Goal: Information Seeking & Learning: Check status

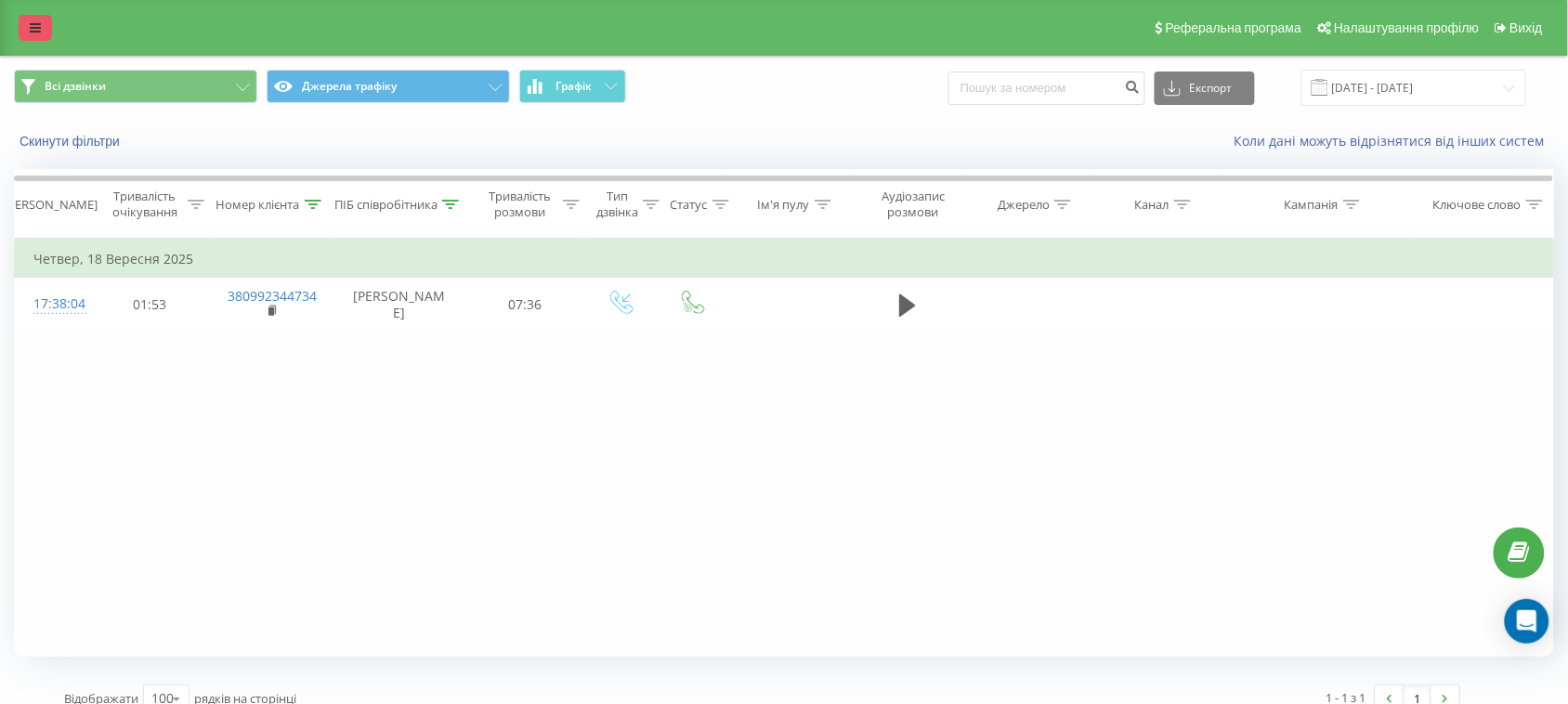
click at [33, 21] on icon at bounding box center [35, 28] width 11 height 13
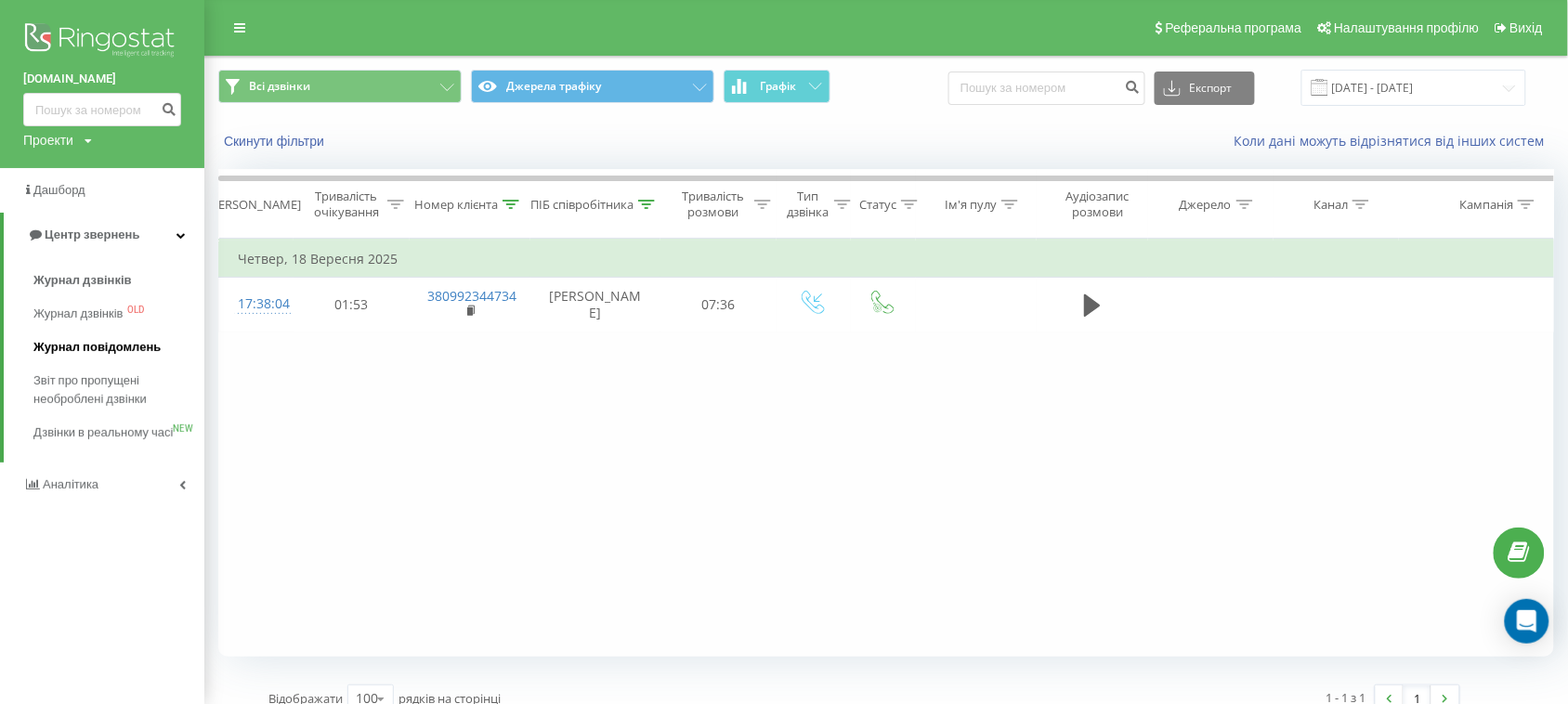
click at [109, 340] on span "Журнал повідомлень" at bounding box center [97, 348] width 127 height 19
click at [90, 369] on link "Звіт про пропущені необроблені дзвінки" at bounding box center [119, 391] width 171 height 52
click at [86, 384] on span "Звіт про пропущені необроблені дзвінки" at bounding box center [114, 391] width 162 height 37
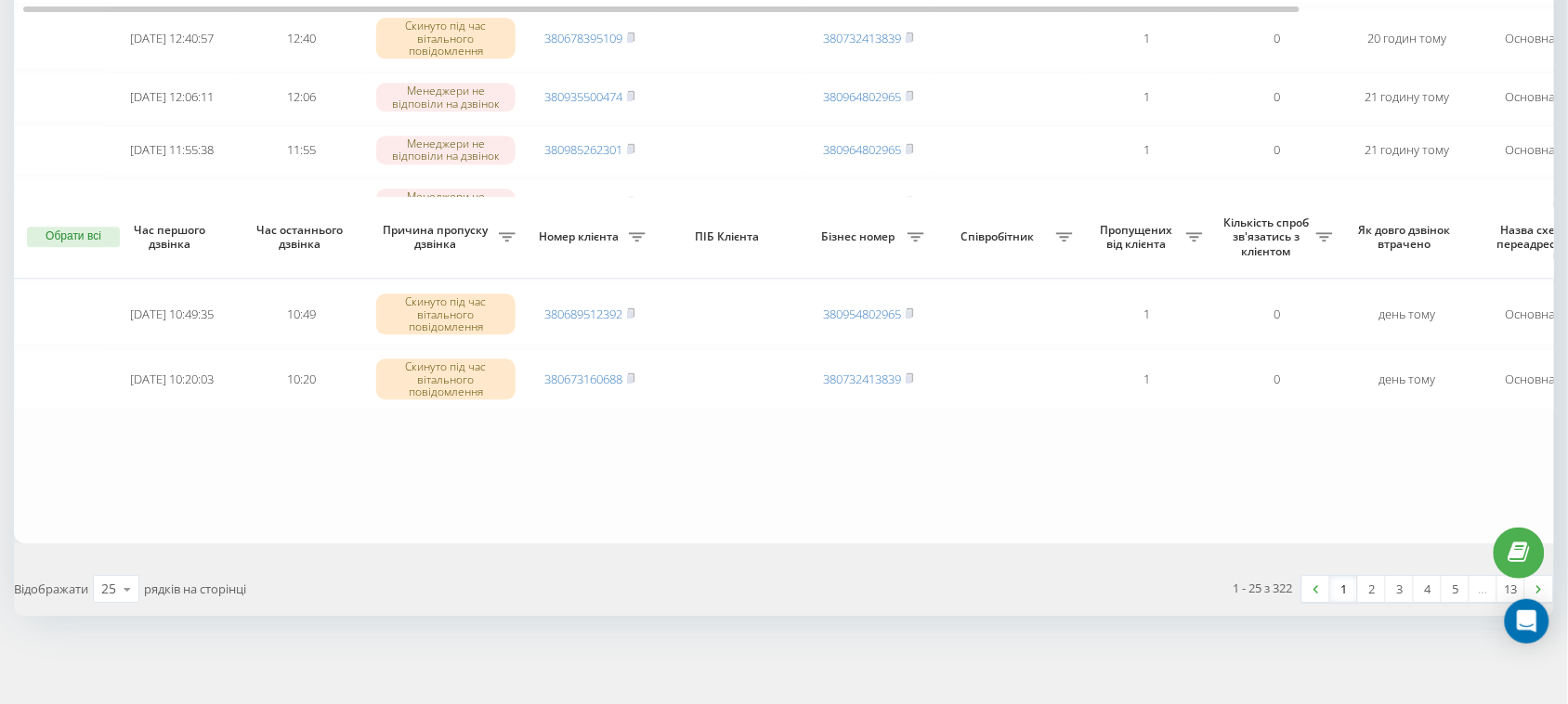
scroll to position [1551, 0]
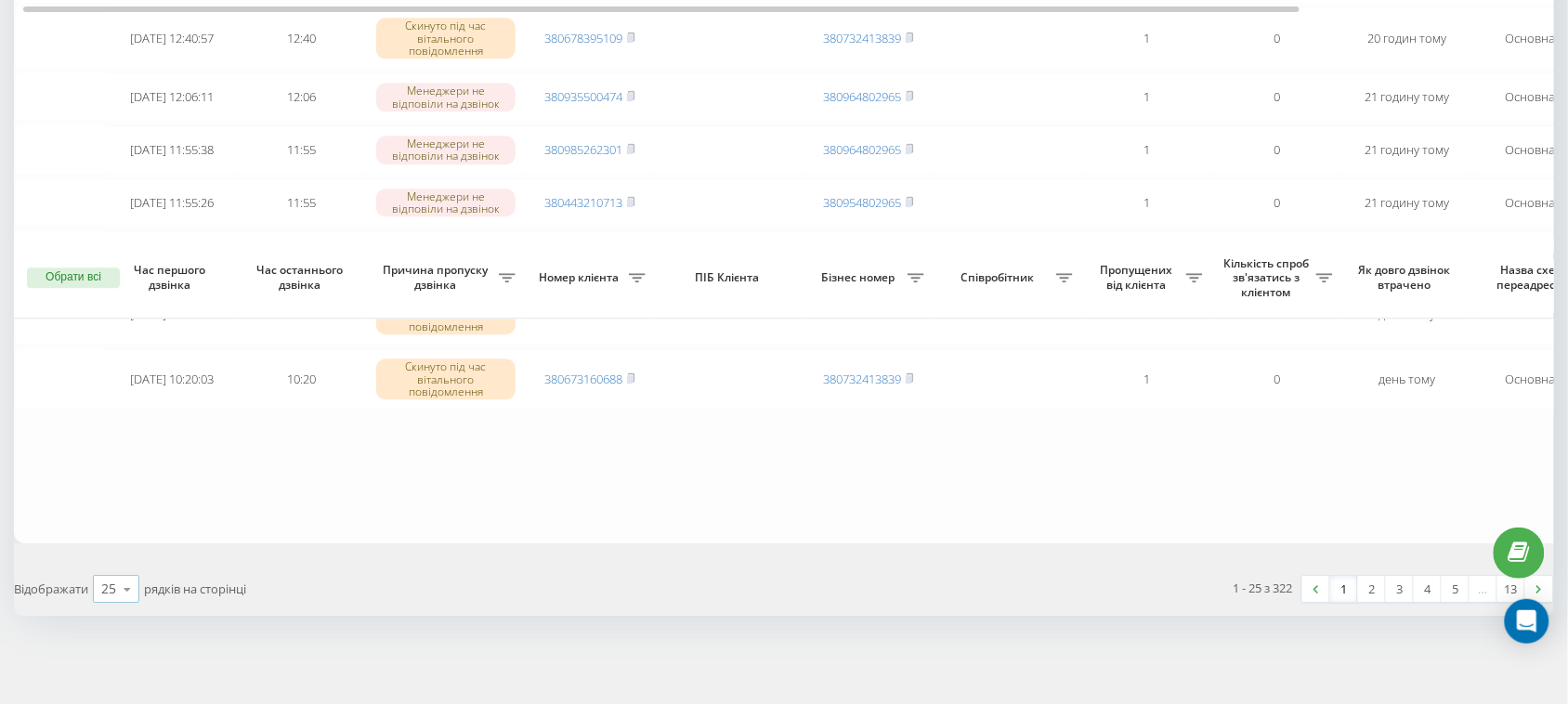
click at [123, 588] on icon at bounding box center [127, 589] width 28 height 36
click at [114, 555] on span "100" at bounding box center [113, 562] width 22 height 18
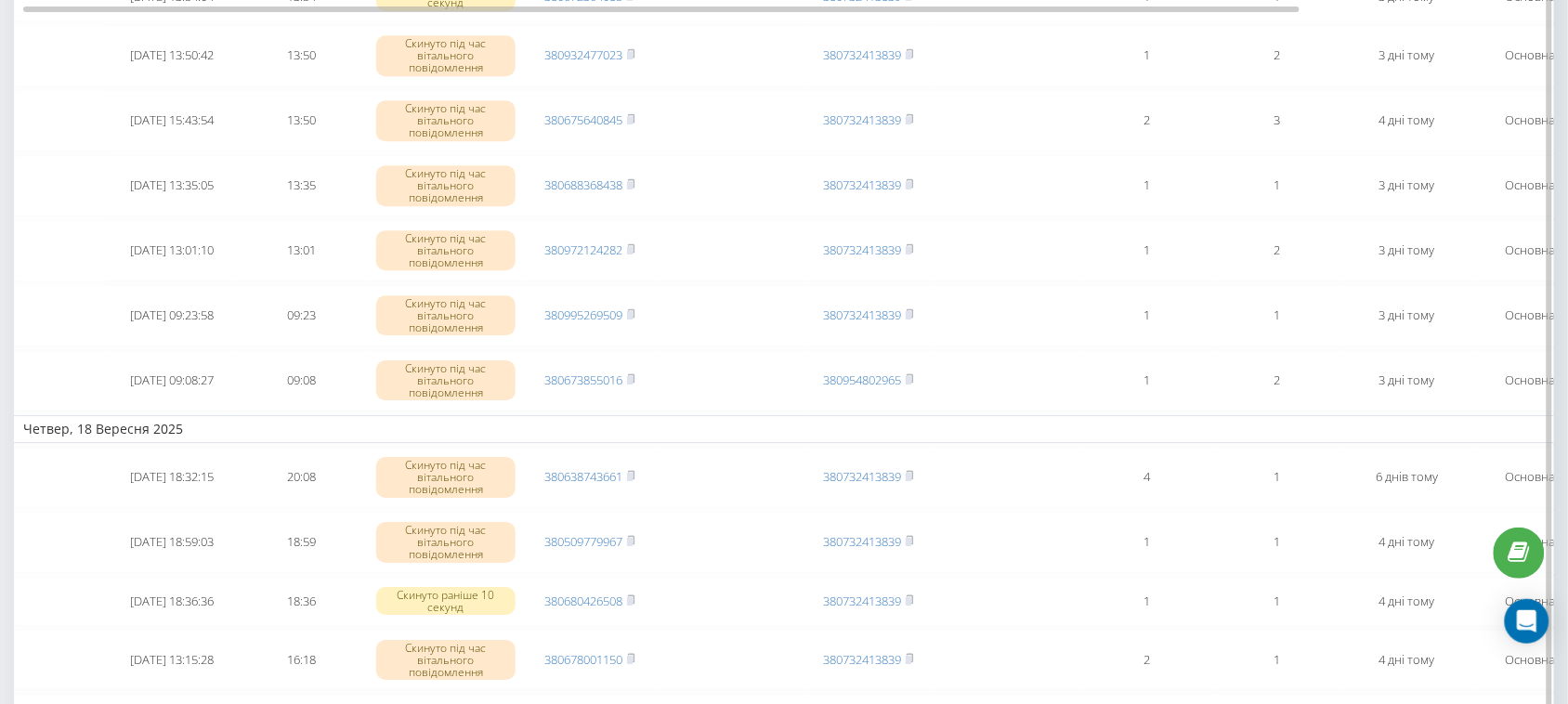
scroll to position [3484, 0]
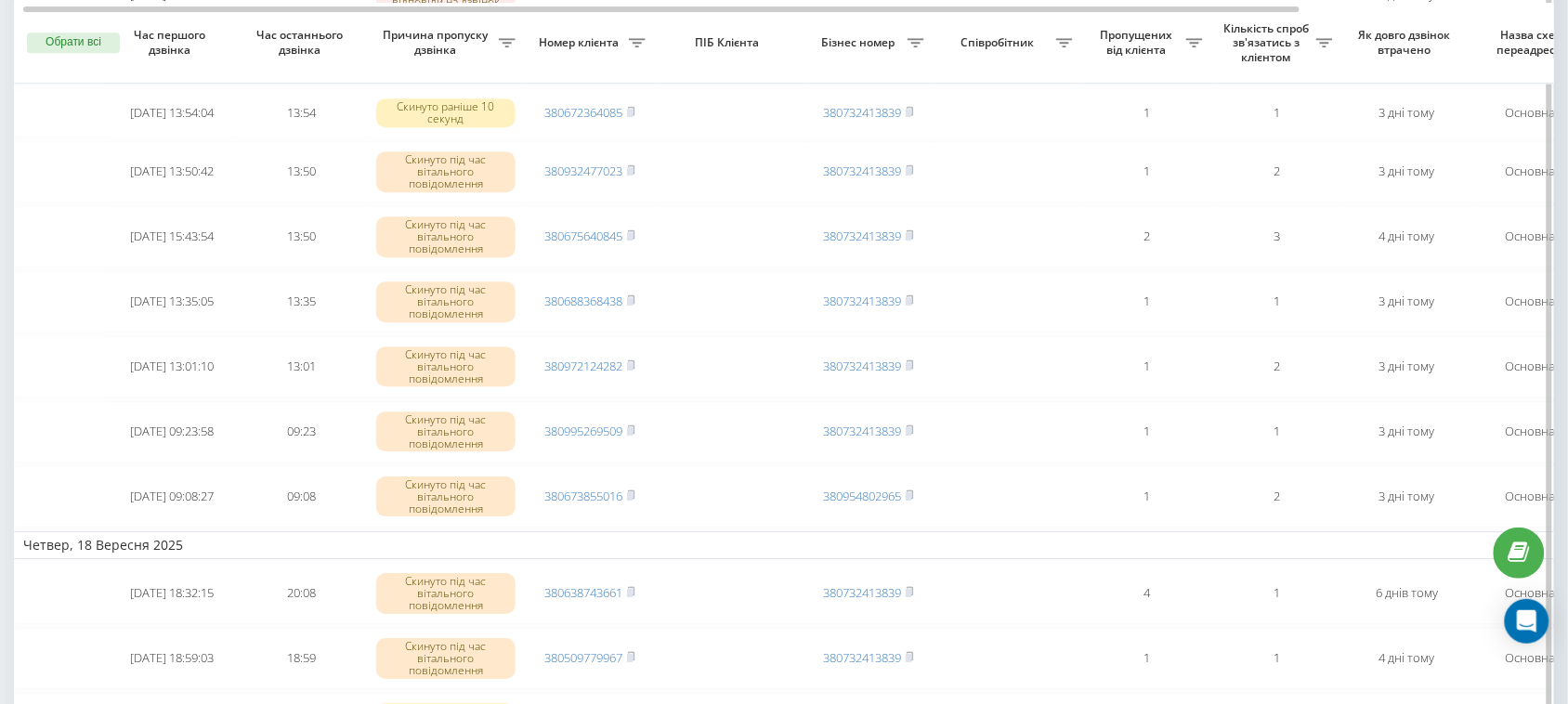
drag, startPoint x: 655, startPoint y: 324, endPoint x: 595, endPoint y: 324, distance: 60.0
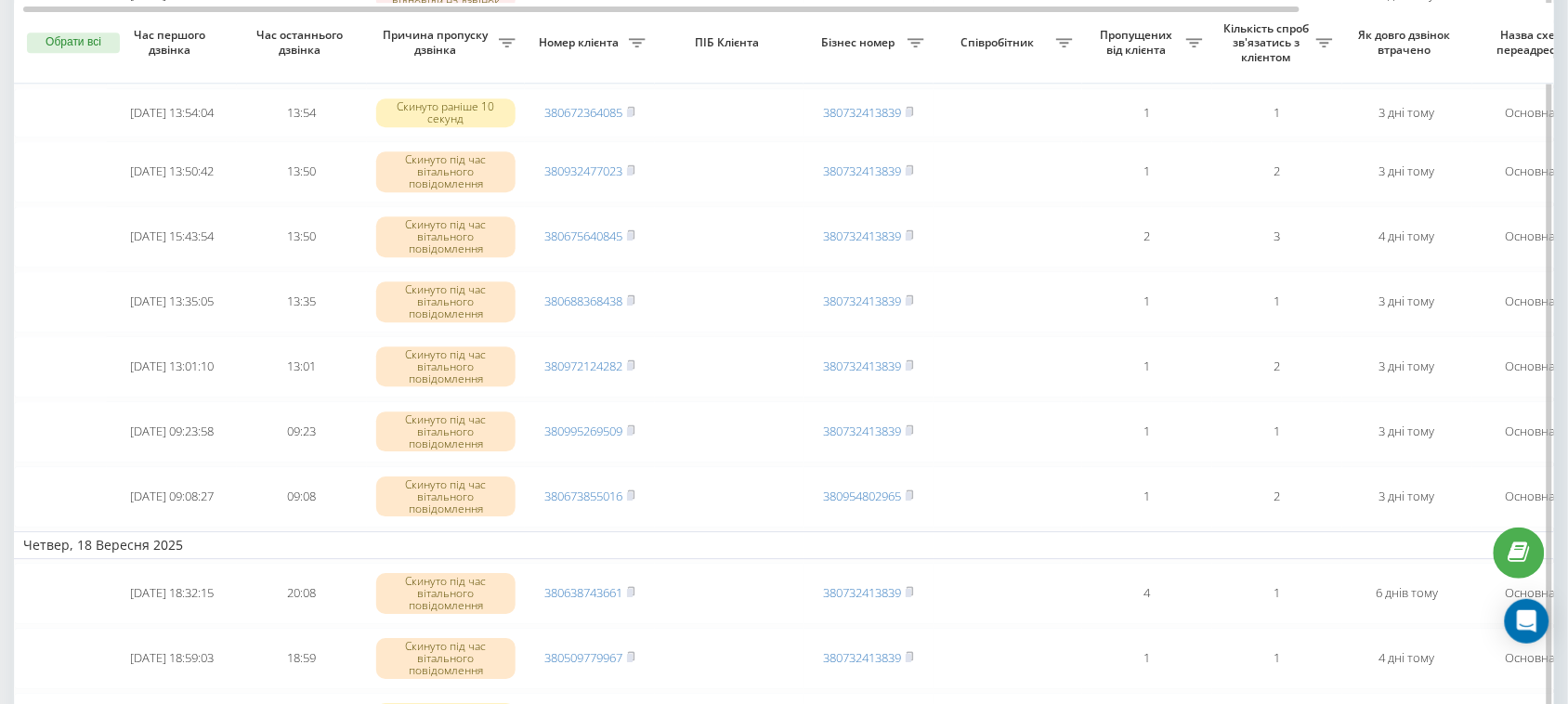
drag, startPoint x: 647, startPoint y: 252, endPoint x: 591, endPoint y: 252, distance: 56.0
drag, startPoint x: 646, startPoint y: 187, endPoint x: 601, endPoint y: 186, distance: 45.0
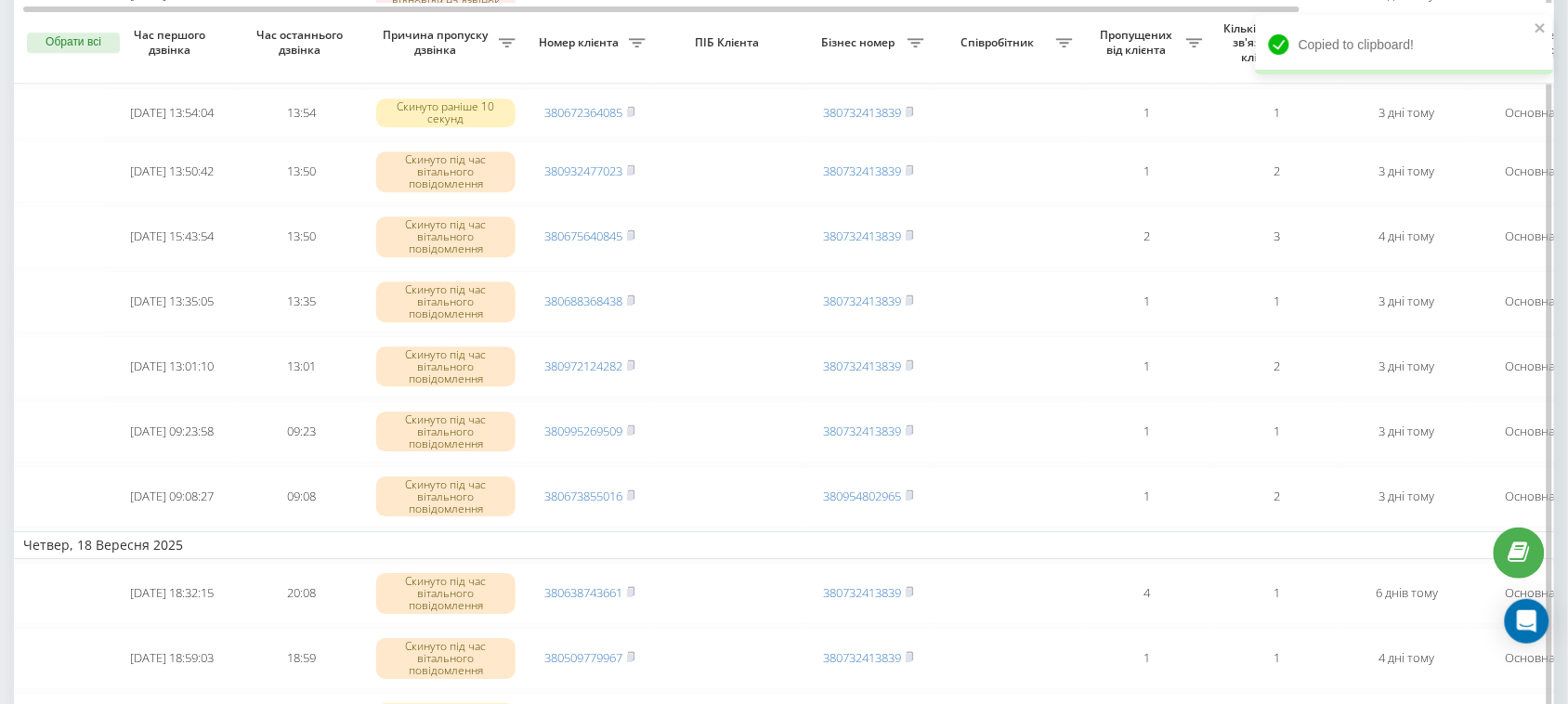
drag, startPoint x: 673, startPoint y: 121, endPoint x: 553, endPoint y: 202, distance: 144.8
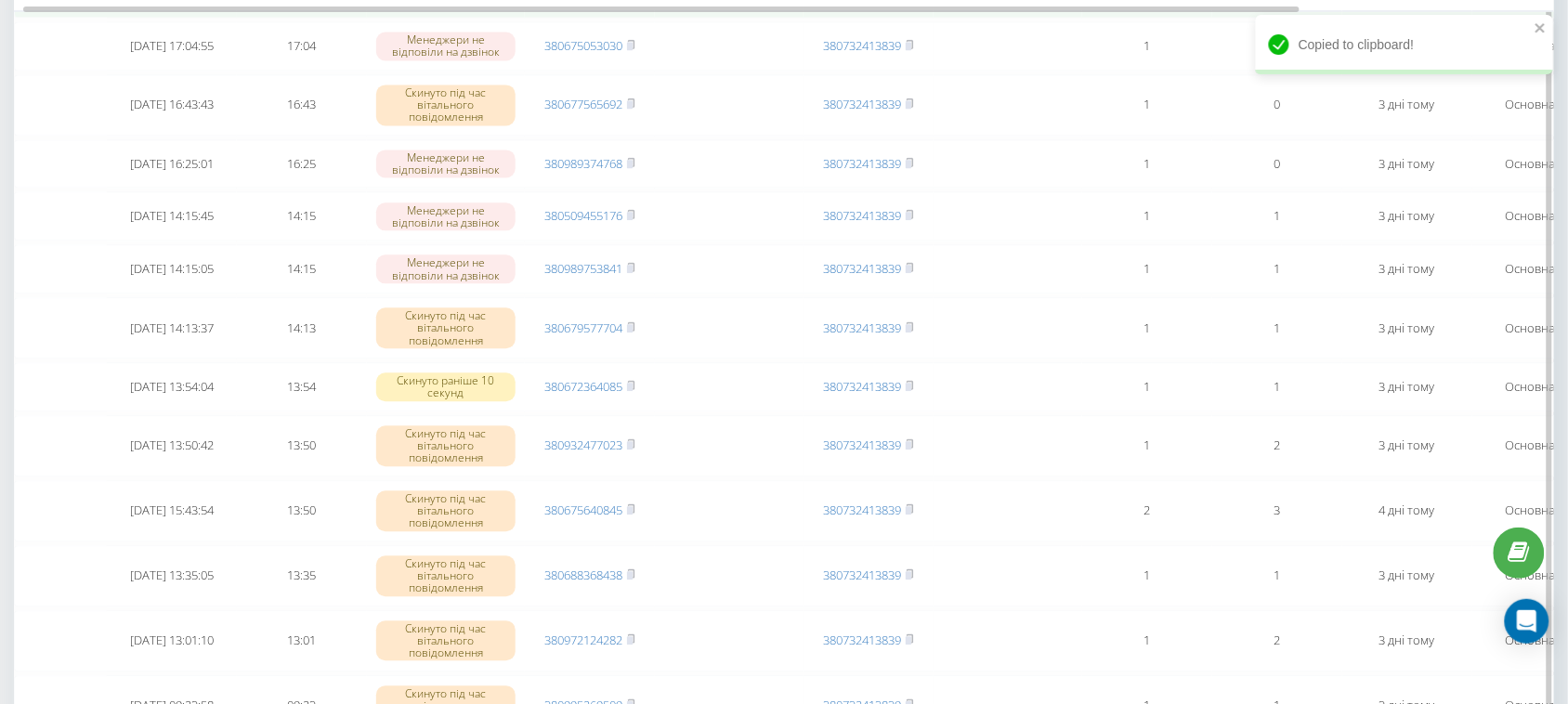
scroll to position [3135, 0]
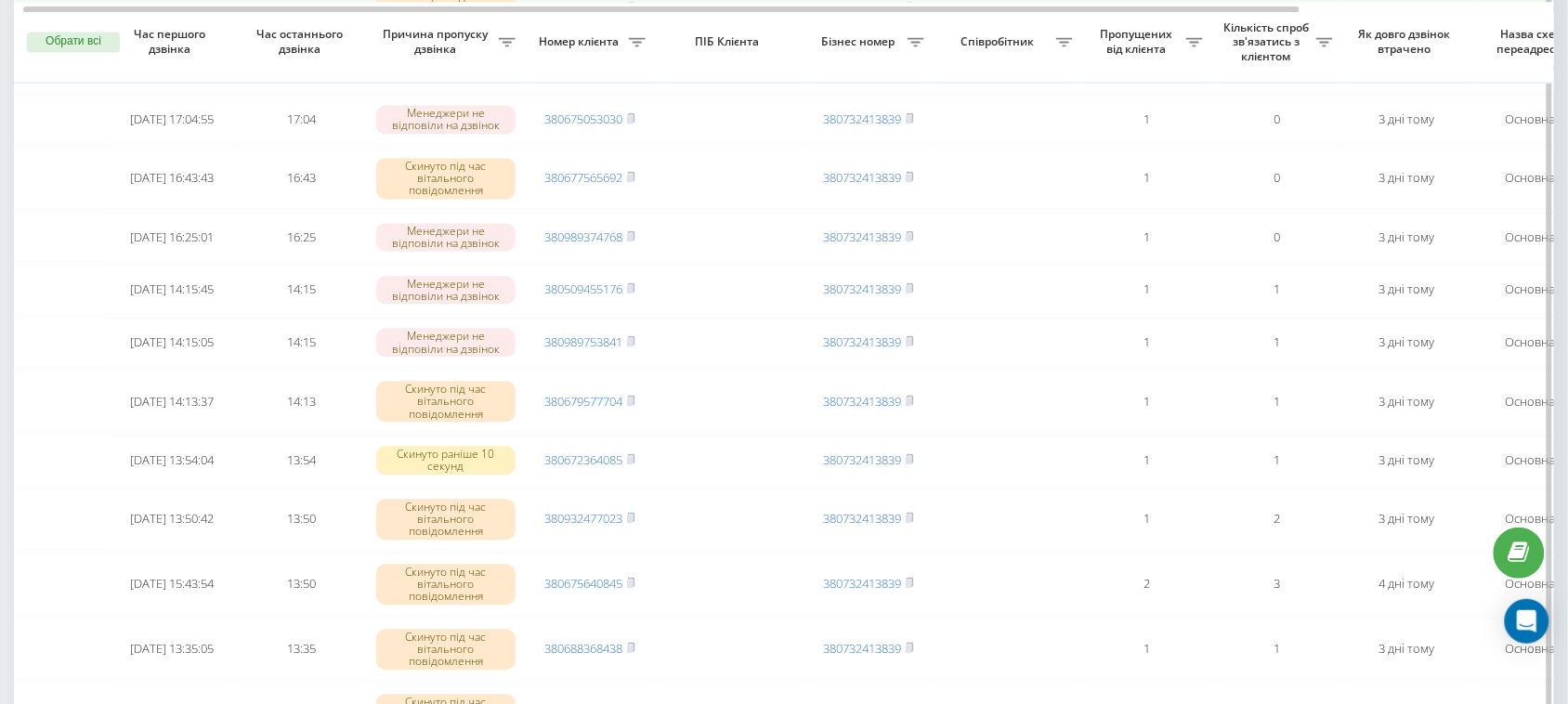
click at [632, 11] on icon at bounding box center [631, 7] width 7 height 8
drag, startPoint x: 667, startPoint y: 405, endPoint x: 588, endPoint y: 409, distance: 79.1
click at [588, 39] on tr "2025-09-19 17:53:02 17:53 Скинуто під час вітального повідомлення 380503255156 …" at bounding box center [943, 8] width 1858 height 61
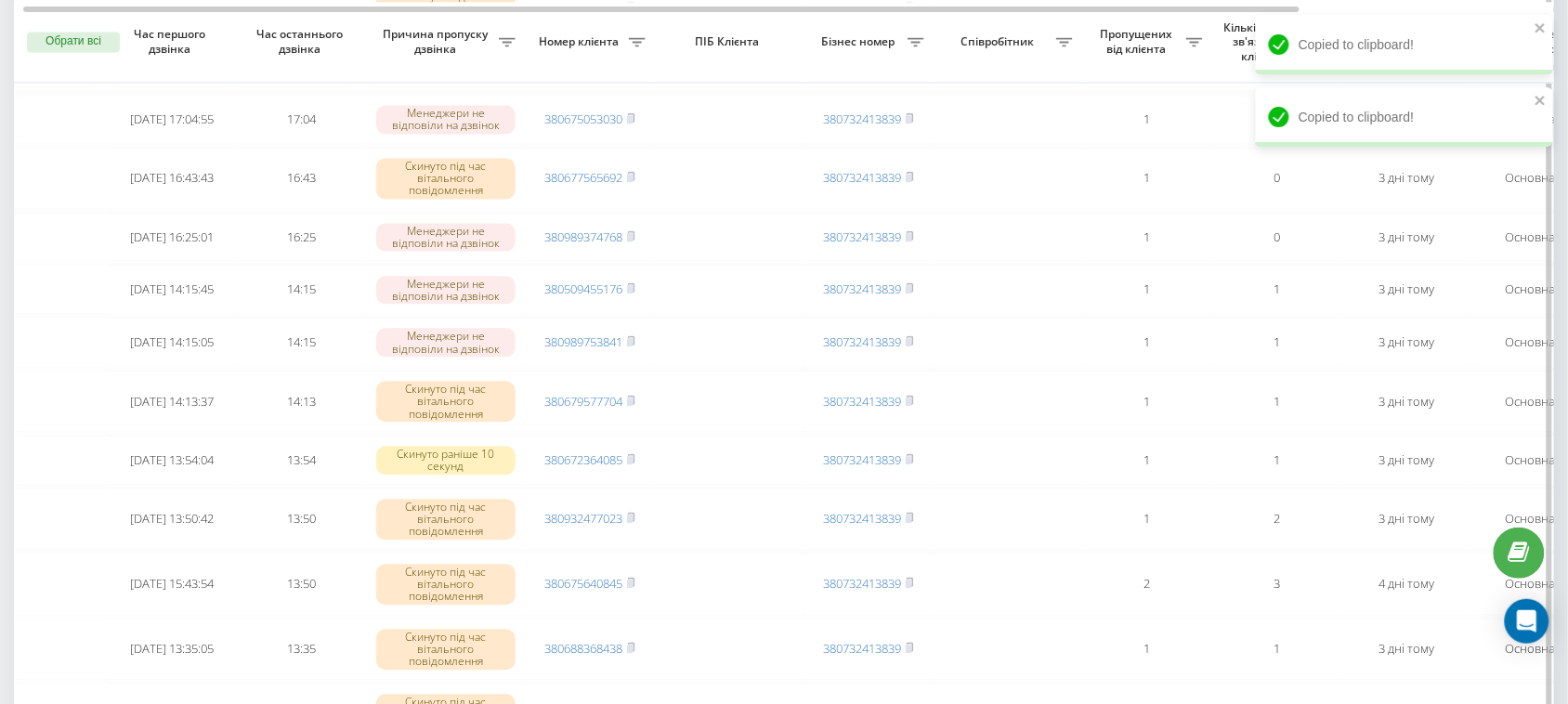
drag, startPoint x: 678, startPoint y: 338, endPoint x: 588, endPoint y: 339, distance: 90.0
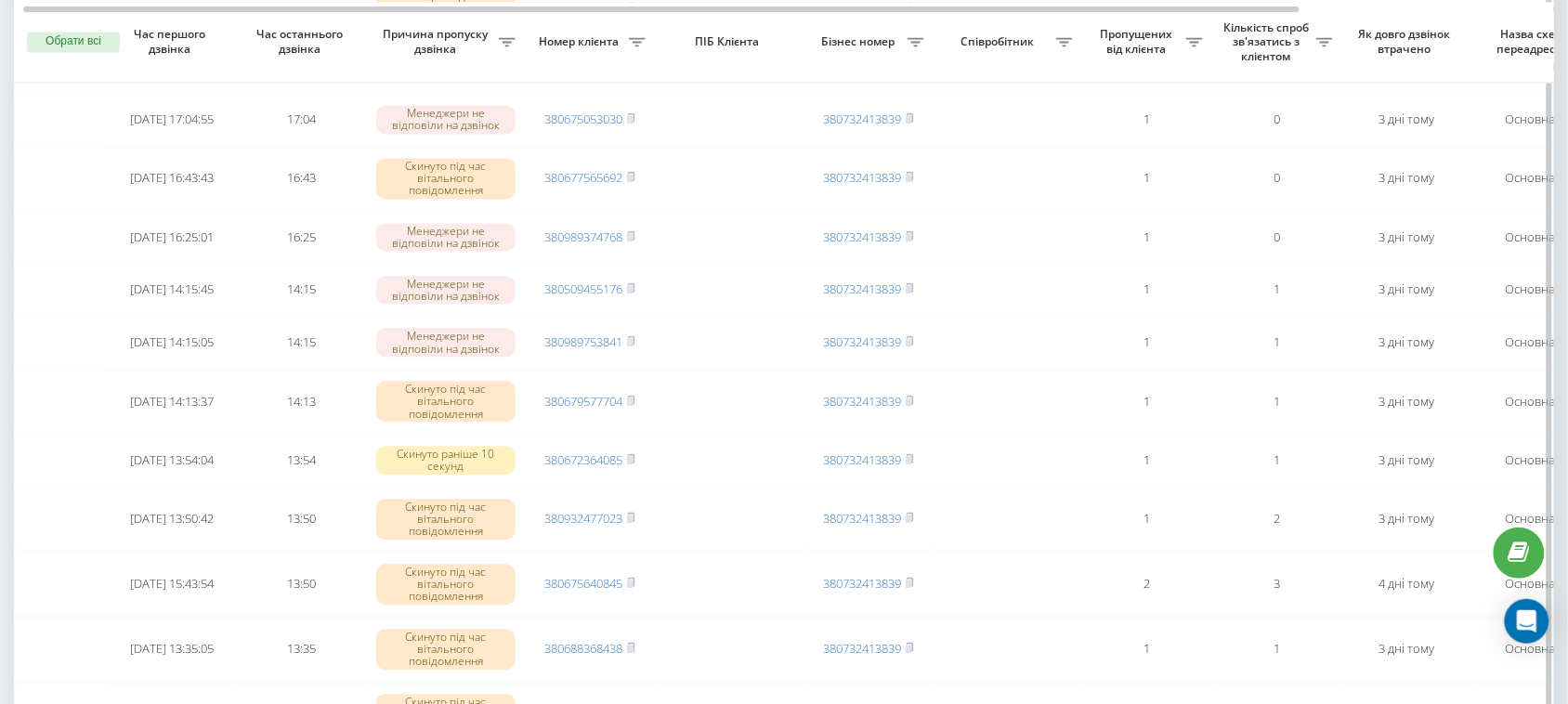
drag, startPoint x: 670, startPoint y: 201, endPoint x: 606, endPoint y: 202, distance: 64.0
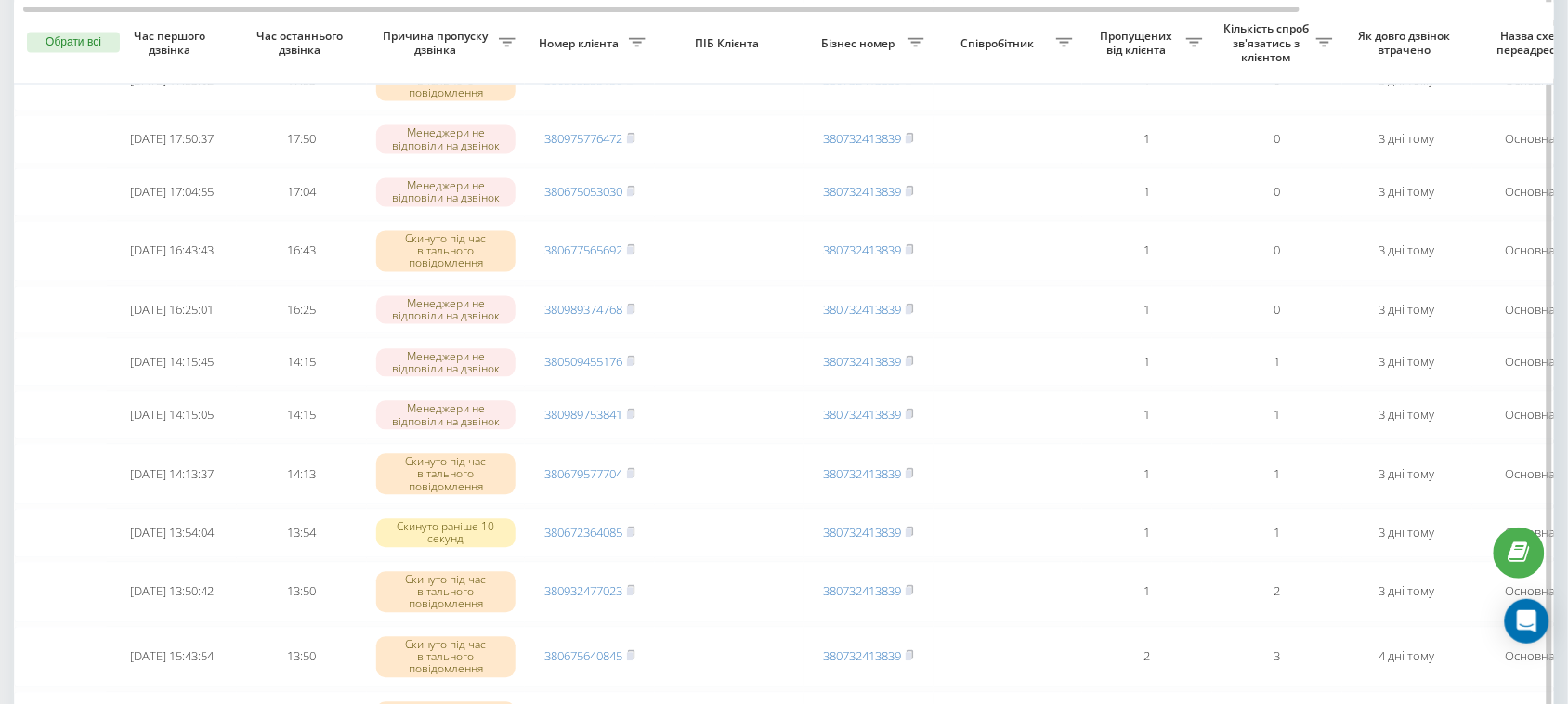
scroll to position [2903, 0]
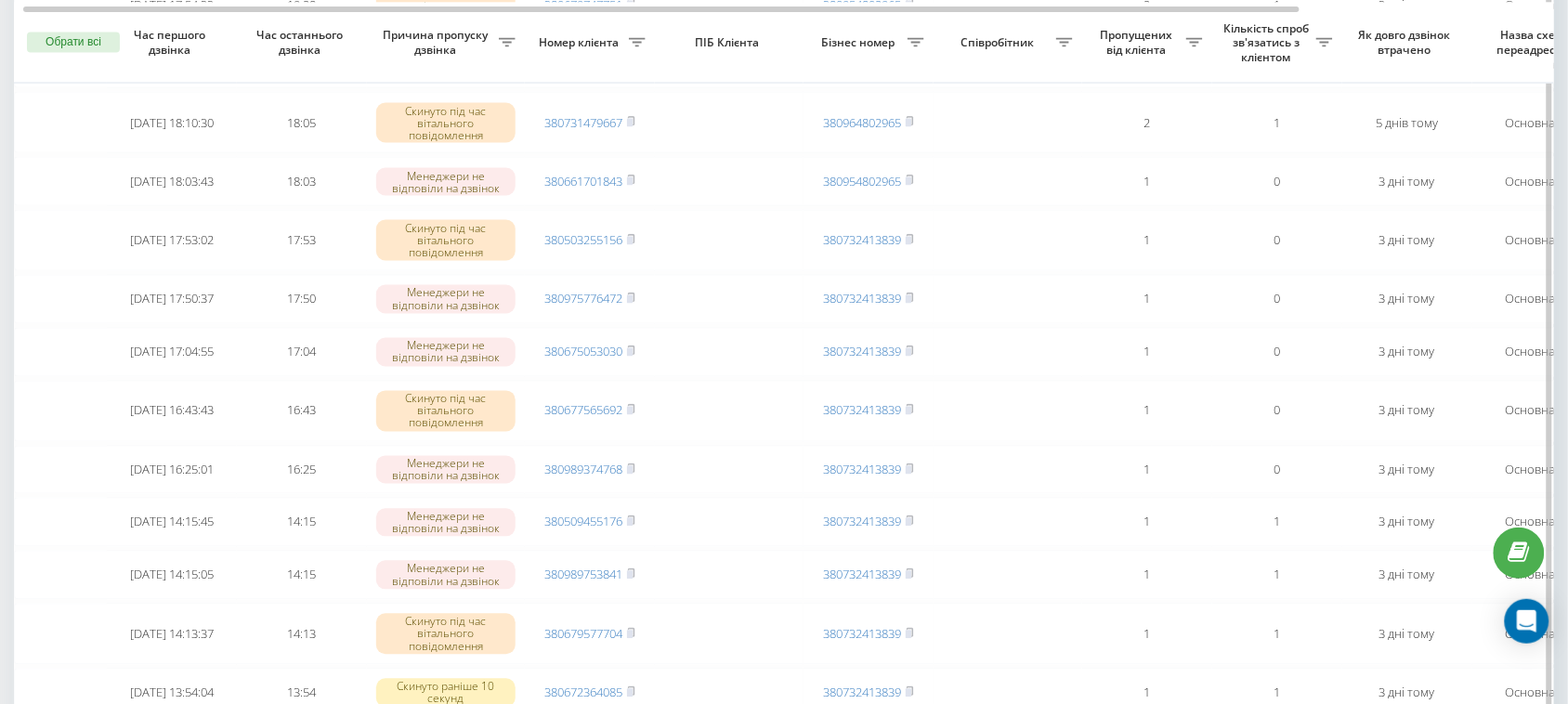
drag, startPoint x: 666, startPoint y: 298, endPoint x: 625, endPoint y: 299, distance: 41.0
drag, startPoint x: 667, startPoint y: 193, endPoint x: 595, endPoint y: 193, distance: 72.0
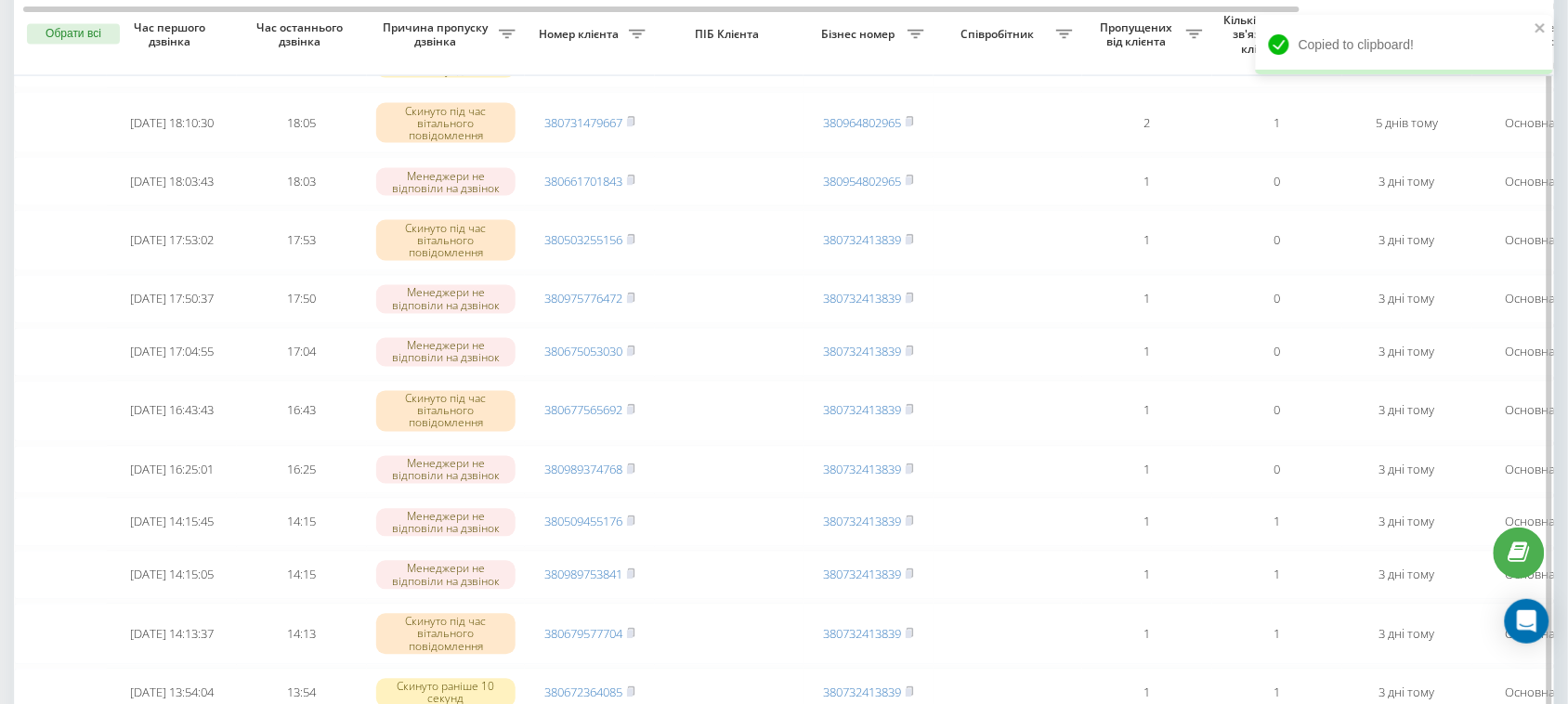
scroll to position [2671, 0]
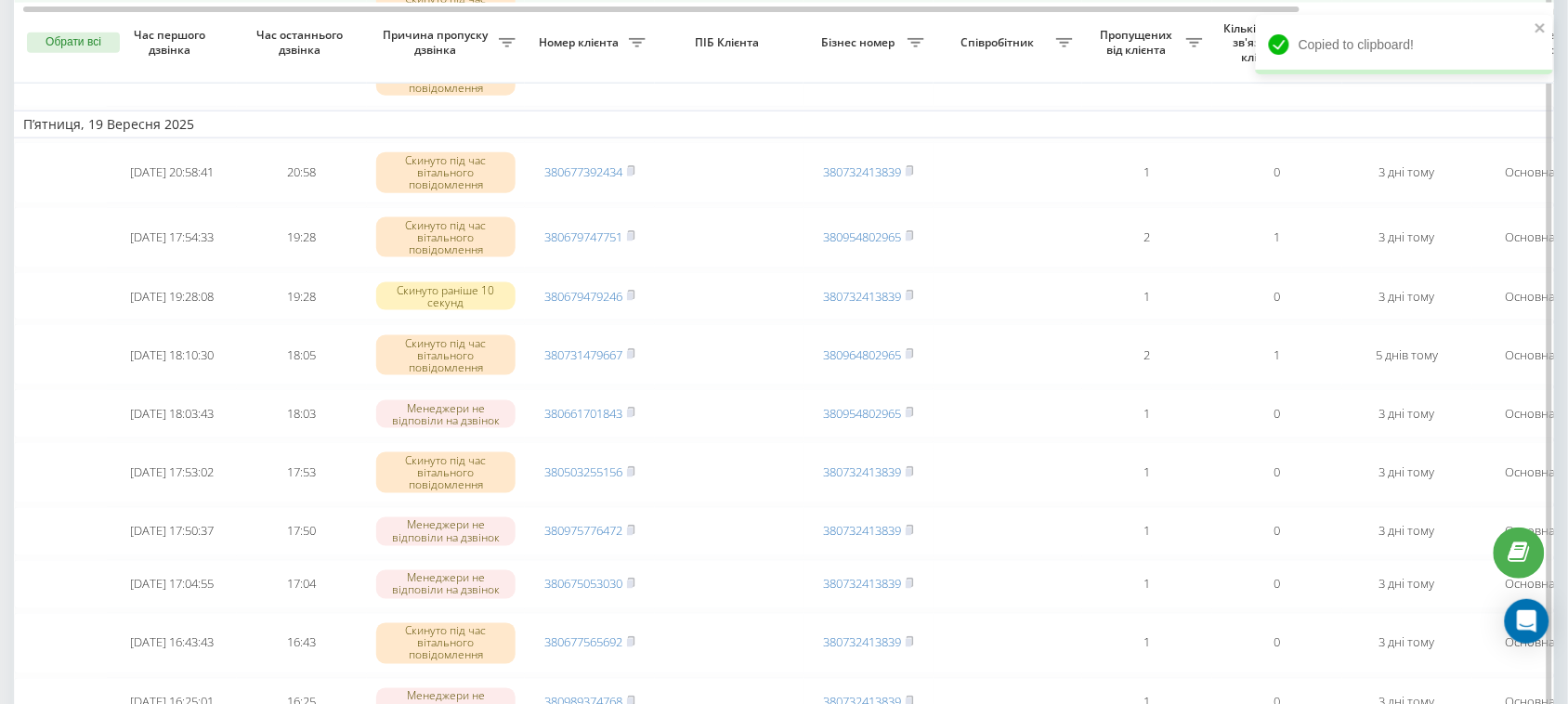
click at [630, 15] on rect at bounding box center [630, 10] width 6 height 8
drag, startPoint x: 637, startPoint y: 365, endPoint x: 578, endPoint y: 367, distance: 59.0
click at [578, 42] on tr "2025-09-20 10:40:57 10:40 Скинуто під час вітального повідомлення 380675937867 …" at bounding box center [943, 11] width 1858 height 61
drag, startPoint x: 669, startPoint y: 296, endPoint x: 588, endPoint y: 299, distance: 81.1
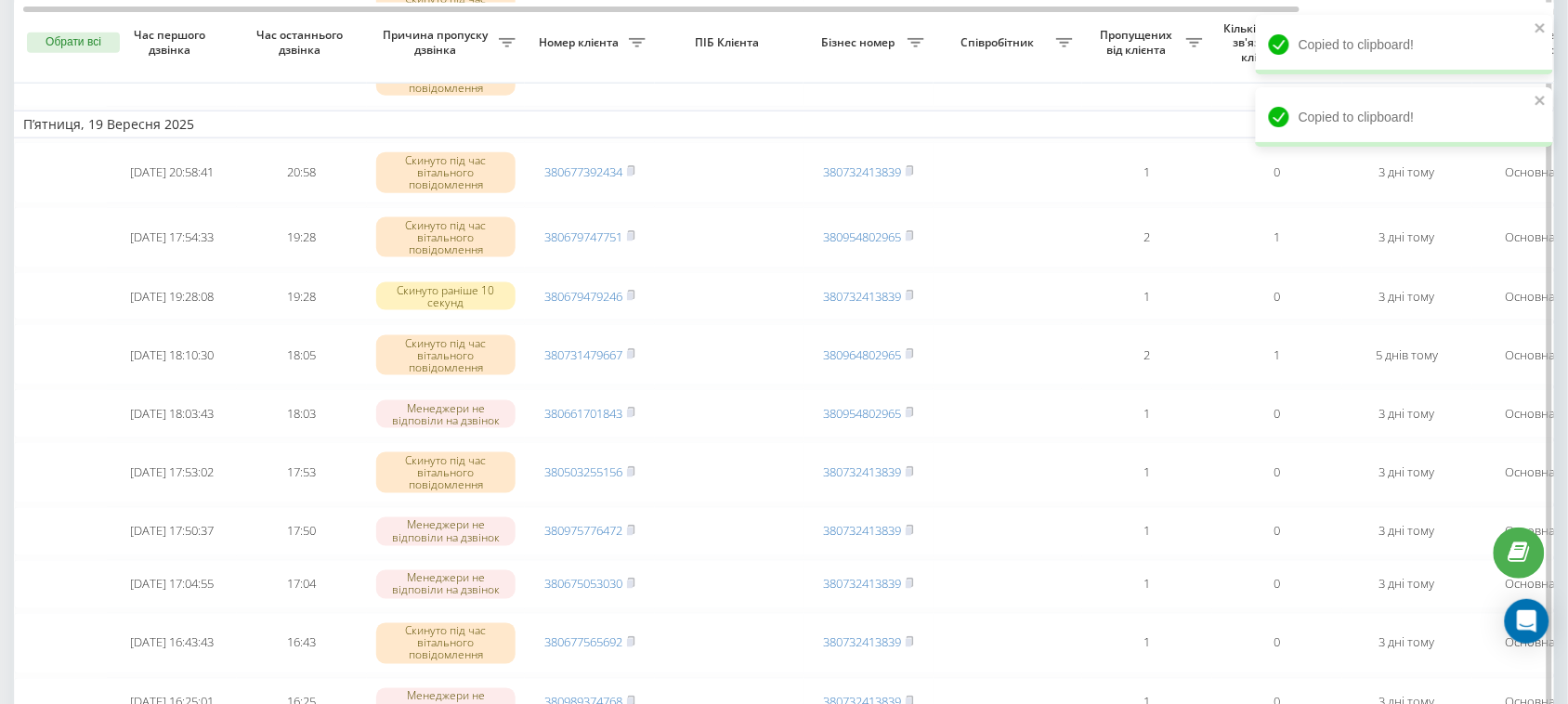
drag, startPoint x: 674, startPoint y: 231, endPoint x: 595, endPoint y: 231, distance: 79.0
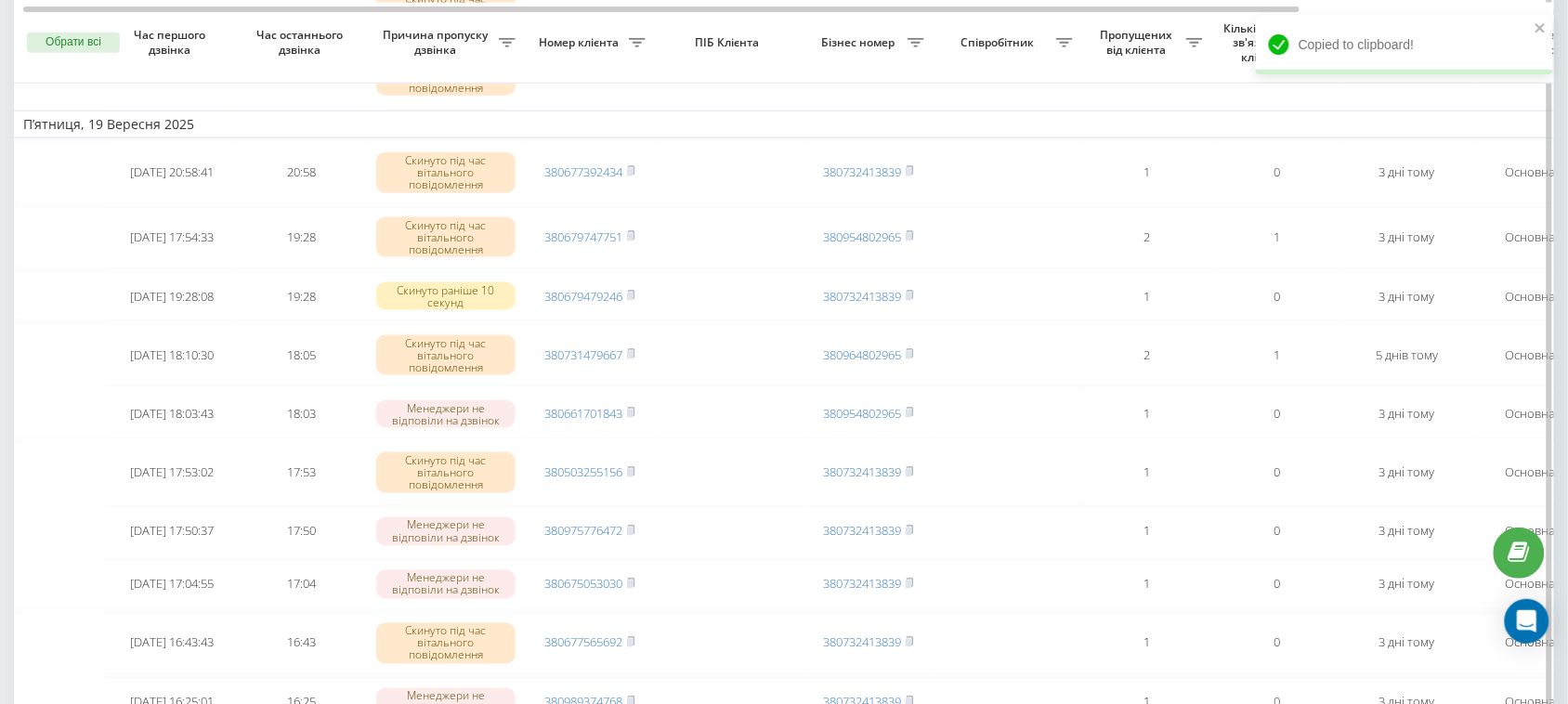
drag, startPoint x: 646, startPoint y: 161, endPoint x: 580, endPoint y: 161, distance: 66.0
drag, startPoint x: 662, startPoint y: 160, endPoint x: 566, endPoint y: 164, distance: 96.1
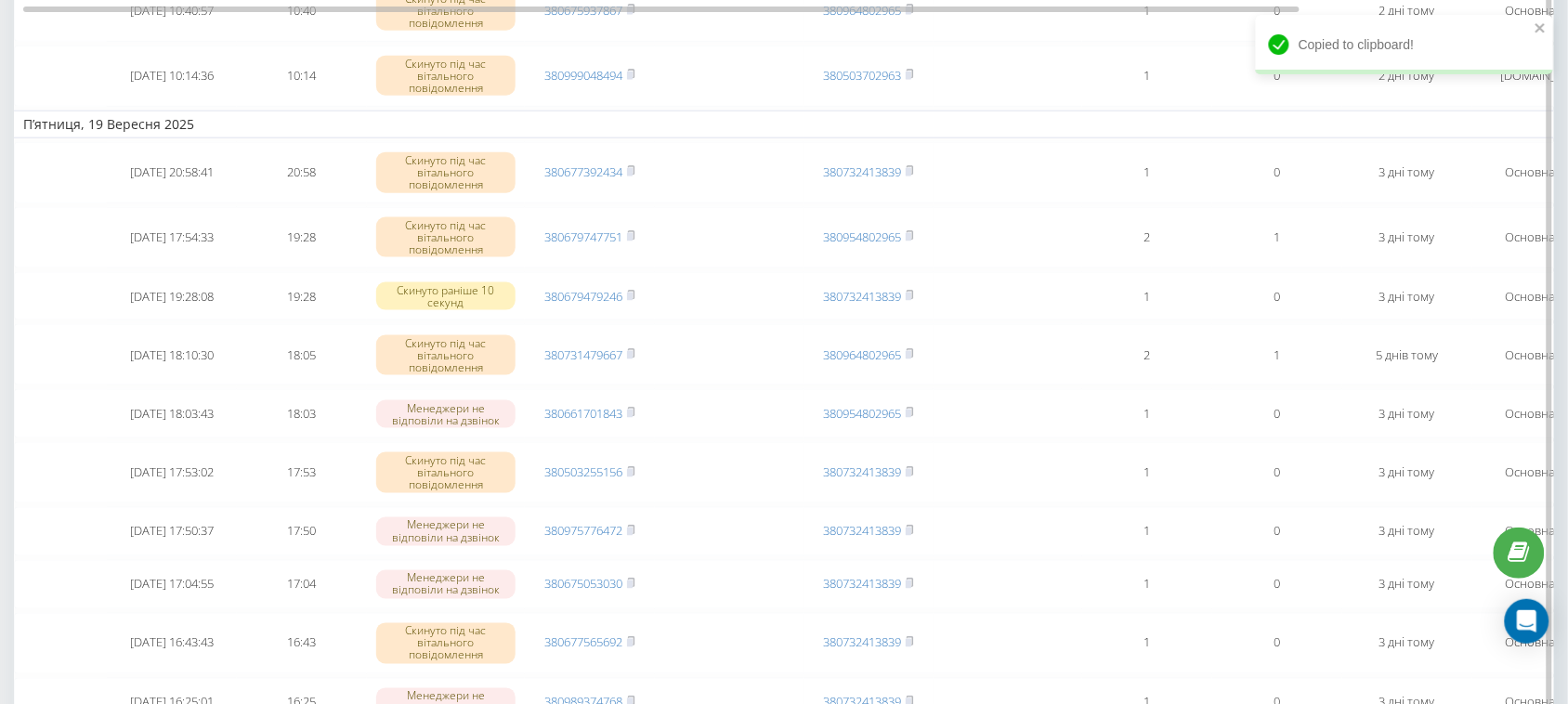
scroll to position [2438, 0]
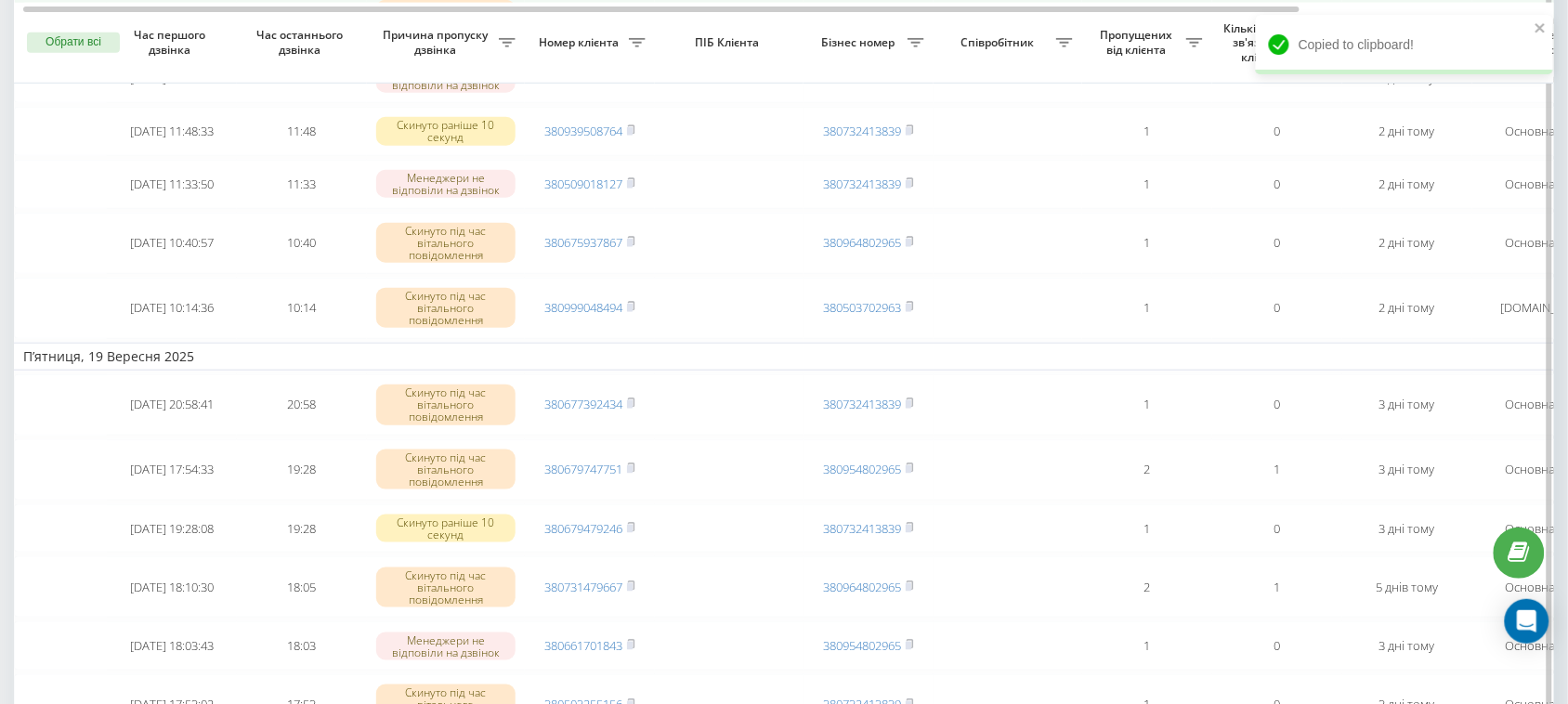
click at [630, 24] on rect at bounding box center [630, 20] width 6 height 8
drag, startPoint x: 666, startPoint y: 328, endPoint x: 595, endPoint y: 326, distance: 71.0
click at [595, 50] on tr "2025-09-20 12:35:03 12:35 Скинуто під час вітального повідомлення 380956748908 …" at bounding box center [943, 20] width 1858 height 61
drag, startPoint x: 657, startPoint y: 262, endPoint x: 591, endPoint y: 261, distance: 66.0
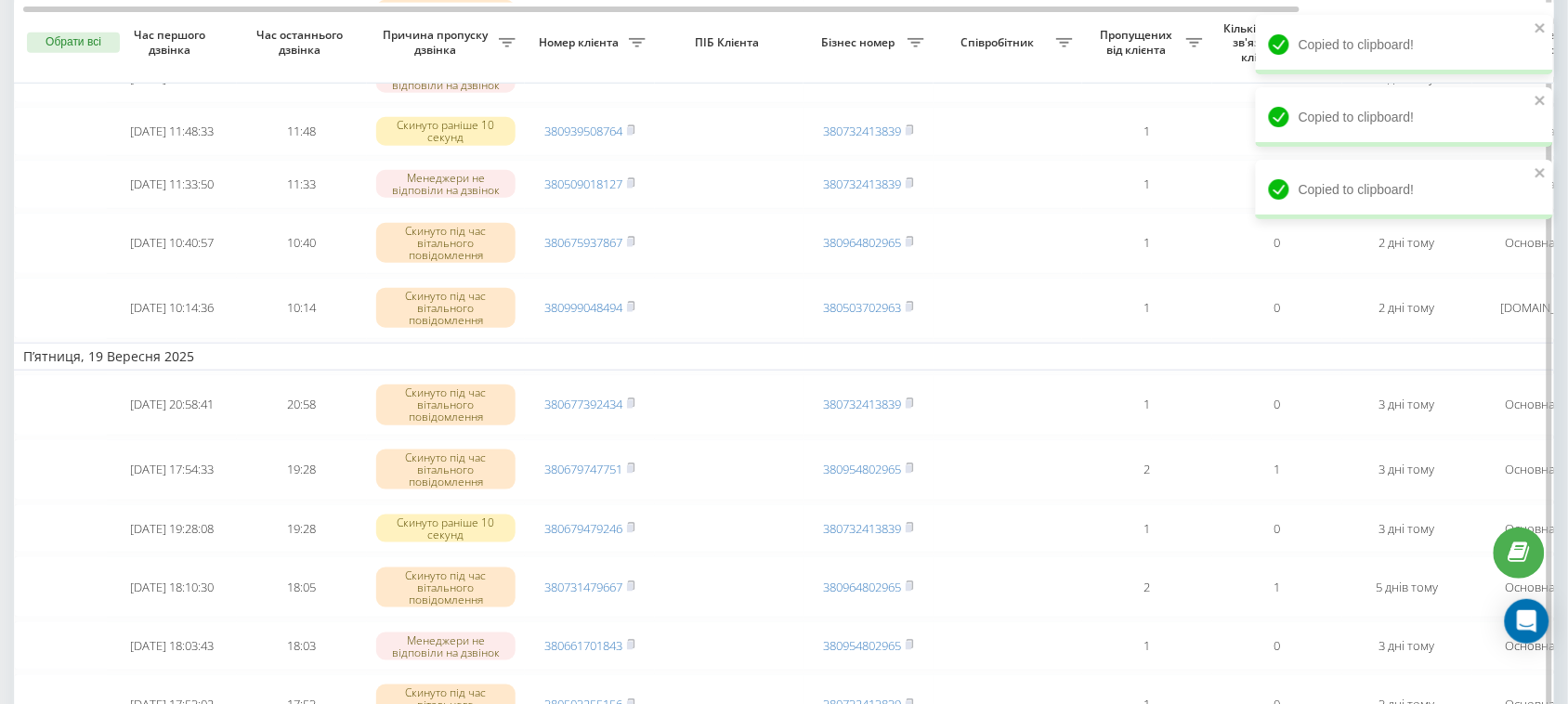
drag, startPoint x: 669, startPoint y: 126, endPoint x: 582, endPoint y: 126, distance: 87.0
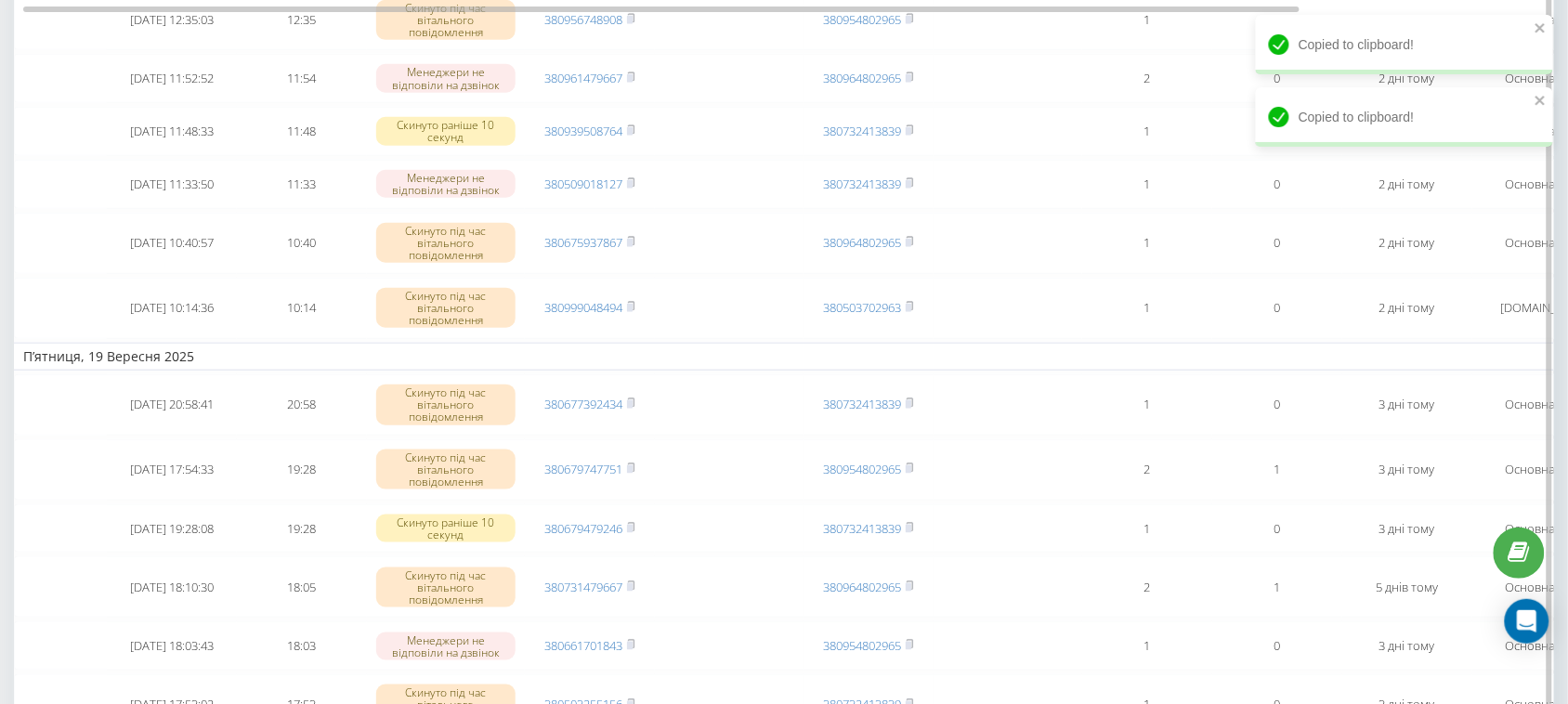
scroll to position [2206, 0]
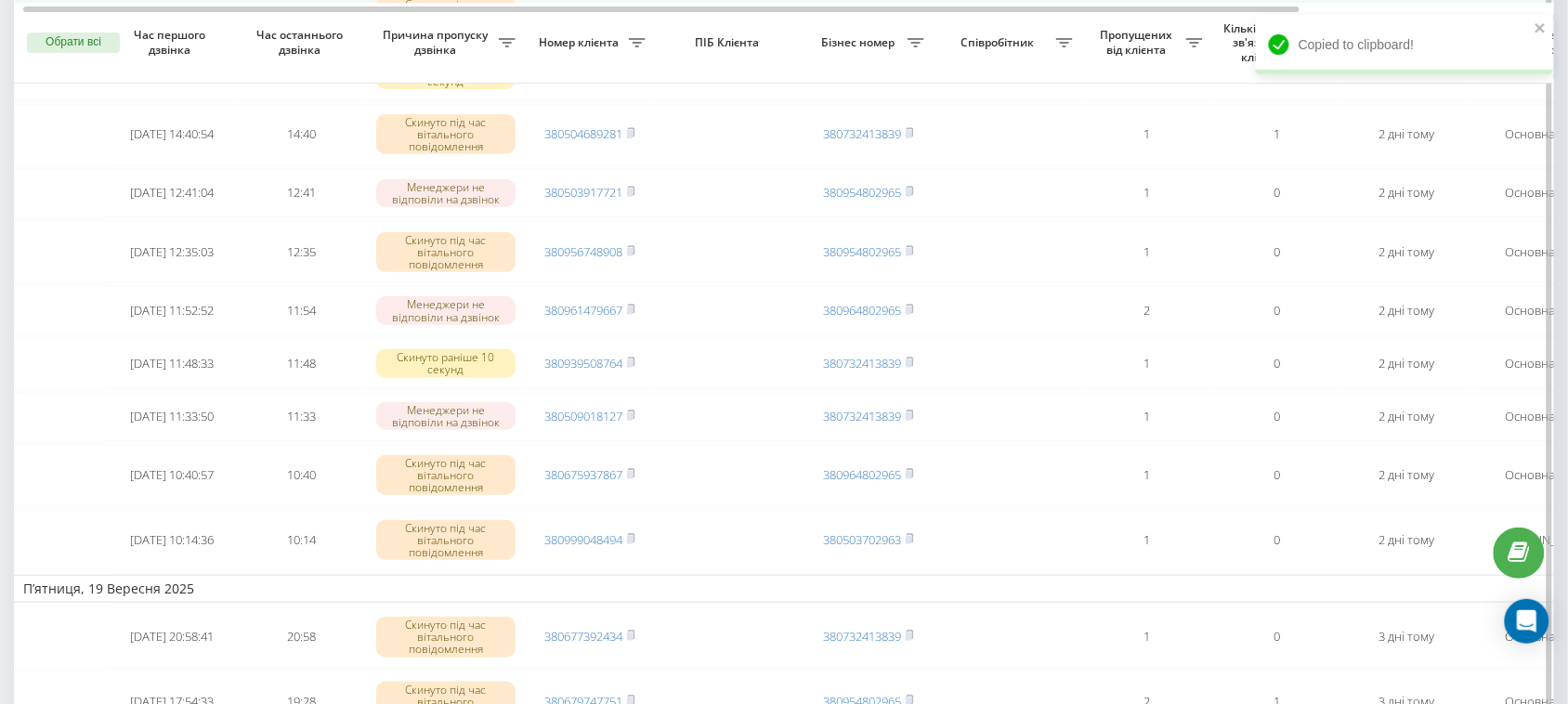
click at [629, 20] on icon at bounding box center [631, 15] width 8 height 11
drag, startPoint x: 665, startPoint y: 285, endPoint x: 591, endPoint y: 286, distance: 74.0
click at [591, 47] on tr "2025-09-20 15:33:18 15:33 Скинуто під час вітального повідомлення 380979341595 …" at bounding box center [943, 17] width 1858 height 61
click at [632, 20] on rect at bounding box center [630, 16] width 6 height 8
drag, startPoint x: 681, startPoint y: 294, endPoint x: 597, endPoint y: 291, distance: 84.1
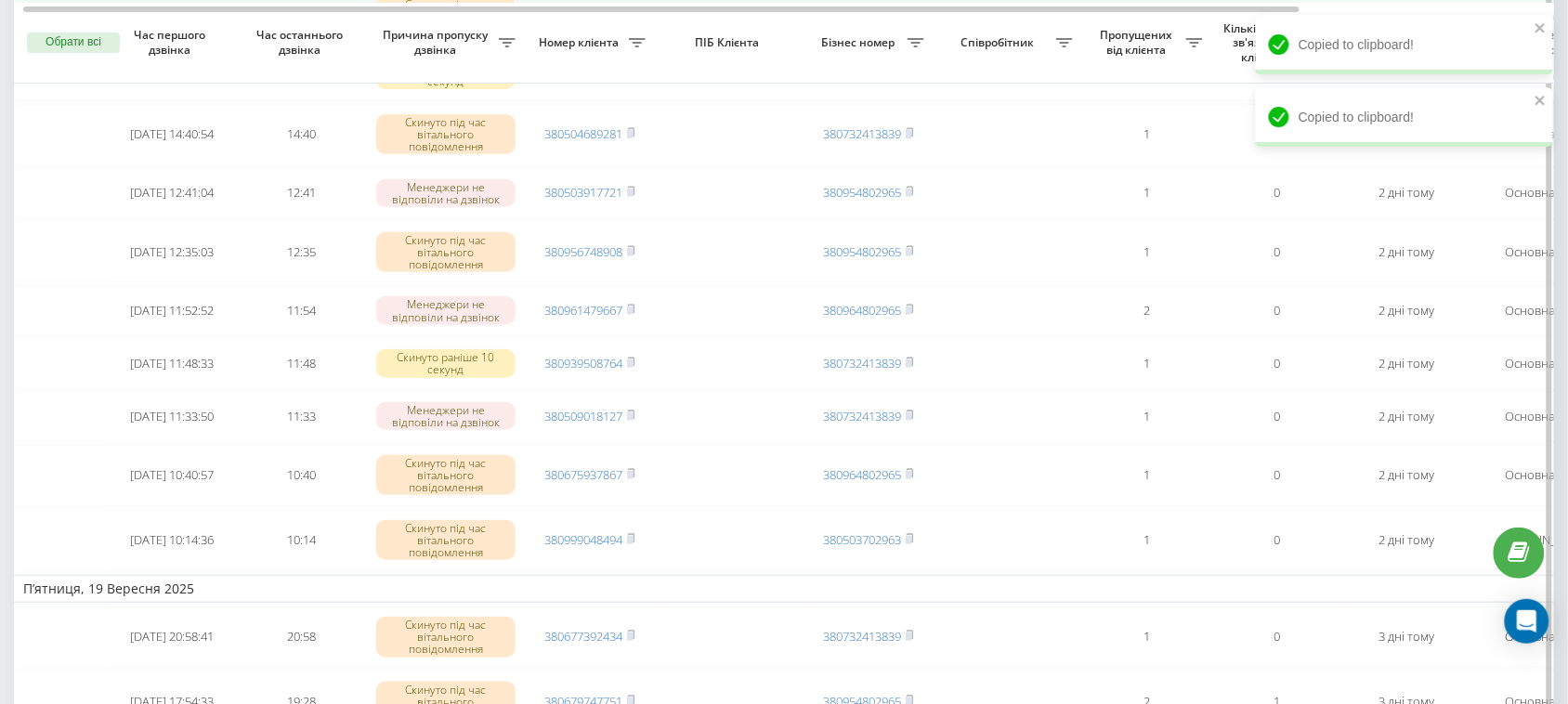
click at [597, 47] on tr "2025-09-20 15:33:18 15:33 Скинуто під час вітального повідомлення 380979341595 …" at bounding box center [943, 17] width 1858 height 61
drag, startPoint x: 646, startPoint y: 219, endPoint x: 590, endPoint y: 219, distance: 56.0
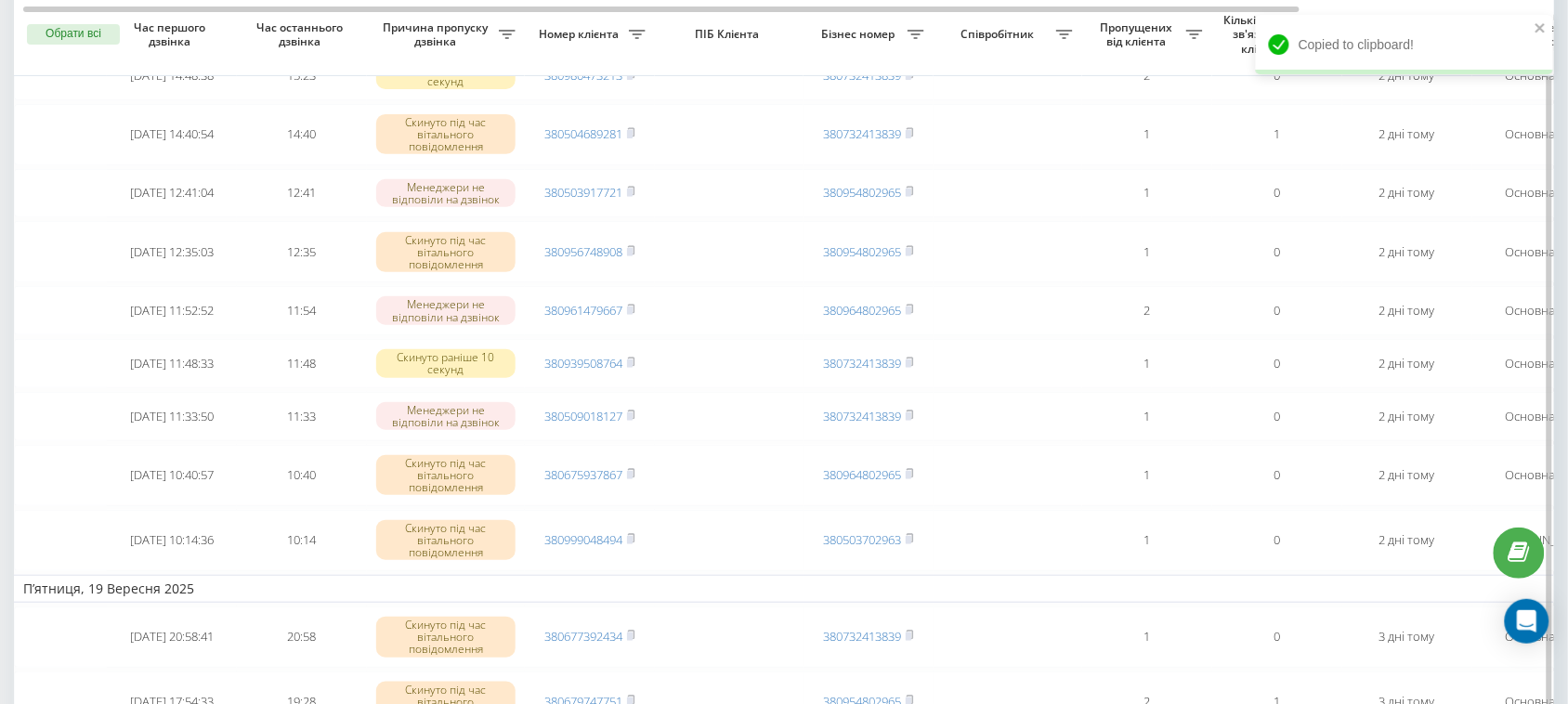
scroll to position [2091, 0]
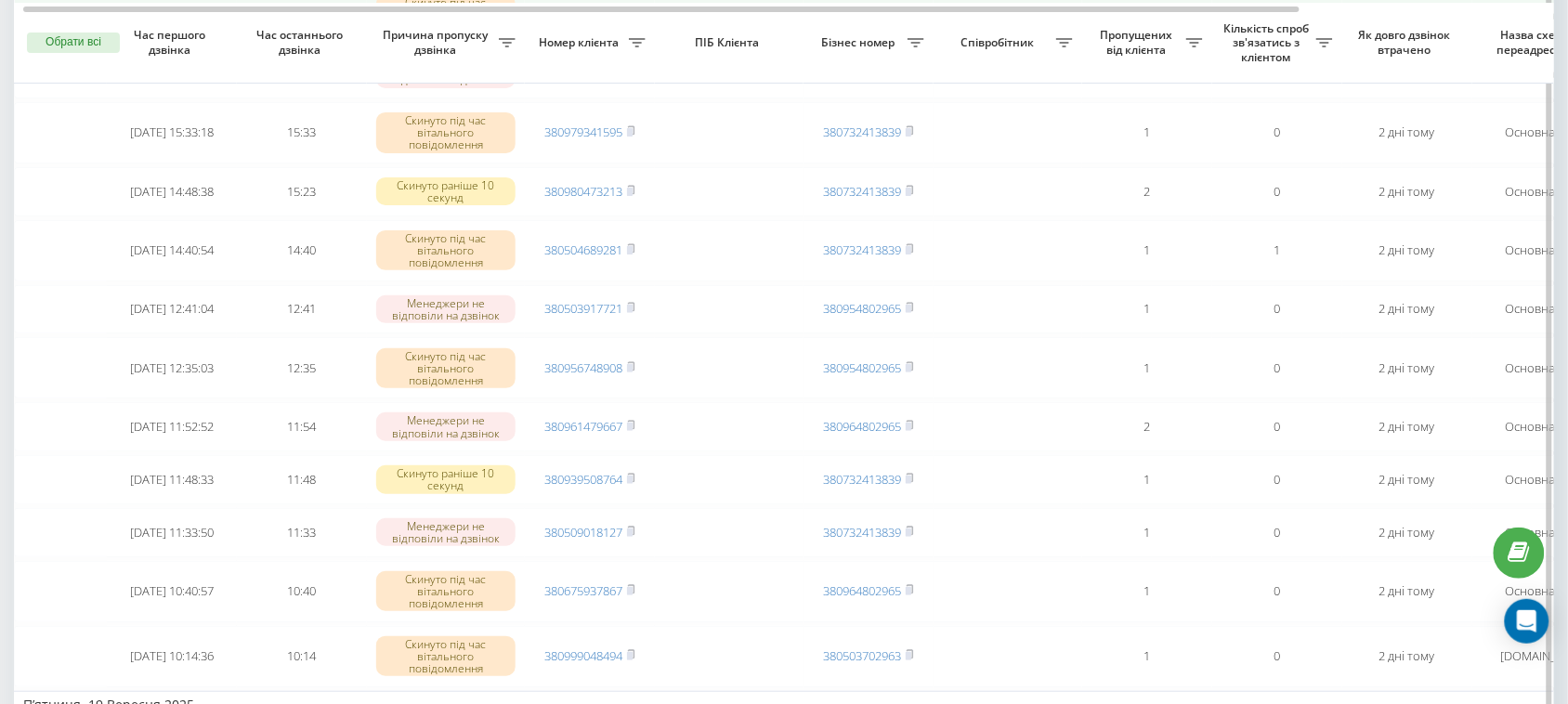
click at [633, 17] on icon at bounding box center [631, 12] width 7 height 8
drag, startPoint x: 658, startPoint y: 271, endPoint x: 582, endPoint y: 272, distance: 76.0
click at [582, 46] on tr "2025-09-20 16:33:46 16:33 Скинуто під час вітального повідомлення 380675929673 …" at bounding box center [943, 15] width 1858 height 61
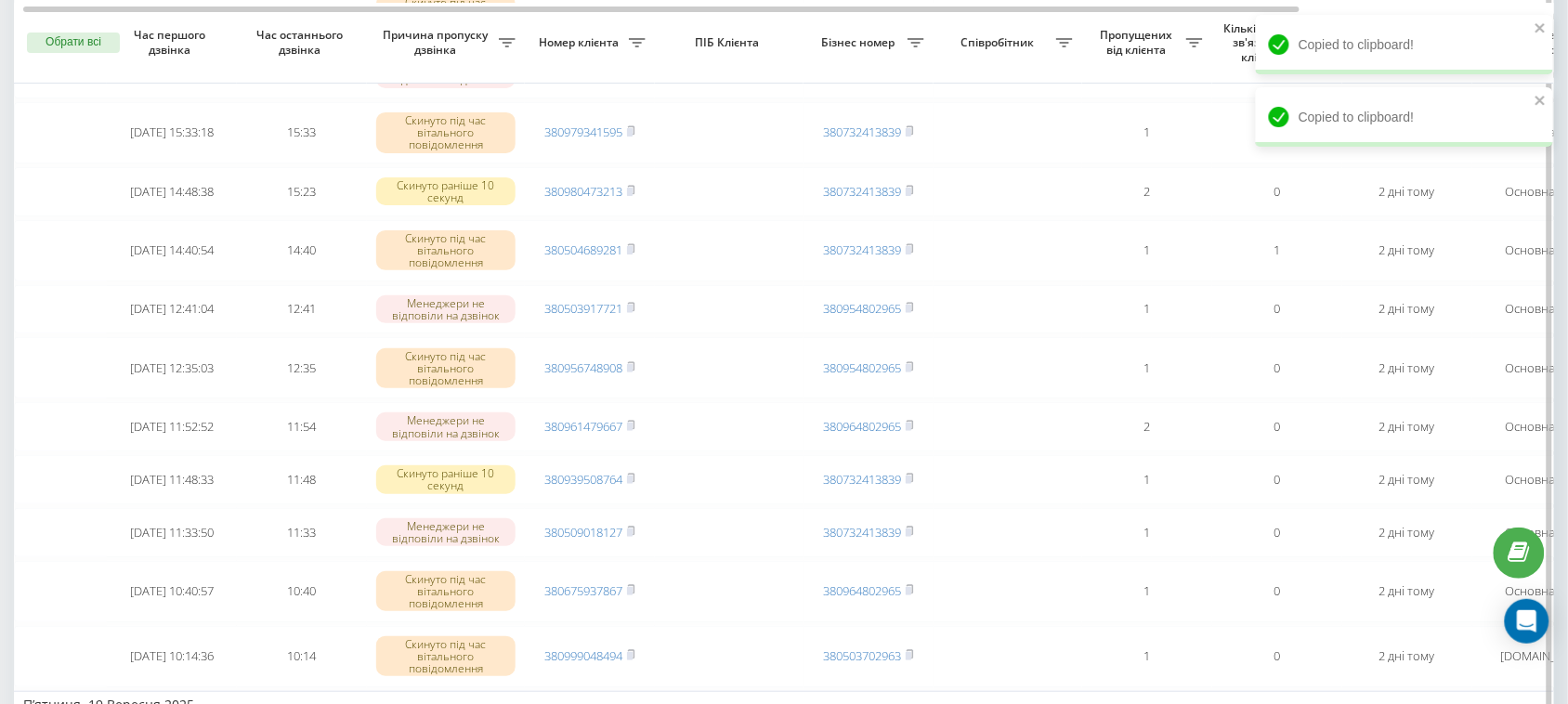
drag, startPoint x: 662, startPoint y: 206, endPoint x: 595, endPoint y: 209, distance: 67.1
drag, startPoint x: 667, startPoint y: 138, endPoint x: 601, endPoint y: 141, distance: 66.1
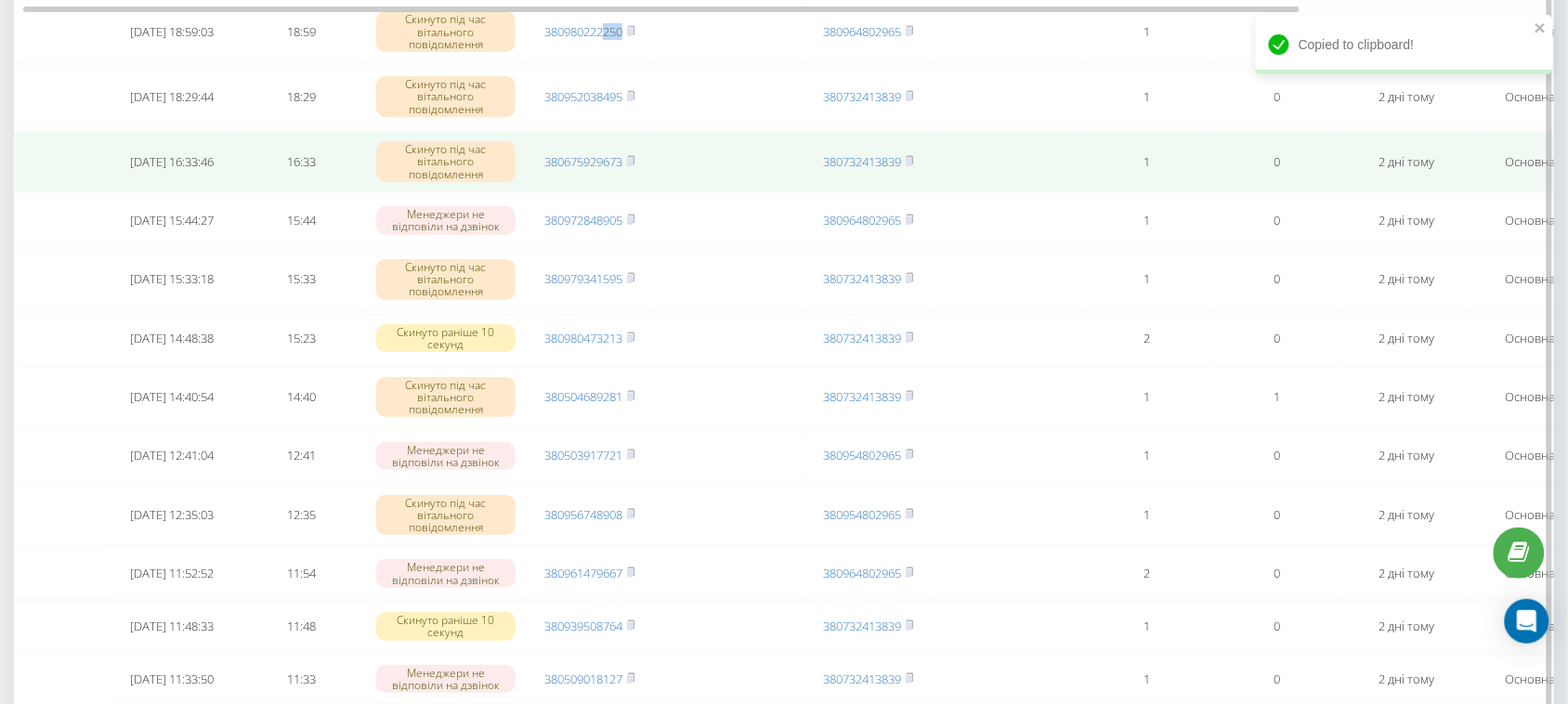
scroll to position [1858, 0]
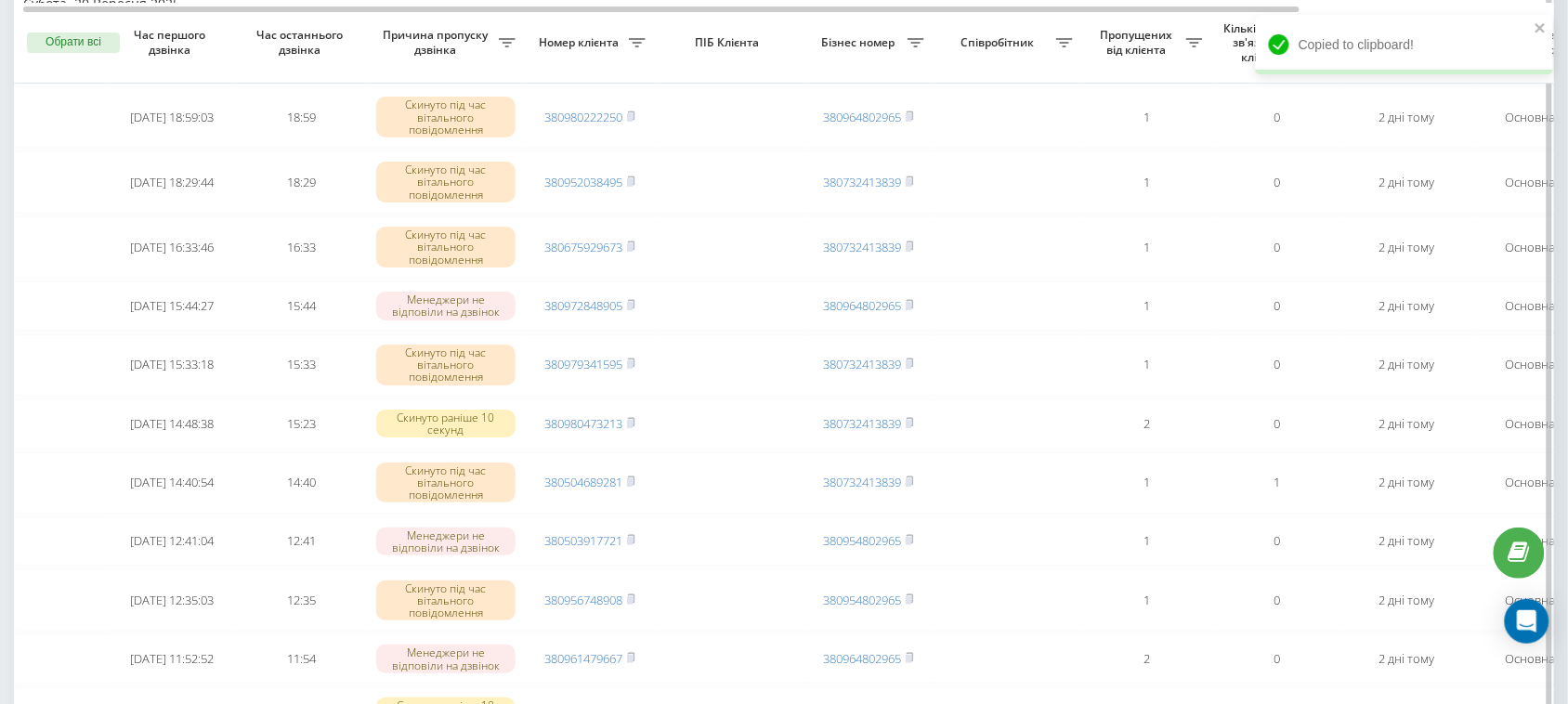
click at [631, 57] on rect at bounding box center [630, 52] width 6 height 8
drag, startPoint x: 679, startPoint y: 308, endPoint x: 585, endPoint y: 307, distance: 94.0
click at [585, 83] on tr "2025-09-20 19:19:26 19:19 Скинуто під час вітального повідомлення 380731015829 …" at bounding box center [943, 52] width 1858 height 61
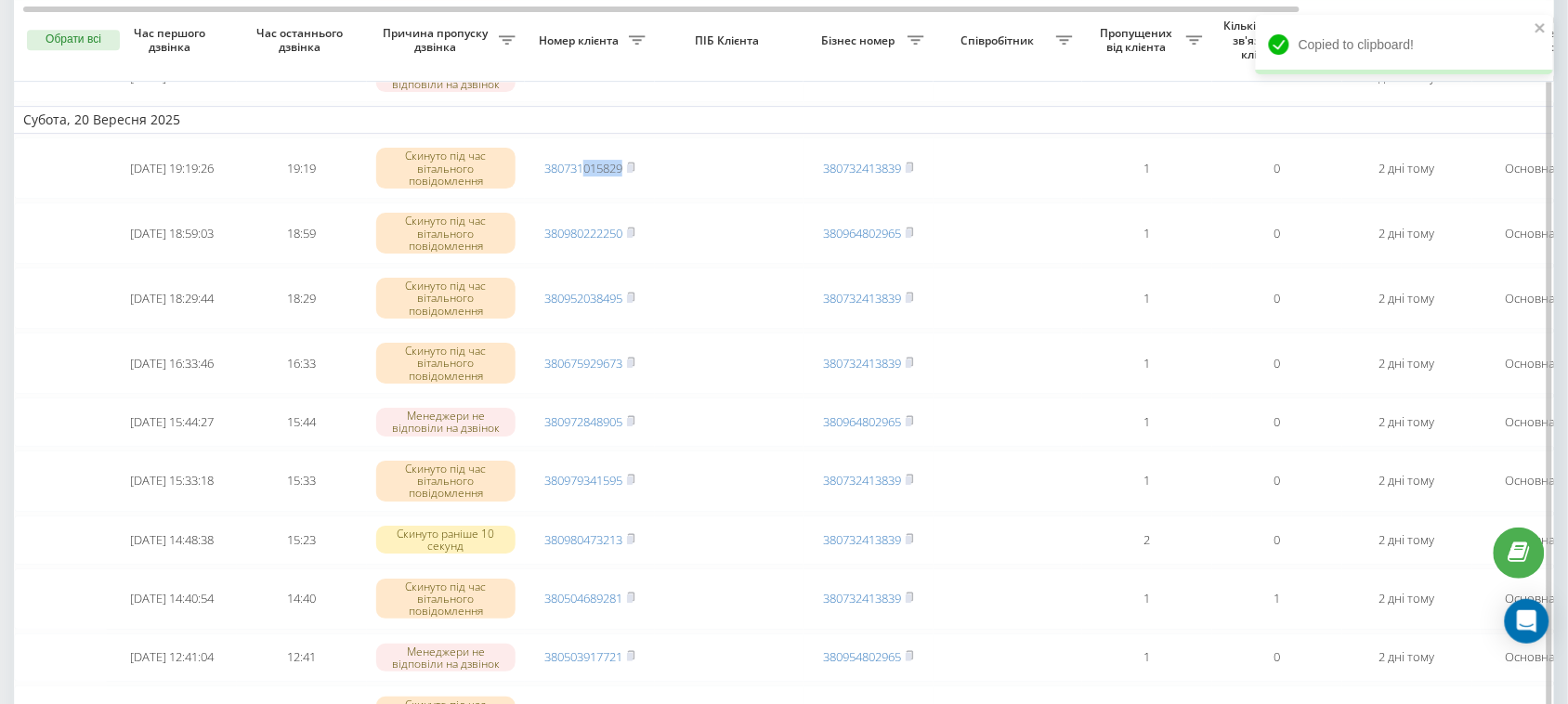
scroll to position [1626, 0]
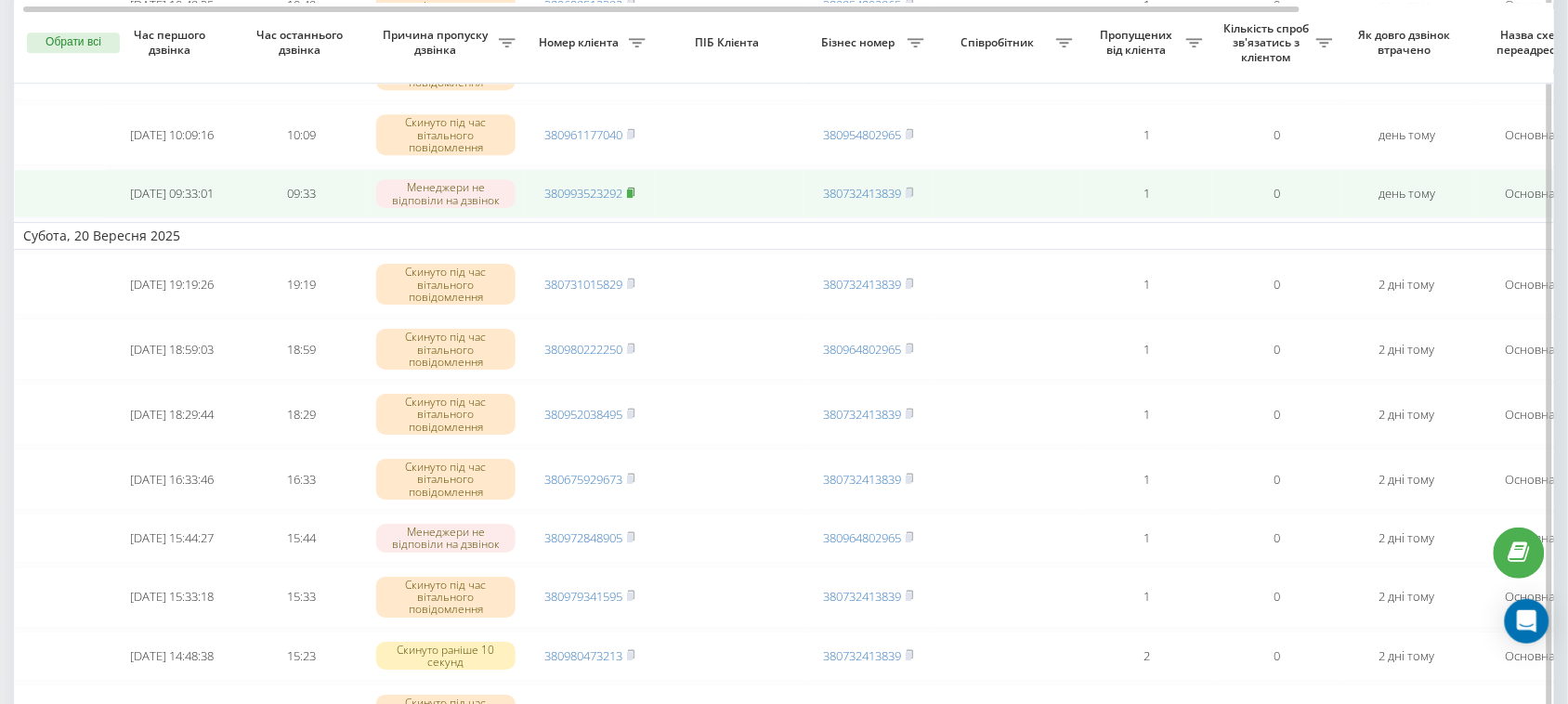
click at [632, 198] on rect at bounding box center [630, 193] width 6 height 8
drag, startPoint x: 675, startPoint y: 432, endPoint x: 602, endPoint y: 434, distance: 73.0
click at [602, 219] on tr "2025-09-21 09:33:01 09:33 Менеджери не відповіли на дзвінок 380993523292 380732…" at bounding box center [943, 193] width 1858 height 49
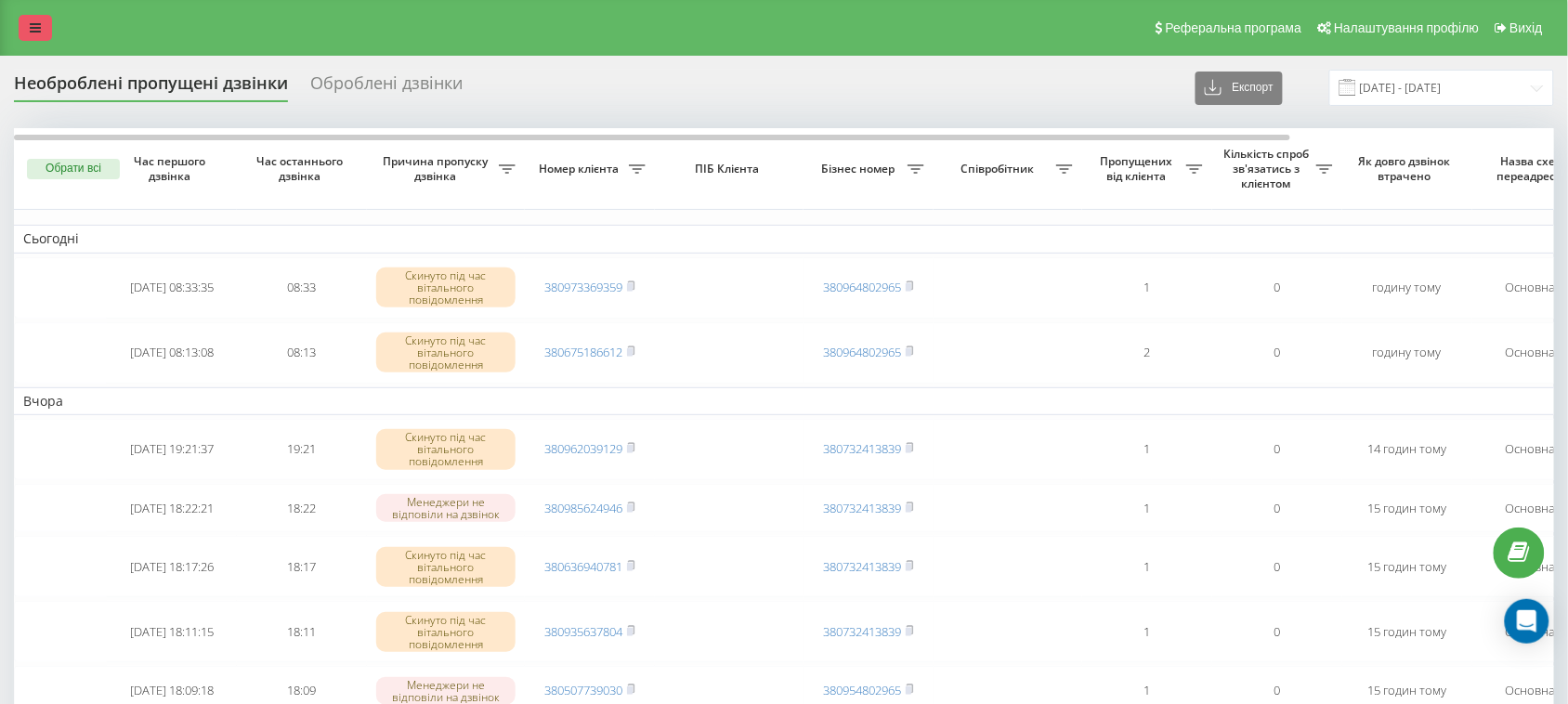
click at [34, 29] on icon at bounding box center [35, 28] width 11 height 13
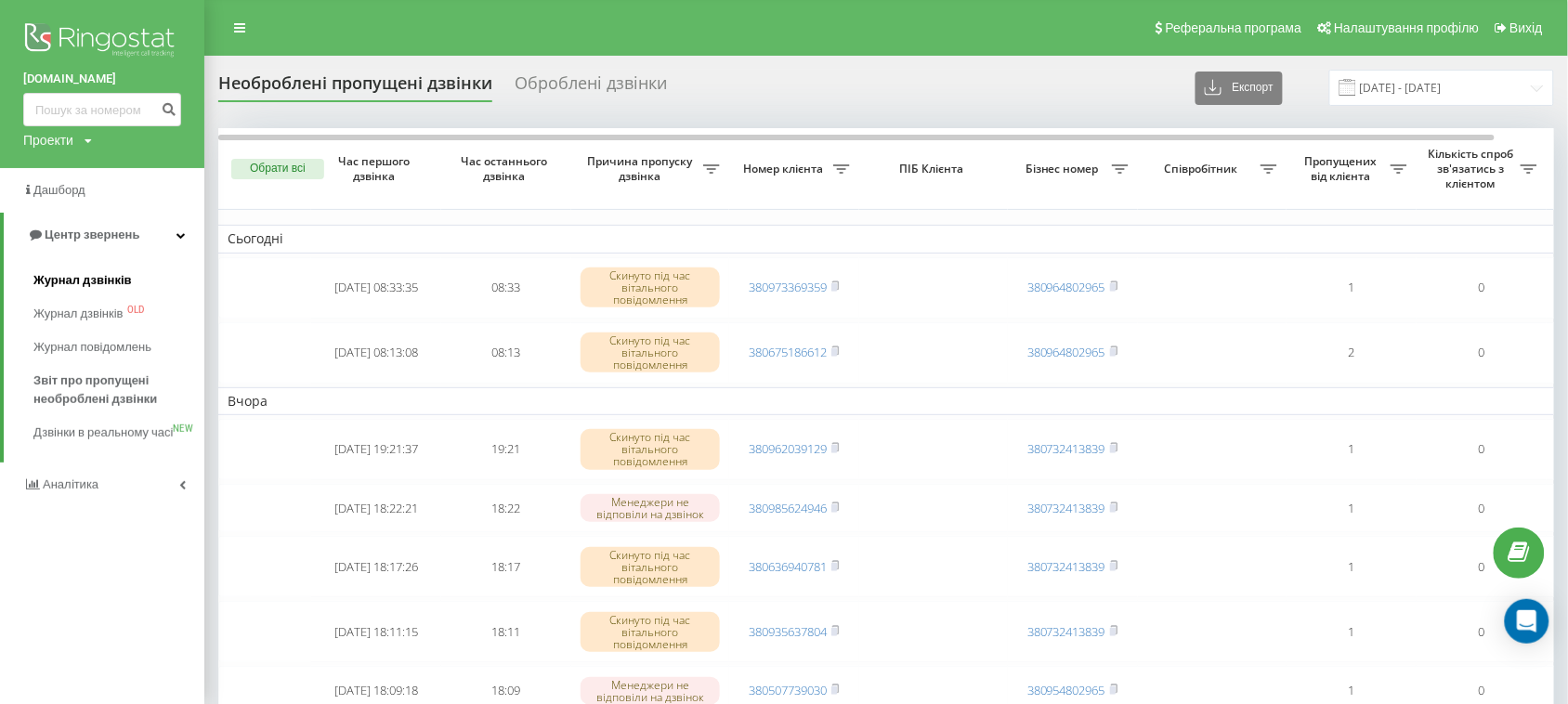
click at [68, 274] on span "Журнал дзвінків" at bounding box center [83, 281] width 99 height 19
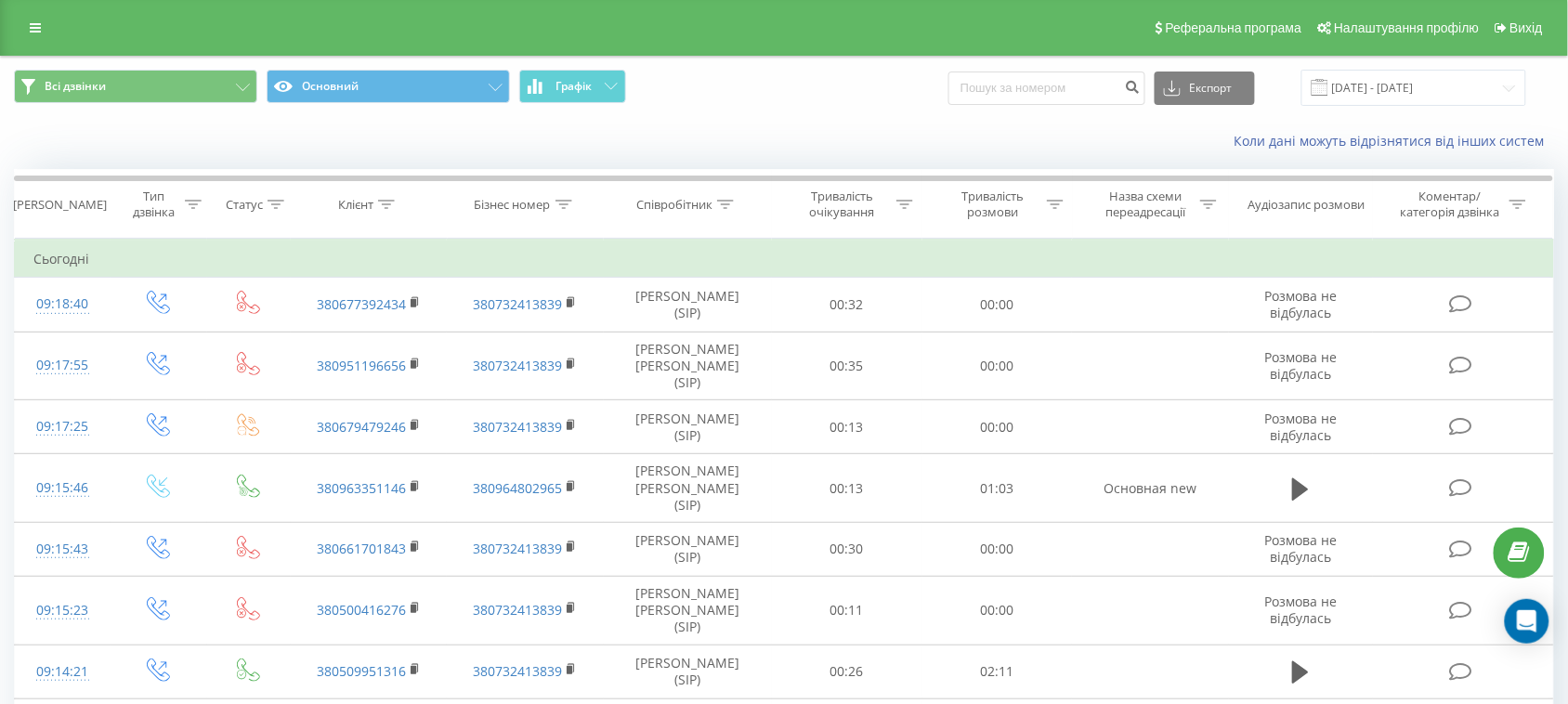
click at [391, 202] on icon at bounding box center [387, 205] width 17 height 9
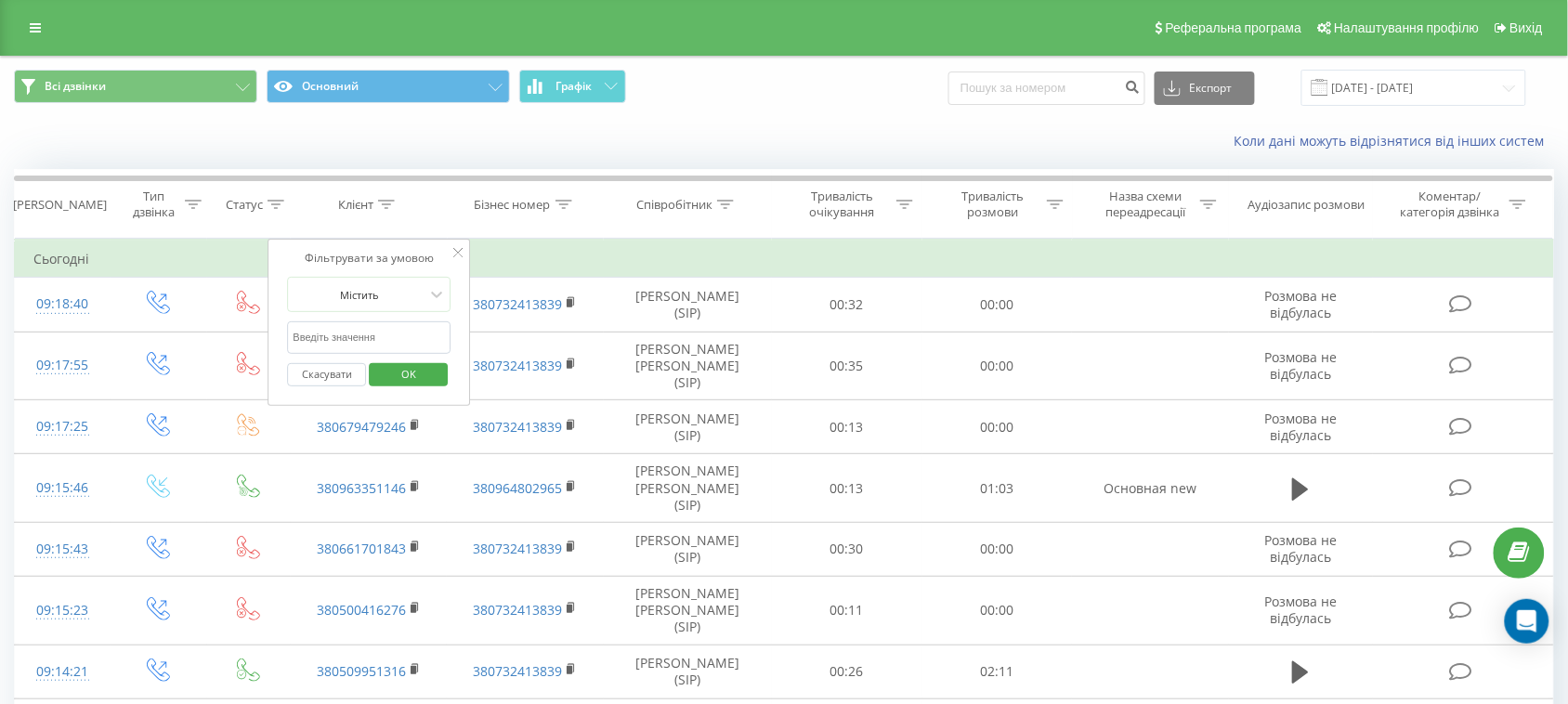
click at [392, 335] on input "text" at bounding box center [370, 338] width 164 height 33
paste input "380999048494"
click at [401, 381] on span "OK" at bounding box center [409, 374] width 52 height 29
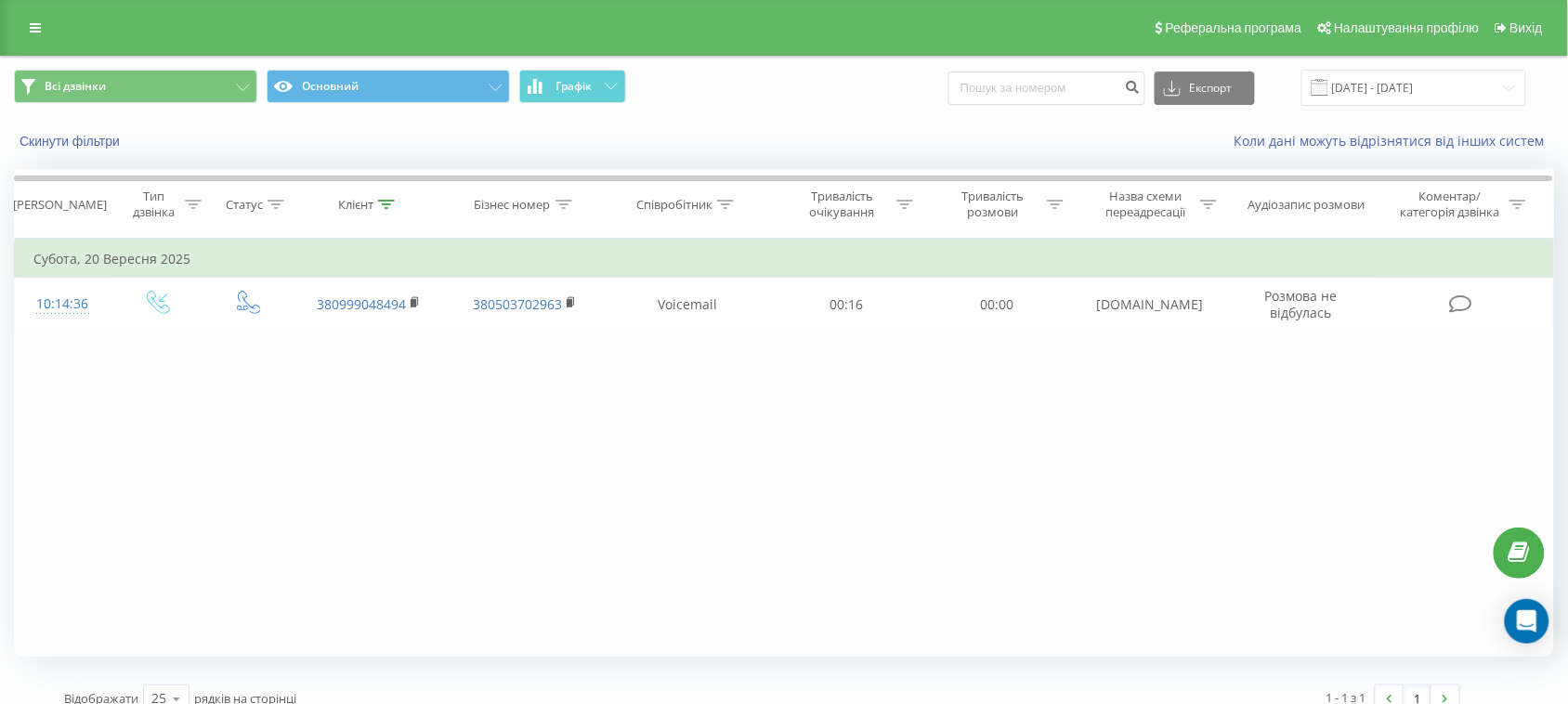
click at [388, 202] on icon at bounding box center [387, 205] width 17 height 9
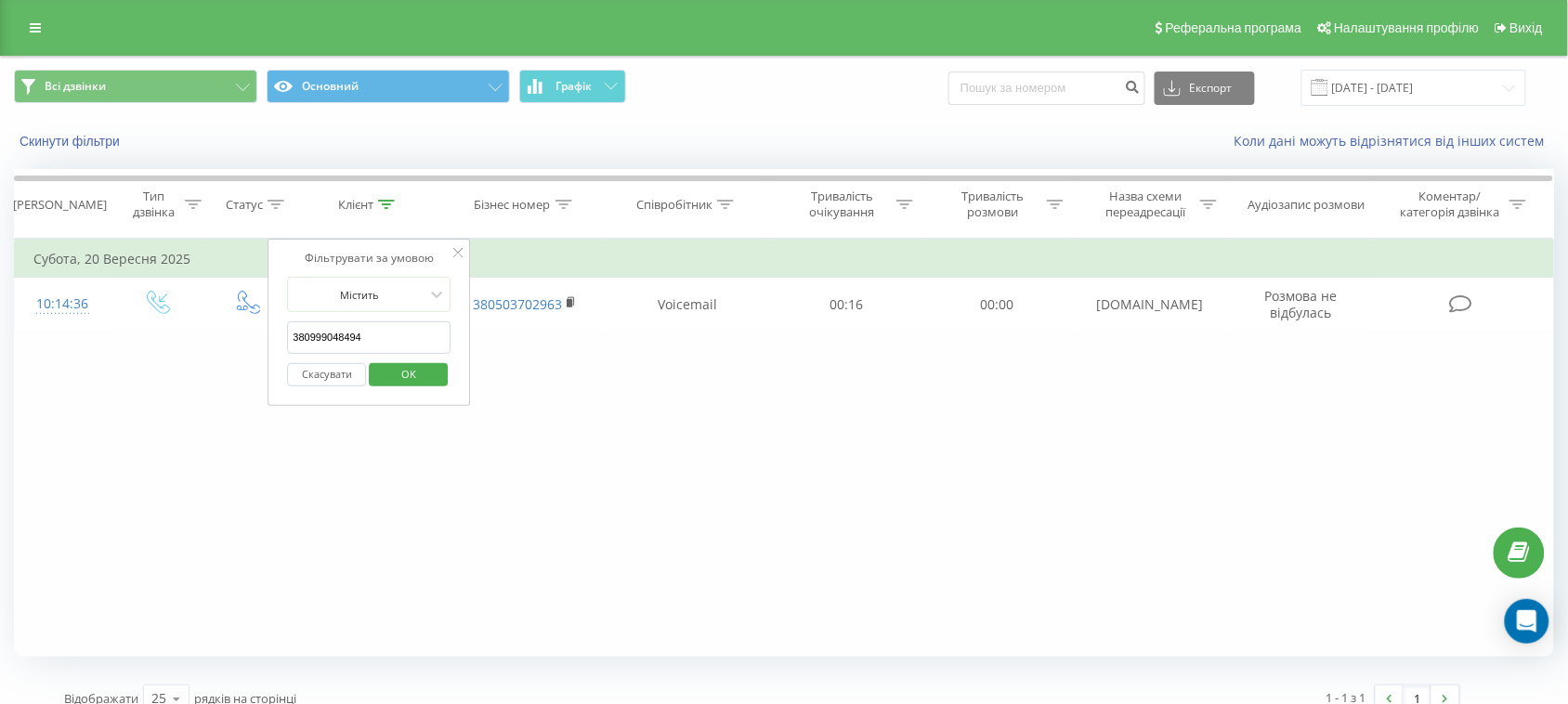
drag, startPoint x: 388, startPoint y: 342, endPoint x: 248, endPoint y: 354, distance: 140.5
click at [248, 354] on div "Фільтрувати за умовою Дорівнює Введіть значення Скасувати OK Фільтрувати за умо…" at bounding box center [784, 448] width 1540 height 418
paste input "675937867"
click button "OK" at bounding box center [408, 375] width 79 height 23
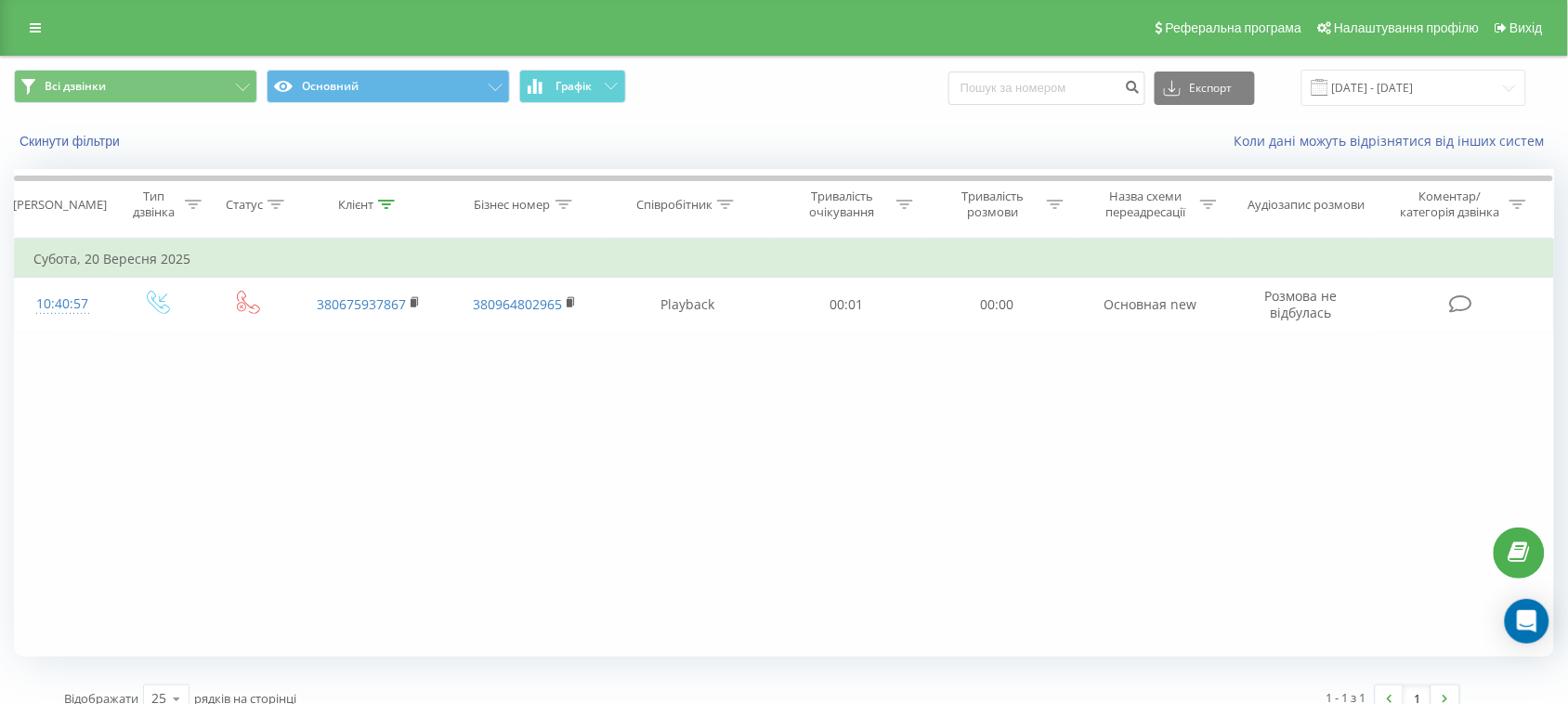
click at [379, 202] on icon at bounding box center [387, 205] width 17 height 9
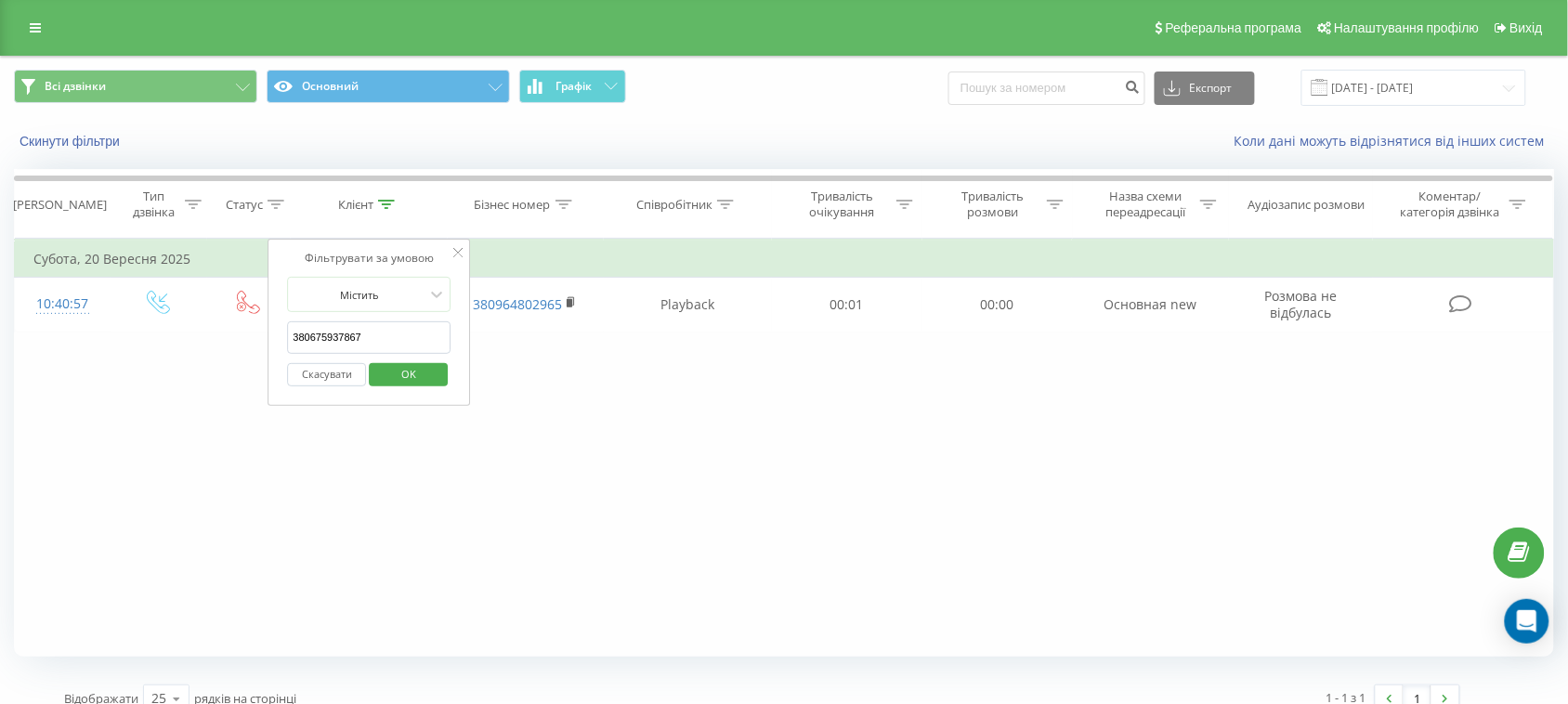
drag, startPoint x: 369, startPoint y: 336, endPoint x: 290, endPoint y: 341, distance: 79.2
click at [290, 341] on input "380675937867" at bounding box center [370, 338] width 164 height 33
paste input "979341595"
click button "OK" at bounding box center [408, 375] width 79 height 23
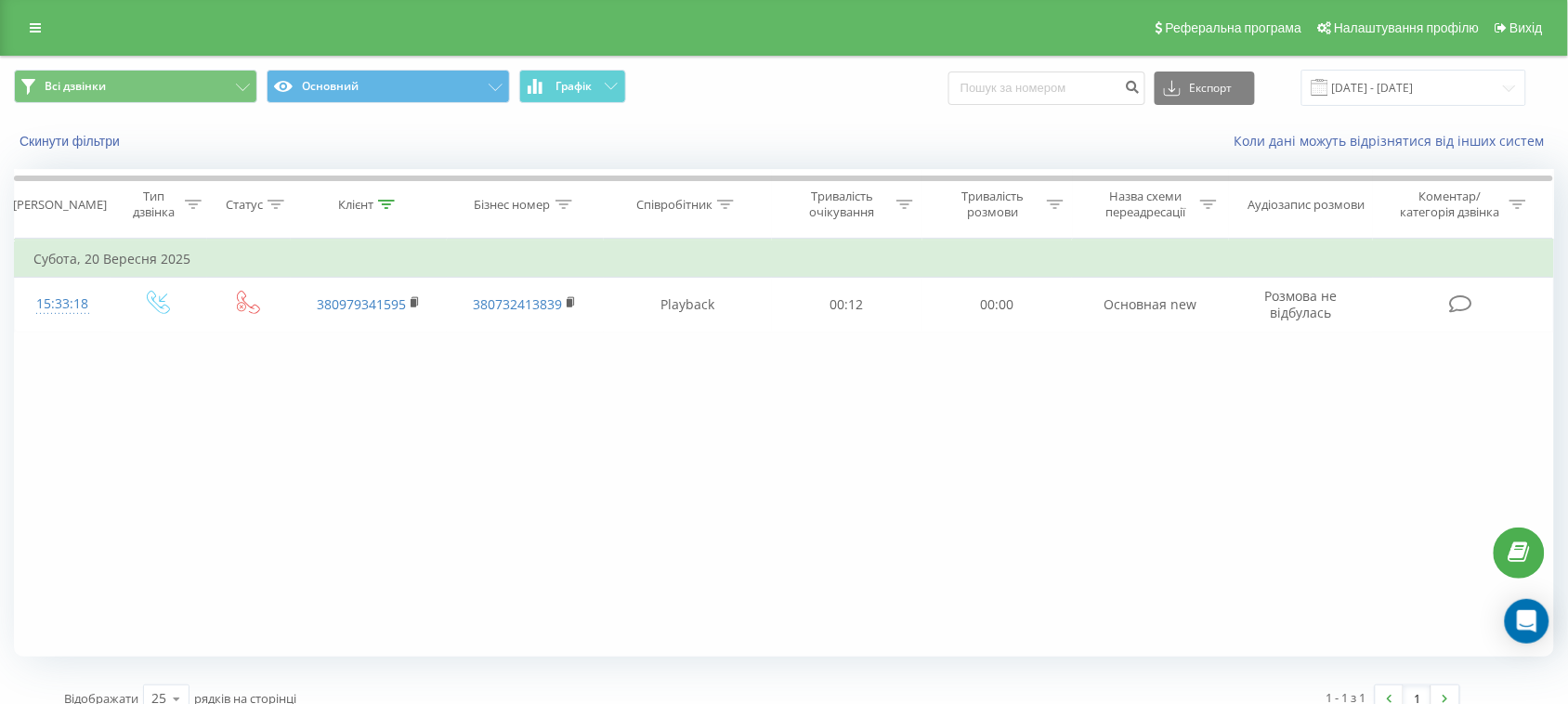
click at [389, 201] on icon at bounding box center [387, 205] width 17 height 9
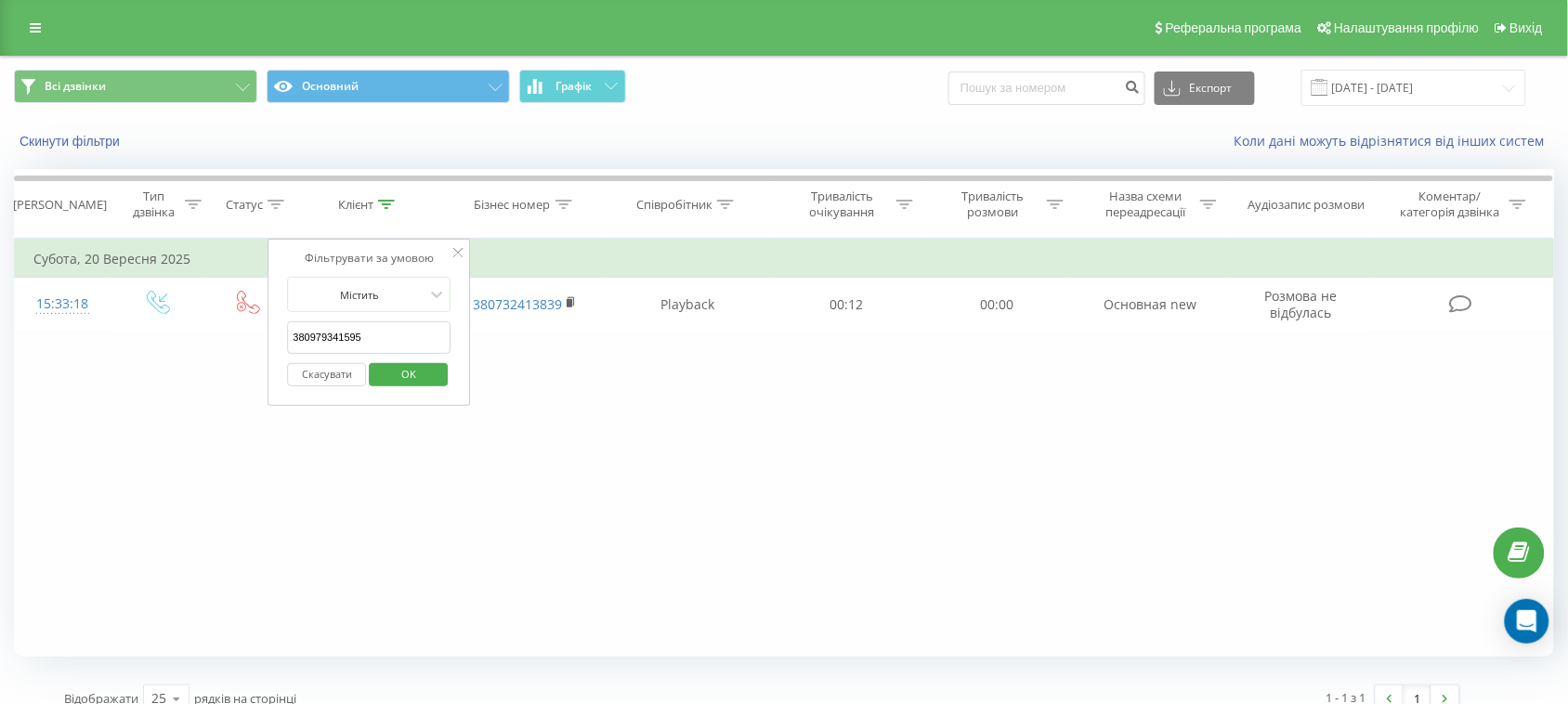
drag, startPoint x: 375, startPoint y: 337, endPoint x: 286, endPoint y: 336, distance: 89.0
click at [286, 336] on div "Фільтрувати за умовою Містить 380979341595 Скасувати OK" at bounding box center [370, 323] width 203 height 167
paste input "80222250"
type input "380980222250"
click button "OK" at bounding box center [408, 375] width 79 height 23
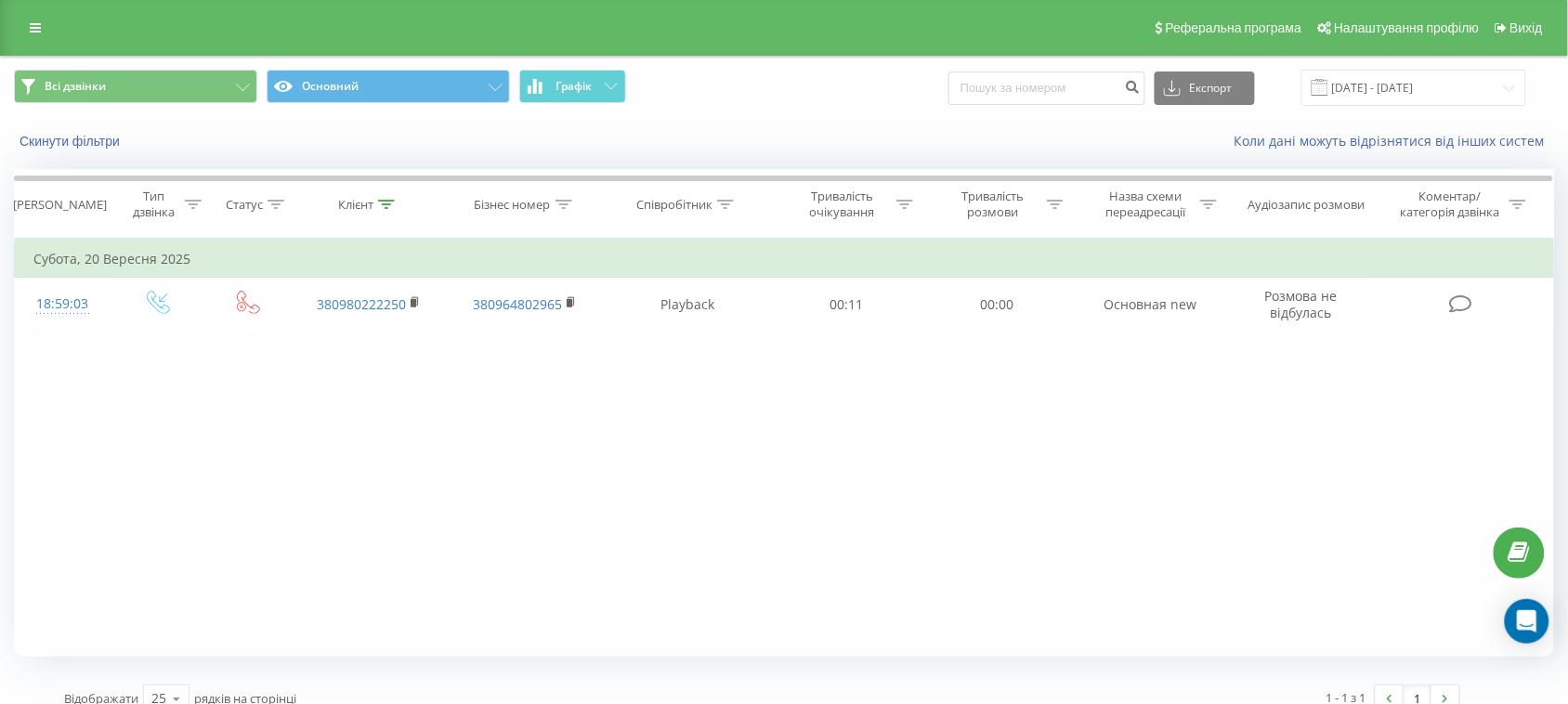
click at [388, 201] on div at bounding box center [387, 205] width 17 height 16
click at [388, 202] on icon at bounding box center [387, 205] width 17 height 9
click at [383, 200] on icon at bounding box center [387, 205] width 17 height 9
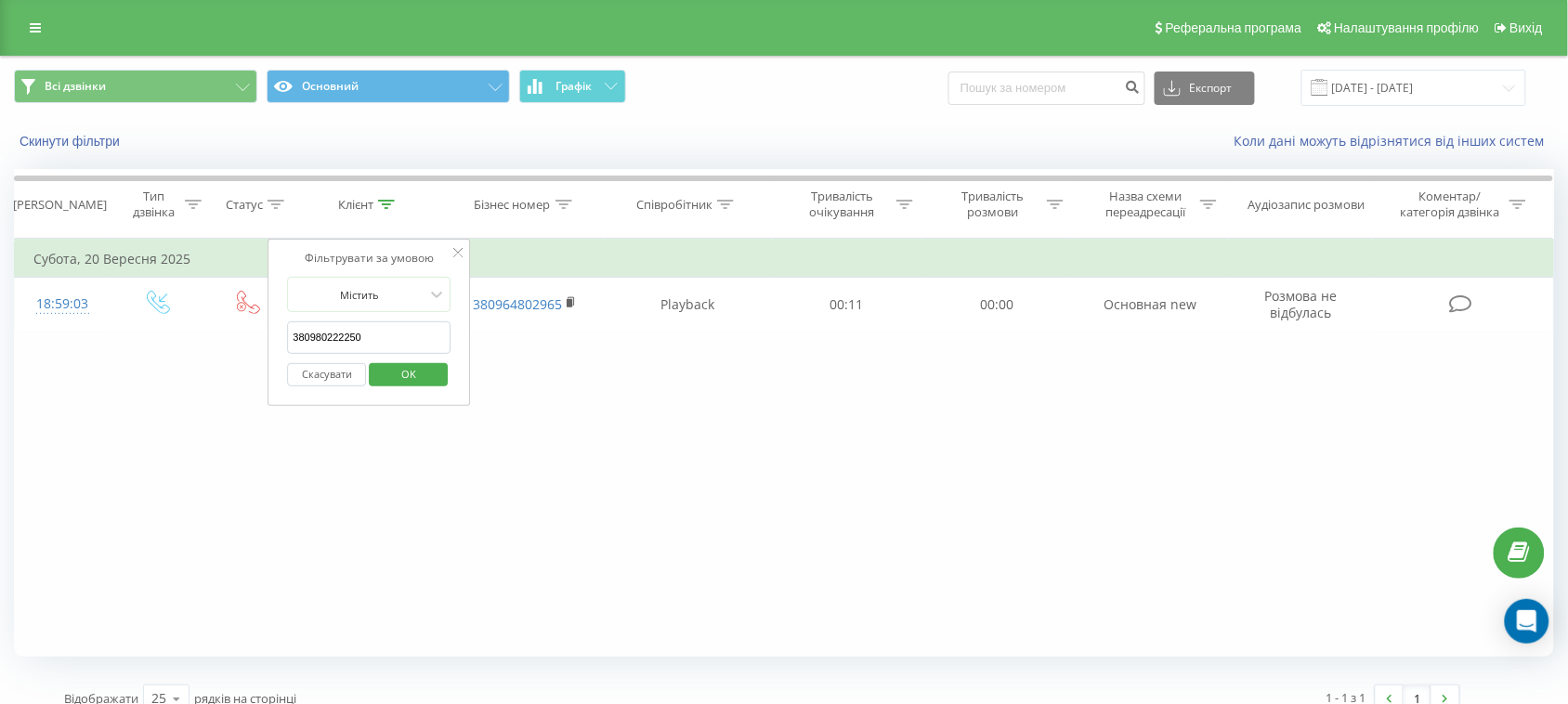
drag, startPoint x: 375, startPoint y: 344, endPoint x: 254, endPoint y: 346, distance: 121.0
click at [254, 346] on div "Фільтрувати за умовою Дорівнює Введіть значення Скасувати OK Фільтрувати за умо…" at bounding box center [784, 448] width 1540 height 418
click at [744, 201] on div "Співробітник" at bounding box center [687, 205] width 168 height 16
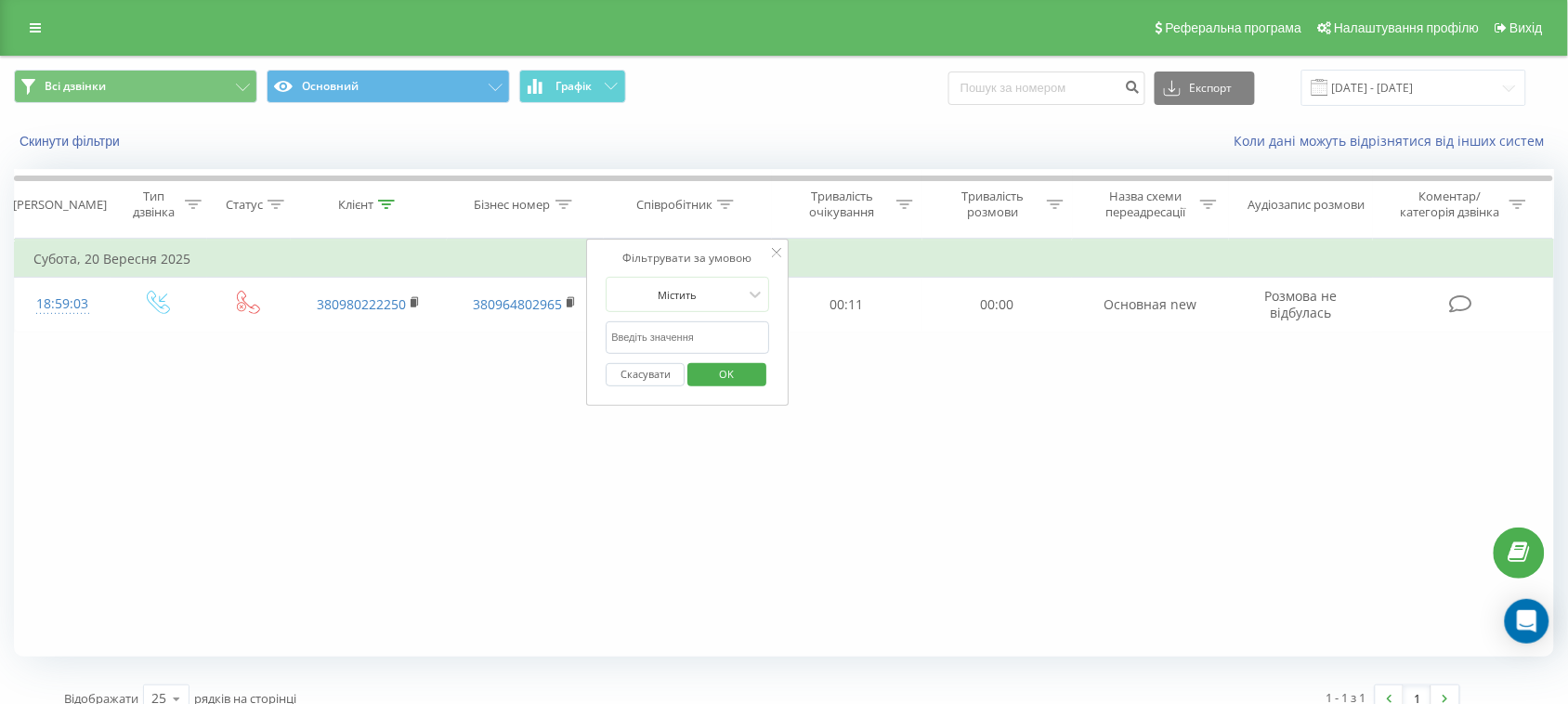
click at [711, 195] on th "Співробітник" at bounding box center [687, 205] width 168 height 69
click at [656, 339] on input "text" at bounding box center [687, 338] width 164 height 33
type input "геля"
click at [737, 381] on span "OK" at bounding box center [727, 374] width 52 height 29
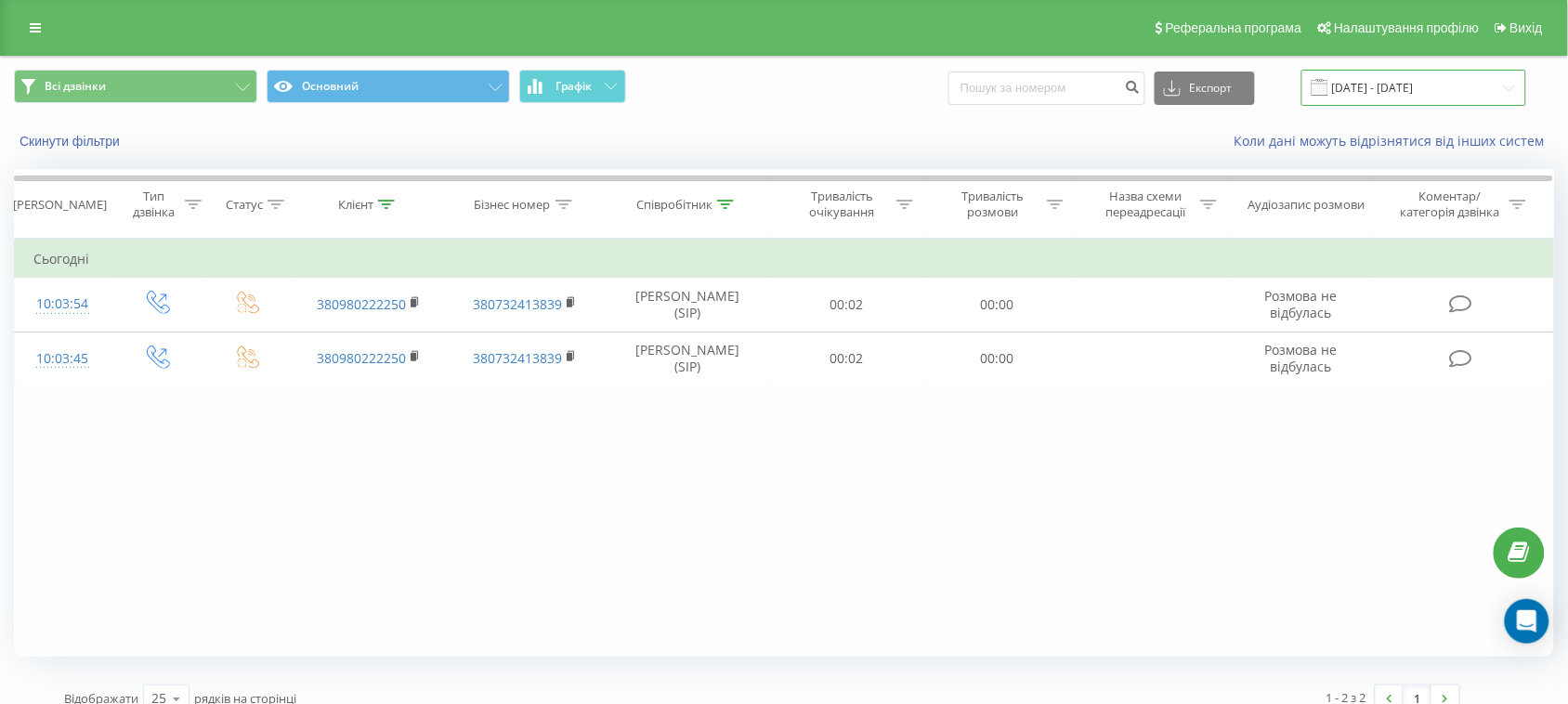
click at [1445, 89] on input "22.08.2025 - 22.09.2025" at bounding box center [1415, 87] width 225 height 36
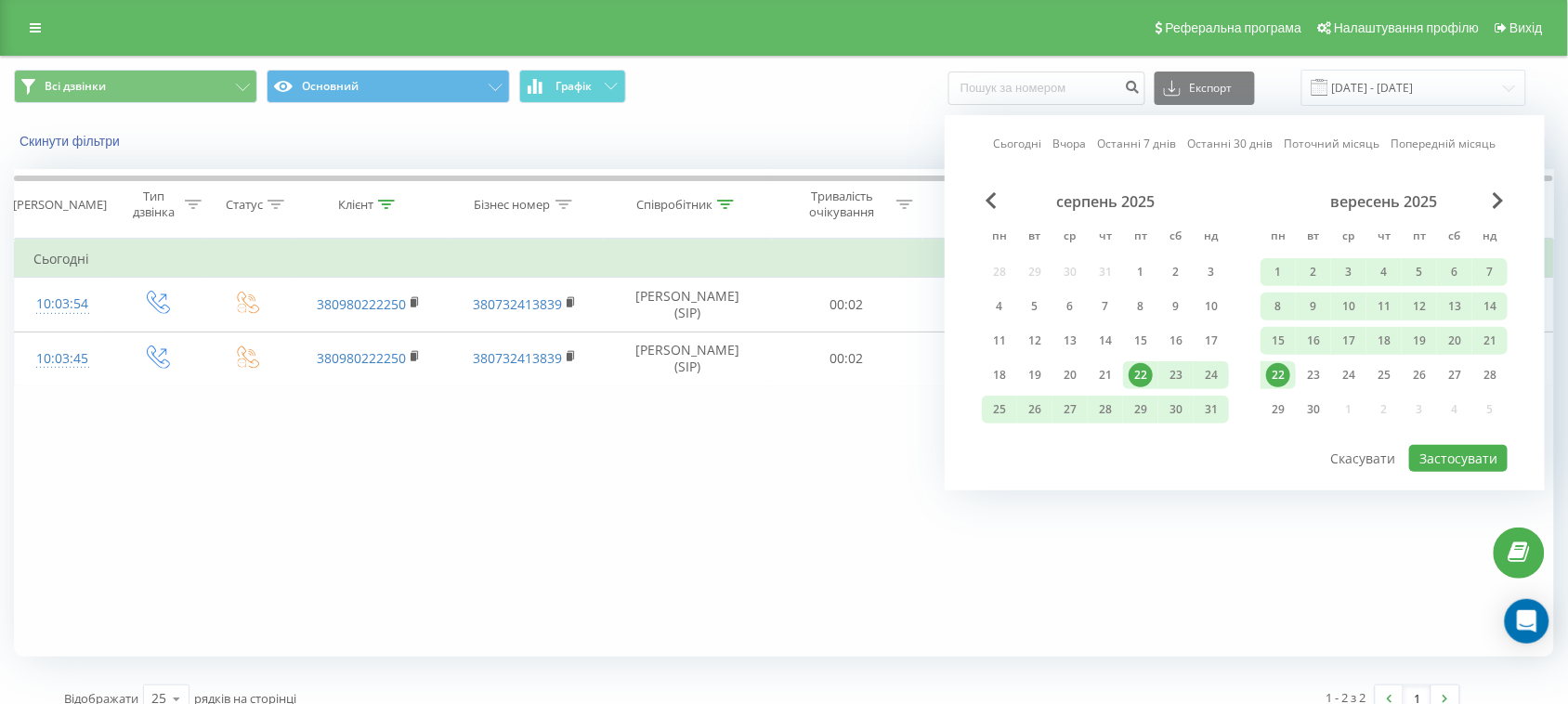
click at [1290, 370] on div "22" at bounding box center [1279, 376] width 24 height 24
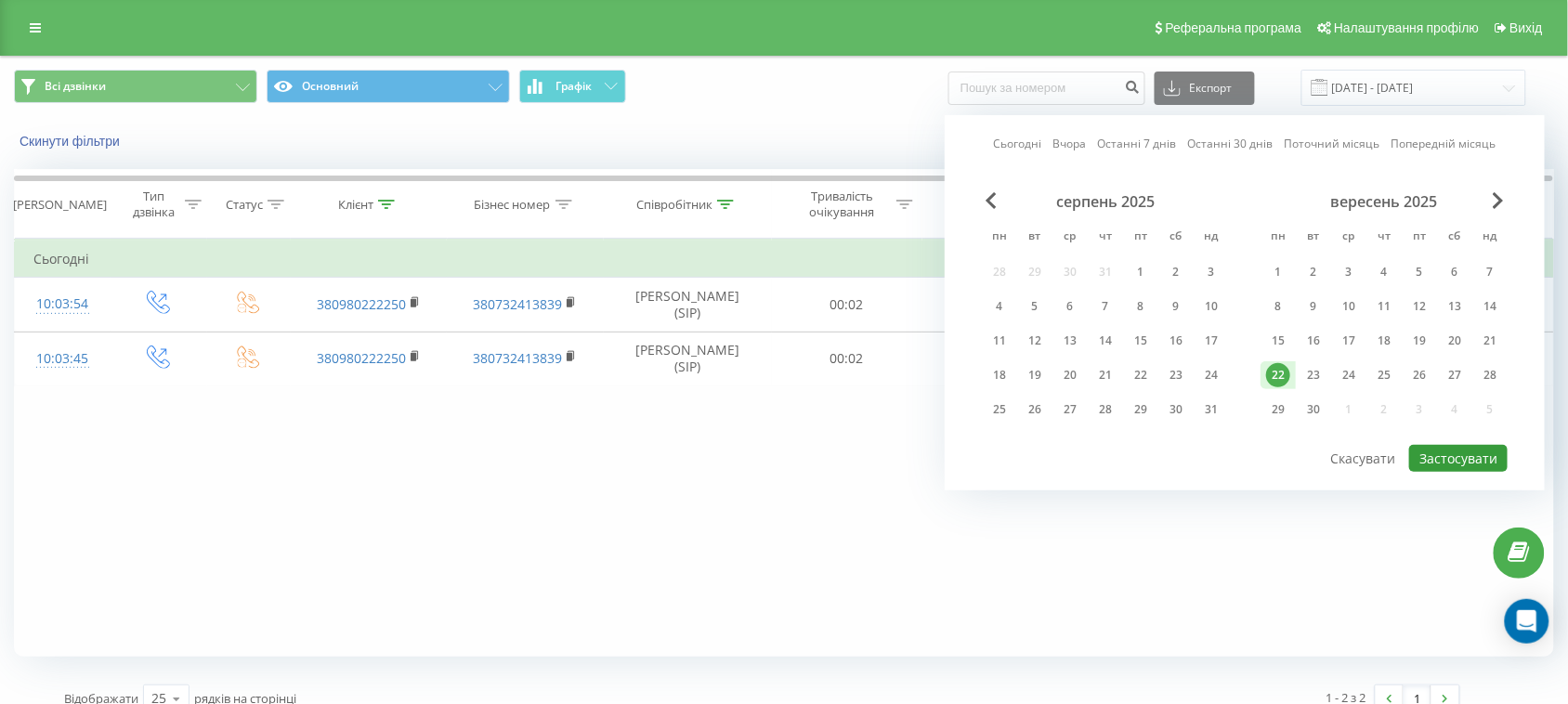
click at [1482, 453] on button "Застосувати" at bounding box center [1458, 458] width 99 height 27
type input "[DATE] - [DATE]"
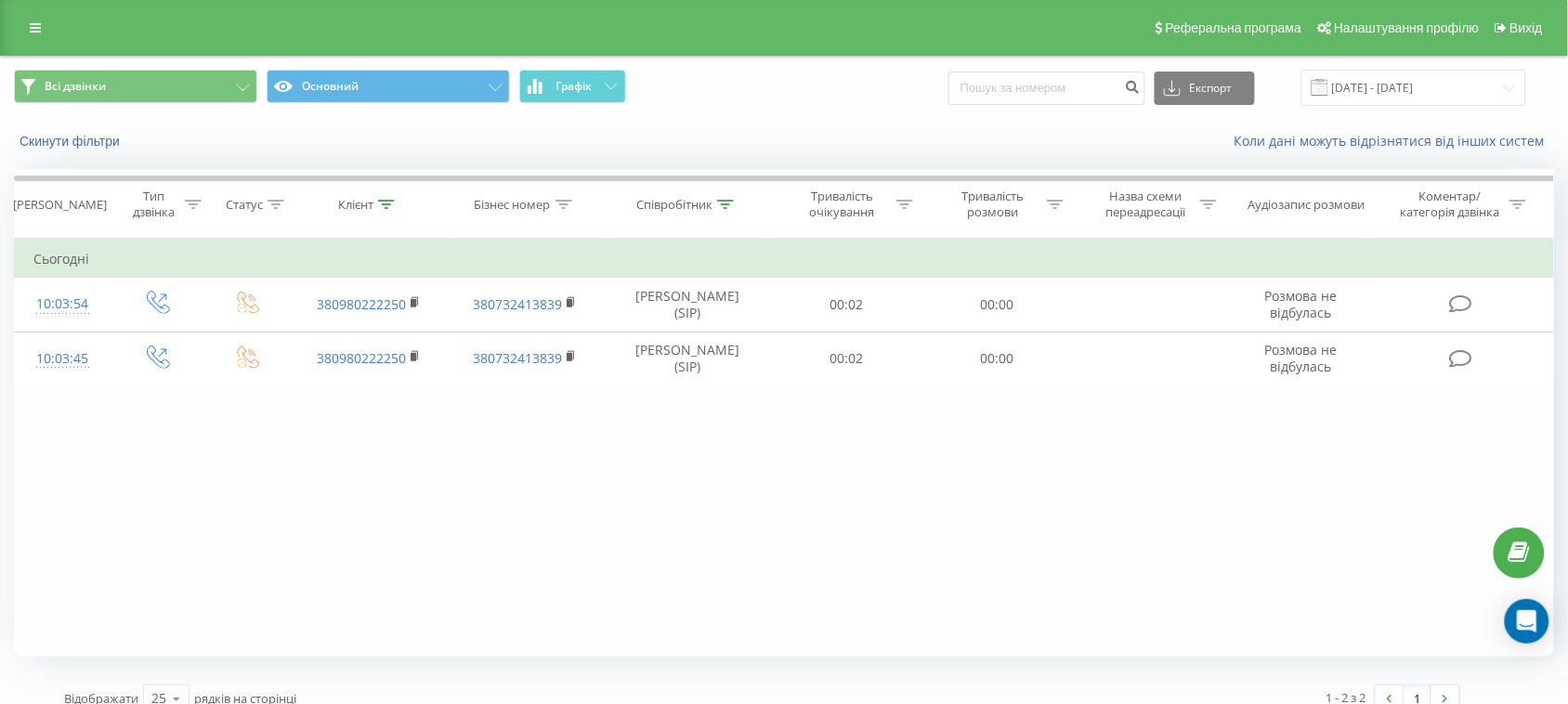
click at [381, 203] on icon at bounding box center [387, 205] width 17 height 9
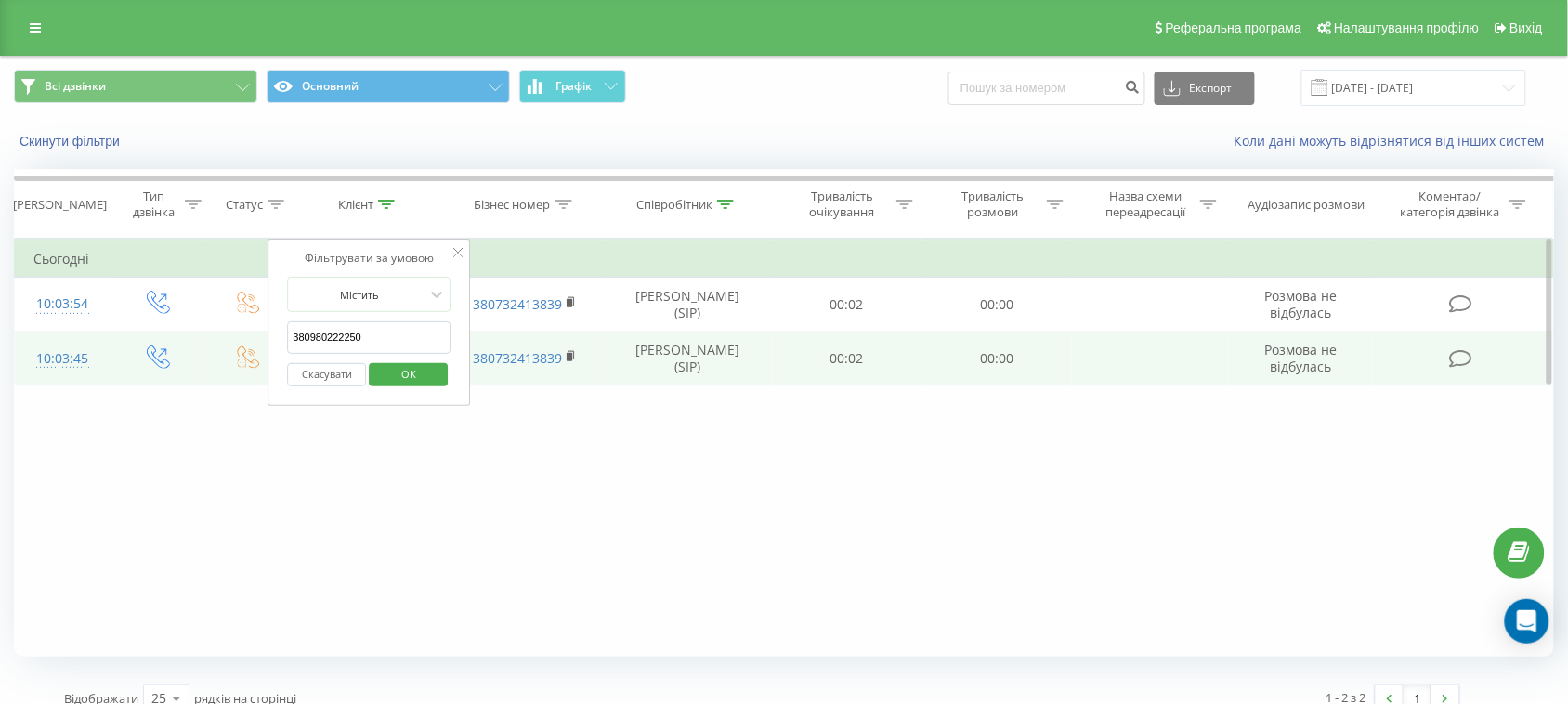
drag, startPoint x: 364, startPoint y: 342, endPoint x: 248, endPoint y: 350, distance: 116.3
click at [248, 350] on table "Фільтрувати за умовою Дорівнює Введіть значення Скасувати OK Фільтрувати за умо…" at bounding box center [784, 312] width 1540 height 148
click button "OK" at bounding box center [408, 375] width 79 height 23
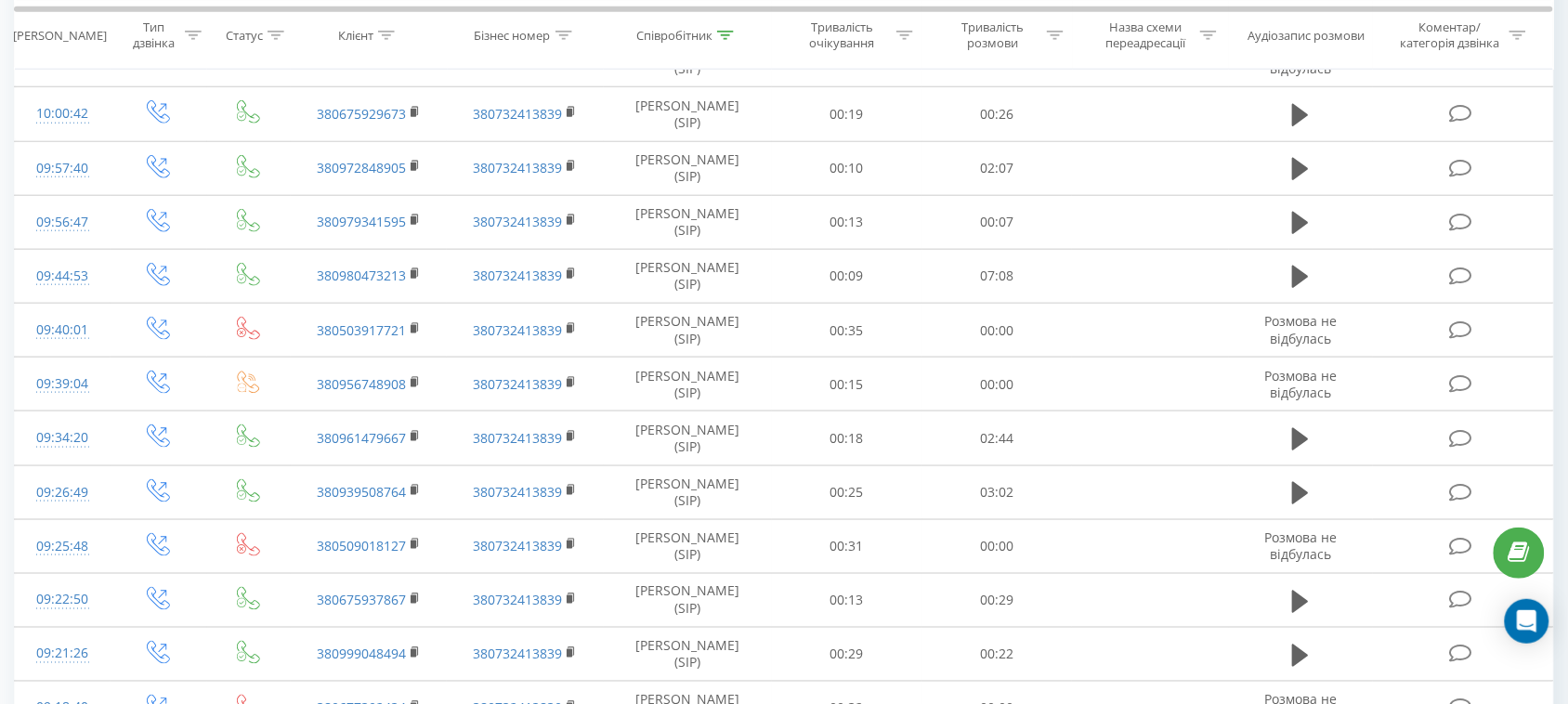
scroll to position [837, 0]
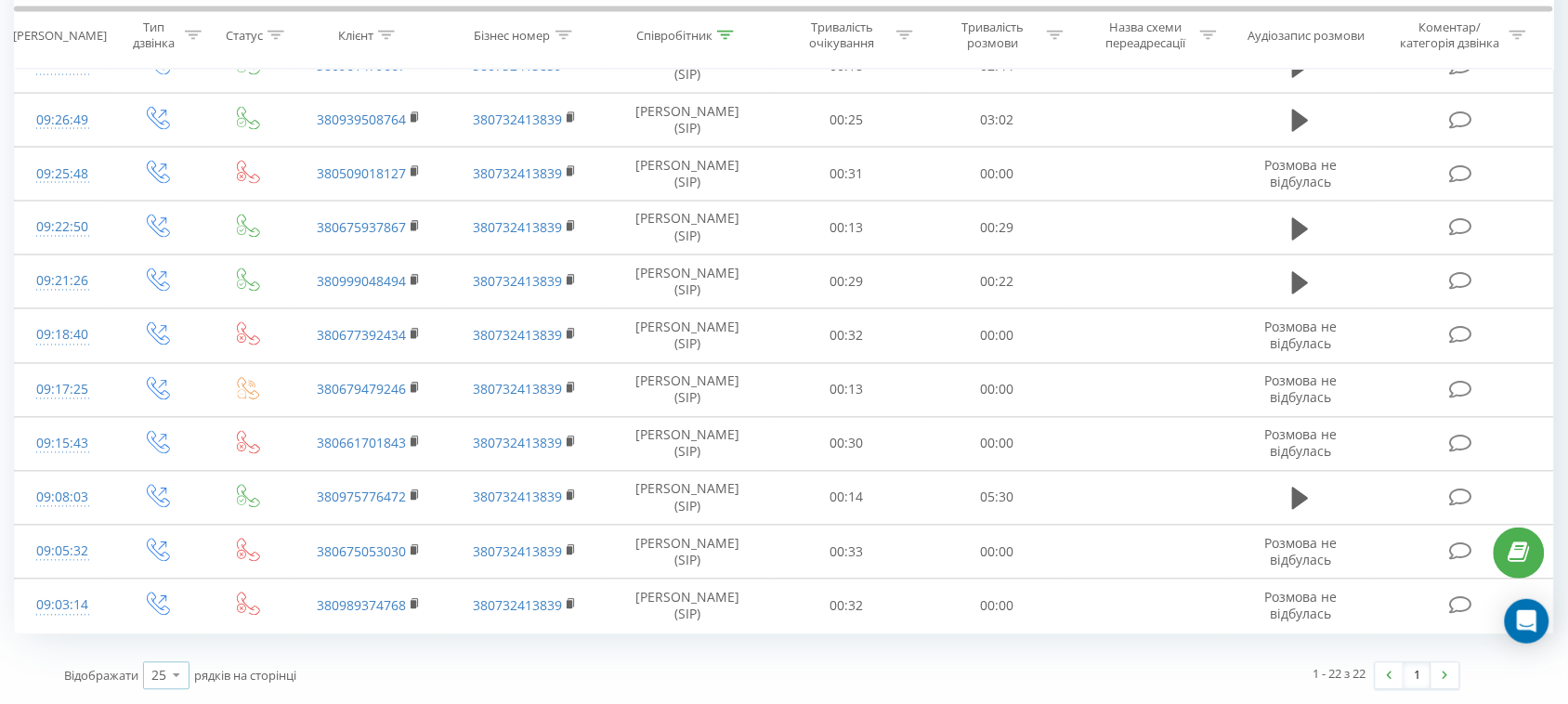
click at [179, 678] on icon at bounding box center [178, 675] width 28 height 36
click at [165, 651] on span "100" at bounding box center [163, 649] width 22 height 18
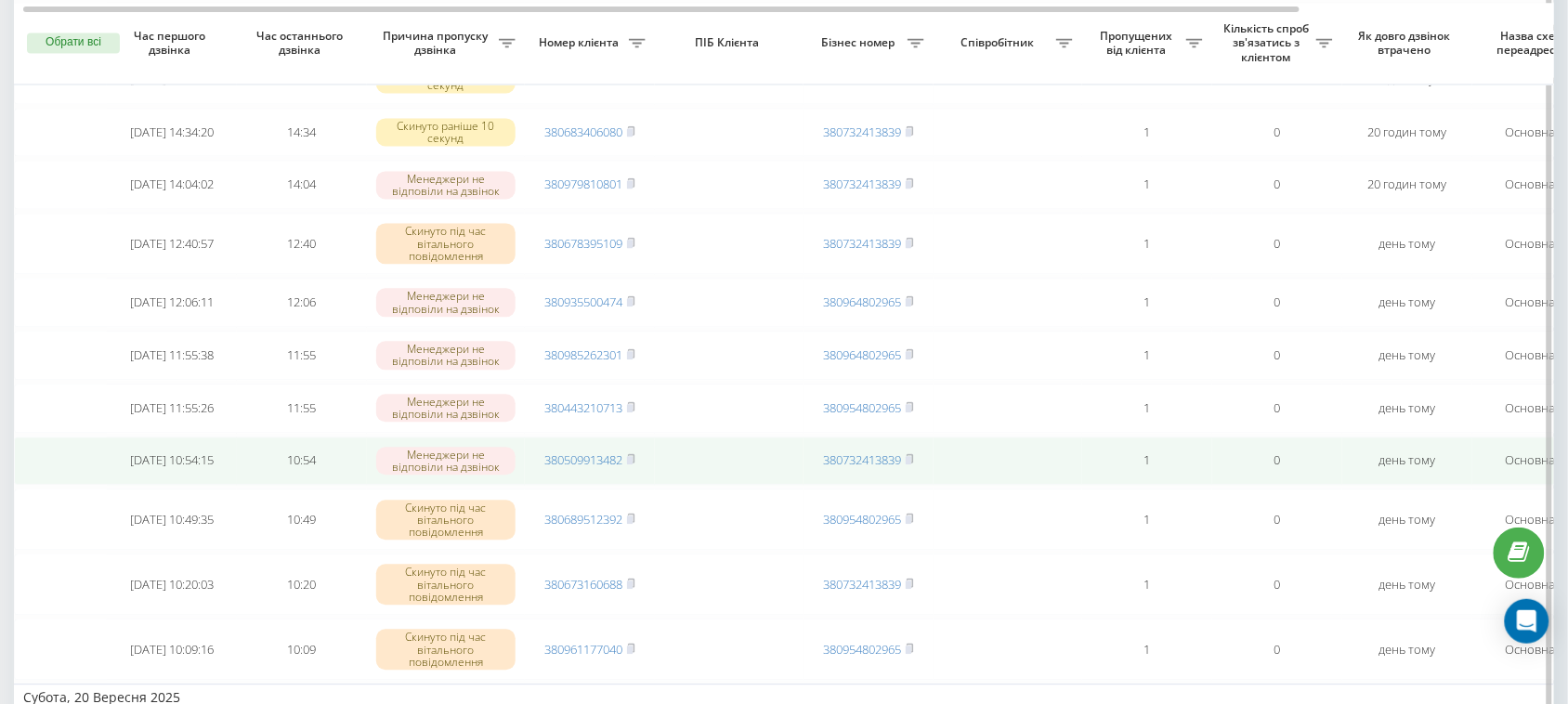
scroll to position [1393, 0]
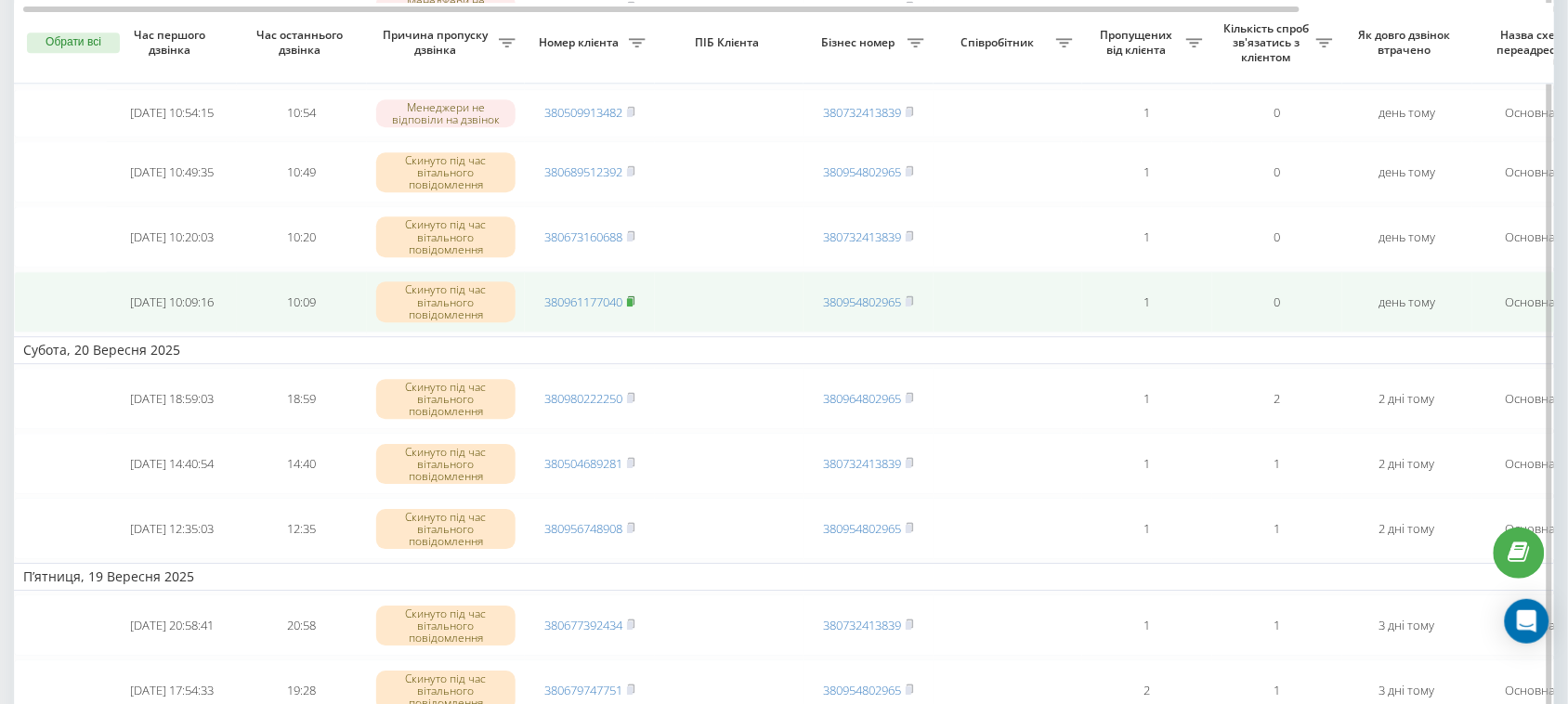
click at [632, 307] on rect at bounding box center [630, 302] width 6 height 8
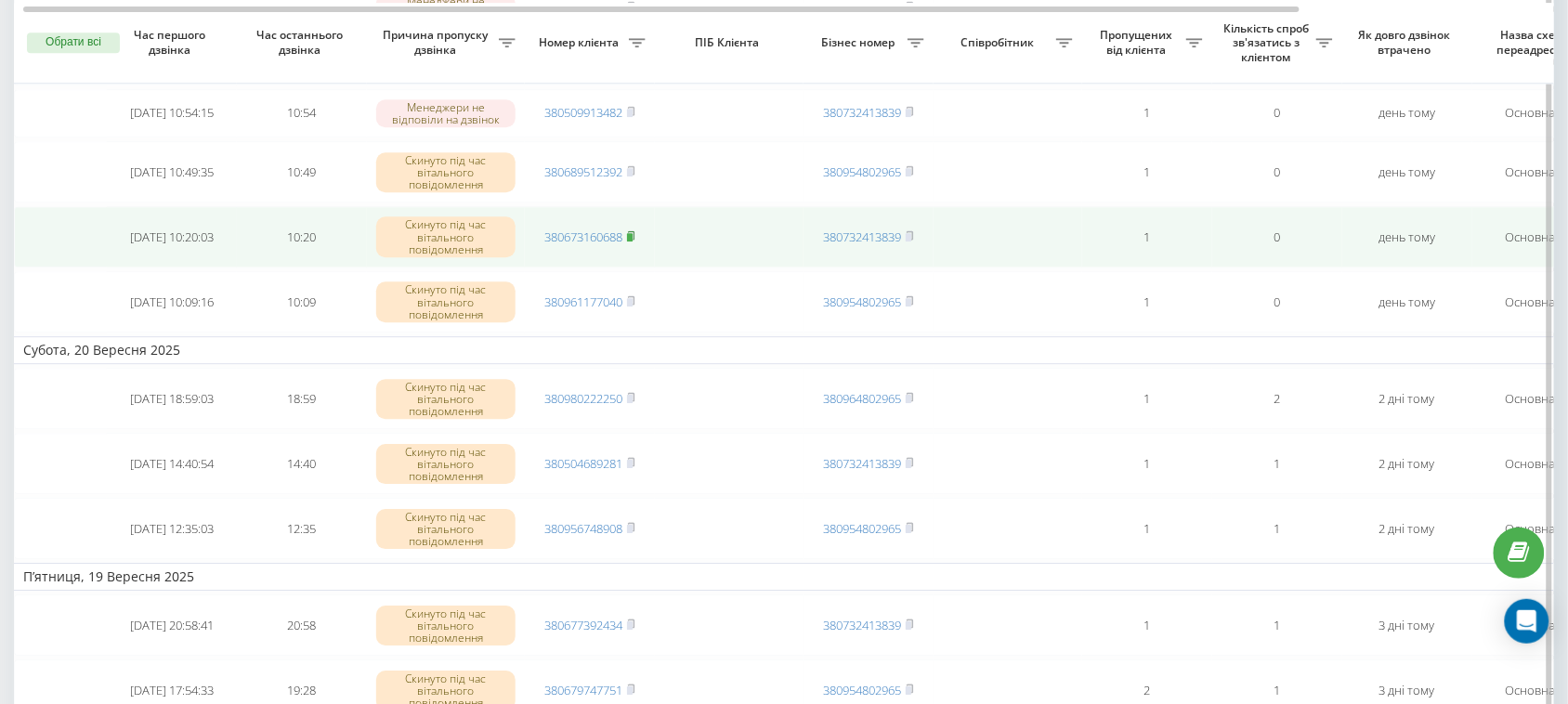
click at [630, 242] on rect at bounding box center [630, 237] width 6 height 8
drag, startPoint x: 673, startPoint y: 470, endPoint x: 604, endPoint y: 470, distance: 69.0
click at [604, 268] on tr "2025-09-21 10:20:03 10:20 Скинуто під час вітального повідомлення 380673160688 …" at bounding box center [943, 237] width 1858 height 61
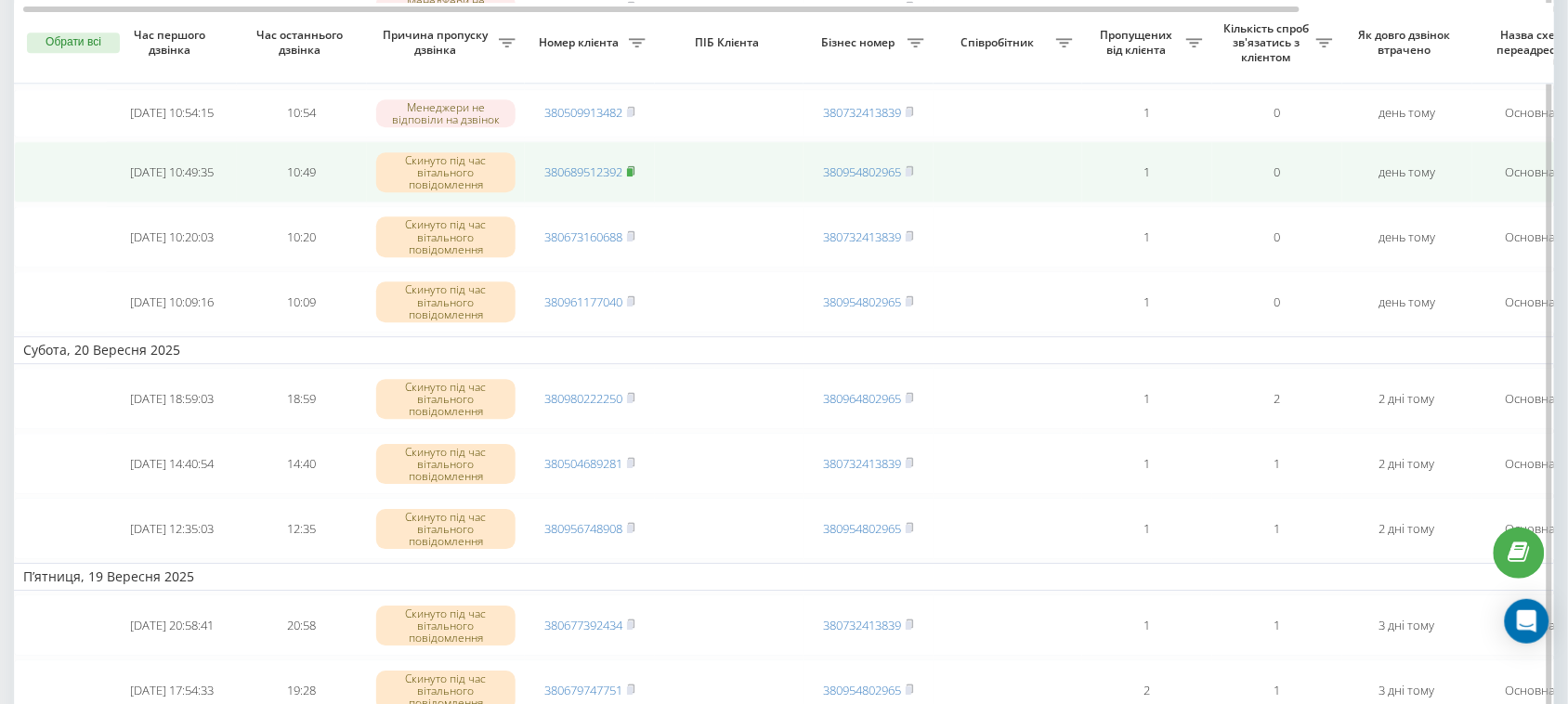
click at [632, 177] on rect at bounding box center [630, 172] width 6 height 8
drag, startPoint x: 690, startPoint y: 396, endPoint x: 597, endPoint y: 398, distance: 93.0
click at [597, 203] on tr "2025-09-21 10:49:35 10:49 Скинуто під час вітального повідомлення 380689512392 …" at bounding box center [943, 172] width 1858 height 61
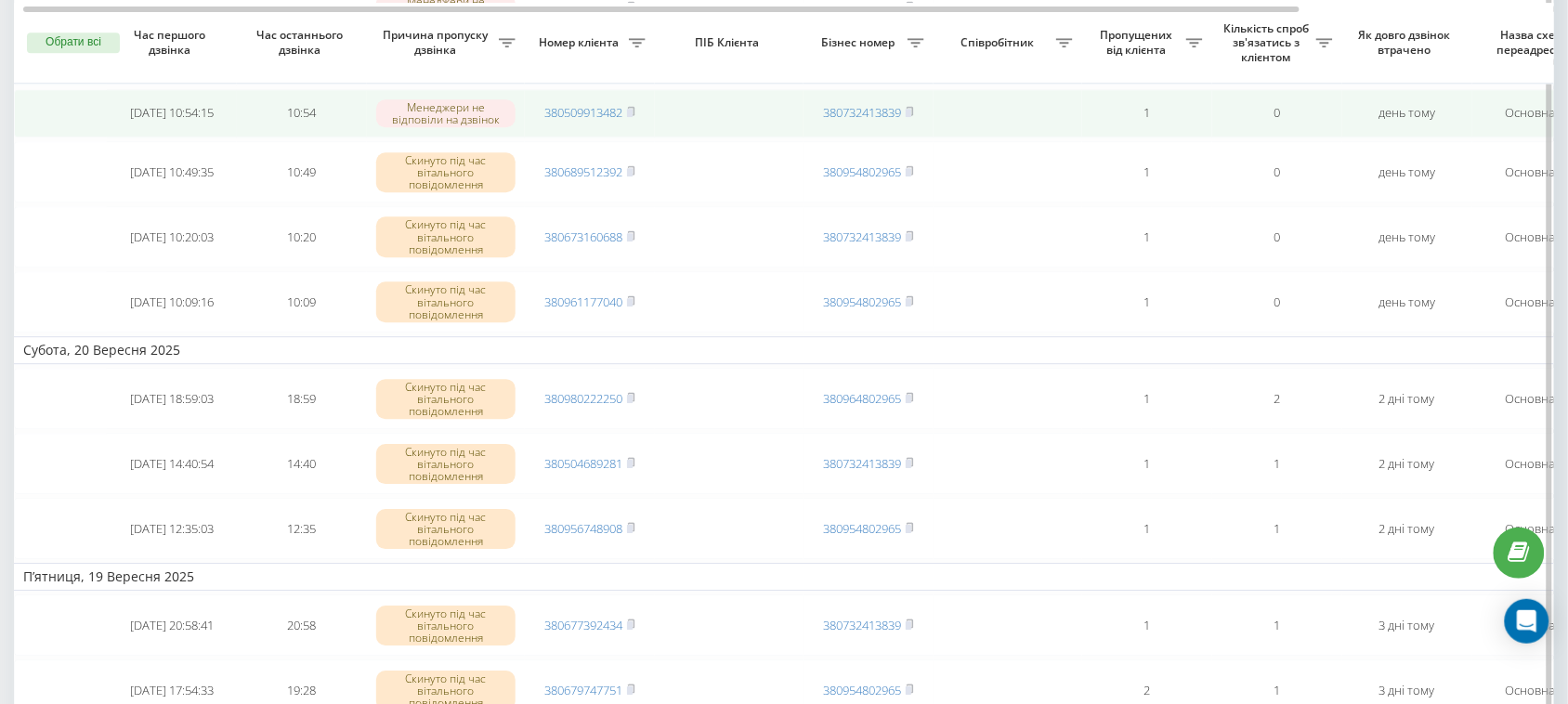
click at [628, 121] on span "380509913482" at bounding box center [590, 113] width 91 height 17
click at [630, 117] on icon at bounding box center [631, 112] width 8 height 11
drag, startPoint x: 671, startPoint y: 331, endPoint x: 605, endPoint y: 338, distance: 66.4
click at [605, 139] on tr "2025-09-21 10:54:15 10:54 Менеджери не відповіли на дзвінок 380509913482 380732…" at bounding box center [943, 113] width 1858 height 49
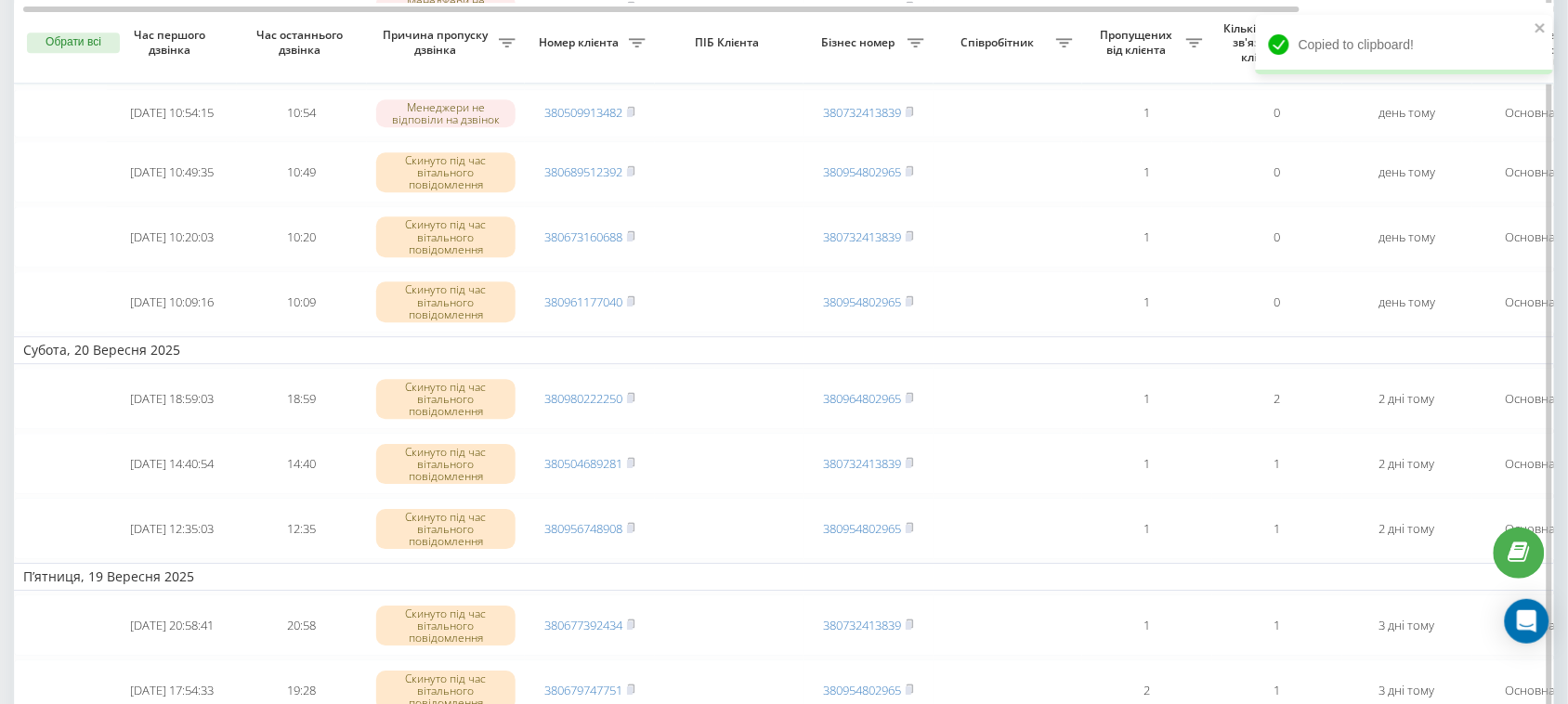
click at [629, 65] on icon at bounding box center [631, 60] width 8 height 11
drag, startPoint x: 651, startPoint y: 270, endPoint x: 582, endPoint y: 268, distance: 69.0
click at [582, 86] on td "380443210713" at bounding box center [590, 60] width 130 height 49
click at [629, 12] on icon at bounding box center [631, 7] width 8 height 11
drag, startPoint x: 652, startPoint y: 193, endPoint x: 597, endPoint y: 197, distance: 55.1
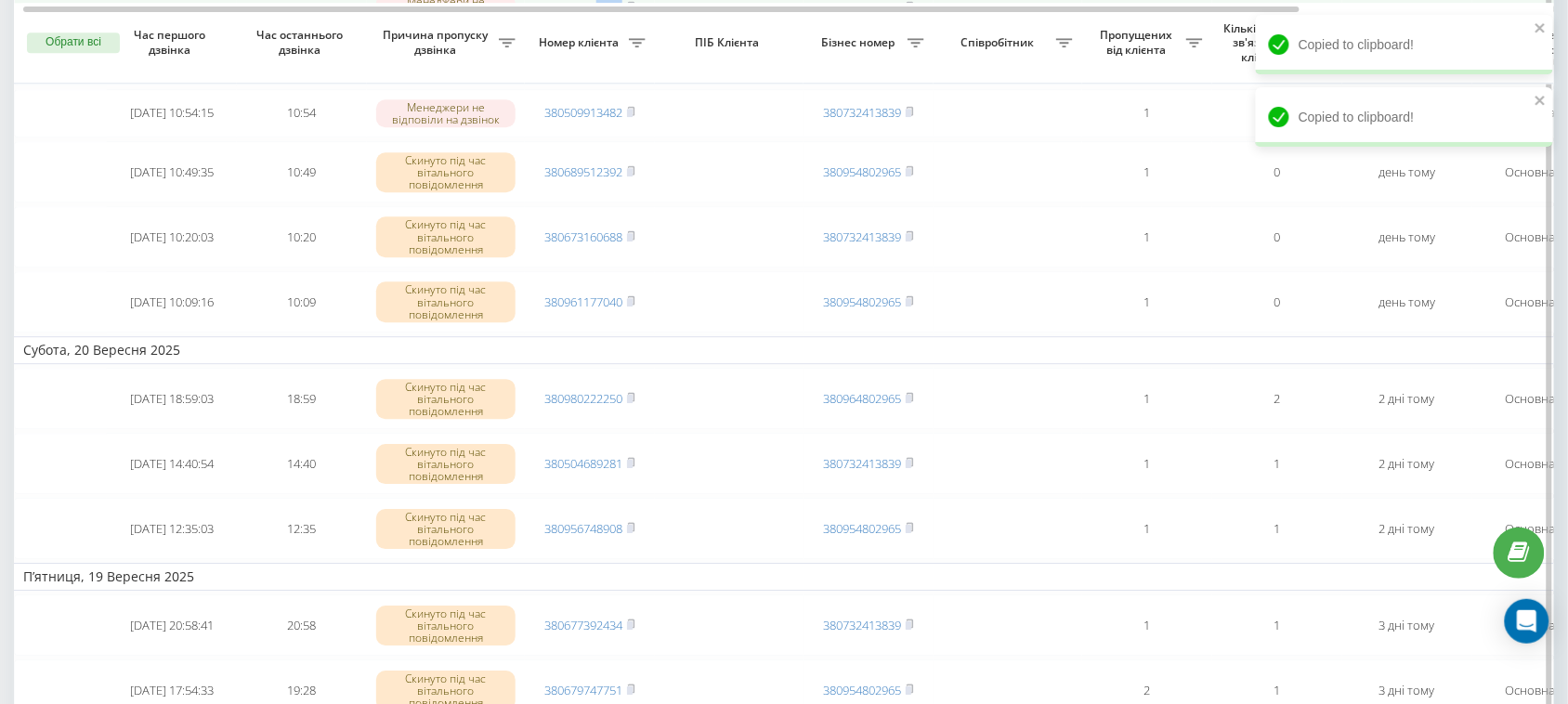
click at [597, 33] on td "380985262301" at bounding box center [590, 7] width 130 height 49
drag, startPoint x: 669, startPoint y: 136, endPoint x: 585, endPoint y: 136, distance: 84.0
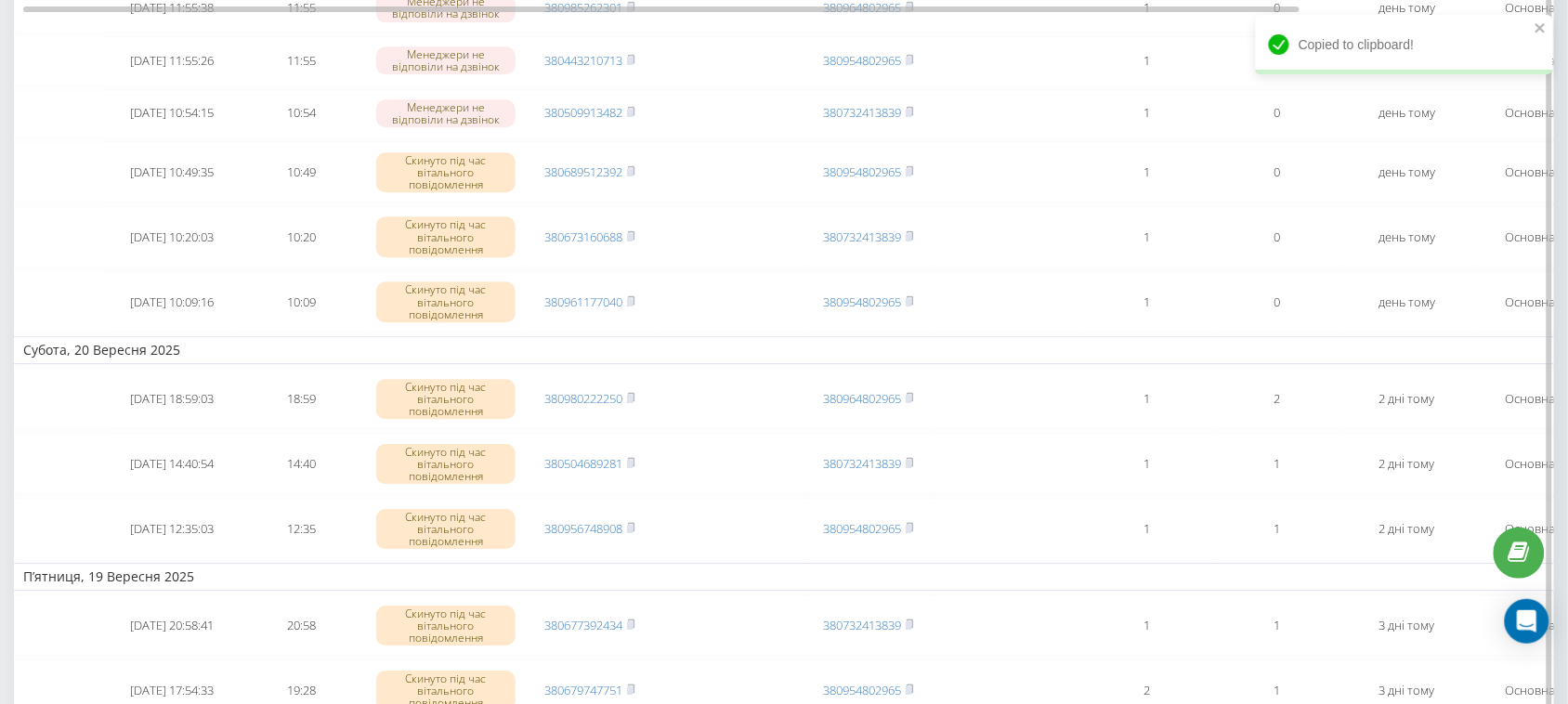
scroll to position [1162, 0]
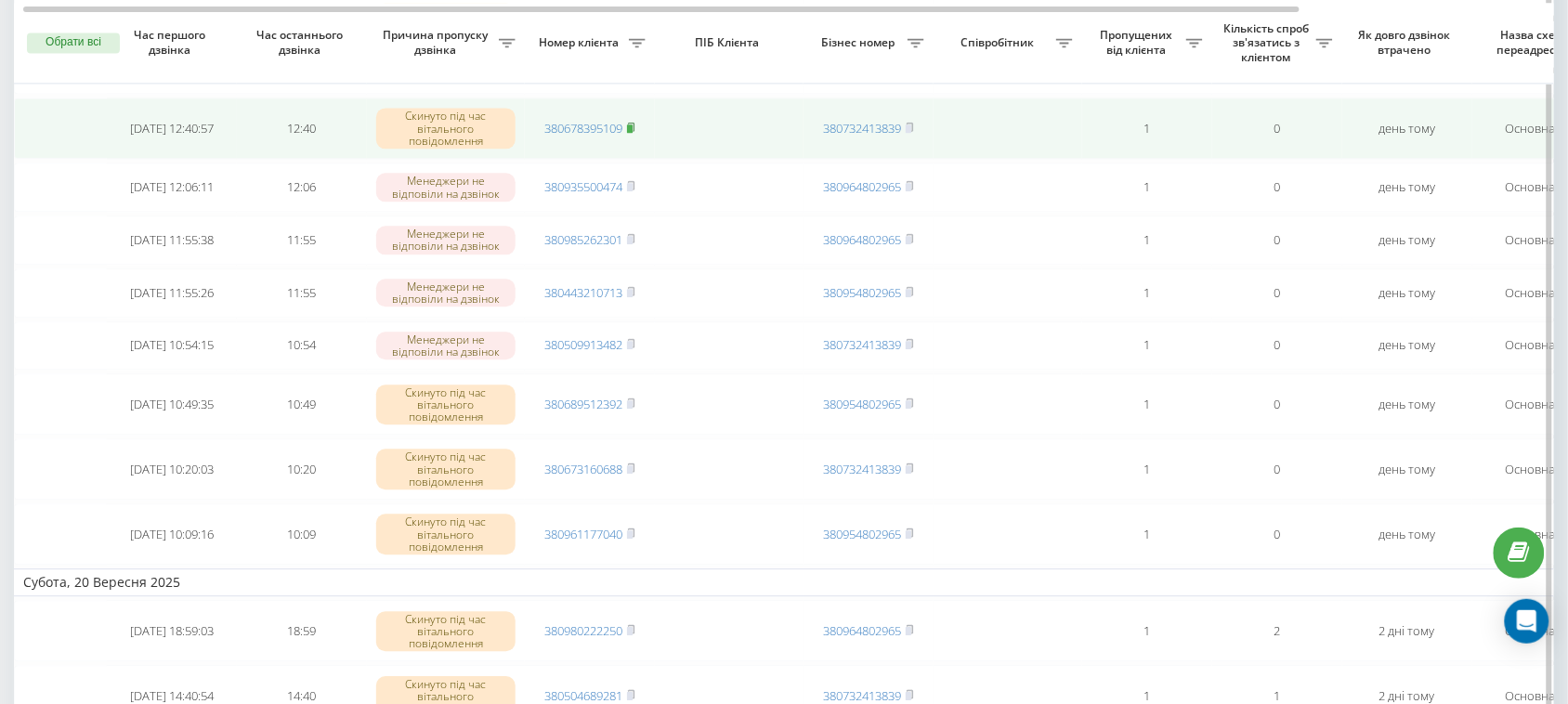
click at [633, 133] on icon at bounding box center [631, 127] width 8 height 11
drag, startPoint x: 618, startPoint y: 305, endPoint x: 576, endPoint y: 305, distance: 42.0
click at [576, 159] on tr "2025-09-21 12:40:57 12:40 Скинуто під час вітального повідомлення 380678395109 …" at bounding box center [943, 128] width 1858 height 61
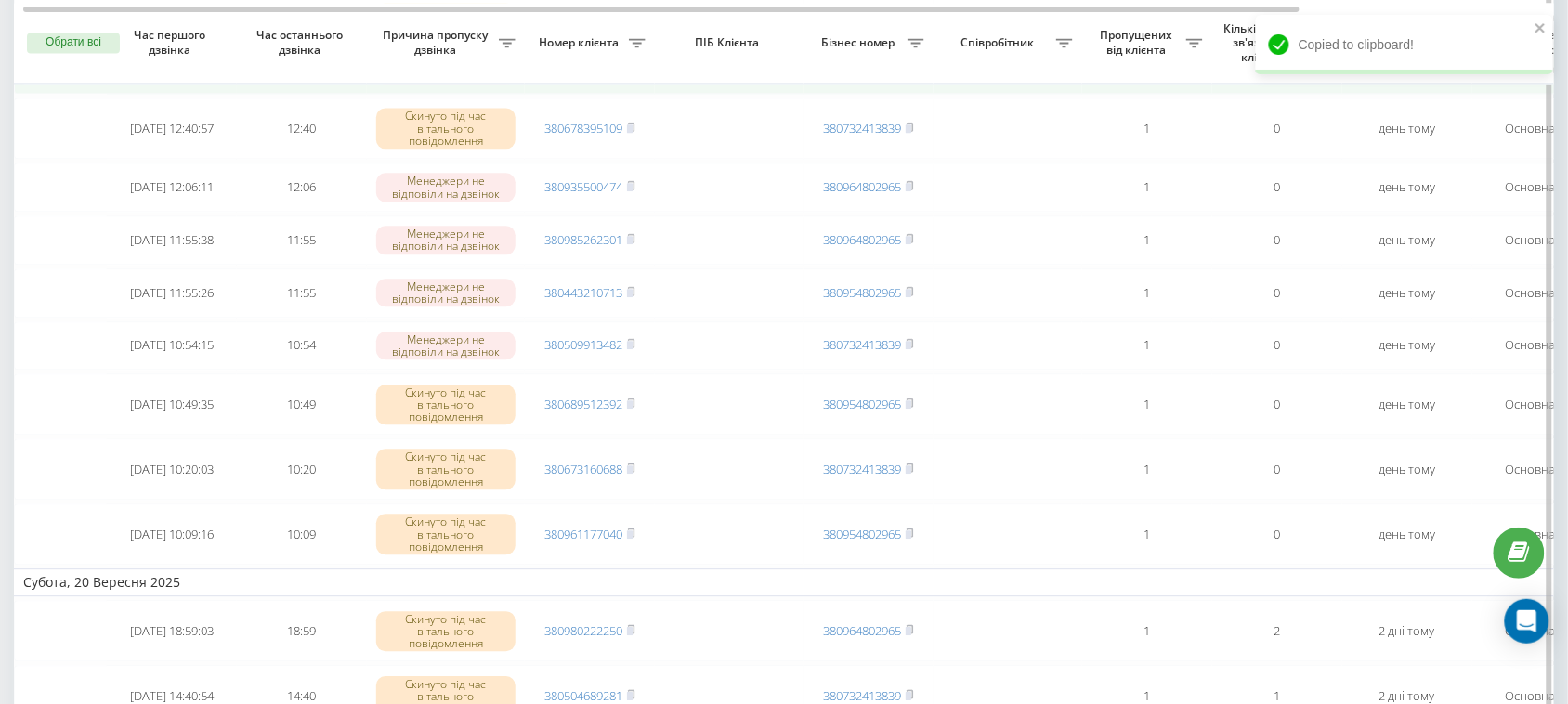
click at [631, 73] on icon at bounding box center [631, 68] width 8 height 11
drag, startPoint x: 664, startPoint y: 229, endPoint x: 597, endPoint y: 231, distance: 67.0
click at [597, 94] on tr "2025-09-21 14:04:02 14:04 Менеджери не відповіли на дзвінок 380979810801 380732…" at bounding box center [943, 69] width 1858 height 49
click at [634, 19] on icon at bounding box center [631, 14] width 7 height 8
drag, startPoint x: 684, startPoint y: 177, endPoint x: 601, endPoint y: 174, distance: 83.1
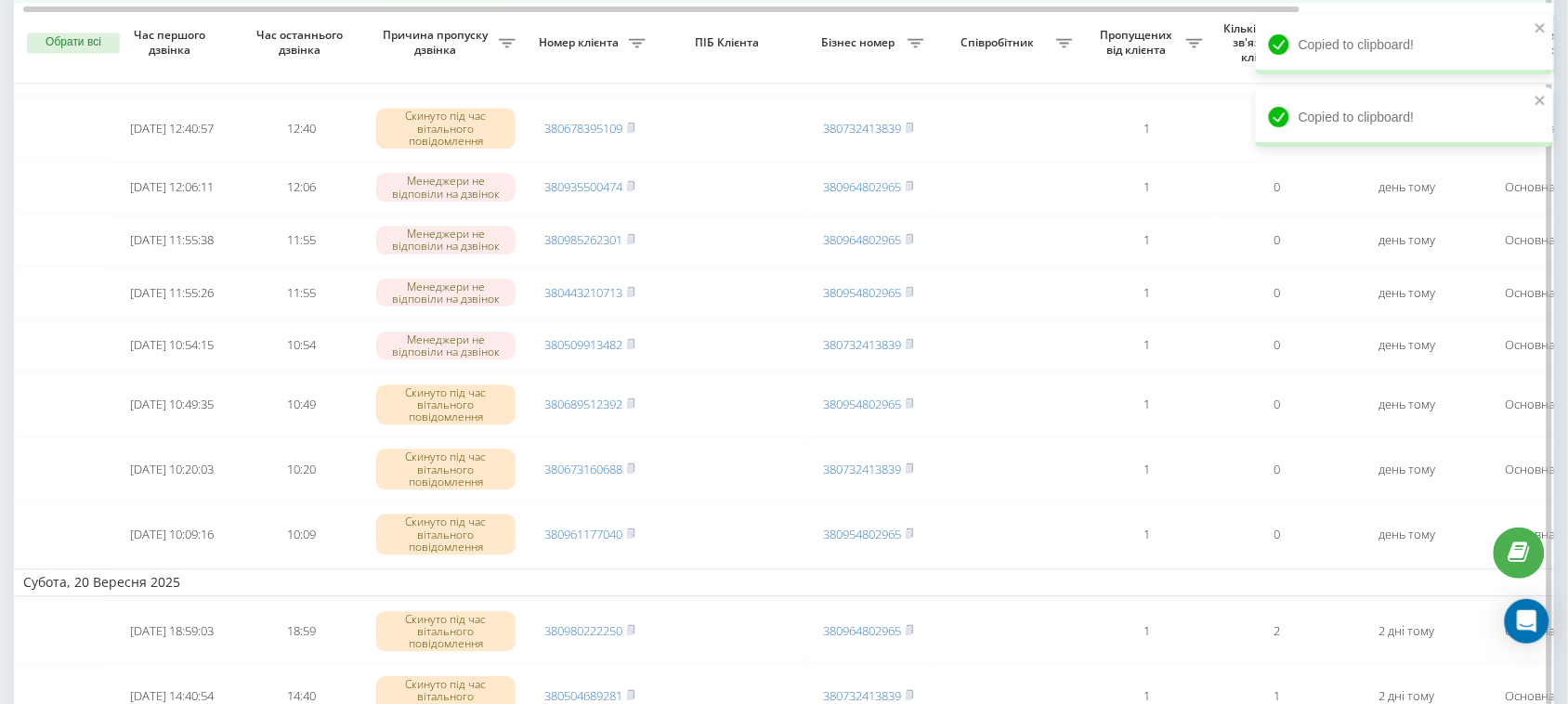
click at [601, 42] on tr "2025-09-21 14:34:20 14:34 Скинуто раніше 10 секунд 380683406080 380732413839 1 …" at bounding box center [943, 17] width 1858 height 49
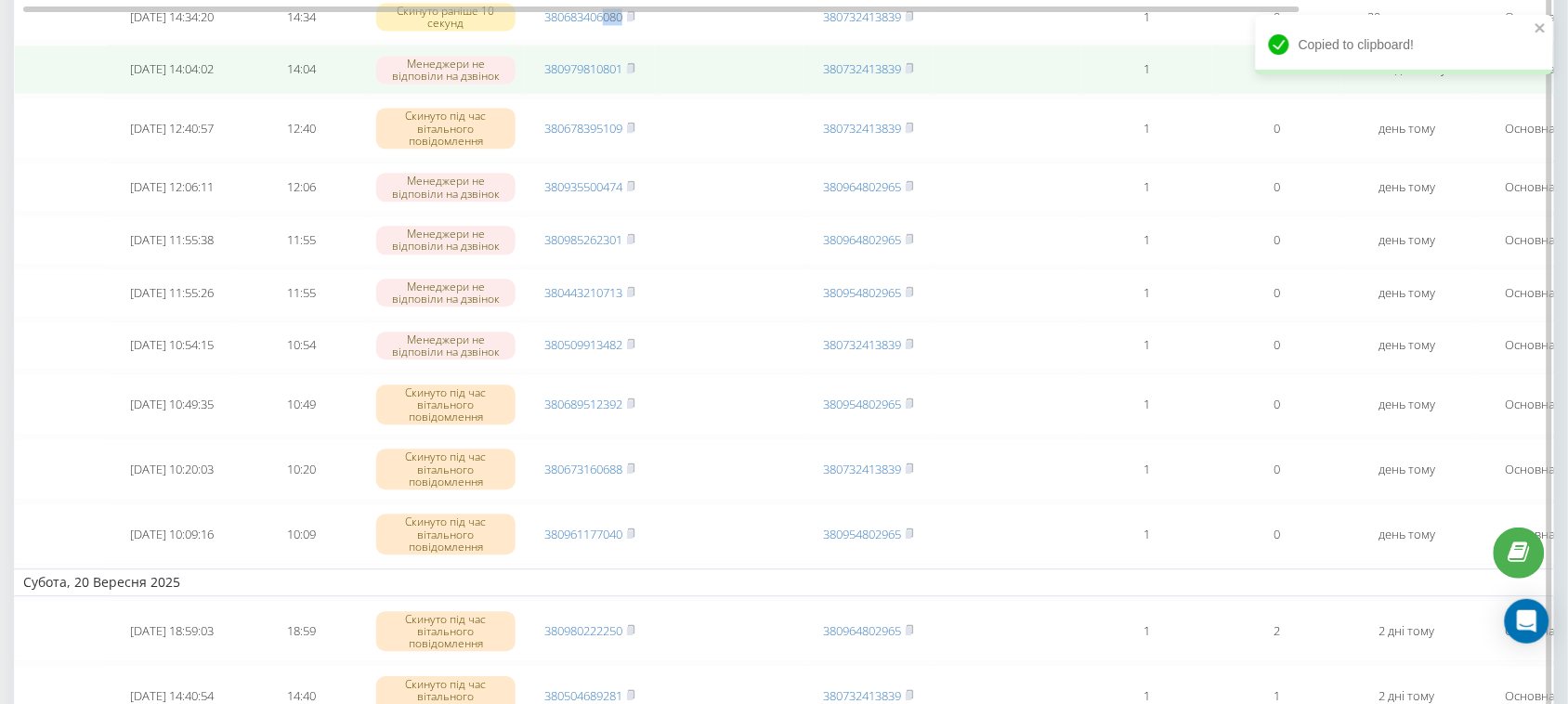
scroll to position [929, 0]
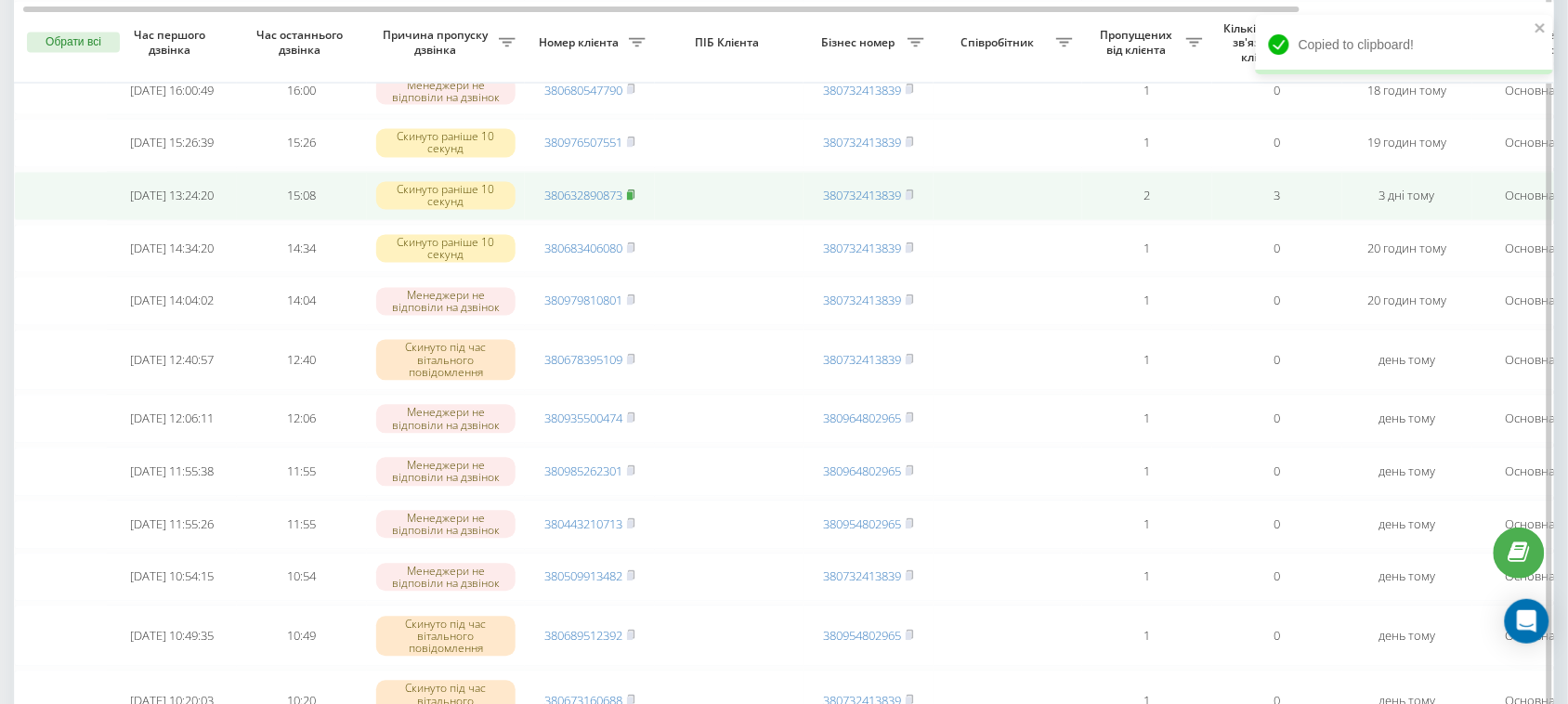
click at [632, 201] on rect at bounding box center [630, 196] width 6 height 8
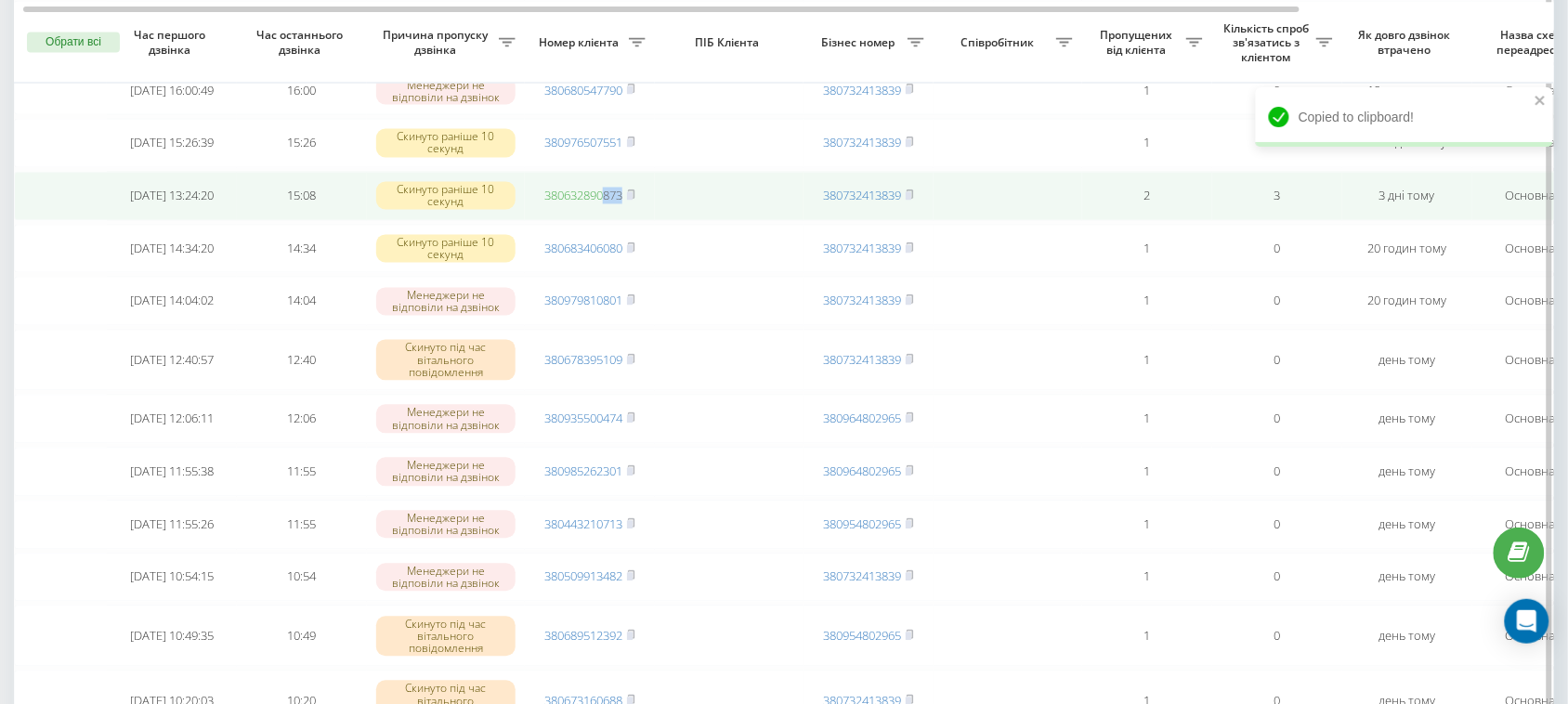
drag, startPoint x: 670, startPoint y: 325, endPoint x: 602, endPoint y: 331, distance: 68.3
click at [602, 221] on tr "2025-09-19 13:24:20 15:08 Скинуто раніше 10 секунд 380632890873 380732413839 2 …" at bounding box center [943, 196] width 1858 height 49
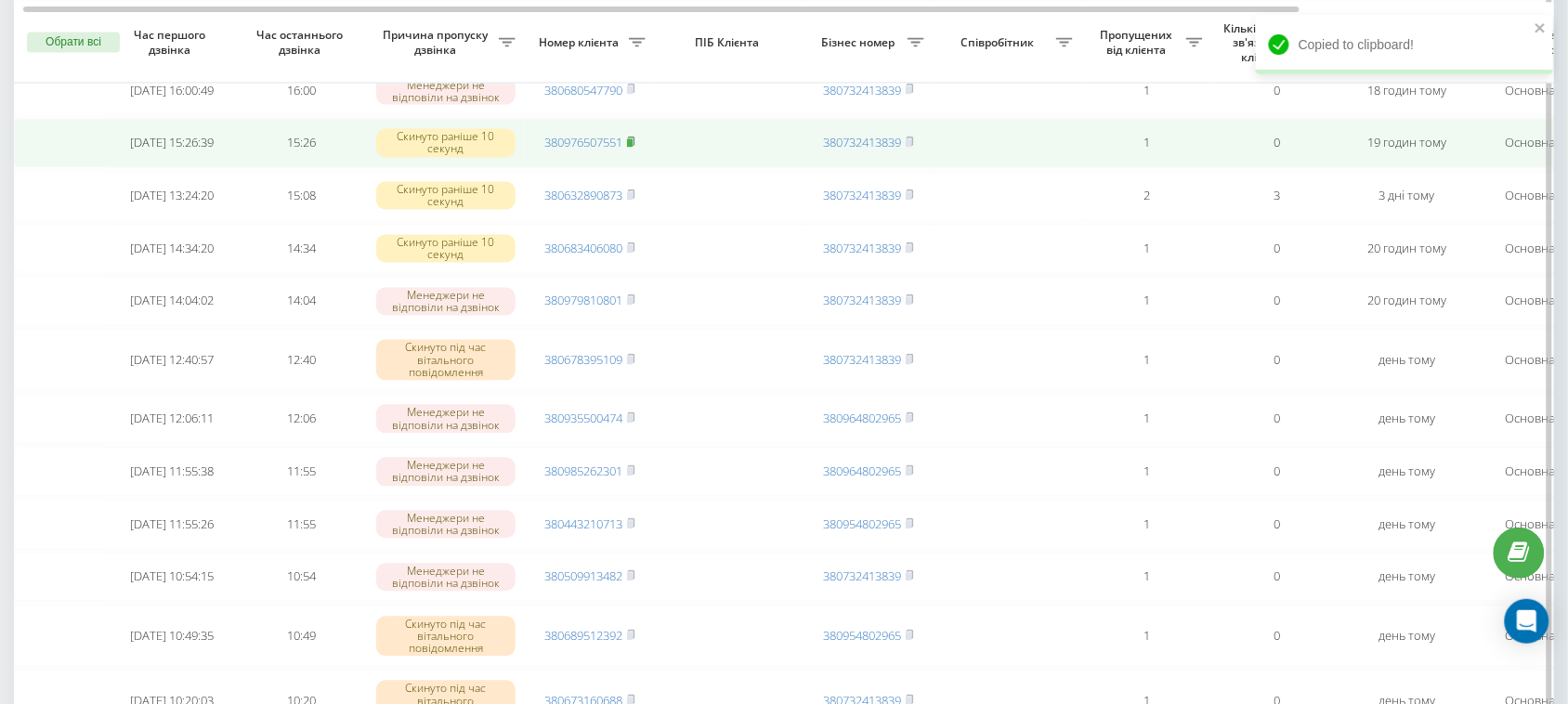
click at [631, 148] on rect at bounding box center [630, 143] width 6 height 8
drag, startPoint x: 651, startPoint y: 257, endPoint x: 588, endPoint y: 261, distance: 63.1
click at [588, 168] on td "380976507551" at bounding box center [590, 143] width 130 height 49
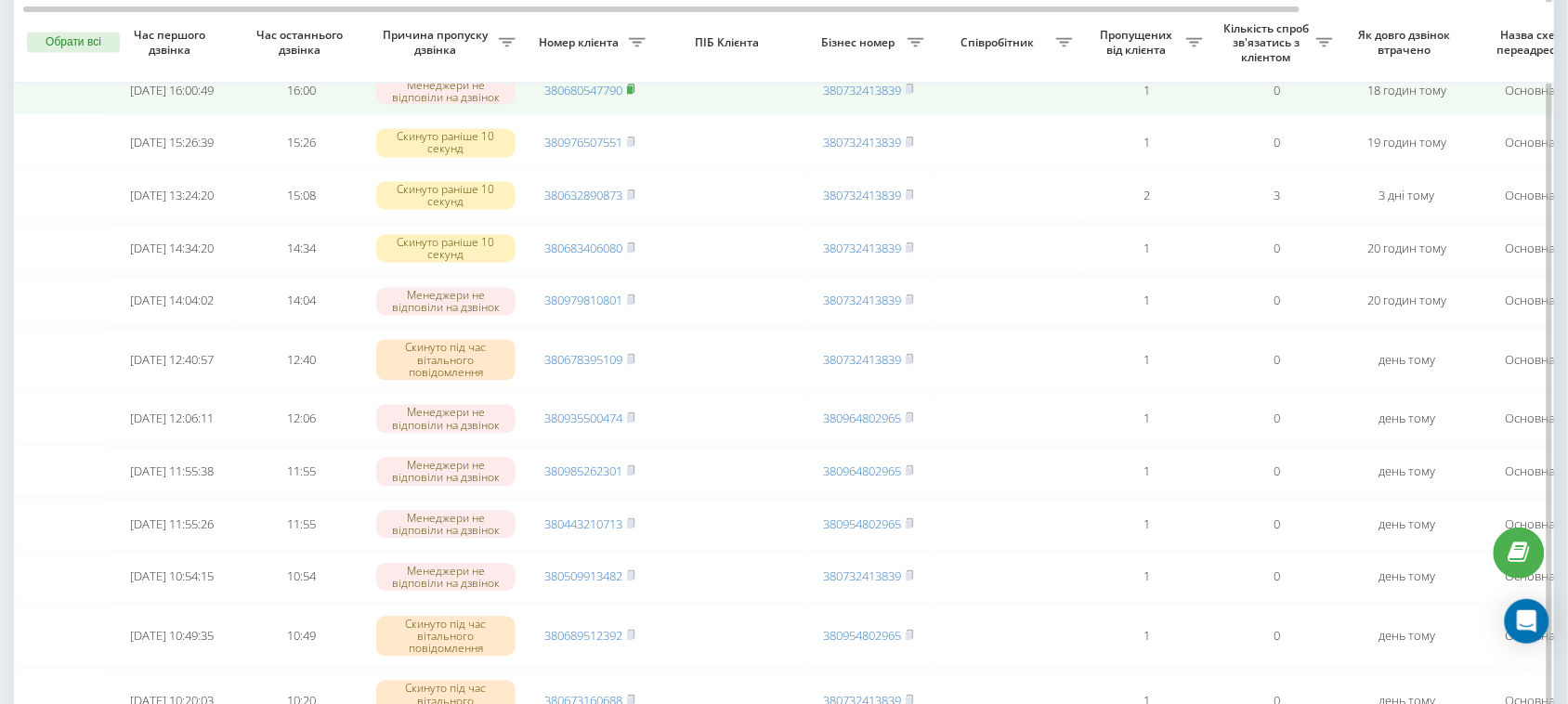
click at [632, 95] on rect at bounding box center [630, 90] width 6 height 8
drag, startPoint x: 673, startPoint y: 200, endPoint x: 605, endPoint y: 200, distance: 68.0
click at [605, 115] on tr "2025-09-21 16:00:49 16:00 Менеджери не відповіли на дзвінок 380680547790 380732…" at bounding box center [943, 90] width 1858 height 49
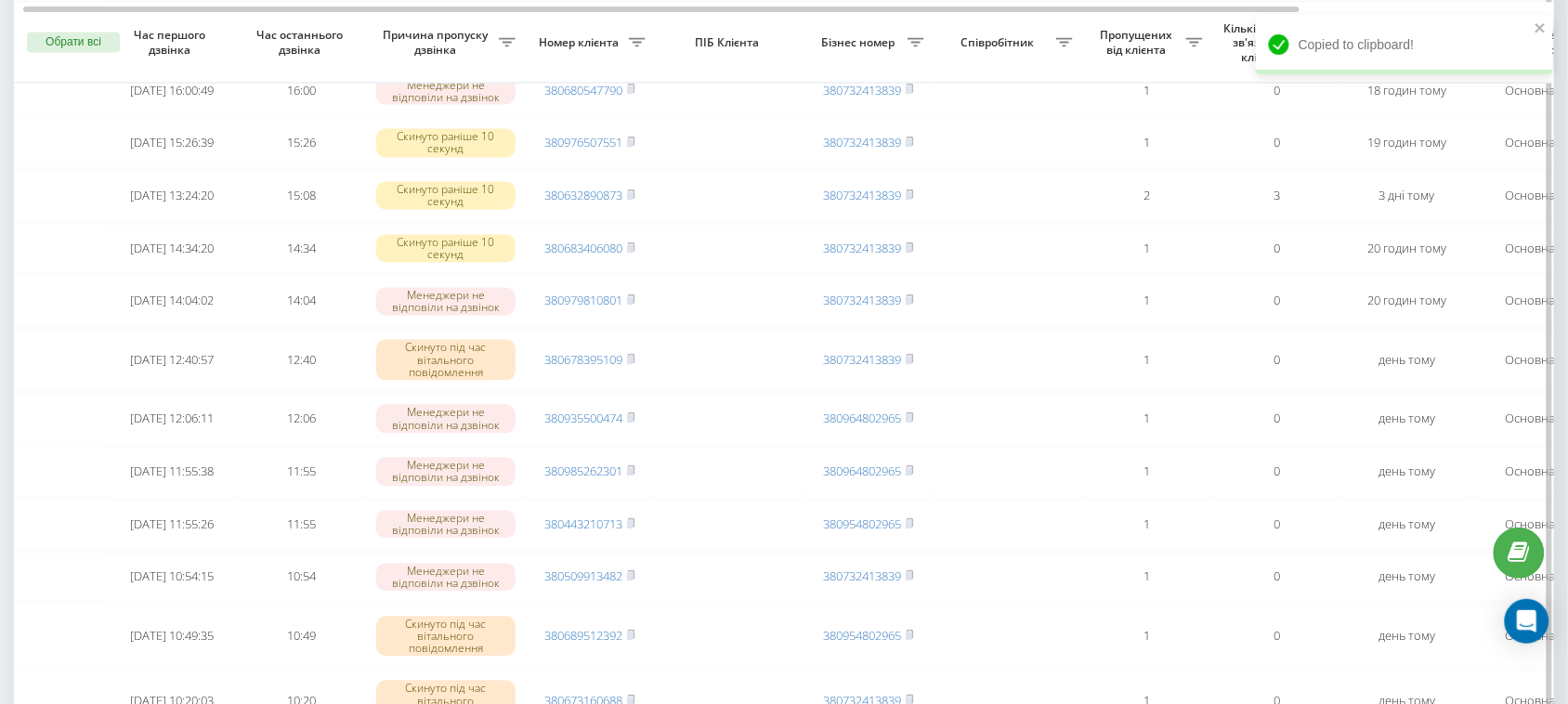
click at [632, 36] on rect at bounding box center [630, 32] width 6 height 8
drag, startPoint x: 660, startPoint y: 128, endPoint x: 569, endPoint y: 130, distance: 91.0
click at [569, 62] on tr "2025-09-21 16:43:47 16:43 Скинуто під час вітального повідомлення 380970237016 …" at bounding box center [943, 32] width 1858 height 61
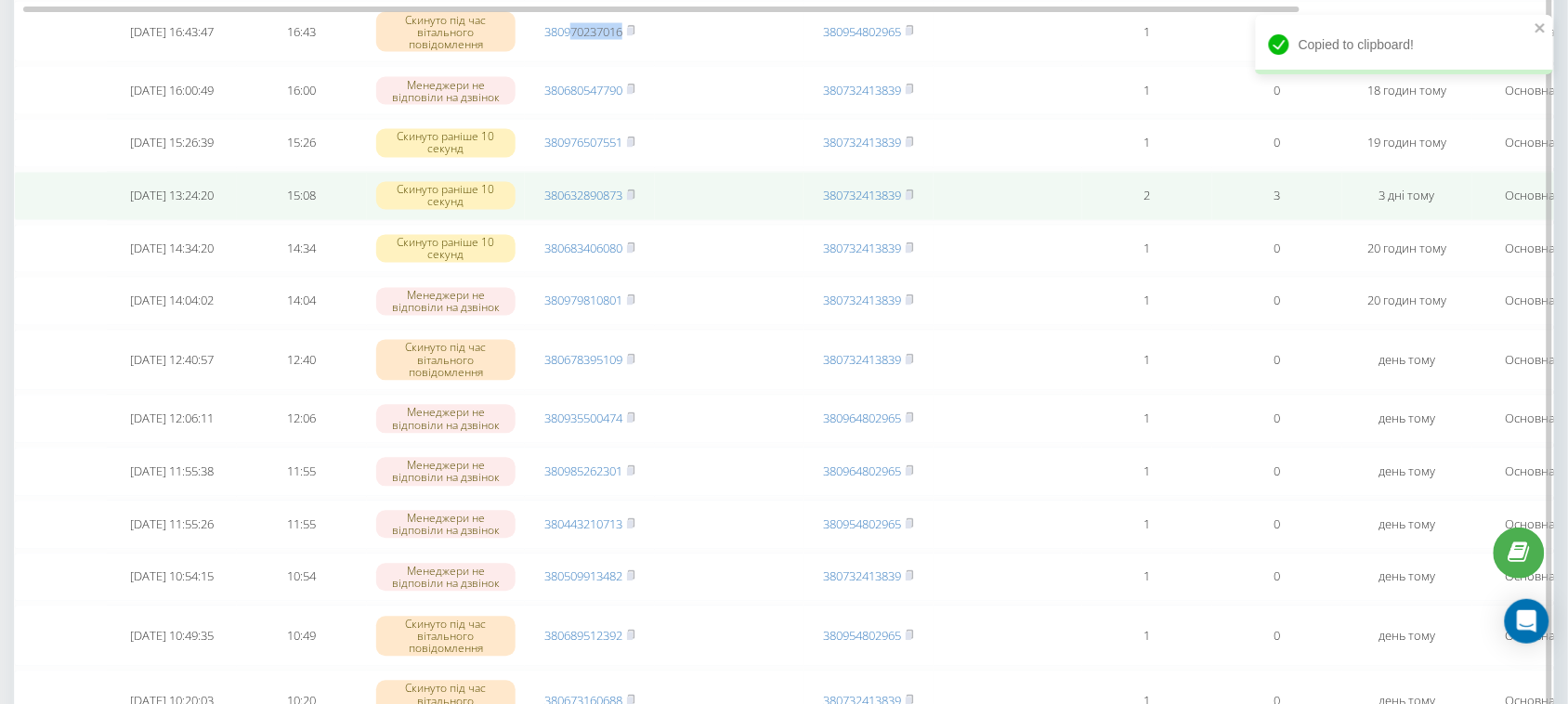
scroll to position [697, 0]
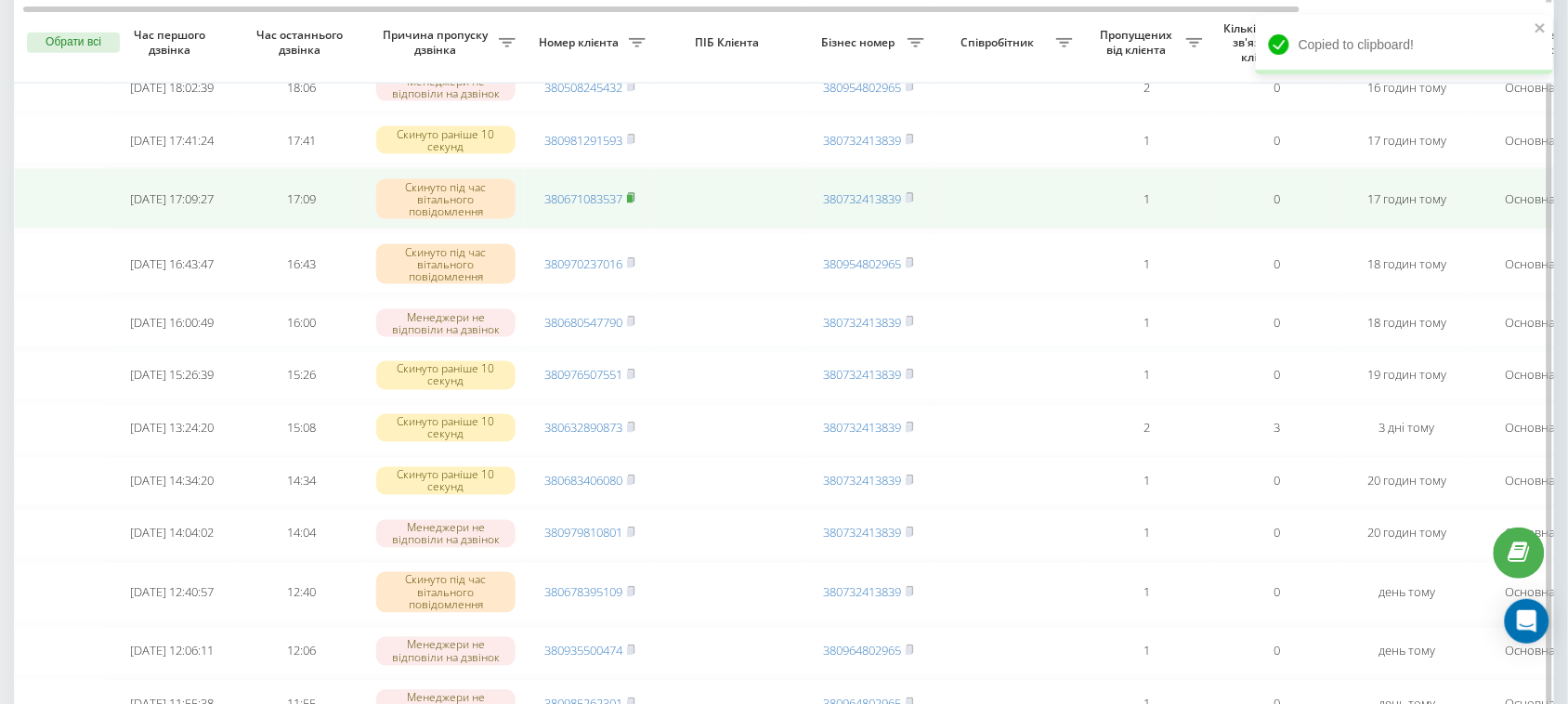
click at [631, 204] on rect at bounding box center [630, 199] width 6 height 8
drag, startPoint x: 683, startPoint y: 288, endPoint x: 587, endPoint y: 299, distance: 96.6
click at [587, 230] on tr "2025-09-21 17:09:27 17:09 Скинуто під час вітального повідомлення 380671083537 …" at bounding box center [943, 199] width 1858 height 61
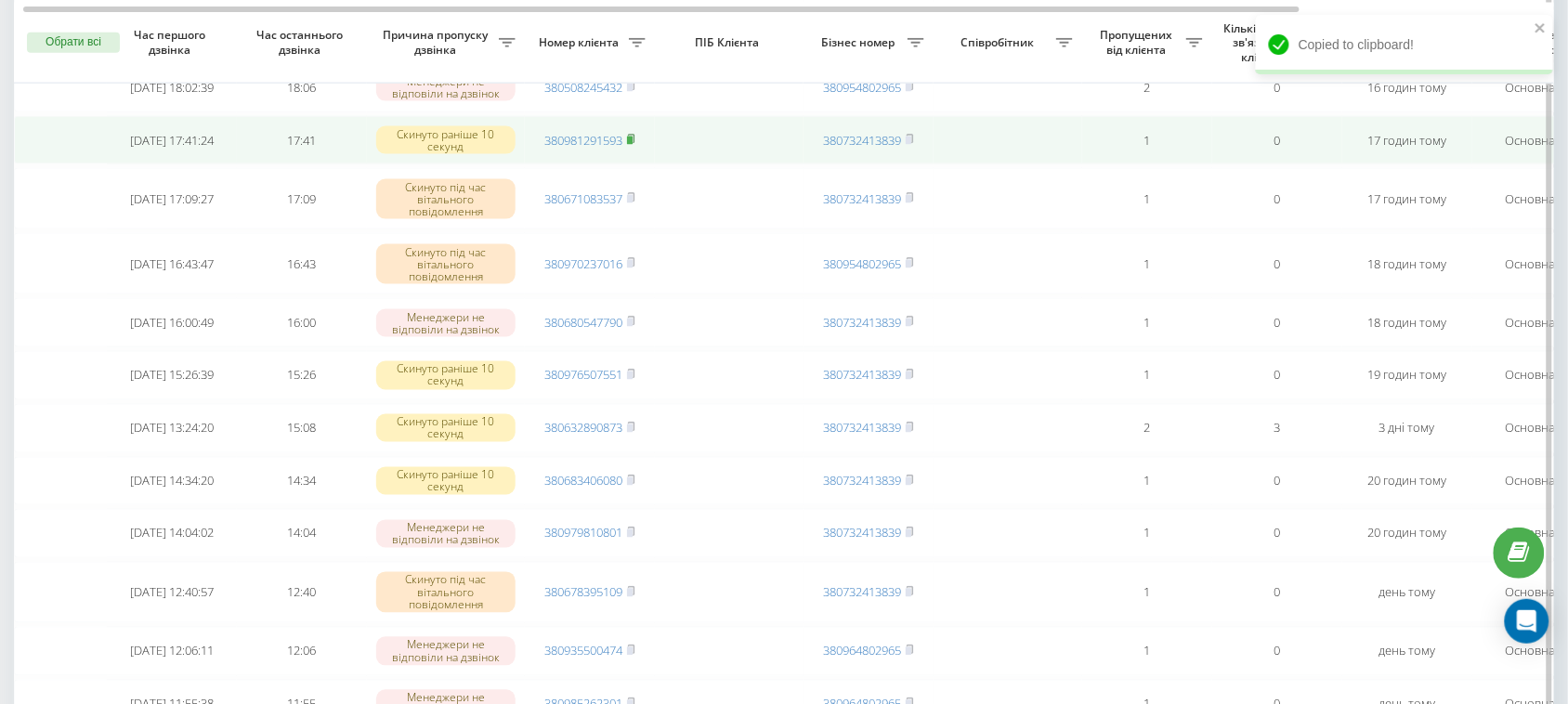
click at [629, 145] on icon at bounding box center [631, 139] width 8 height 11
drag, startPoint x: 648, startPoint y: 229, endPoint x: 602, endPoint y: 230, distance: 46.0
click at [602, 166] on tr "2025-09-21 17:41:24 17:41 Скинуто раніше 10 секунд 380981291593 380732413839 1 …" at bounding box center [943, 140] width 1858 height 49
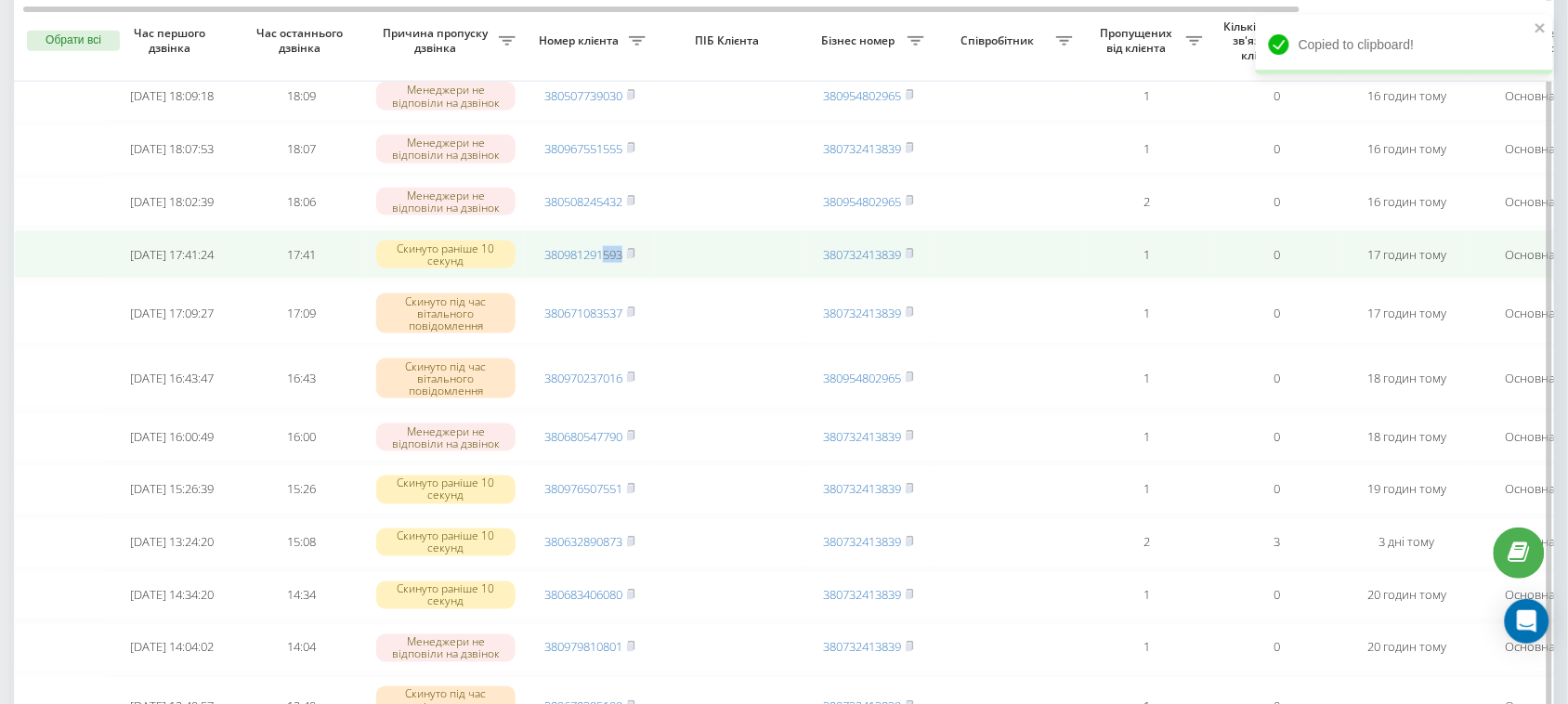
scroll to position [580, 0]
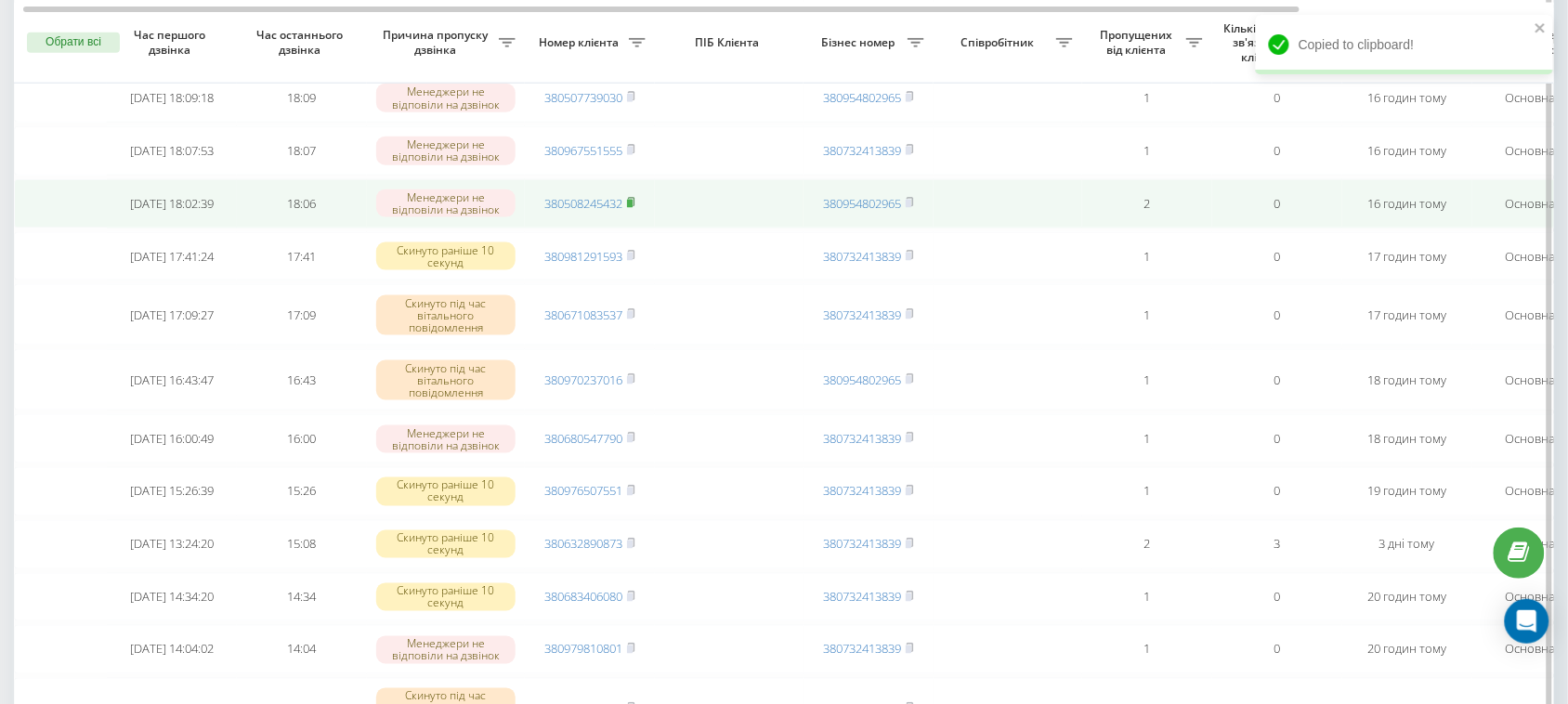
click at [631, 208] on icon at bounding box center [631, 203] width 8 height 11
drag, startPoint x: 676, startPoint y: 276, endPoint x: 551, endPoint y: 276, distance: 125.0
click at [551, 229] on tr "2025-09-21 18:02:39 18:06 Менеджери не відповіли на дзвінок 380508245432 380954…" at bounding box center [943, 204] width 1858 height 49
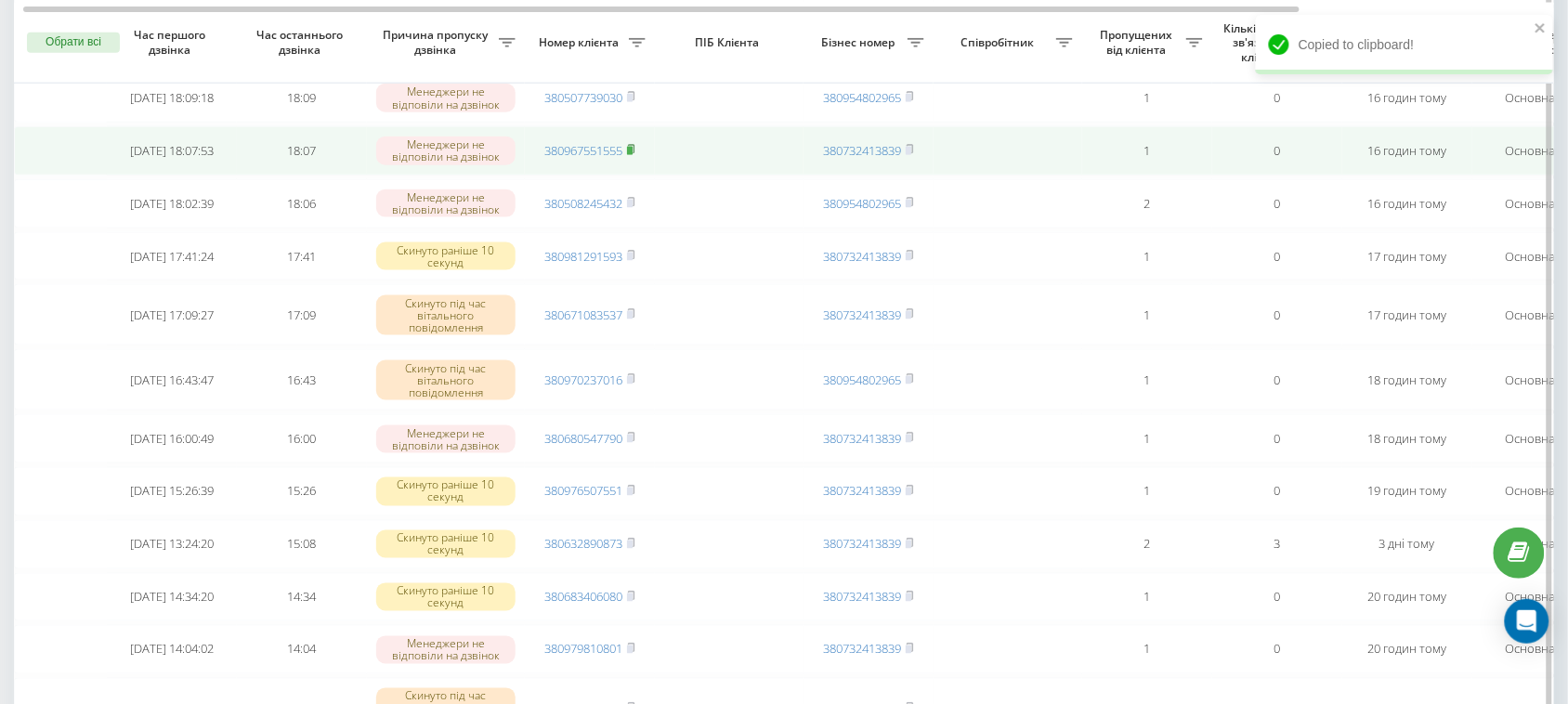
click at [634, 155] on icon at bounding box center [631, 150] width 8 height 11
drag, startPoint x: 675, startPoint y: 207, endPoint x: 608, endPoint y: 207, distance: 67.0
click at [608, 176] on tr "2025-09-21 18:07:53 18:07 Менеджери не відповіли на дзвінок 380967551555 380732…" at bounding box center [943, 151] width 1858 height 49
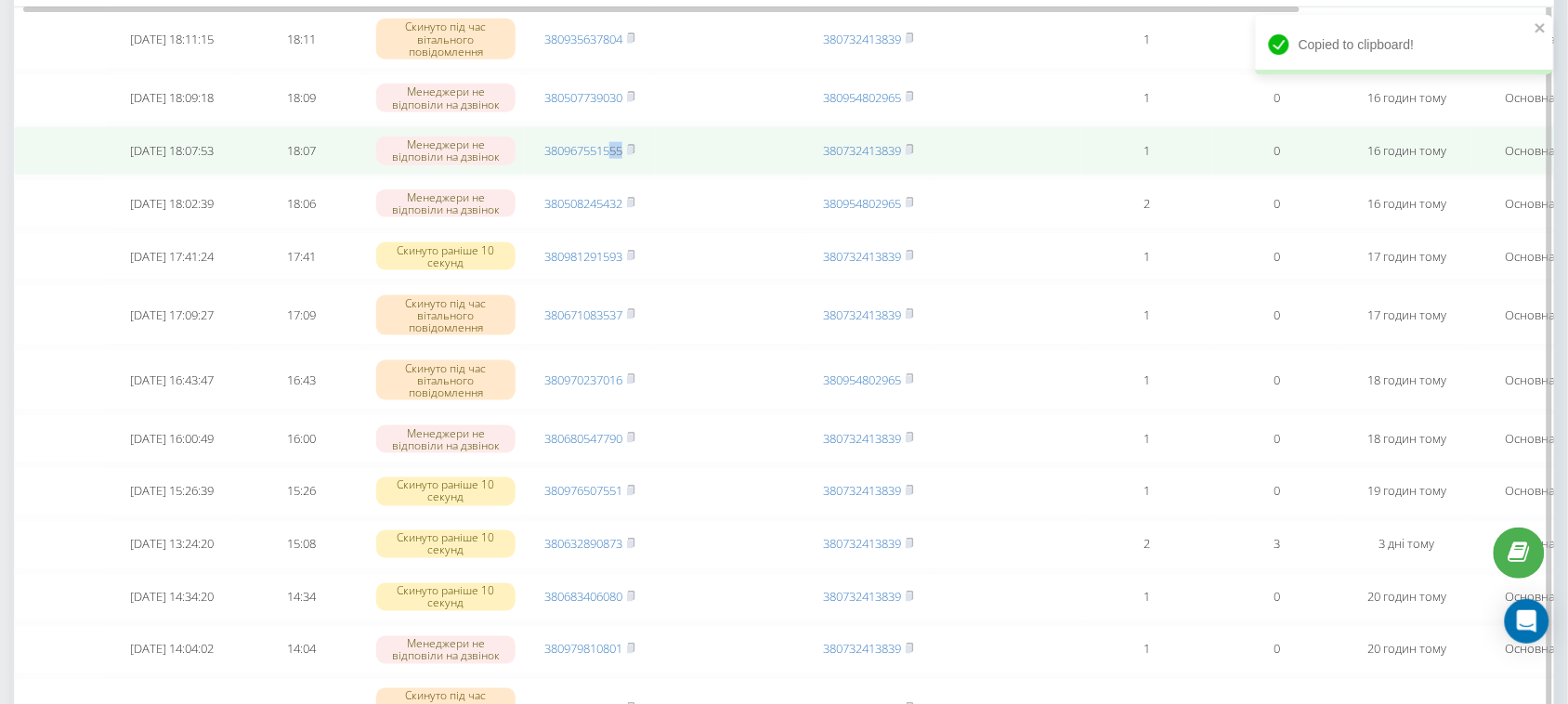
scroll to position [349, 0]
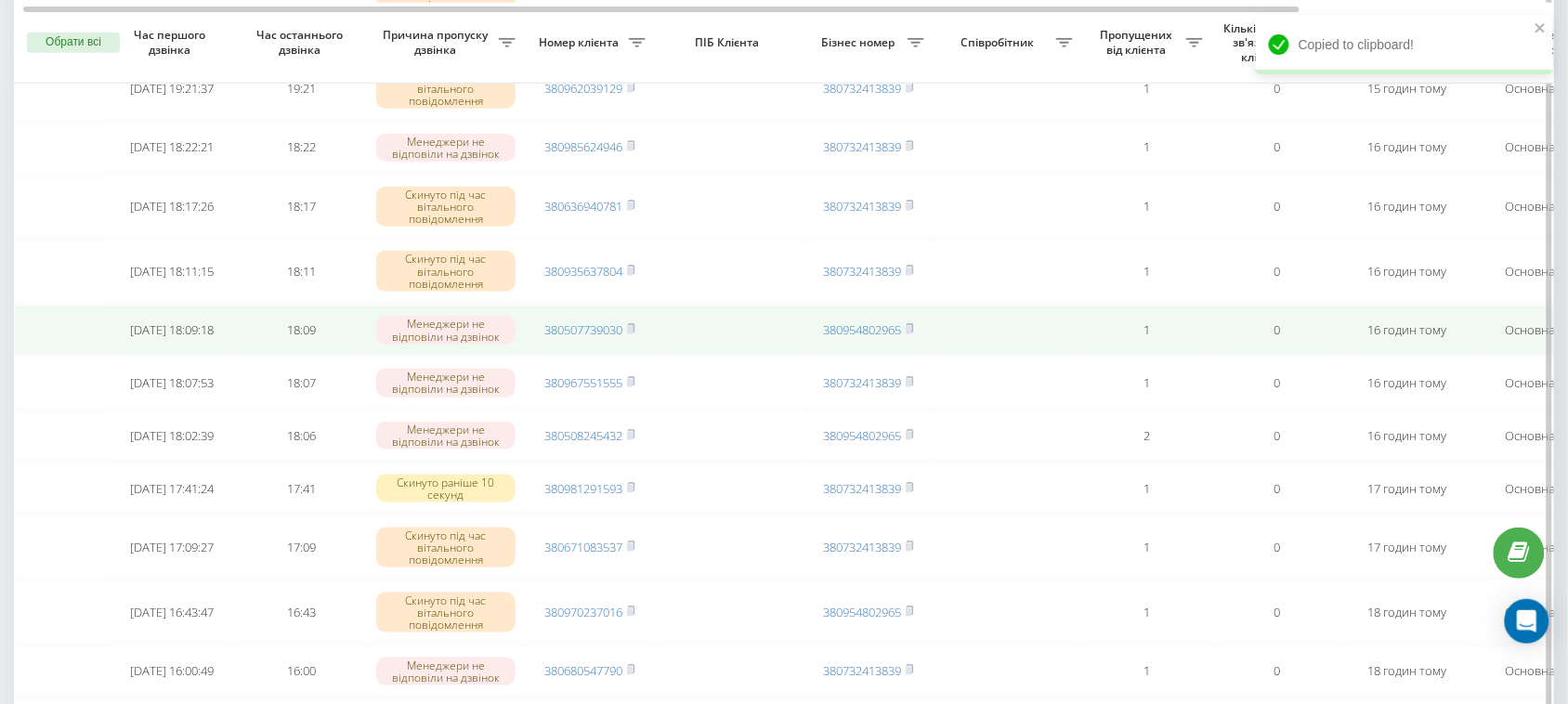
click at [627, 339] on span "380507739030" at bounding box center [590, 330] width 91 height 17
drag, startPoint x: 684, startPoint y: 379, endPoint x: 669, endPoint y: 379, distance: 15.0
click at [669, 355] on td at bounding box center [729, 330] width 149 height 49
click at [630, 335] on rect at bounding box center [630, 330] width 6 height 8
drag, startPoint x: 680, startPoint y: 375, endPoint x: 599, endPoint y: 375, distance: 81.0
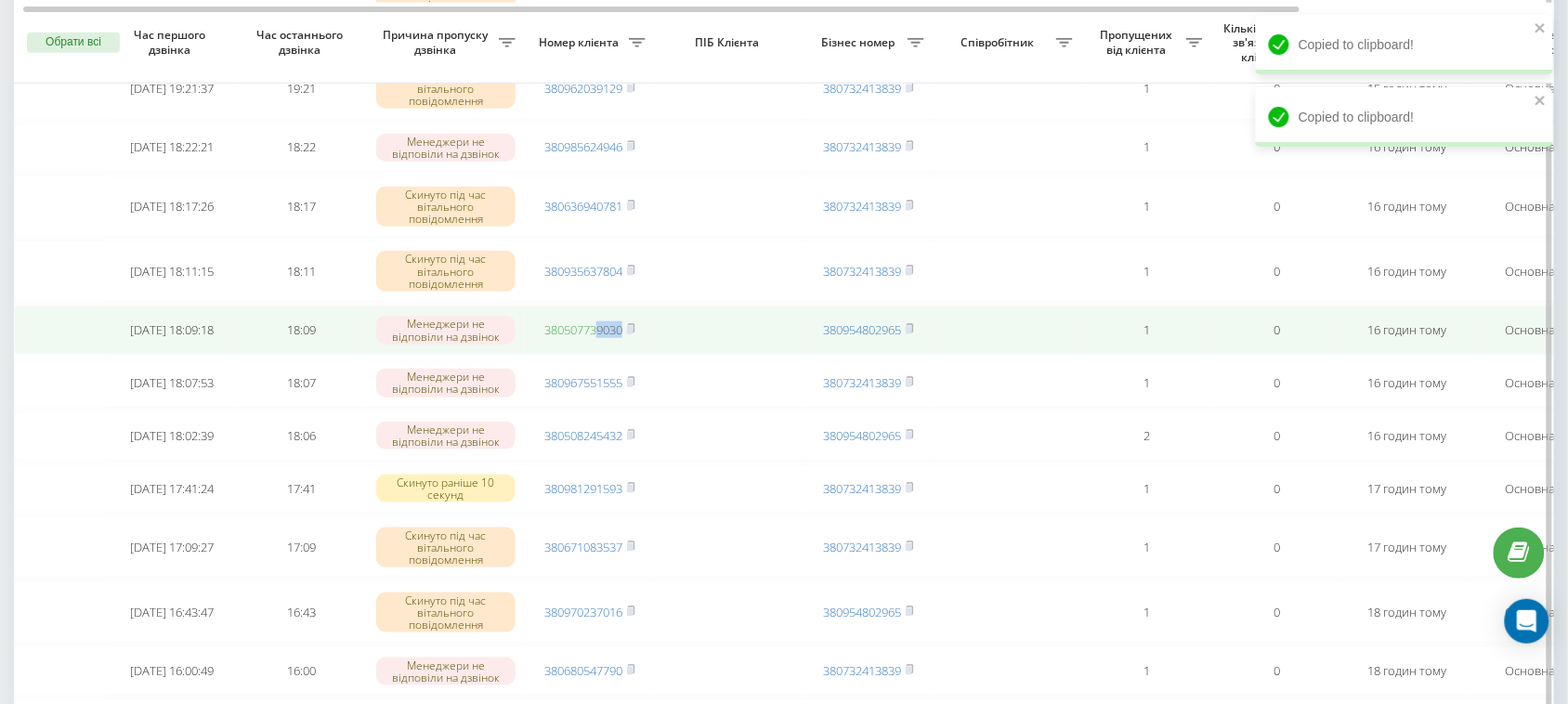
click at [599, 355] on tr "2025-09-21 18:09:18 18:09 Менеджери не відповіли на дзвінок 380507739030 380954…" at bounding box center [943, 330] width 1858 height 49
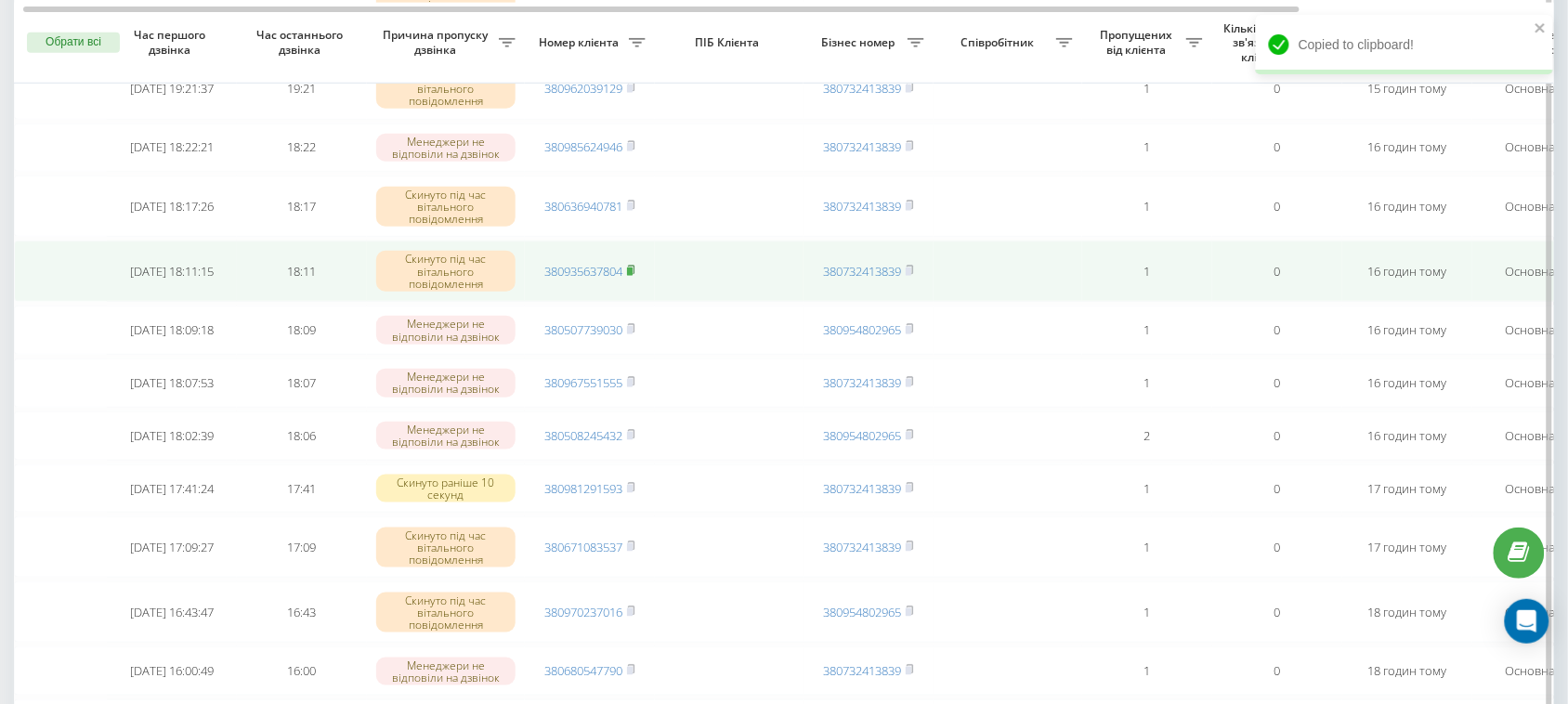
click at [629, 276] on icon at bounding box center [631, 271] width 8 height 11
drag, startPoint x: 670, startPoint y: 304, endPoint x: 592, endPoint y: 307, distance: 78.1
click at [592, 302] on tr "2025-09-21 18:11:15 18:11 Скинуто під час вітального повідомлення 380935637804 …" at bounding box center [943, 272] width 1858 height 61
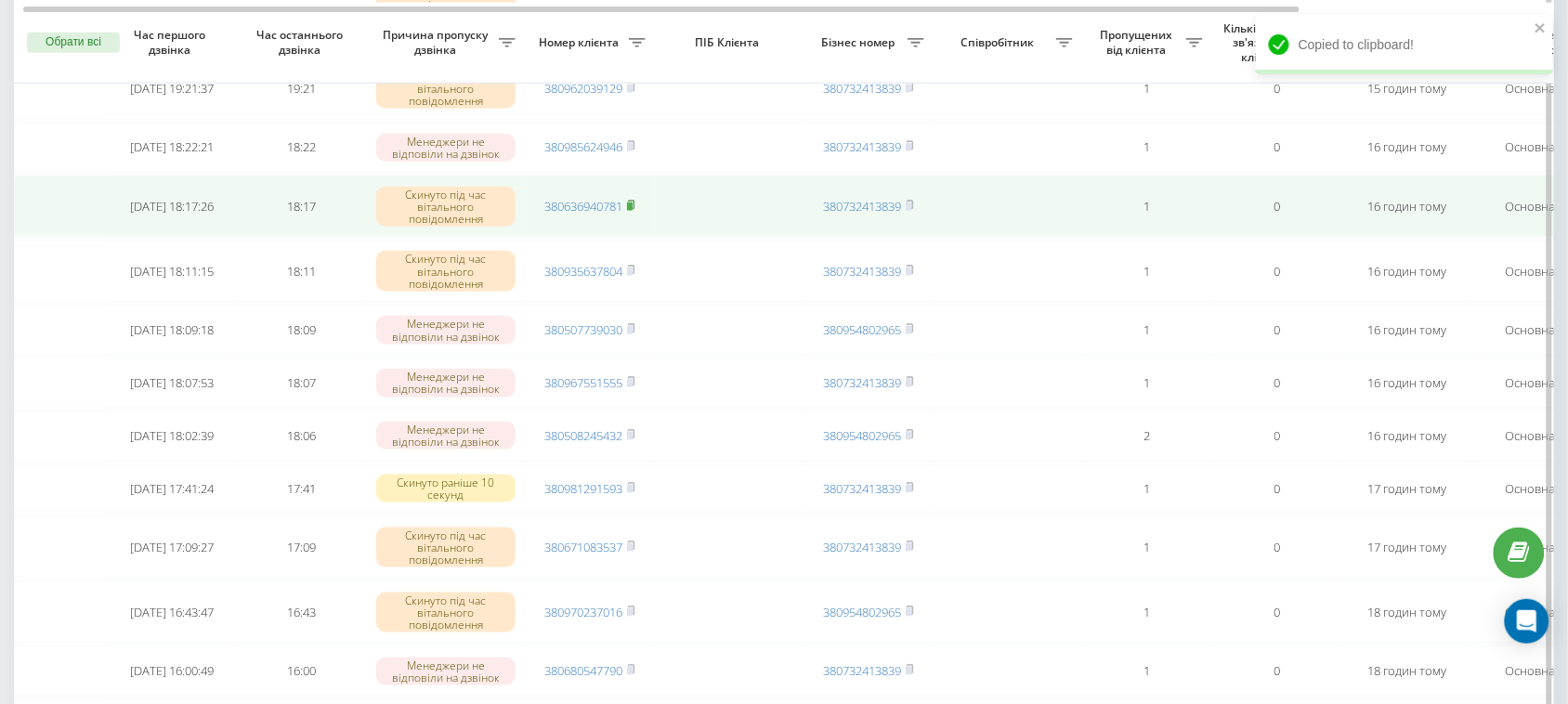
click at [632, 211] on rect at bounding box center [630, 206] width 6 height 8
drag, startPoint x: 666, startPoint y: 232, endPoint x: 582, endPoint y: 235, distance: 84.1
click at [582, 235] on tr "2025-09-21 18:17:26 18:17 Скинуто під час вітального повідомлення 380636940781 …" at bounding box center [943, 206] width 1858 height 61
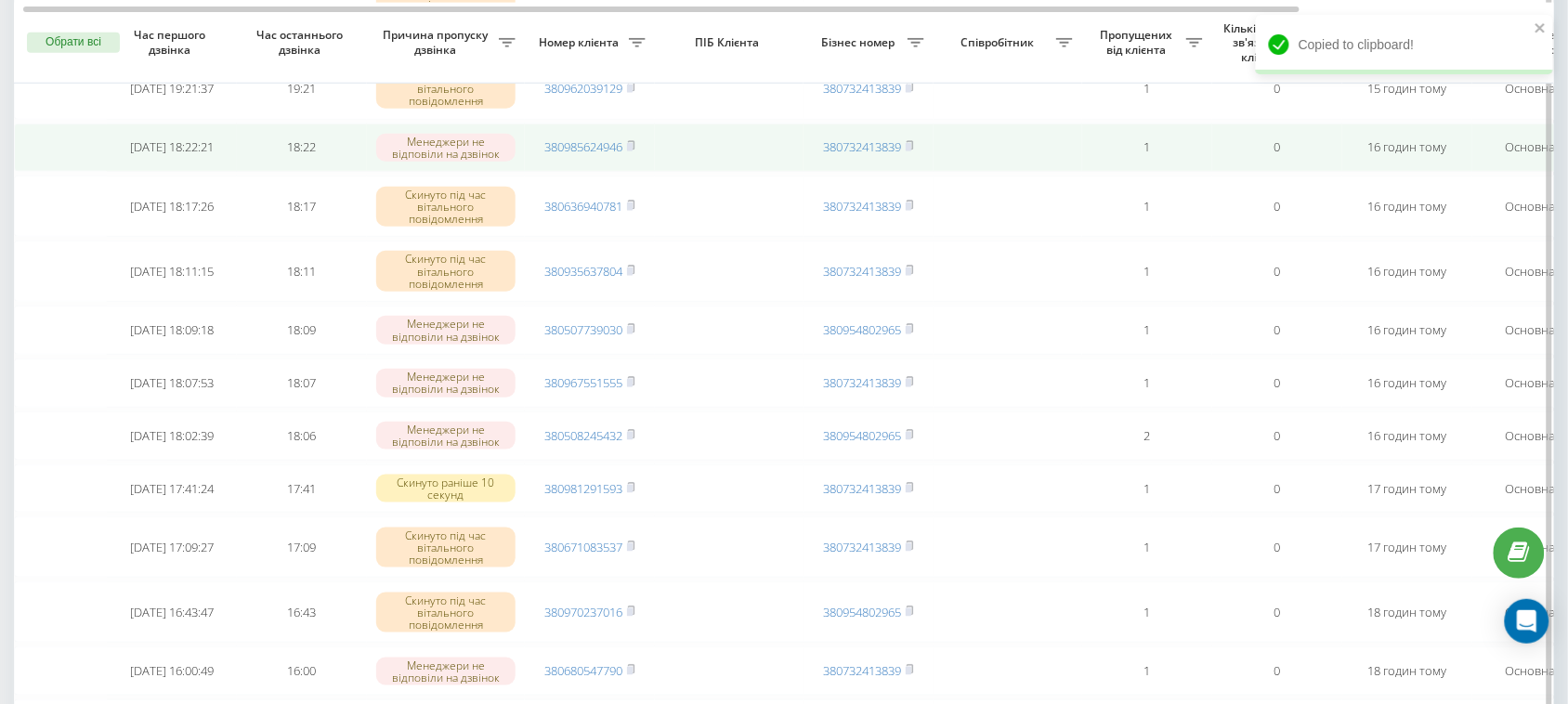
click at [627, 155] on span "380985624946" at bounding box center [590, 147] width 91 height 17
drag, startPoint x: 662, startPoint y: 173, endPoint x: 591, endPoint y: 174, distance: 71.0
click at [591, 173] on tr "2025-09-21 18:22:21 18:22 Менеджери не відповіли на дзвінок 380985624946 380732…" at bounding box center [943, 148] width 1858 height 49
click at [630, 152] on rect at bounding box center [630, 147] width 6 height 8
drag, startPoint x: 683, startPoint y: 168, endPoint x: 592, endPoint y: 170, distance: 91.0
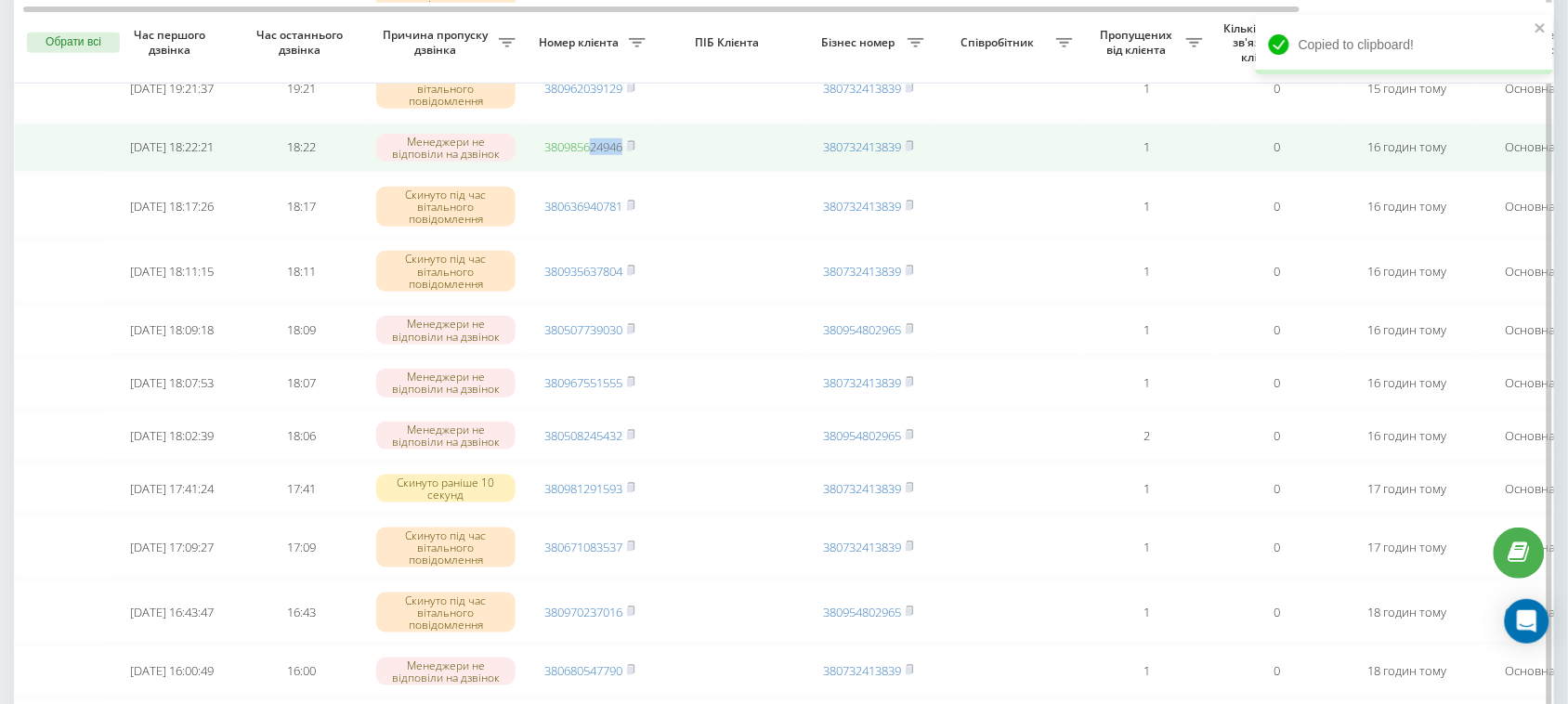
click at [592, 170] on tr "2025-09-21 18:22:21 18:22 Менеджери не відповіли на дзвінок 380985624946 380732…" at bounding box center [943, 148] width 1858 height 49
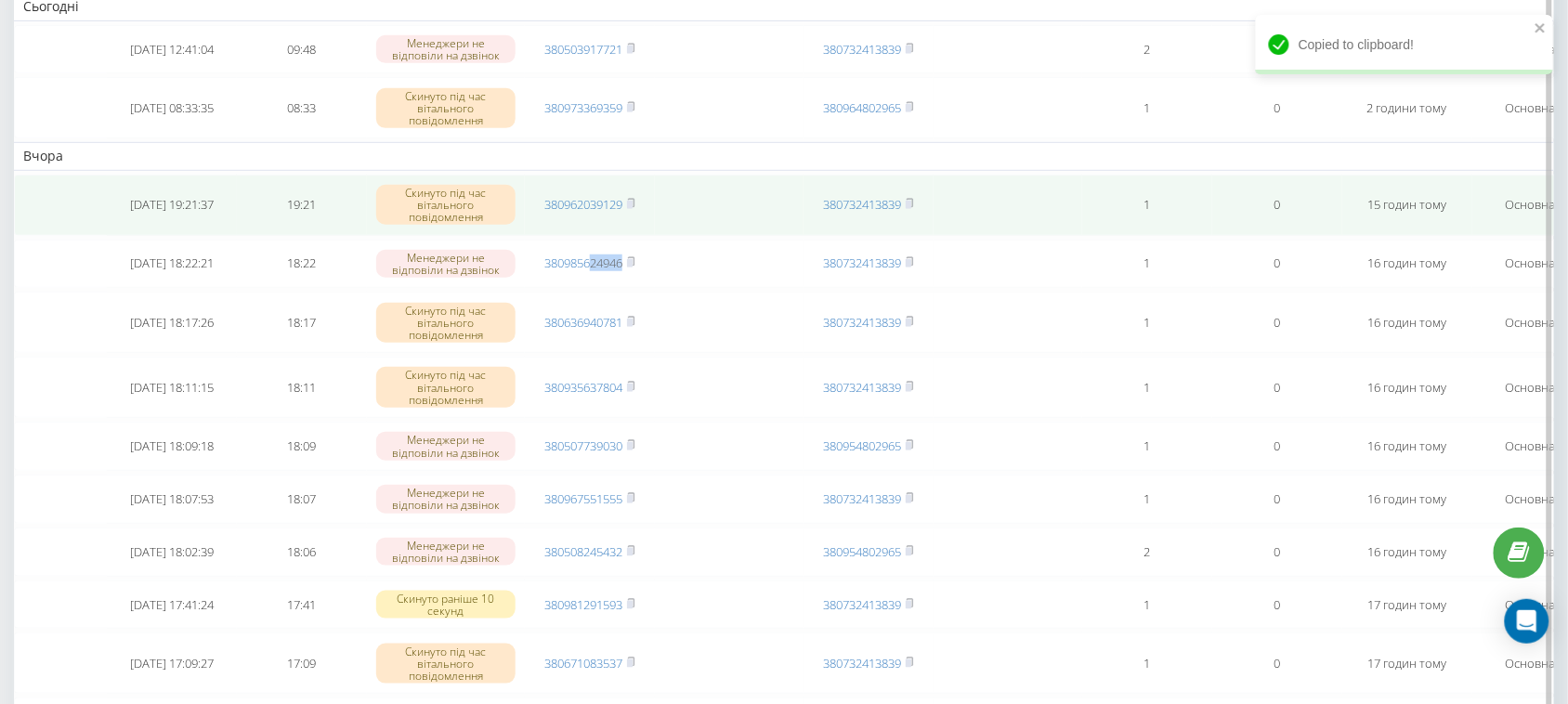
scroll to position [116, 0]
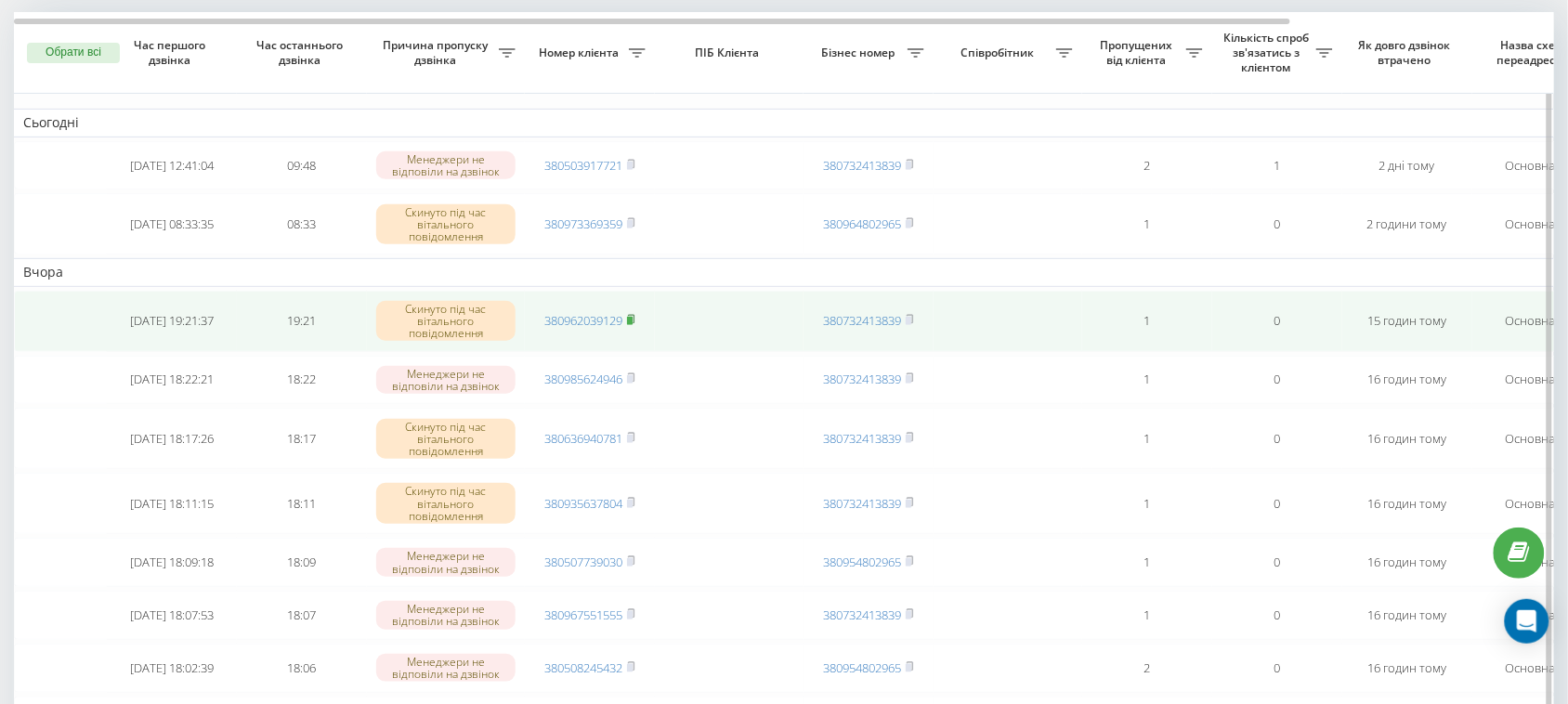
click at [631, 325] on rect at bounding box center [630, 321] width 6 height 8
drag, startPoint x: 662, startPoint y: 332, endPoint x: 581, endPoint y: 331, distance: 81.0
click at [581, 331] on tr "2025-09-21 19:21:37 19:21 Скинуто під час вітального повідомлення 380962039129 …" at bounding box center [943, 322] width 1858 height 61
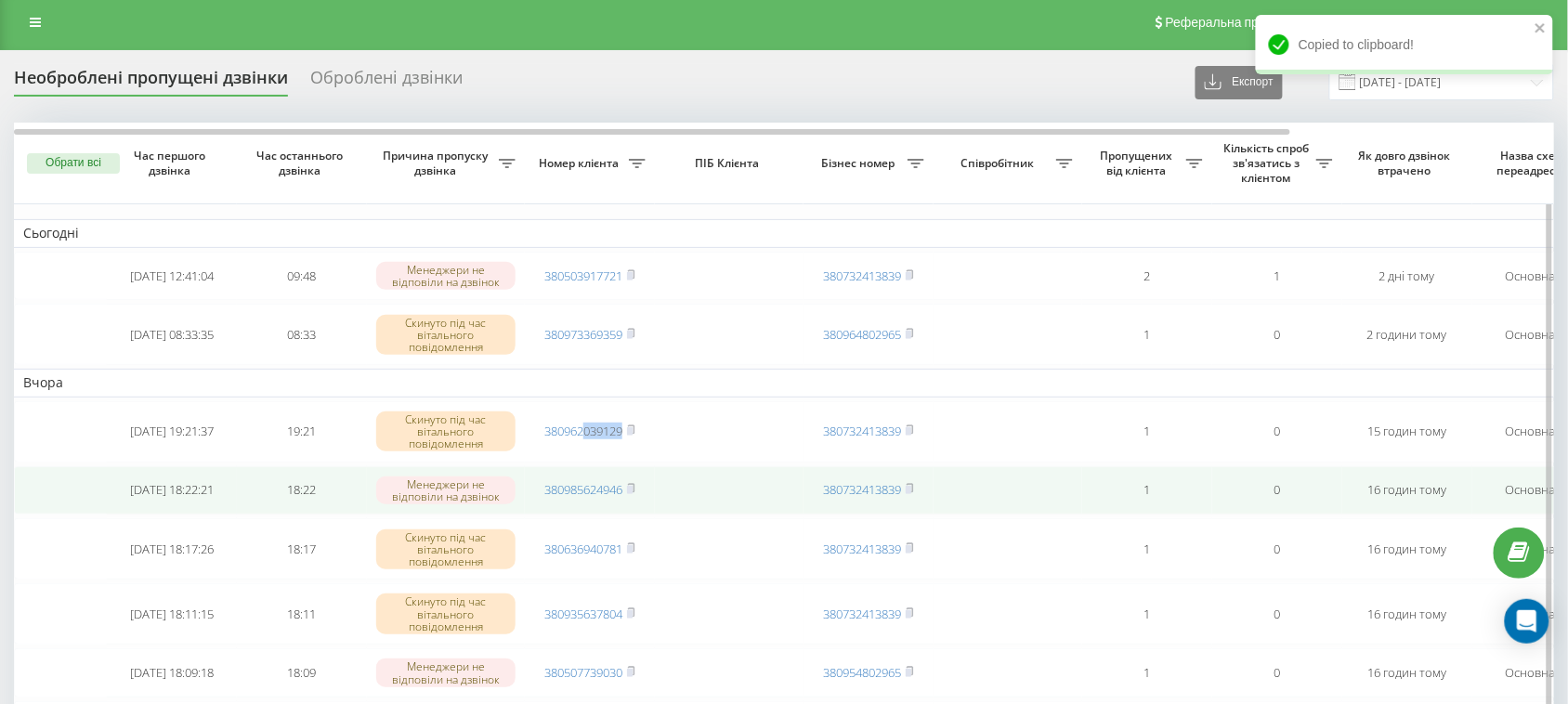
scroll to position [0, 0]
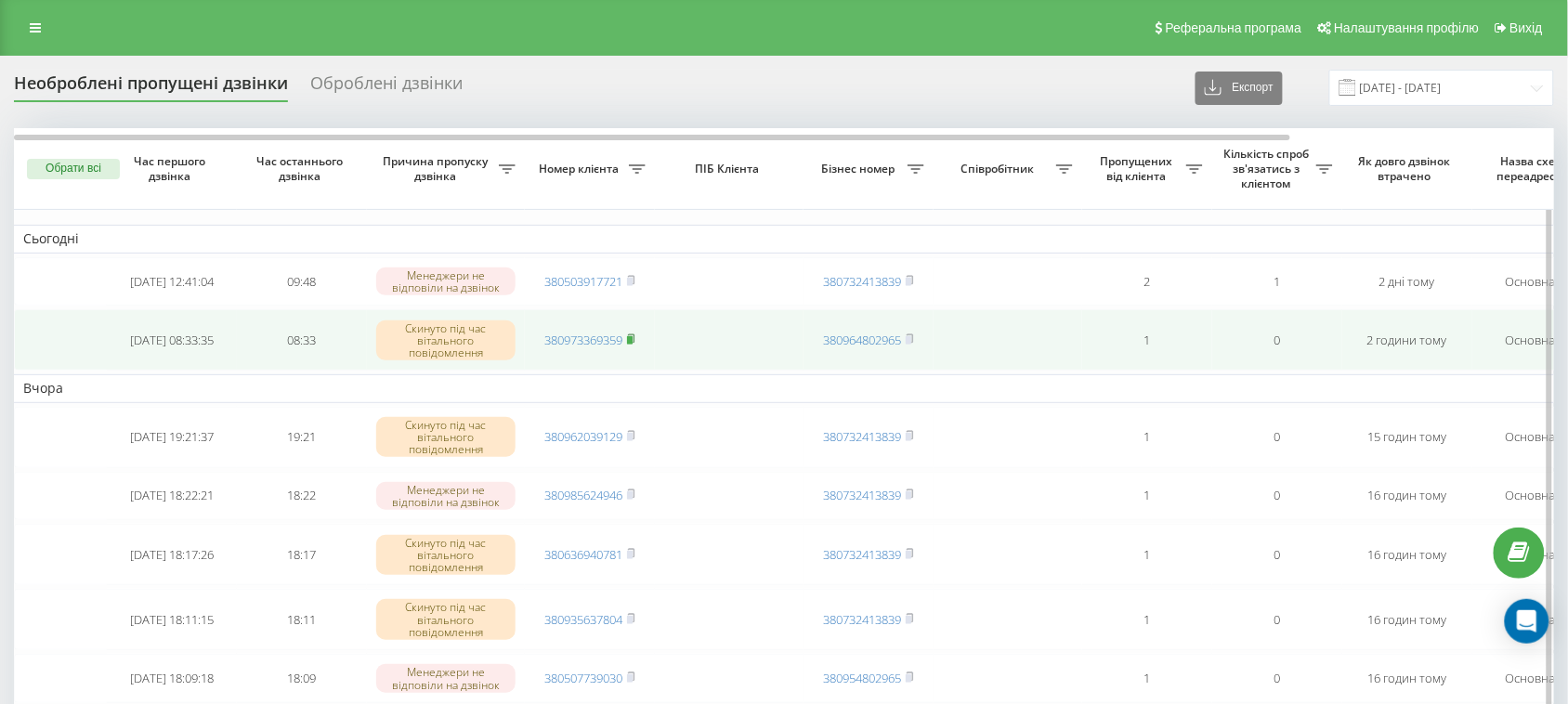
click at [631, 345] on rect at bounding box center [630, 340] width 6 height 8
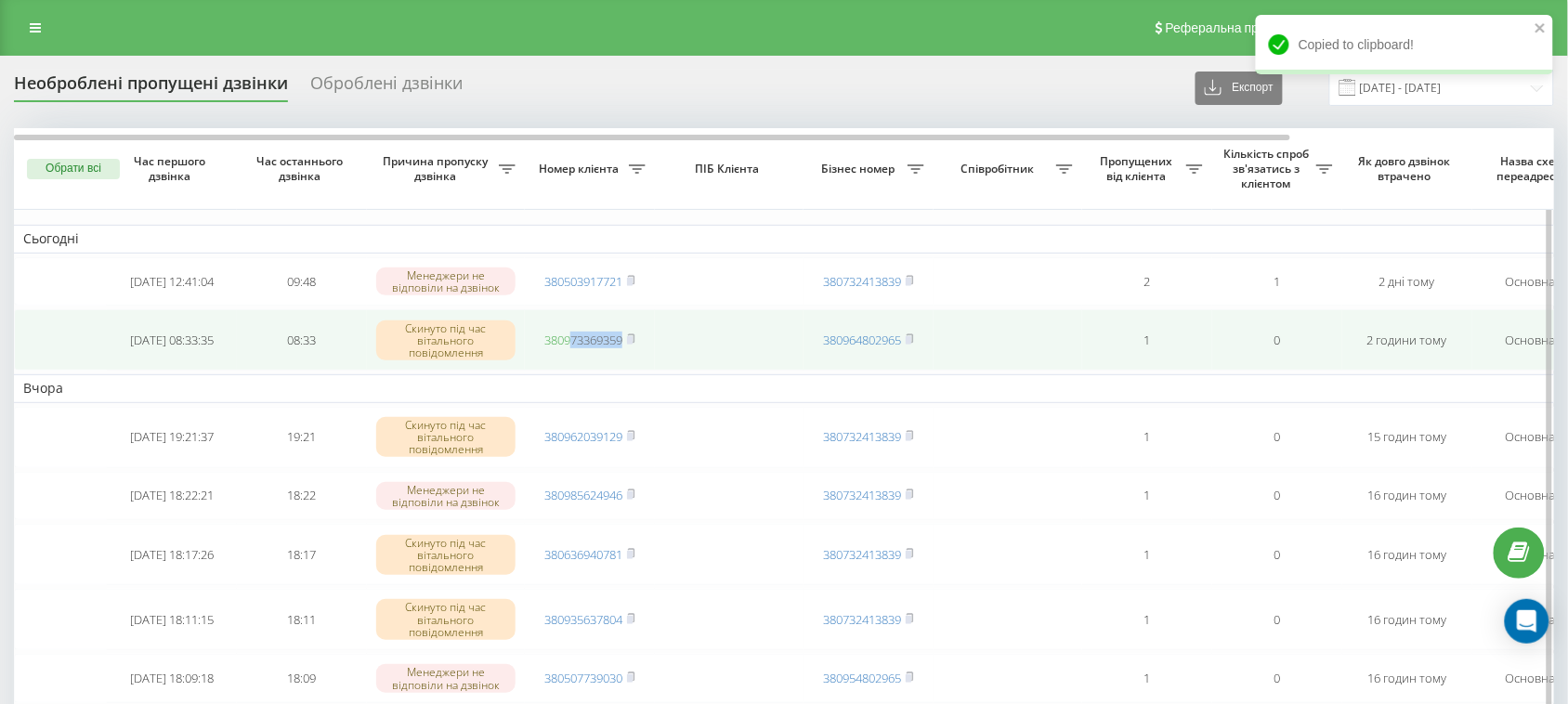
drag, startPoint x: 629, startPoint y: 359, endPoint x: 572, endPoint y: 360, distance: 57.0
click at [572, 360] on tr "2025-09-22 08:33:35 08:33 Скинуто під час вітального повідомлення 380973369359 …" at bounding box center [943, 340] width 1858 height 61
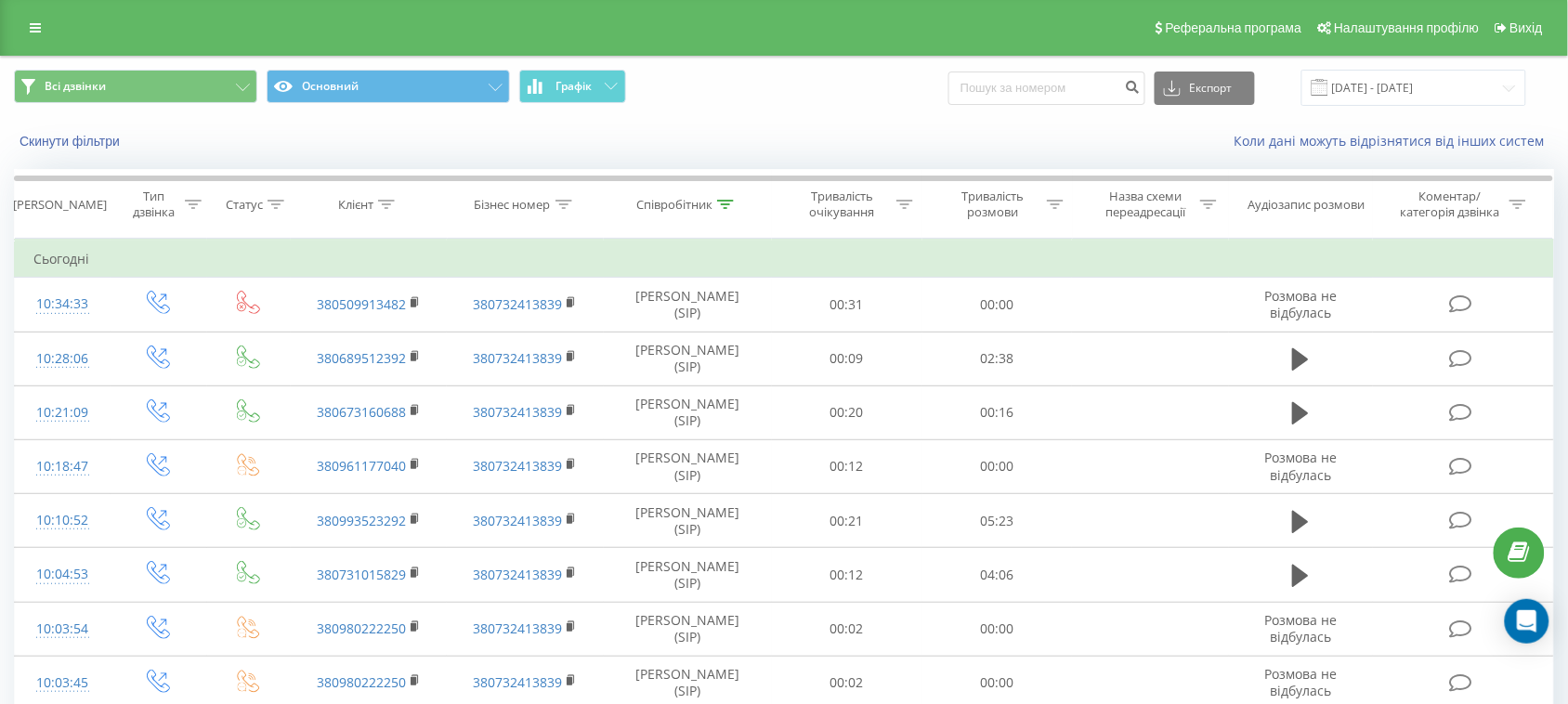
click at [737, 203] on div "Співробітник" at bounding box center [687, 205] width 168 height 16
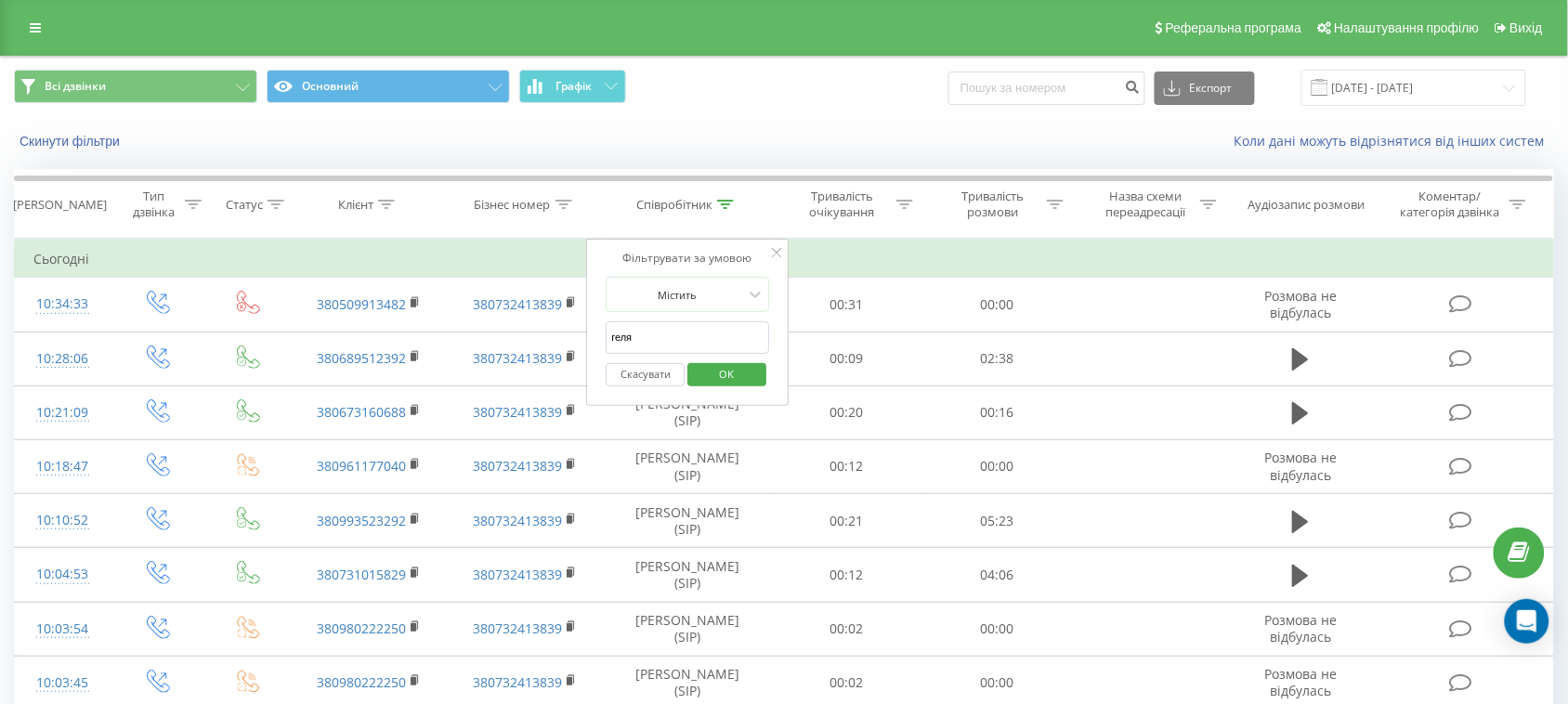
click at [730, 203] on icon at bounding box center [725, 205] width 17 height 9
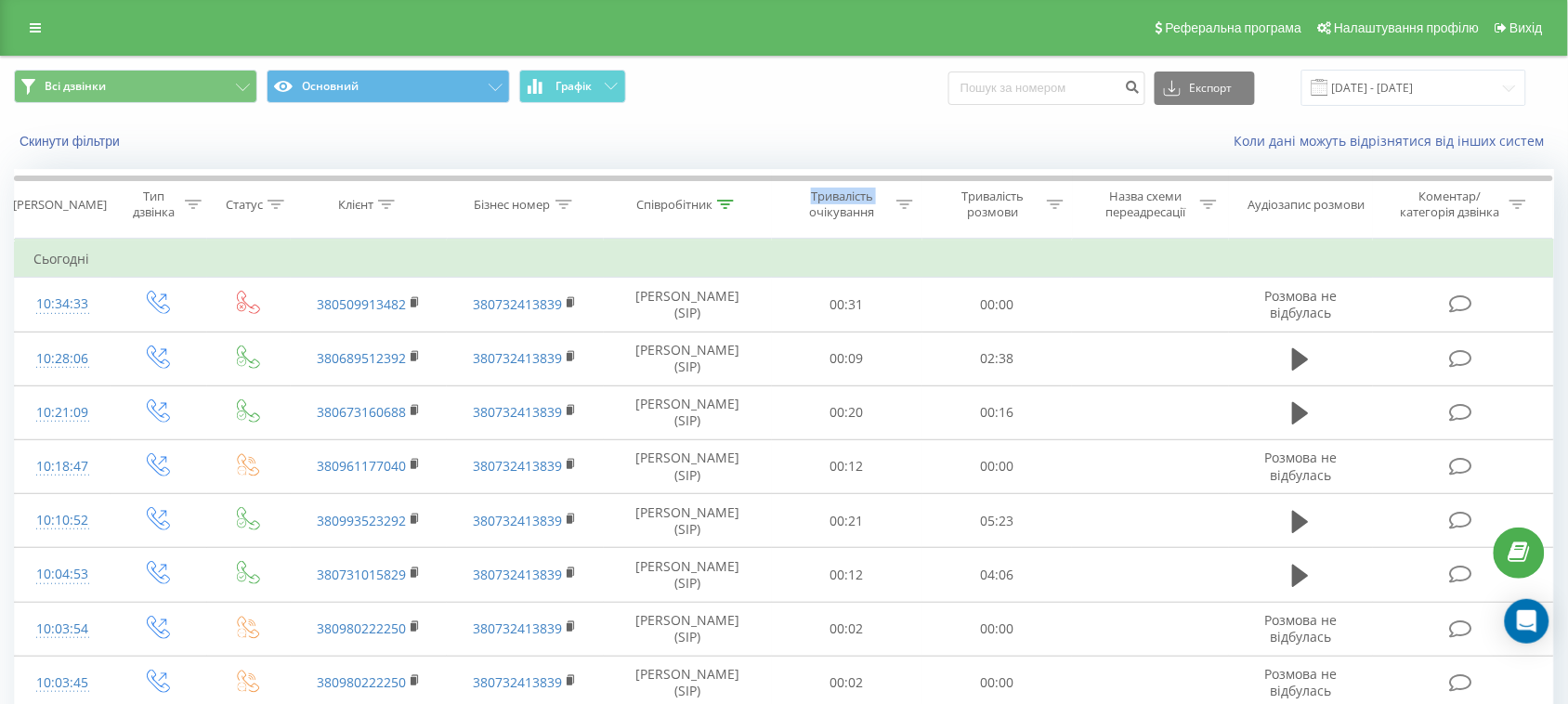
click at [730, 203] on icon at bounding box center [725, 205] width 17 height 9
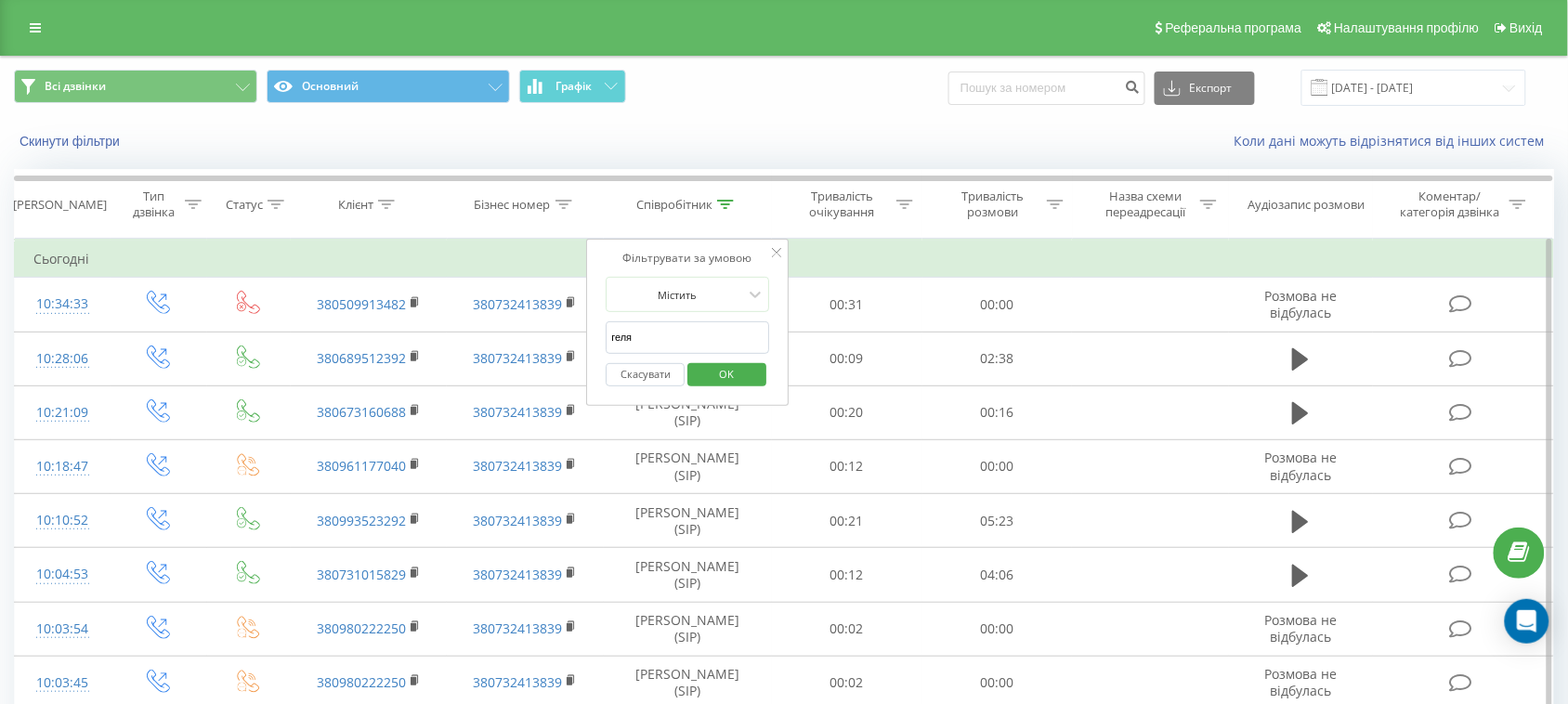
drag, startPoint x: 623, startPoint y: 340, endPoint x: 609, endPoint y: 342, distance: 14.1
click at [609, 342] on input "геля" at bounding box center [687, 338] width 164 height 33
click at [393, 206] on icon at bounding box center [387, 205] width 17 height 9
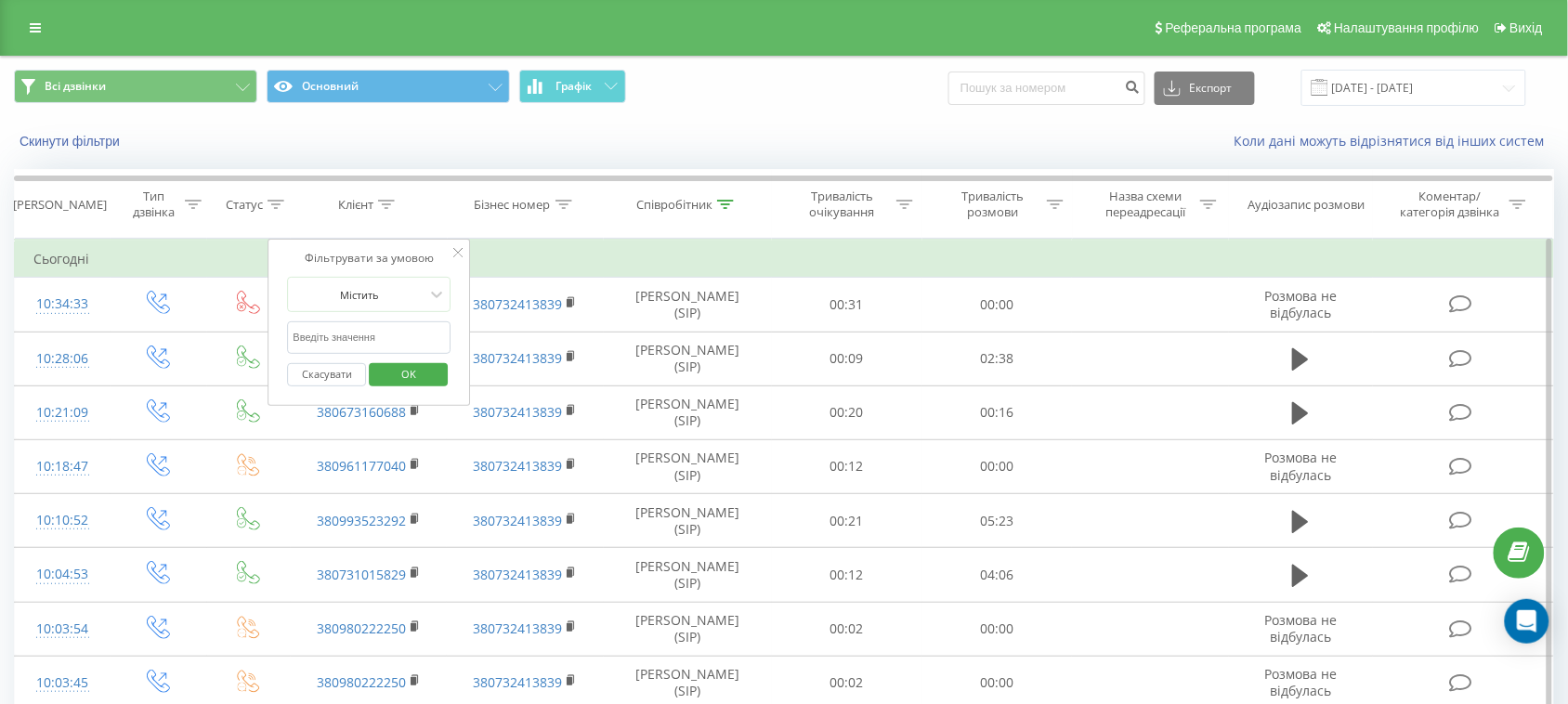
click at [378, 341] on input "text" at bounding box center [370, 338] width 164 height 33
paste input "380443210713"
type input "380443210713"
click button "OK" at bounding box center [408, 375] width 79 height 23
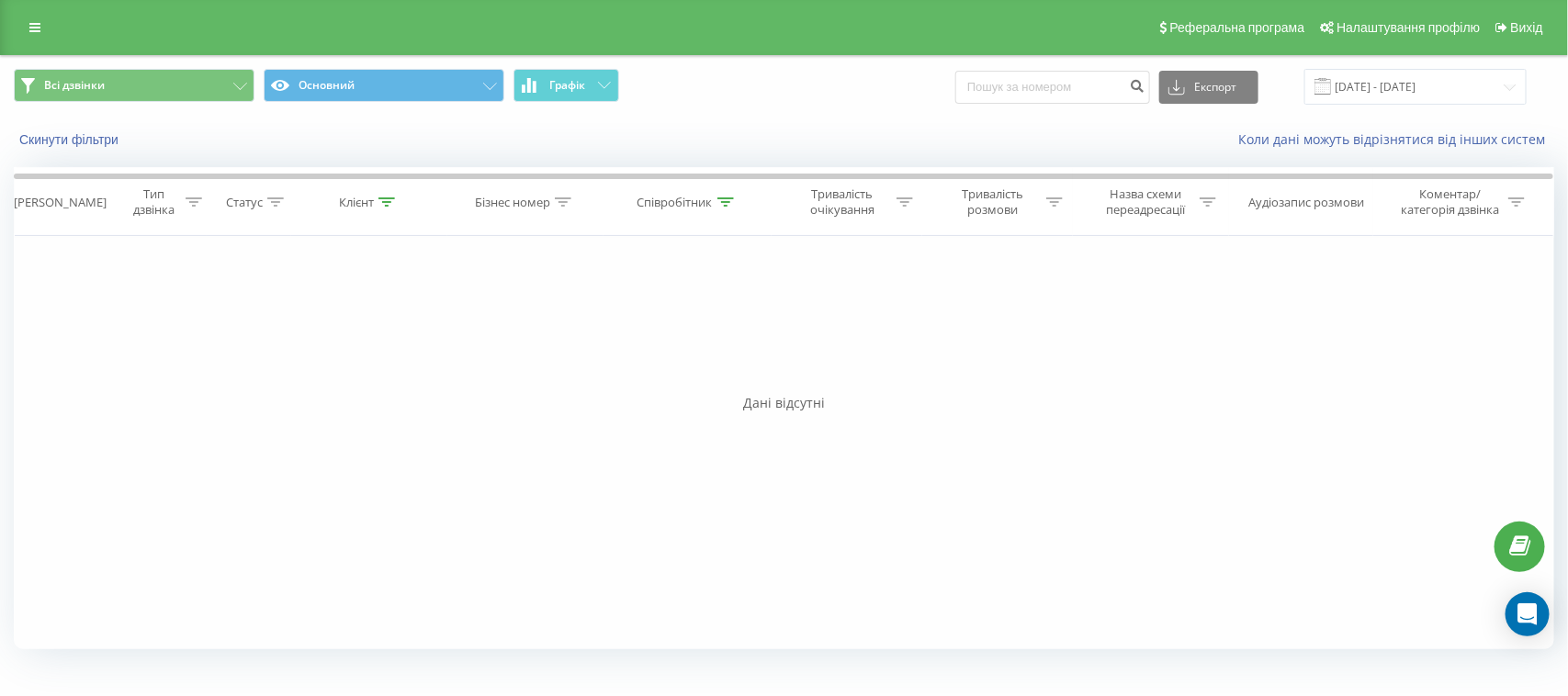
click at [383, 200] on icon at bounding box center [387, 202] width 17 height 9
click at [719, 200] on icon at bounding box center [726, 202] width 17 height 9
click at [1361, 80] on input "[DATE] - [DATE]" at bounding box center [1415, 86] width 223 height 36
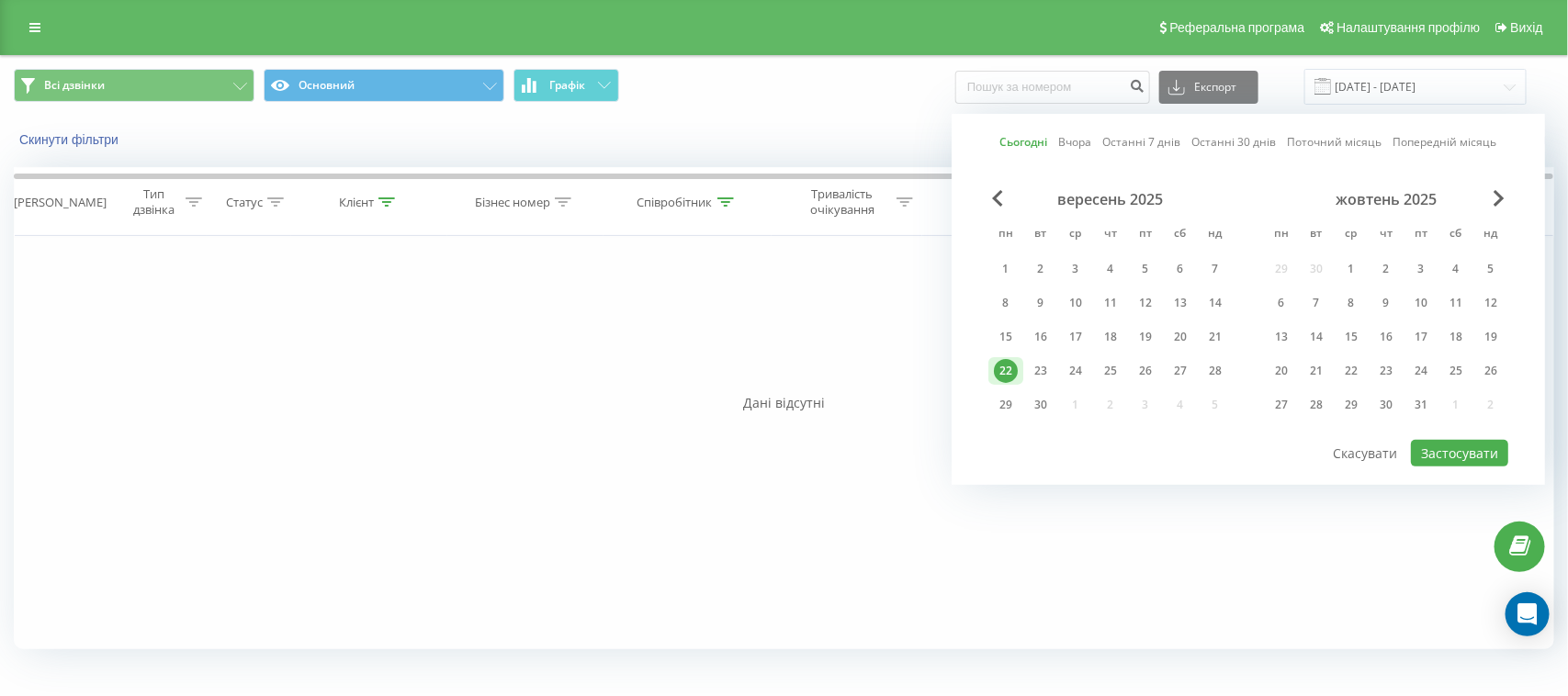
click at [788, 341] on div "Фільтрувати за умовою Дорівнює Введіть значення Скасувати OK Фільтрувати за умо…" at bounding box center [784, 443] width 1540 height 414
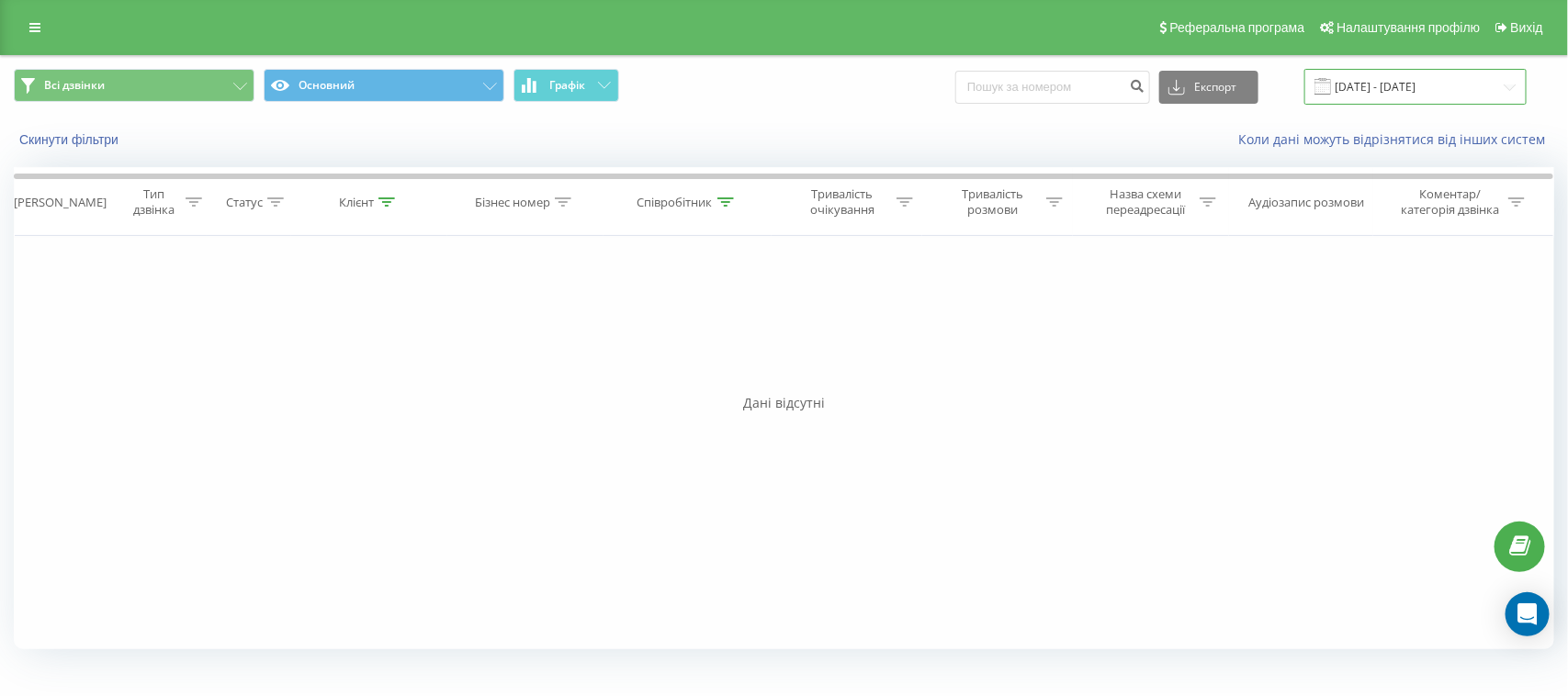
click at [1373, 76] on input "[DATE] - [DATE]" at bounding box center [1415, 86] width 223 height 36
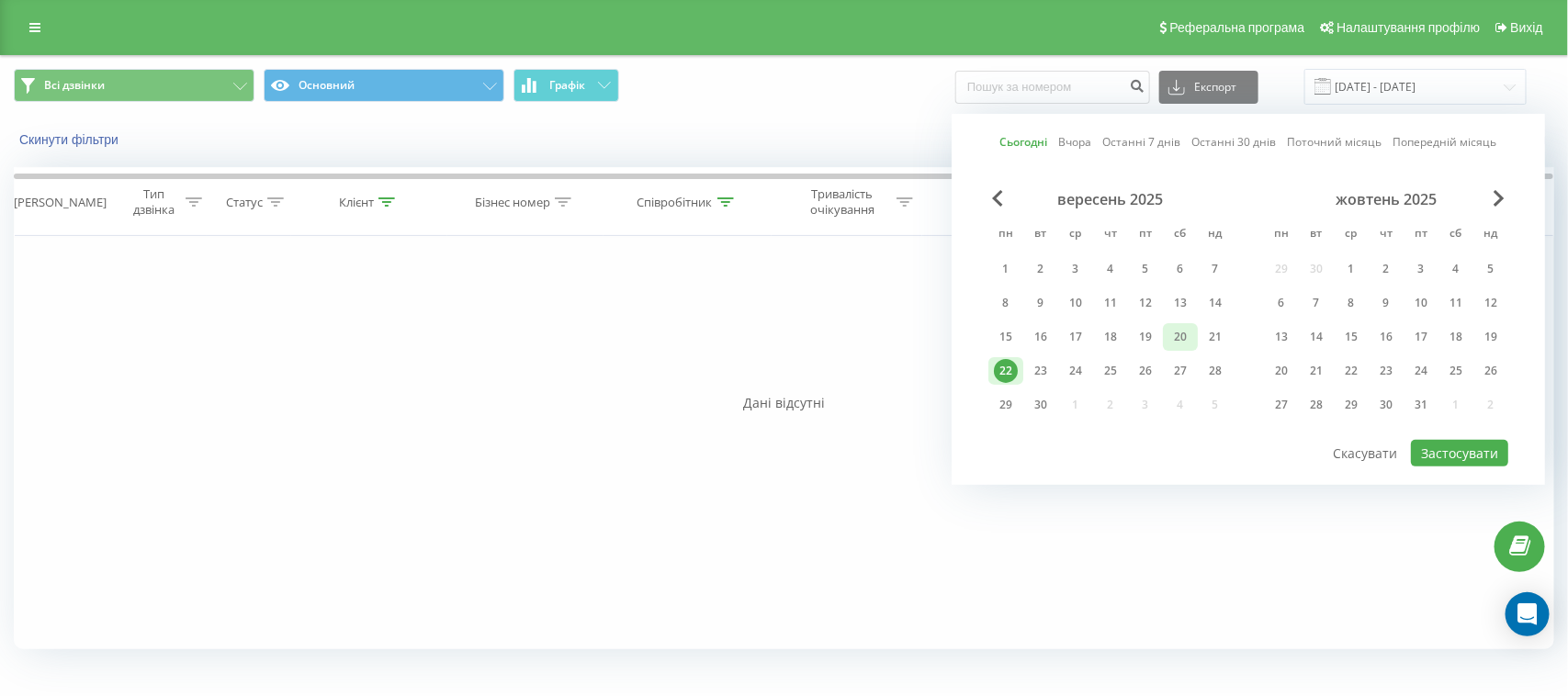
click at [1182, 325] on div "20" at bounding box center [1181, 337] width 24 height 24
click at [1007, 369] on div "22" at bounding box center [1006, 371] width 24 height 24
click at [1467, 451] on button "Застосувати" at bounding box center [1459, 452] width 97 height 27
type input "20.09.2025 - 22.09.2025"
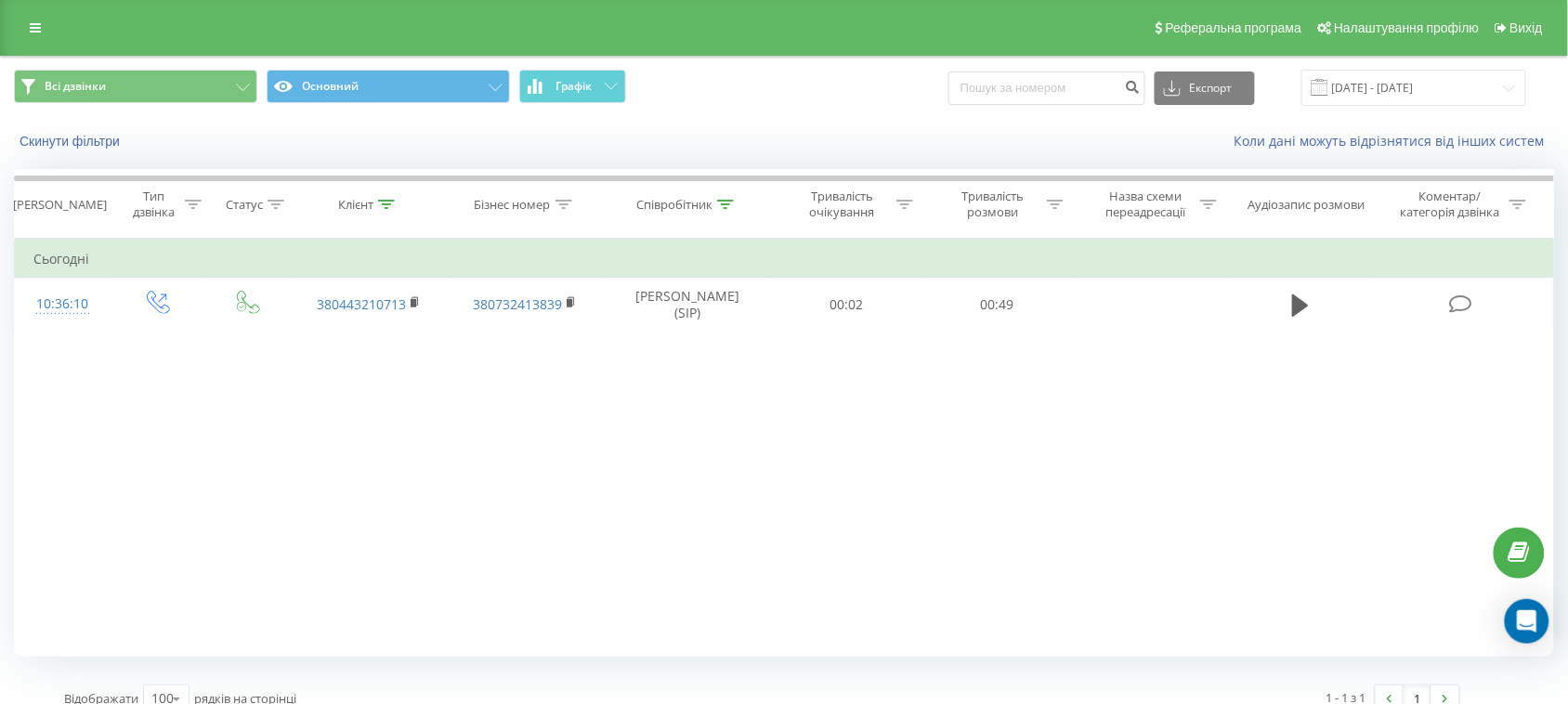
click at [387, 203] on icon at bounding box center [387, 205] width 17 height 9
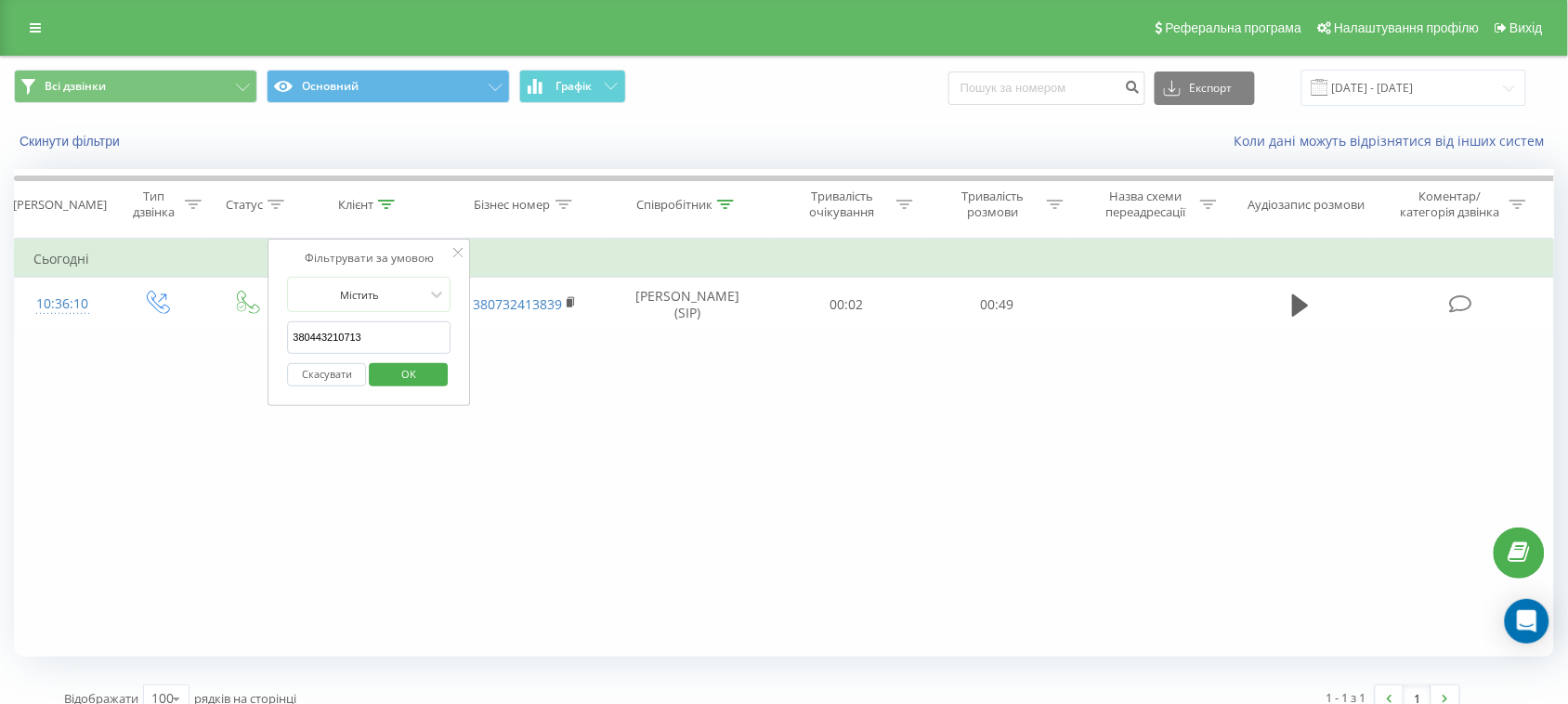
drag, startPoint x: 392, startPoint y: 331, endPoint x: 279, endPoint y: 338, distance: 113.2
click at [279, 338] on div "Фільтрувати за умовою Містить 380443210713 Скасувати OK" at bounding box center [370, 323] width 203 height 167
paste input "985262301"
type input "380985262301"
click button "OK" at bounding box center [408, 375] width 79 height 23
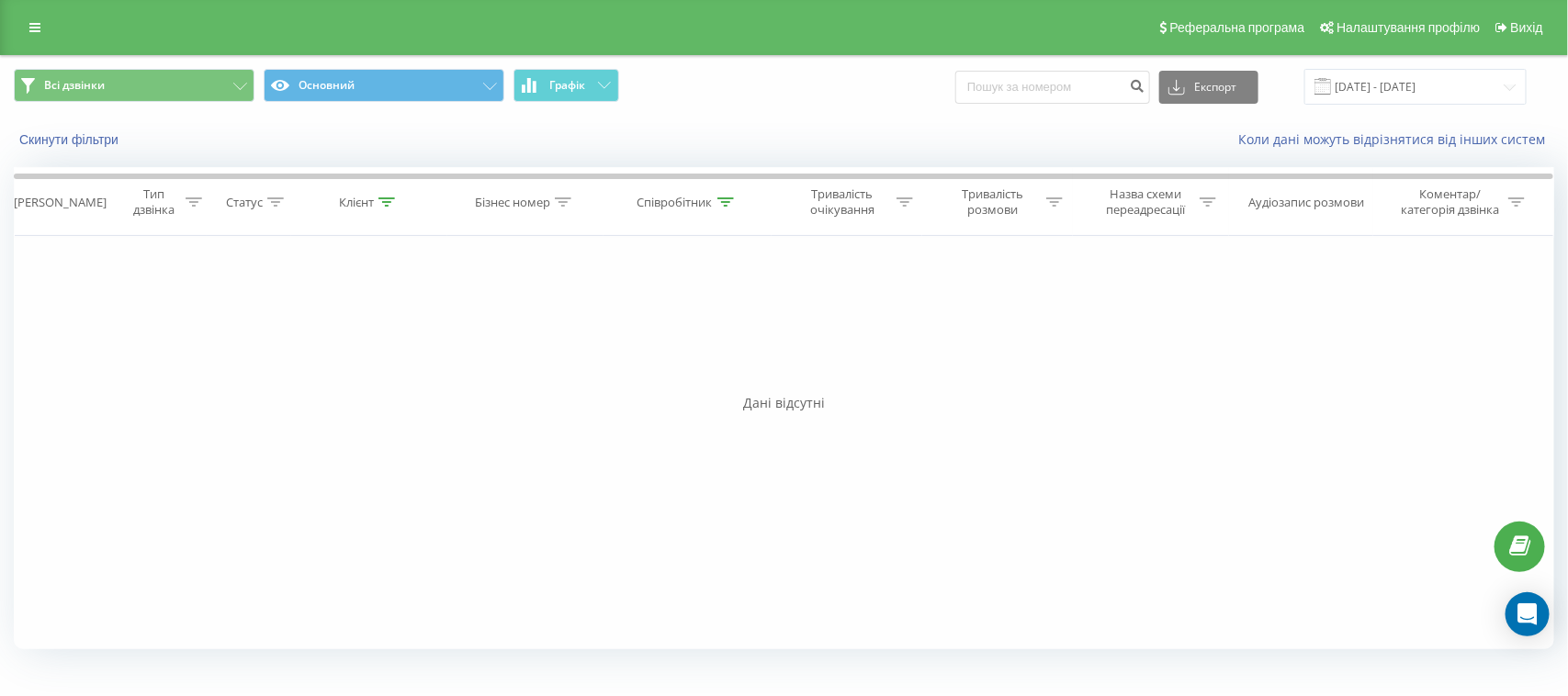
click at [724, 202] on icon at bounding box center [726, 202] width 17 height 9
drag, startPoint x: 667, startPoint y: 347, endPoint x: 601, endPoint y: 343, distance: 66.1
click at [601, 343] on div "Фільтрувати за умовою Містить геля Скасувати OK" at bounding box center [688, 319] width 200 height 165
click button "OK" at bounding box center [727, 371] width 78 height 23
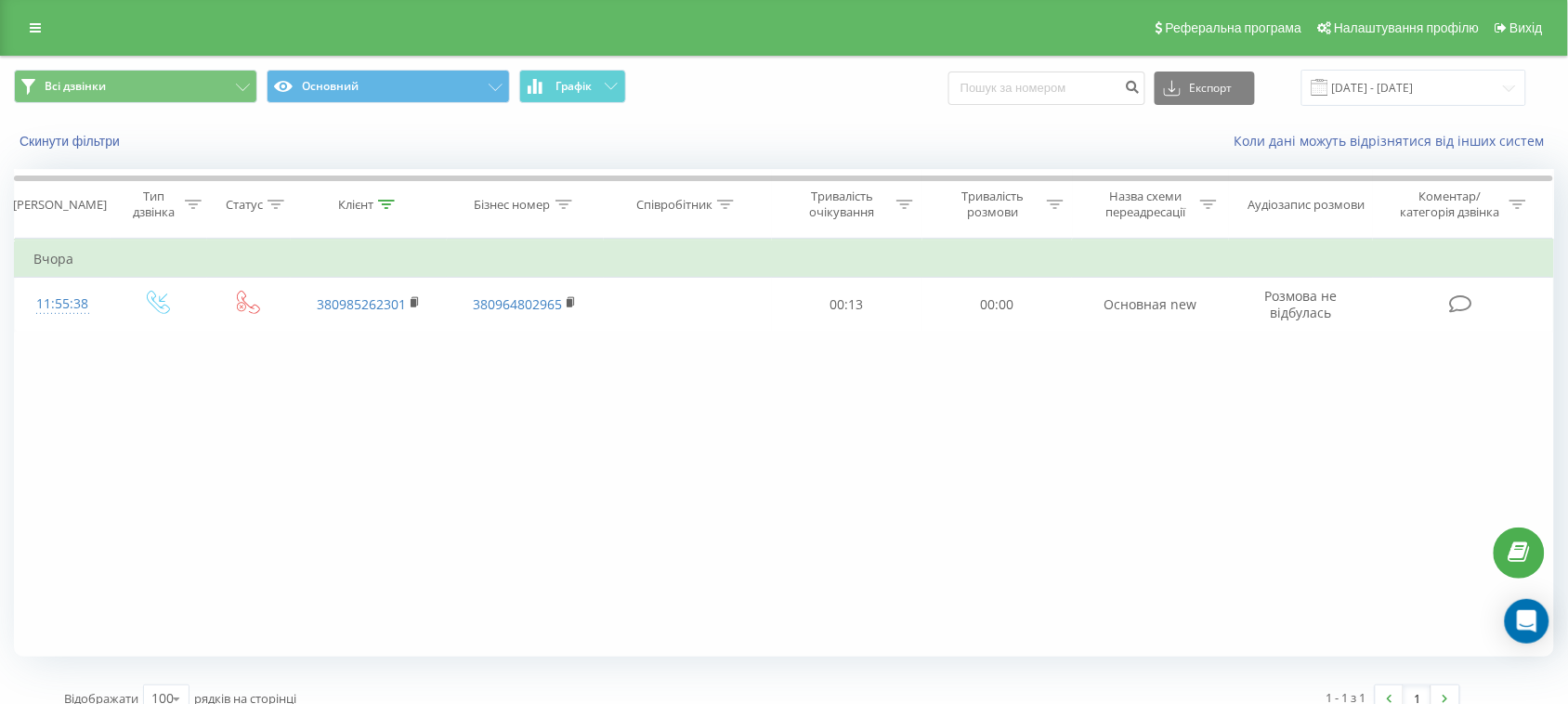
click at [389, 203] on icon at bounding box center [387, 205] width 17 height 9
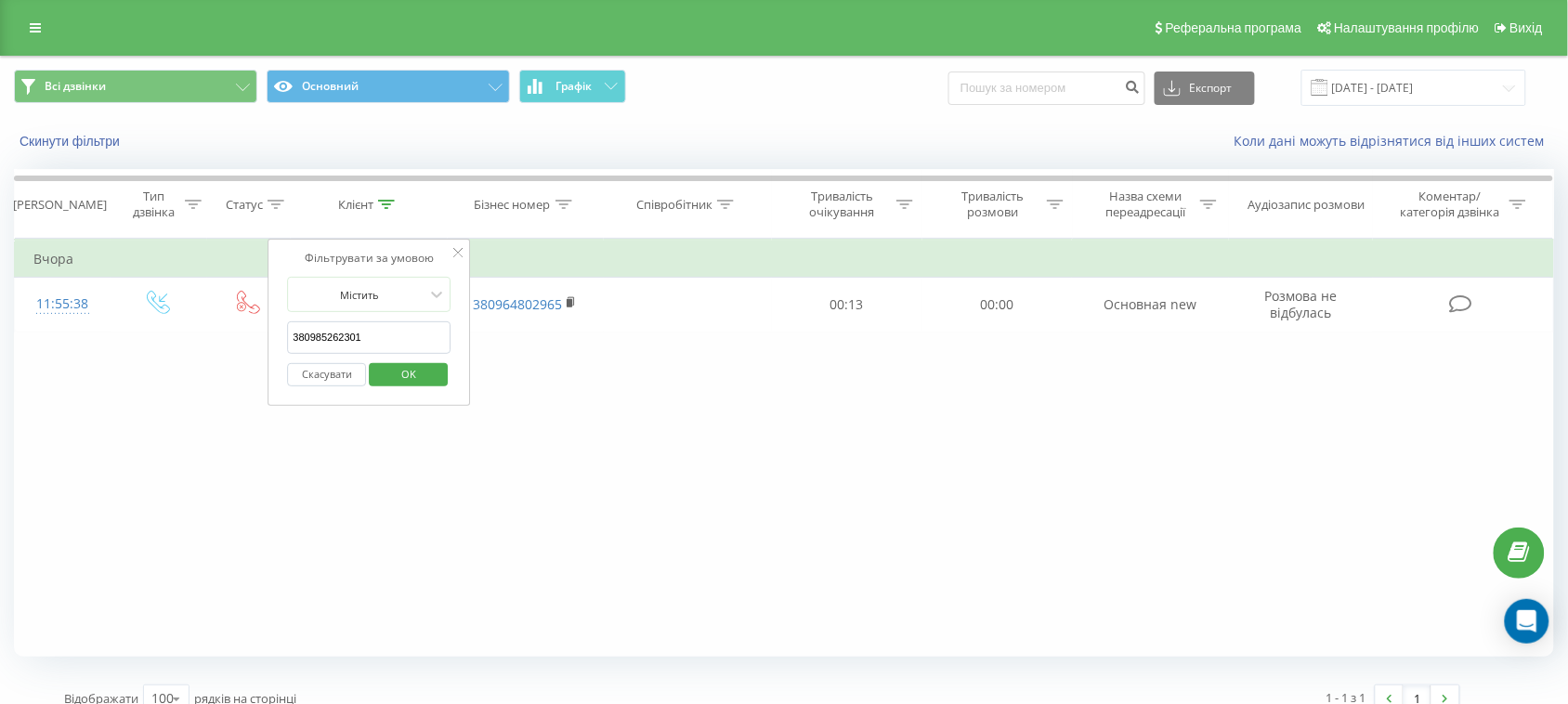
drag, startPoint x: 370, startPoint y: 337, endPoint x: 289, endPoint y: 346, distance: 81.5
click at [289, 346] on input "380985262301" at bounding box center [370, 338] width 164 height 33
paste input "35500474"
type input "380935500474"
click button "OK" at bounding box center [408, 375] width 79 height 23
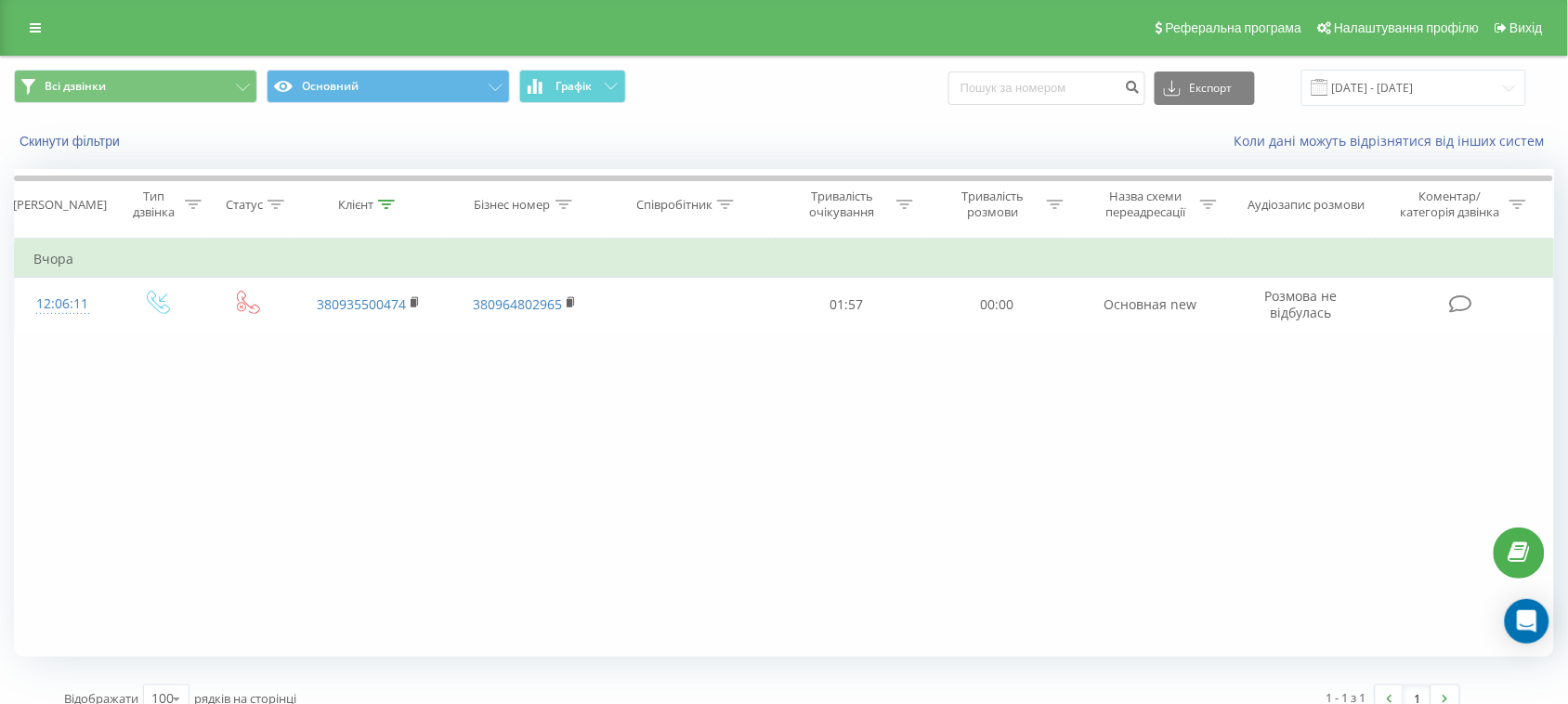
click at [384, 201] on icon at bounding box center [387, 205] width 17 height 9
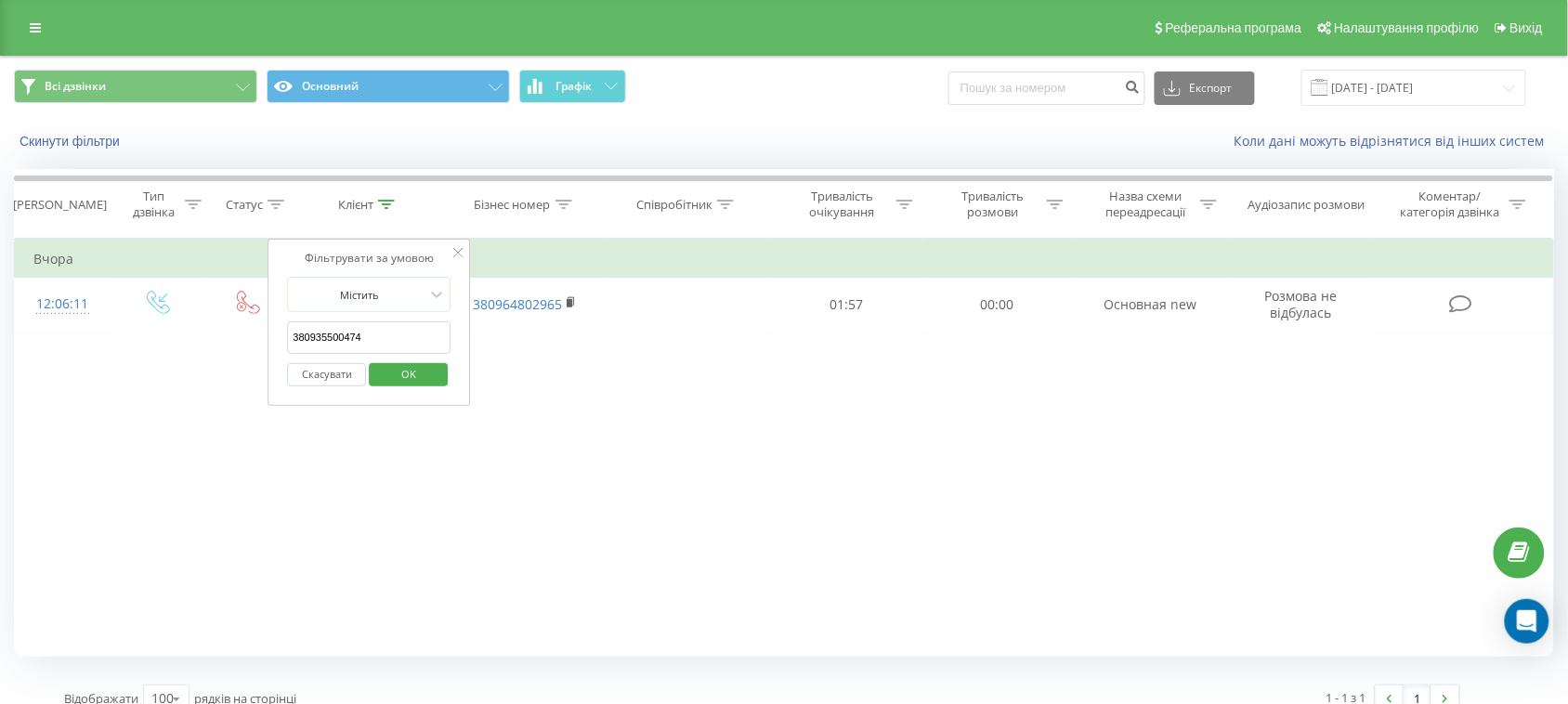
drag, startPoint x: 379, startPoint y: 339, endPoint x: 288, endPoint y: 354, distance: 92.2
click at [288, 354] on input "380935500474" at bounding box center [370, 338] width 164 height 33
click at [569, 423] on div "Фільтрувати за умовою Дорівнює Введіть значення Скасувати OK Фільтрувати за умо…" at bounding box center [784, 448] width 1540 height 418
click at [725, 206] on icon at bounding box center [725, 205] width 17 height 9
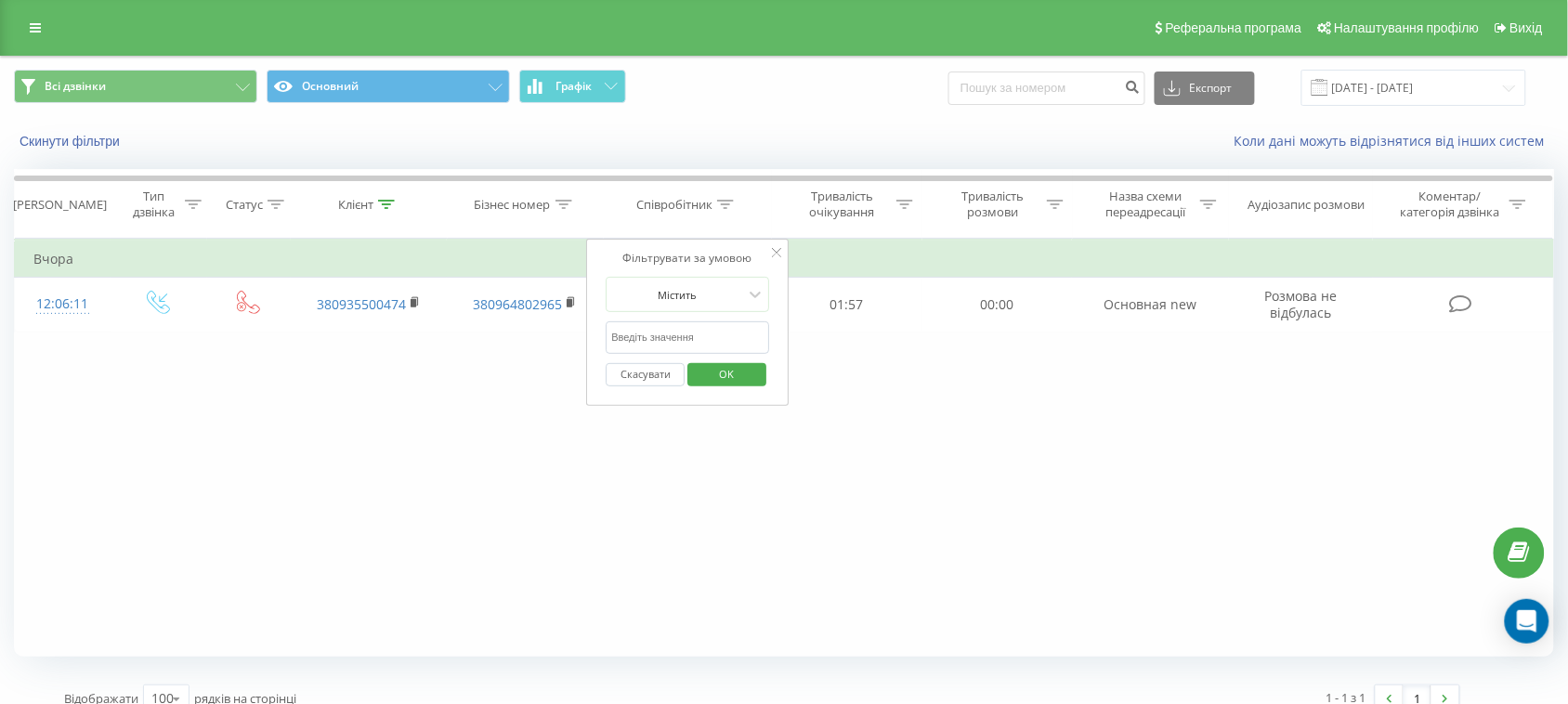
click at [675, 327] on input "text" at bounding box center [687, 338] width 164 height 33
type input "геля"
click at [730, 375] on span "OK" at bounding box center [727, 374] width 52 height 29
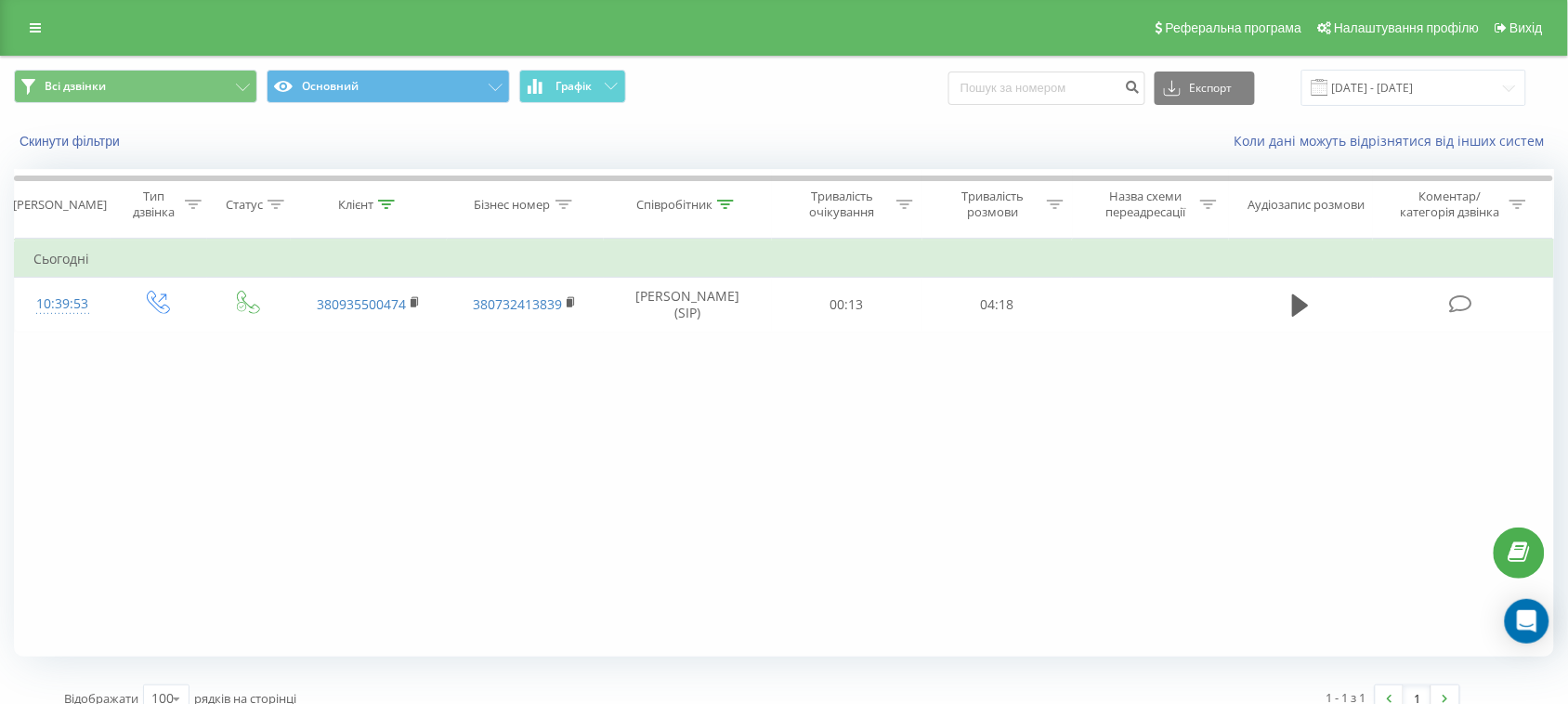
click at [379, 198] on div at bounding box center [387, 205] width 17 height 16
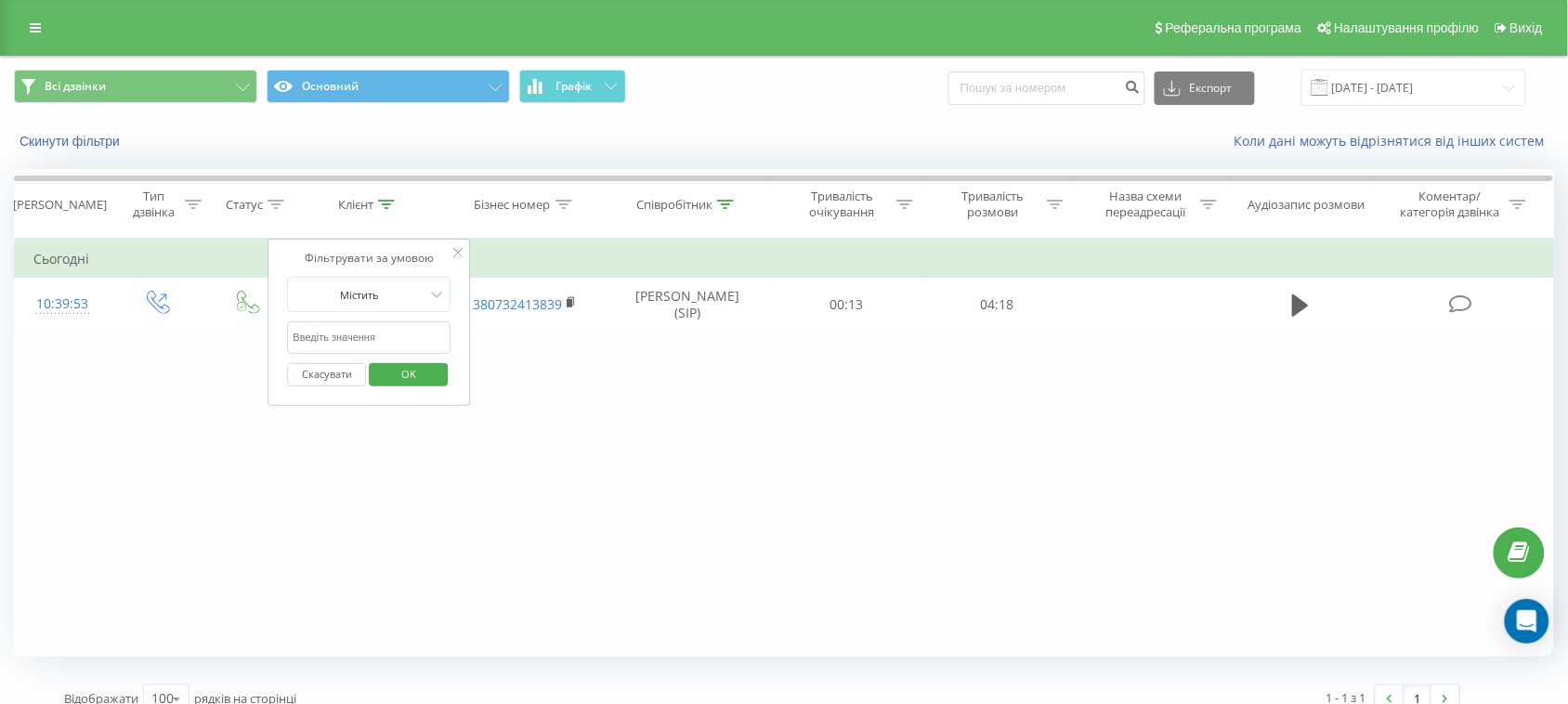
click at [620, 417] on div "Фільтрувати за умовою Дорівнює Введіть значення Скасувати OK Фільтрувати за умо…" at bounding box center [784, 448] width 1540 height 418
click at [1432, 91] on input "20.09.2025 - 22.09.2025" at bounding box center [1415, 87] width 225 height 36
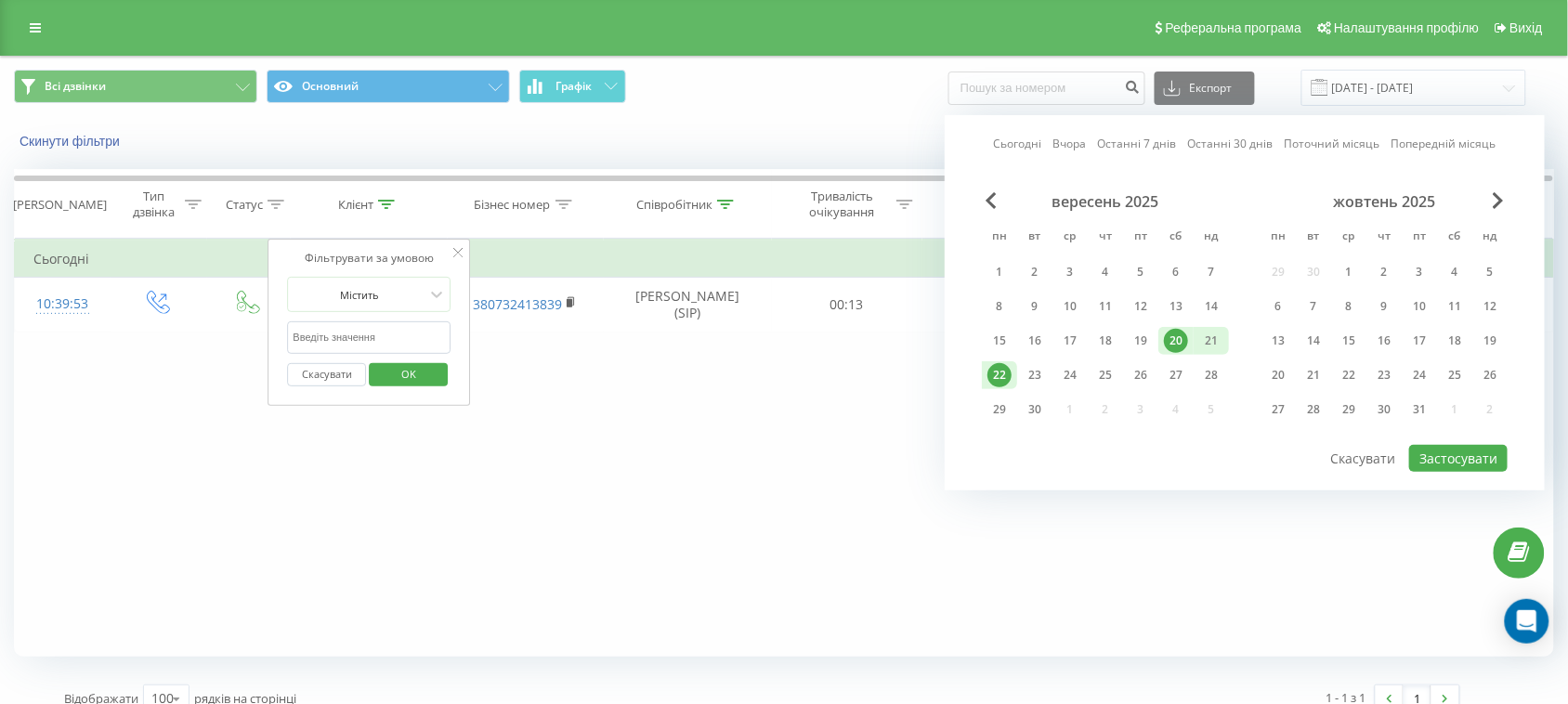
click at [1002, 373] on div "22" at bounding box center [1000, 376] width 24 height 24
click at [1474, 451] on button "Застосувати" at bounding box center [1458, 458] width 99 height 27
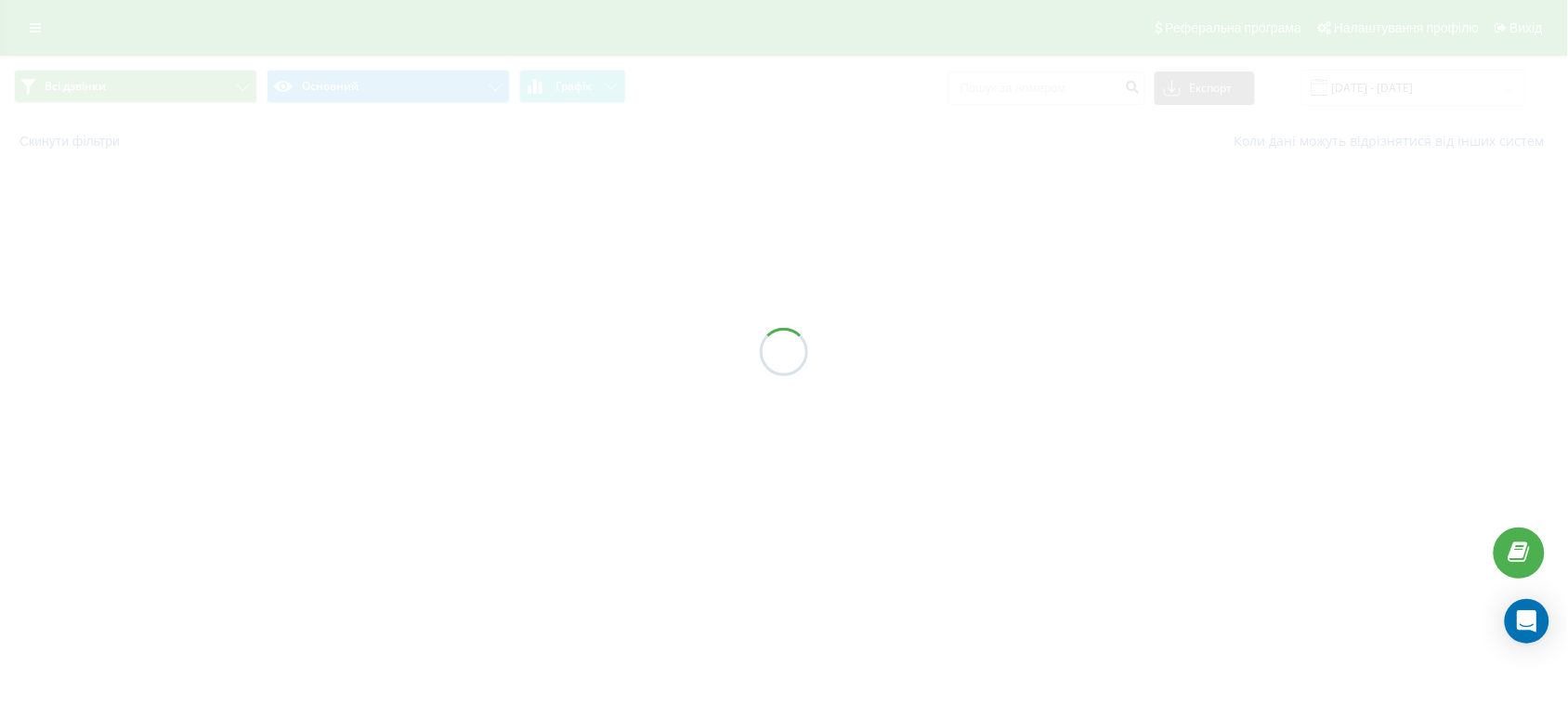
type input "22.09.2025 - 22.09.2025"
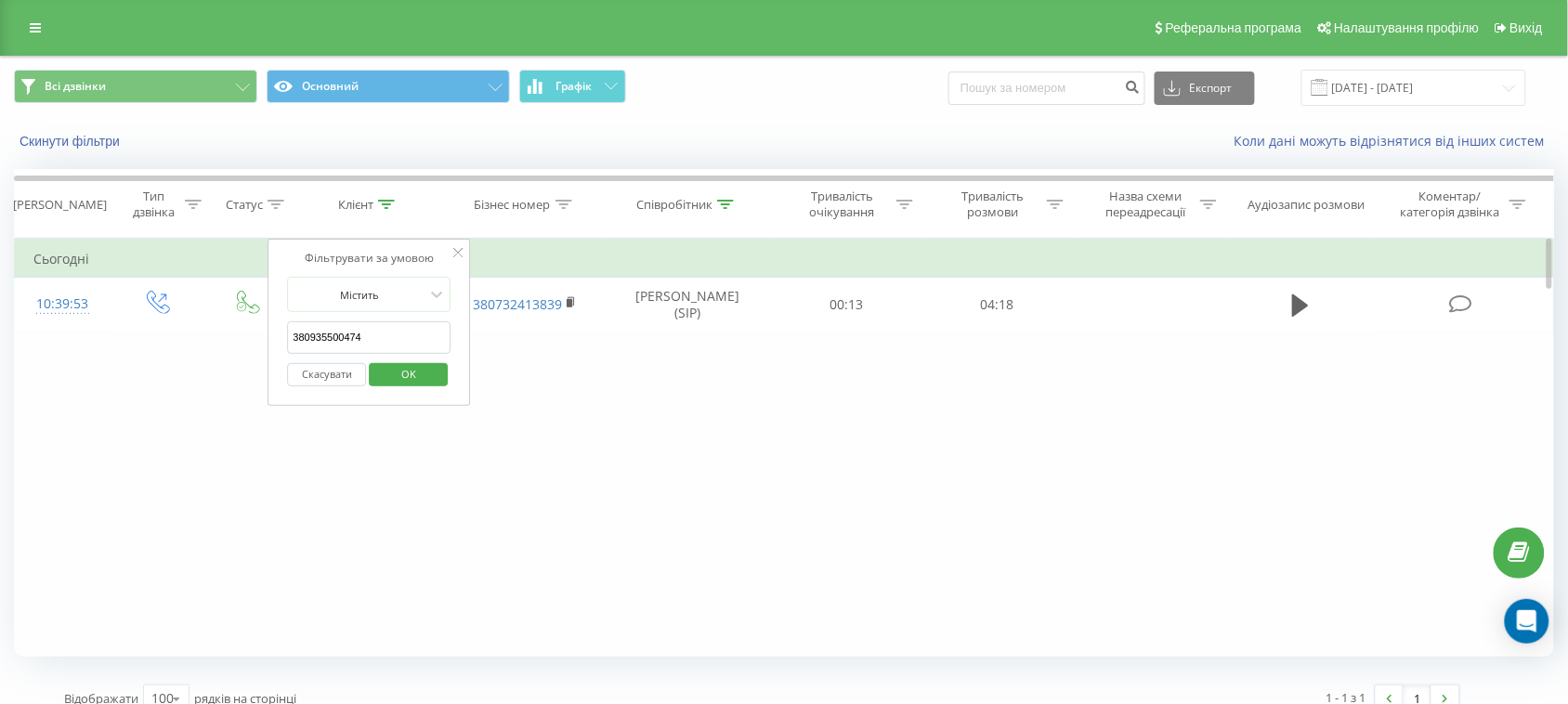
click at [671, 498] on div "Фільтрувати за умовою Дорівнює Введіть значення Скасувати OK Фільтрувати за умо…" at bounding box center [784, 448] width 1540 height 418
drag, startPoint x: 368, startPoint y: 347, endPoint x: 268, endPoint y: 353, distance: 100.2
click at [269, 353] on div "Фільтрувати за умовою Містить 380935500474 Скасувати OK" at bounding box center [370, 323] width 203 height 167
click button "OK" at bounding box center [408, 375] width 79 height 23
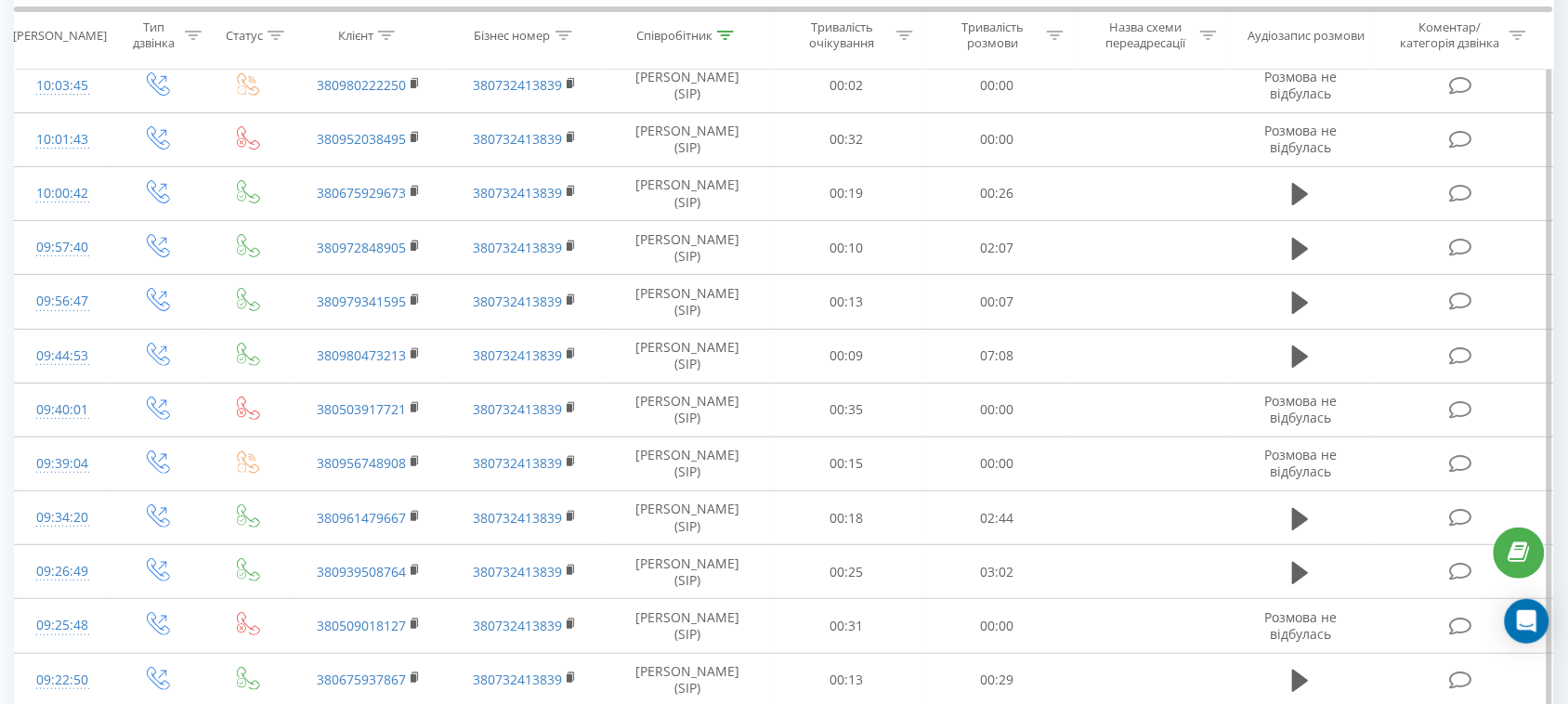
scroll to position [2000, 0]
click at [375, 34] on div "Клієнт" at bounding box center [366, 34] width 57 height 16
click at [355, 160] on input "text" at bounding box center [370, 167] width 164 height 33
paste input "380684978447"
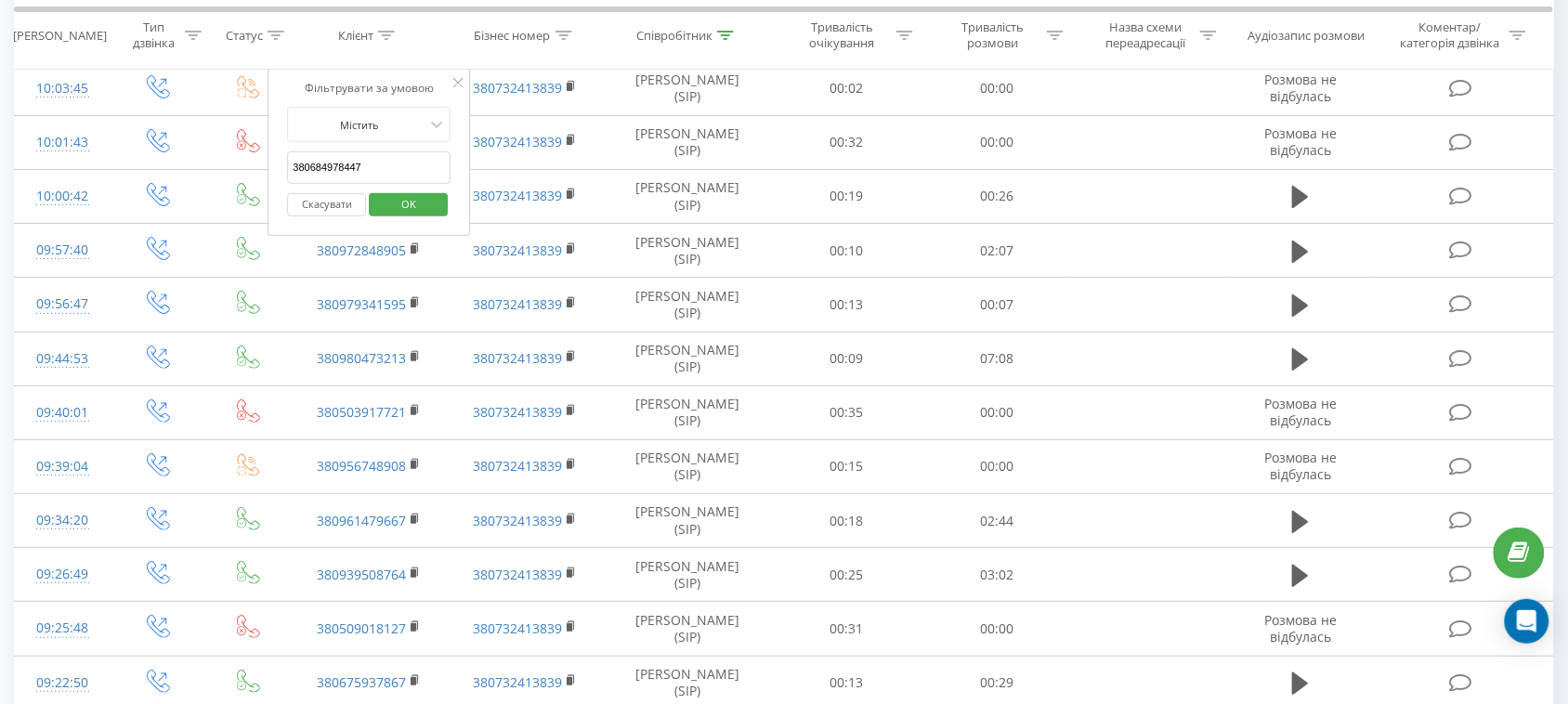
type input "380684978447"
click at [550, 33] on div "Бізнес номер" at bounding box center [512, 34] width 76 height 16
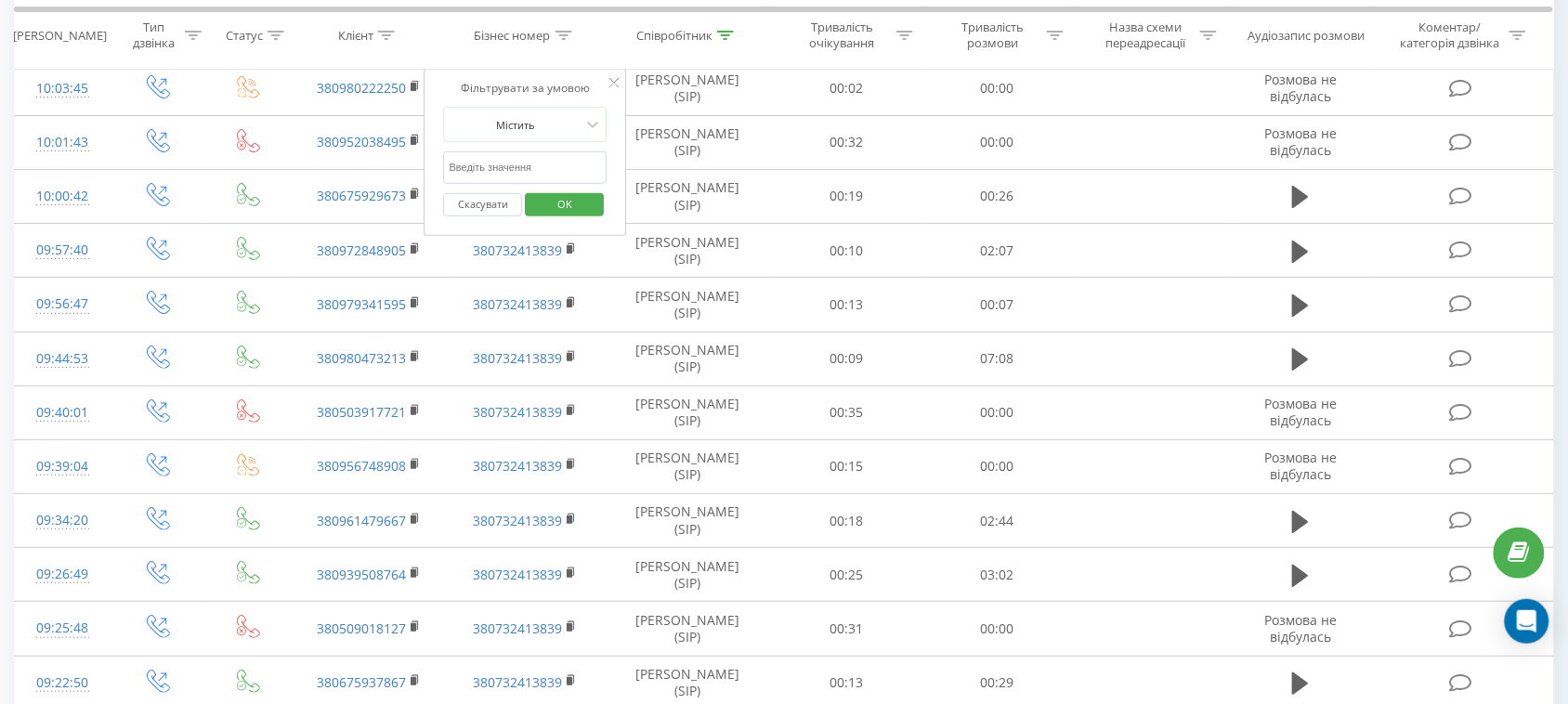
click at [723, 38] on icon at bounding box center [725, 34] width 17 height 9
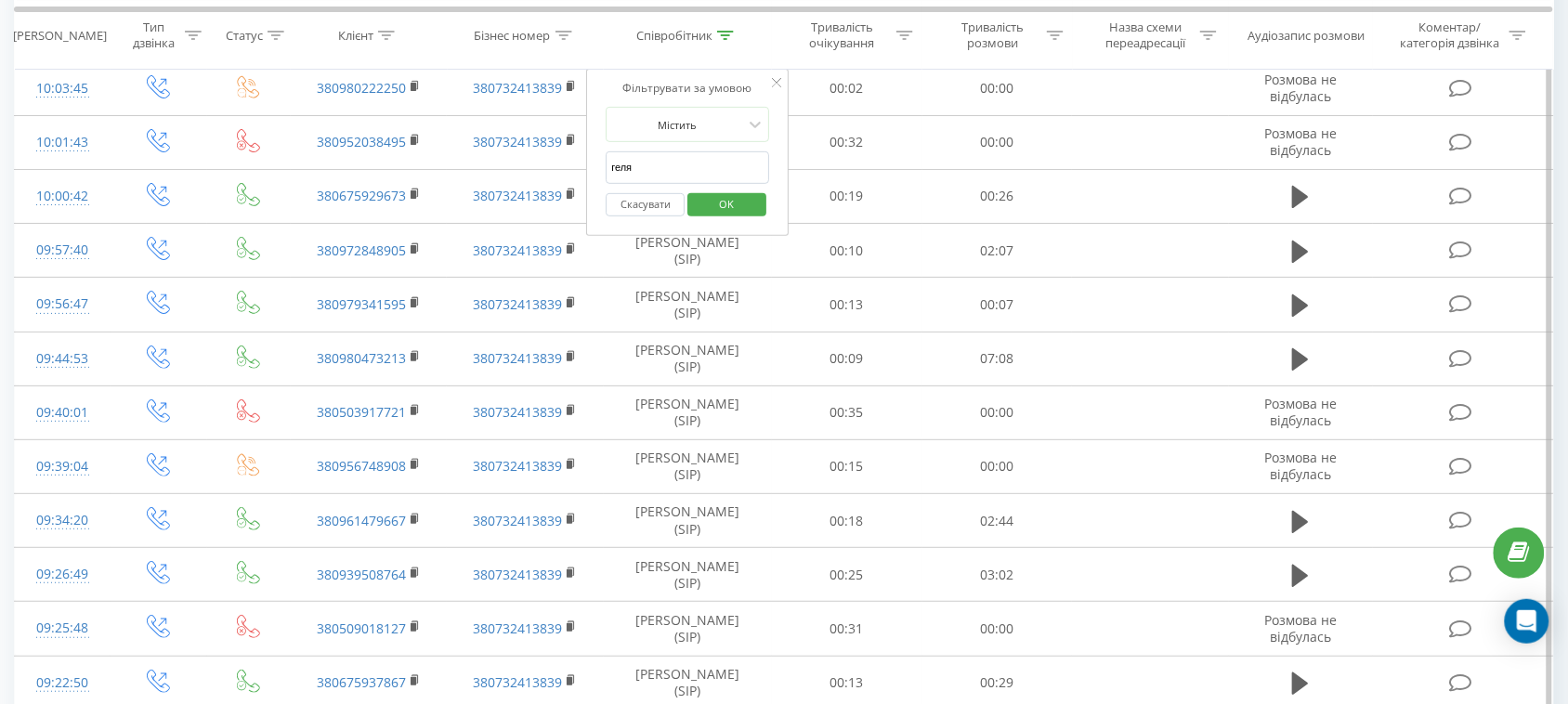
drag, startPoint x: 655, startPoint y: 172, endPoint x: 605, endPoint y: 172, distance: 50.0
click at [605, 172] on div "Фільтрувати за умовою Містить геля Скасувати OK" at bounding box center [687, 153] width 203 height 167
click button "OK" at bounding box center [726, 205] width 79 height 23
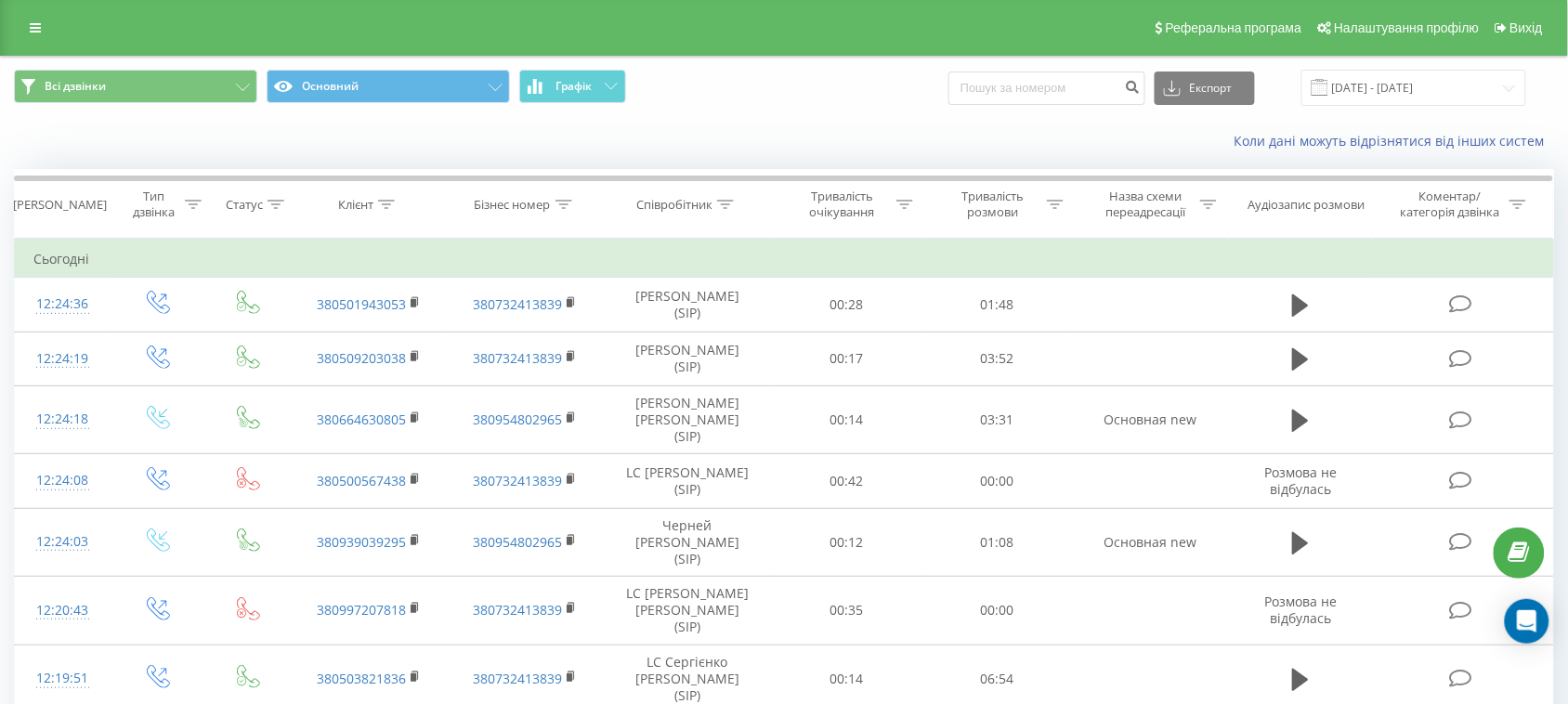
click at [382, 203] on icon at bounding box center [387, 205] width 17 height 9
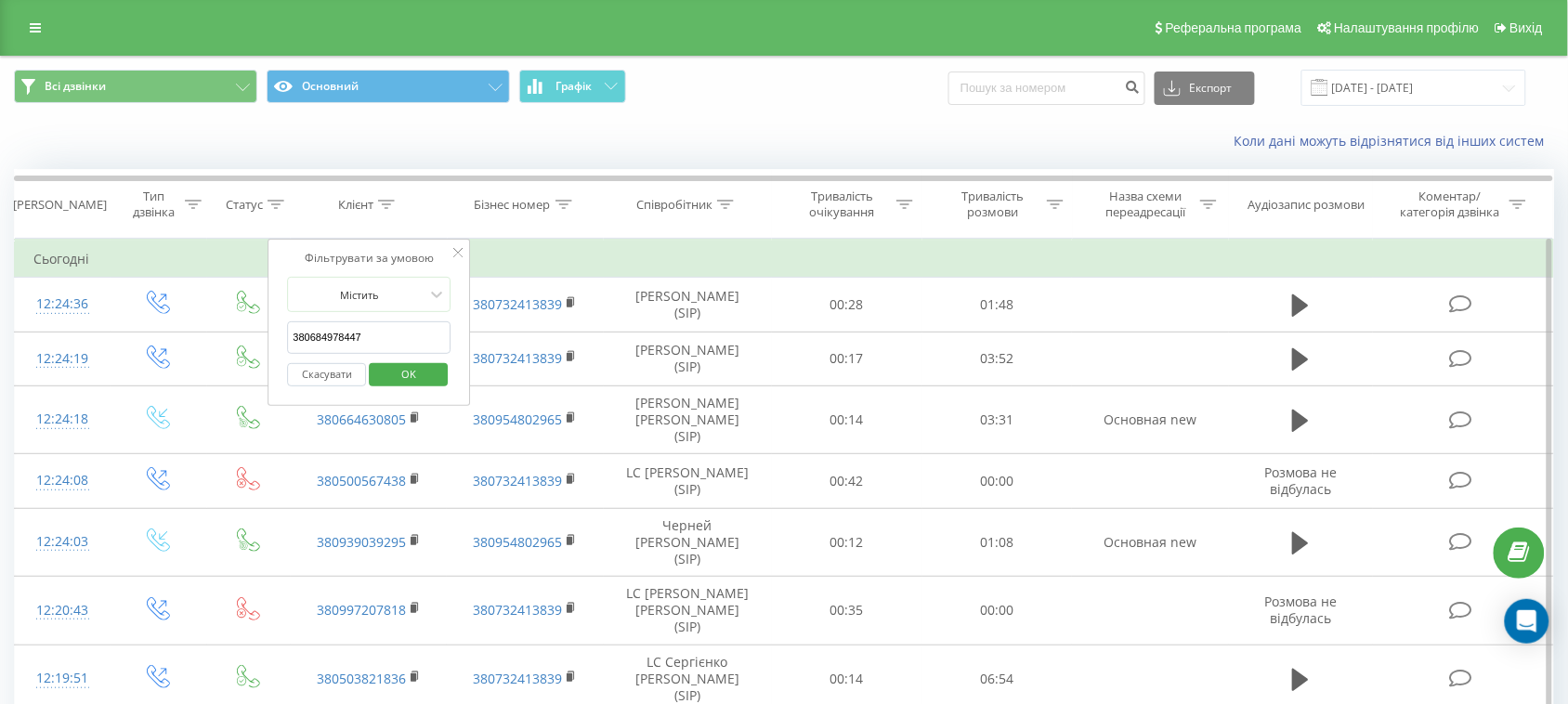
click at [407, 374] on span "OK" at bounding box center [409, 374] width 52 height 29
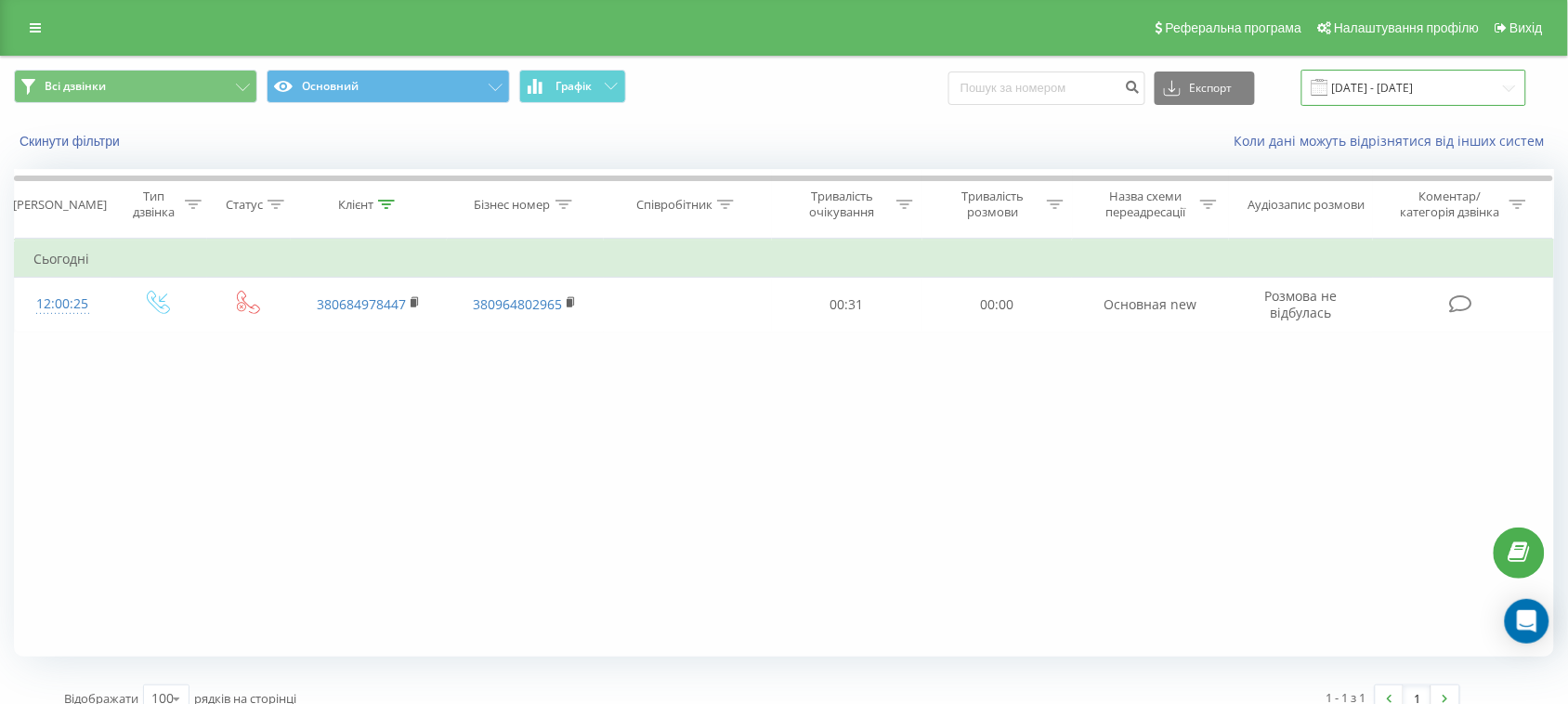
click at [1416, 82] on input "[DATE] - [DATE]" at bounding box center [1415, 87] width 225 height 36
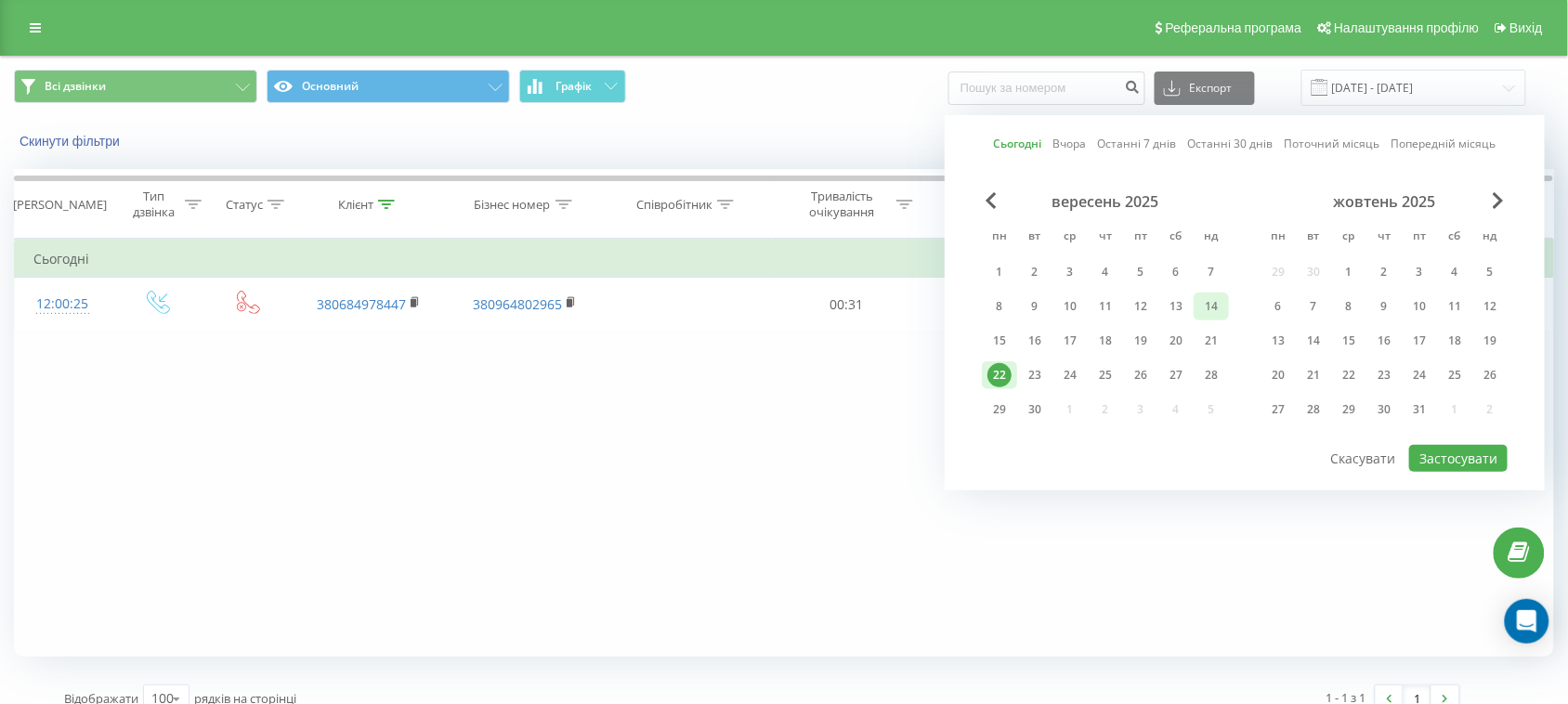
click at [1206, 304] on div "14" at bounding box center [1212, 307] width 24 height 24
click at [1000, 374] on div "22" at bounding box center [1000, 376] width 24 height 24
click at [1442, 448] on button "Застосувати" at bounding box center [1458, 458] width 99 height 27
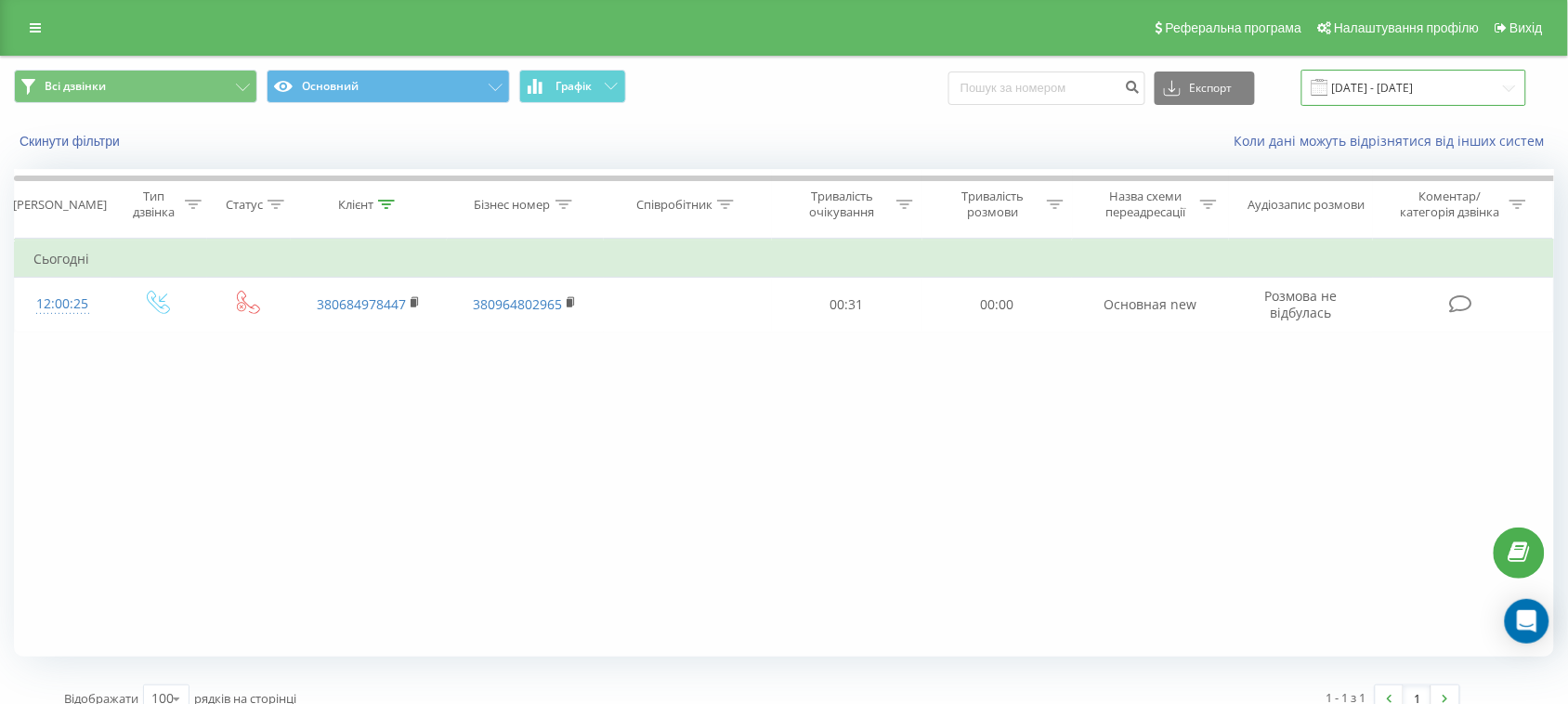
click at [1488, 82] on input "14.09.2025 - 22.09.2025" at bounding box center [1415, 87] width 225 height 36
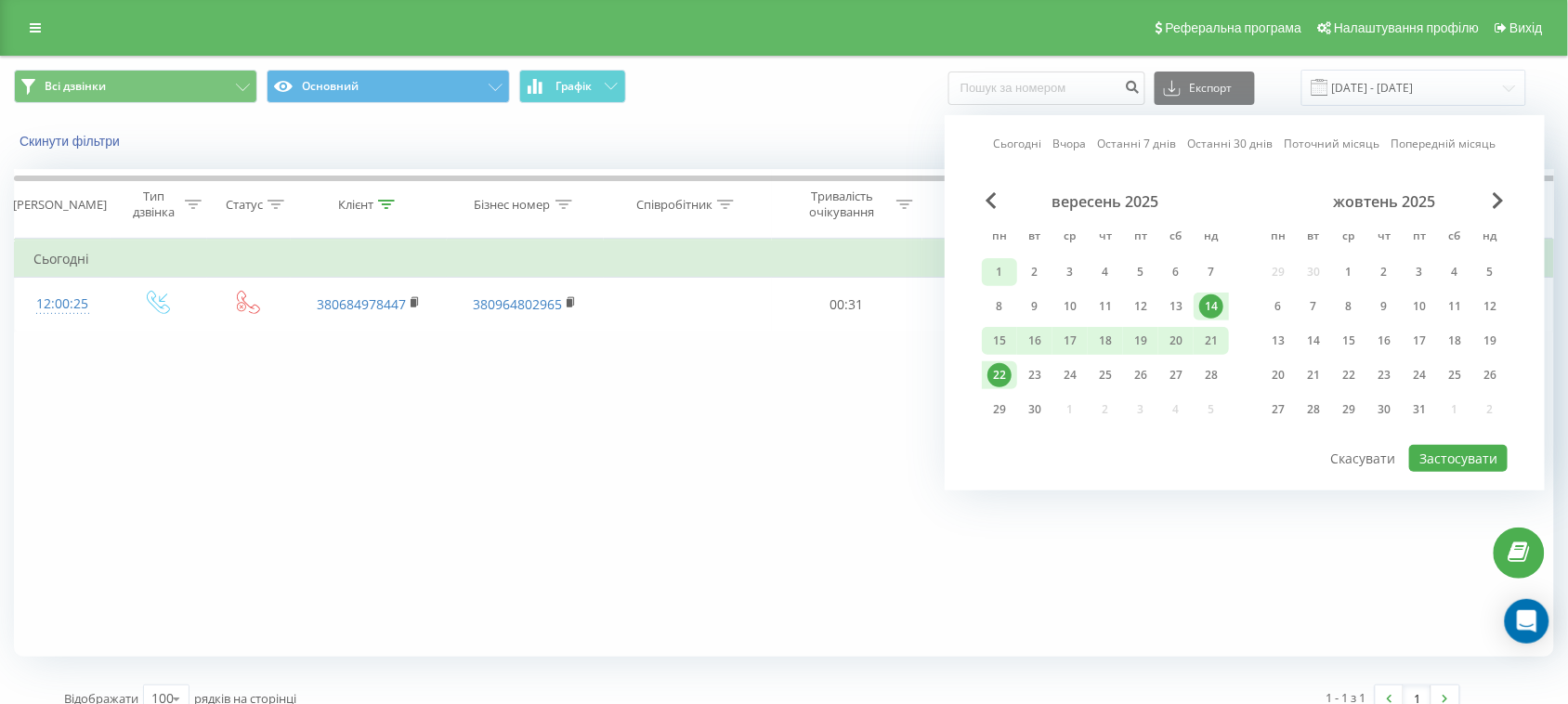
click at [1000, 270] on div "1" at bounding box center [1000, 272] width 24 height 24
click at [997, 370] on div "22" at bounding box center [1000, 376] width 24 height 24
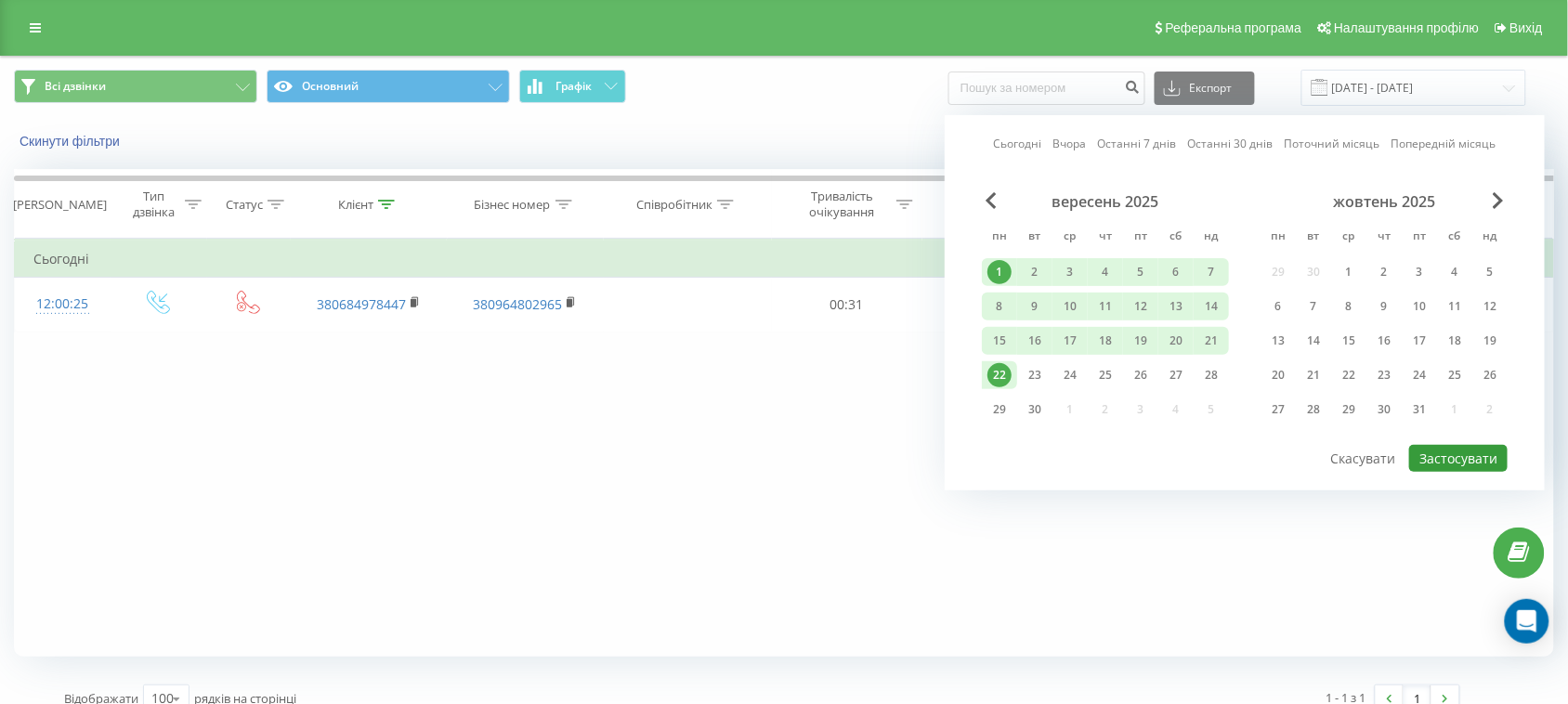
click at [1459, 447] on button "Застосувати" at bounding box center [1458, 458] width 99 height 27
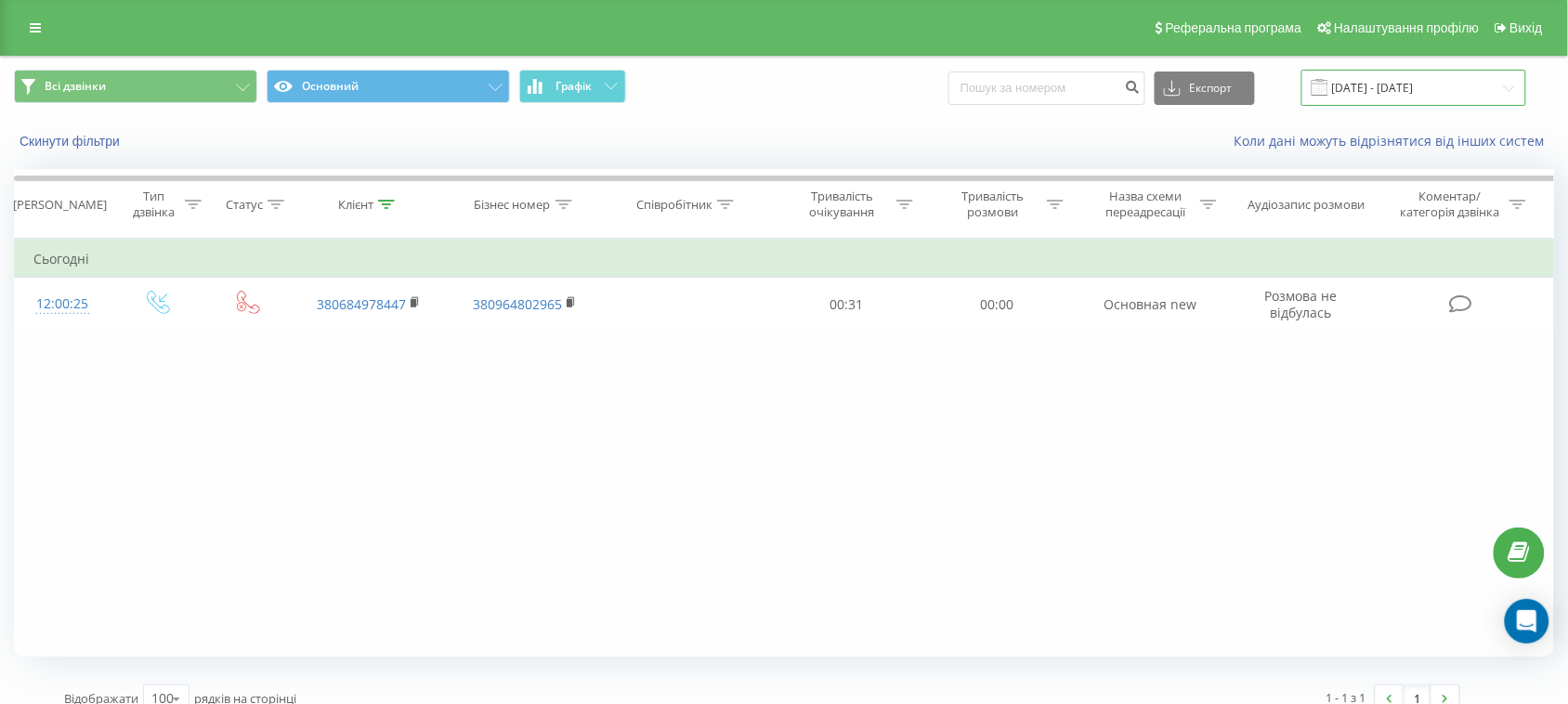
click at [1416, 86] on input "01.09.2025 - 22.09.2025" at bounding box center [1415, 87] width 225 height 36
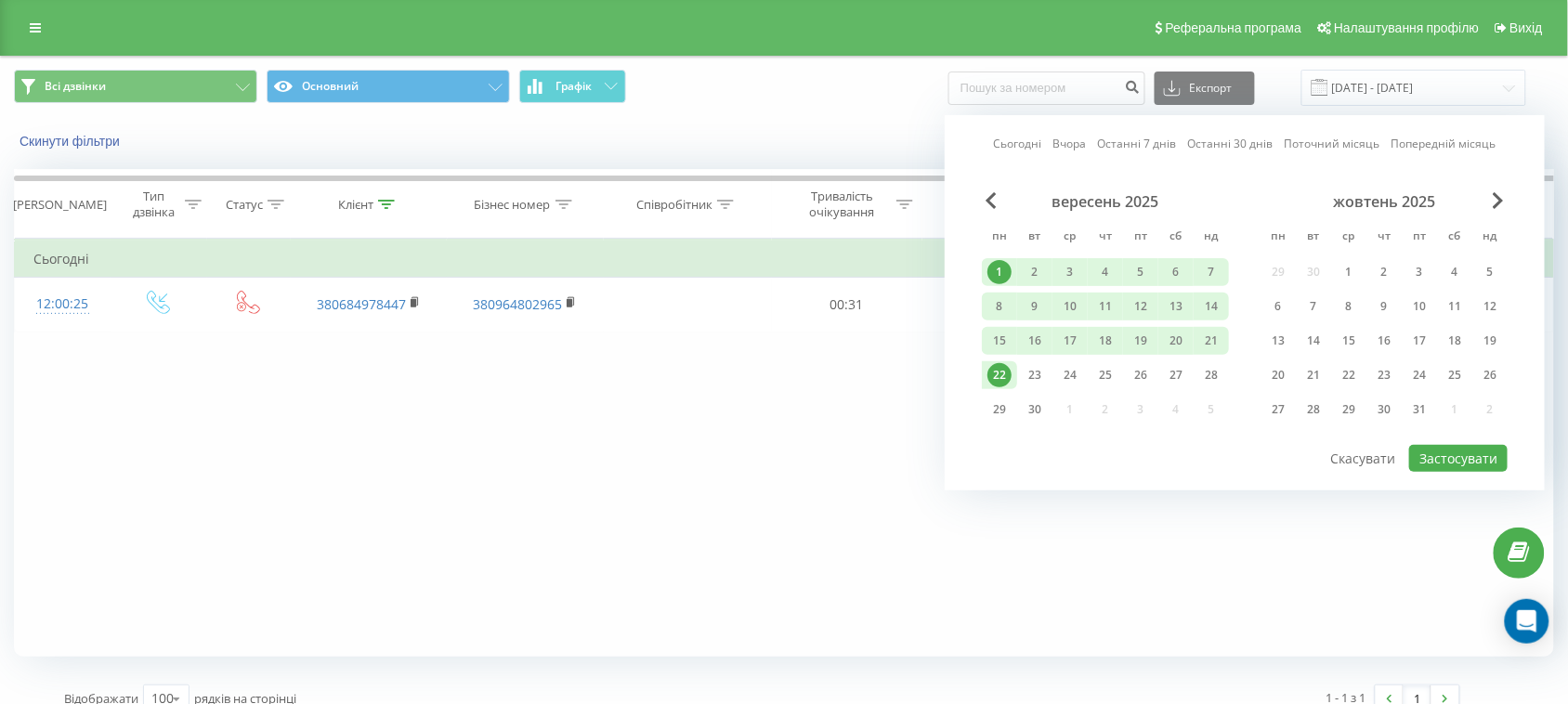
click at [992, 368] on div "22" at bounding box center [1000, 376] width 24 height 24
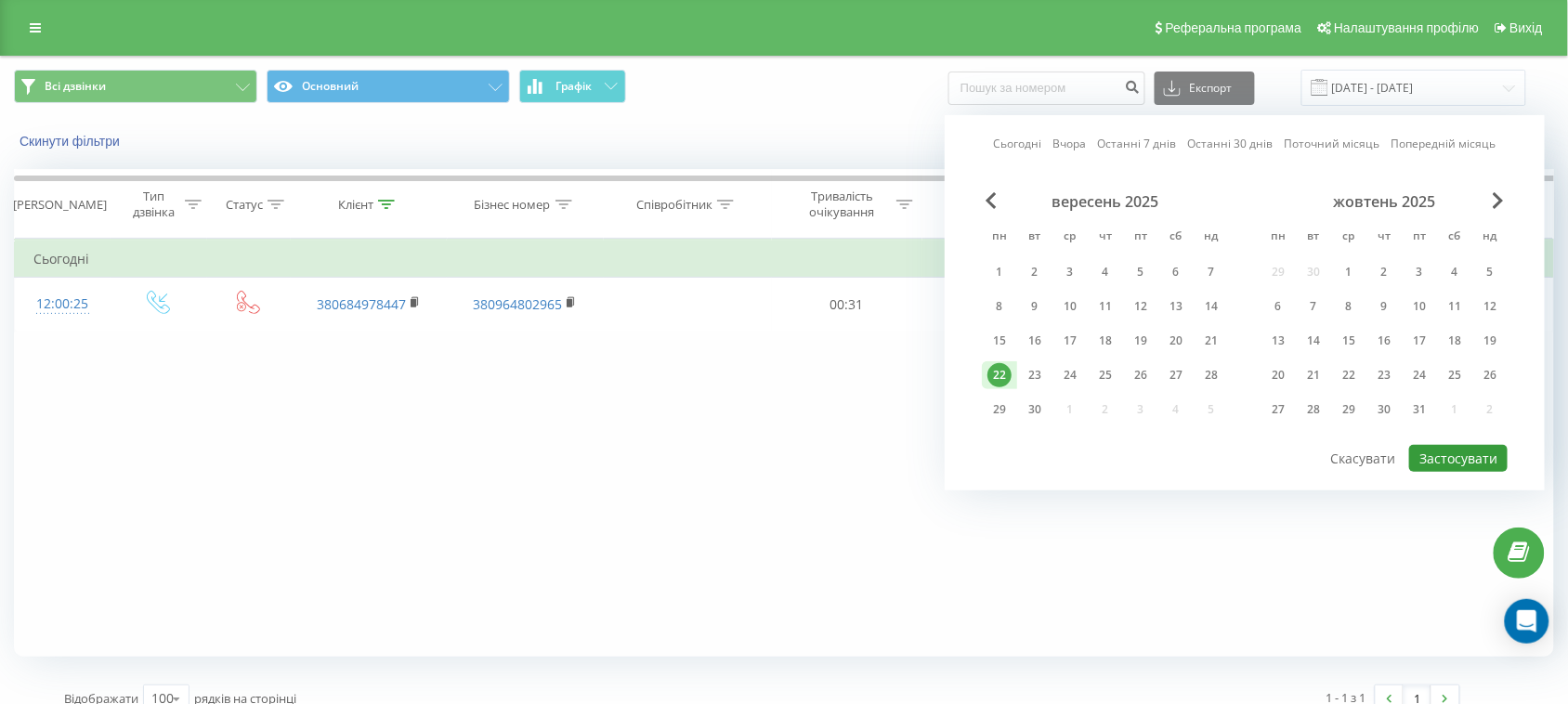
click at [1441, 447] on button "Застосувати" at bounding box center [1458, 458] width 99 height 27
type input "[DATE] - [DATE]"
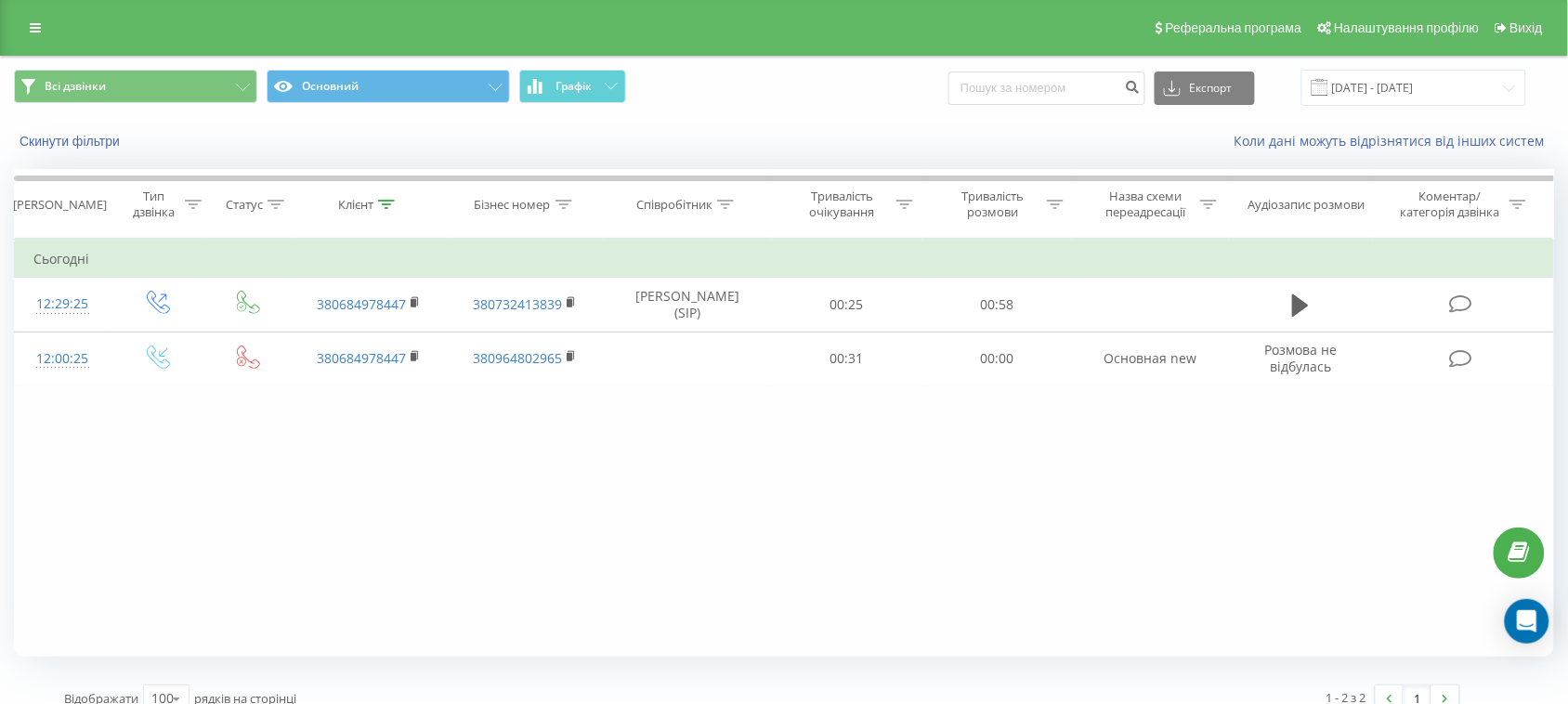
click at [392, 206] on icon at bounding box center [387, 205] width 17 height 9
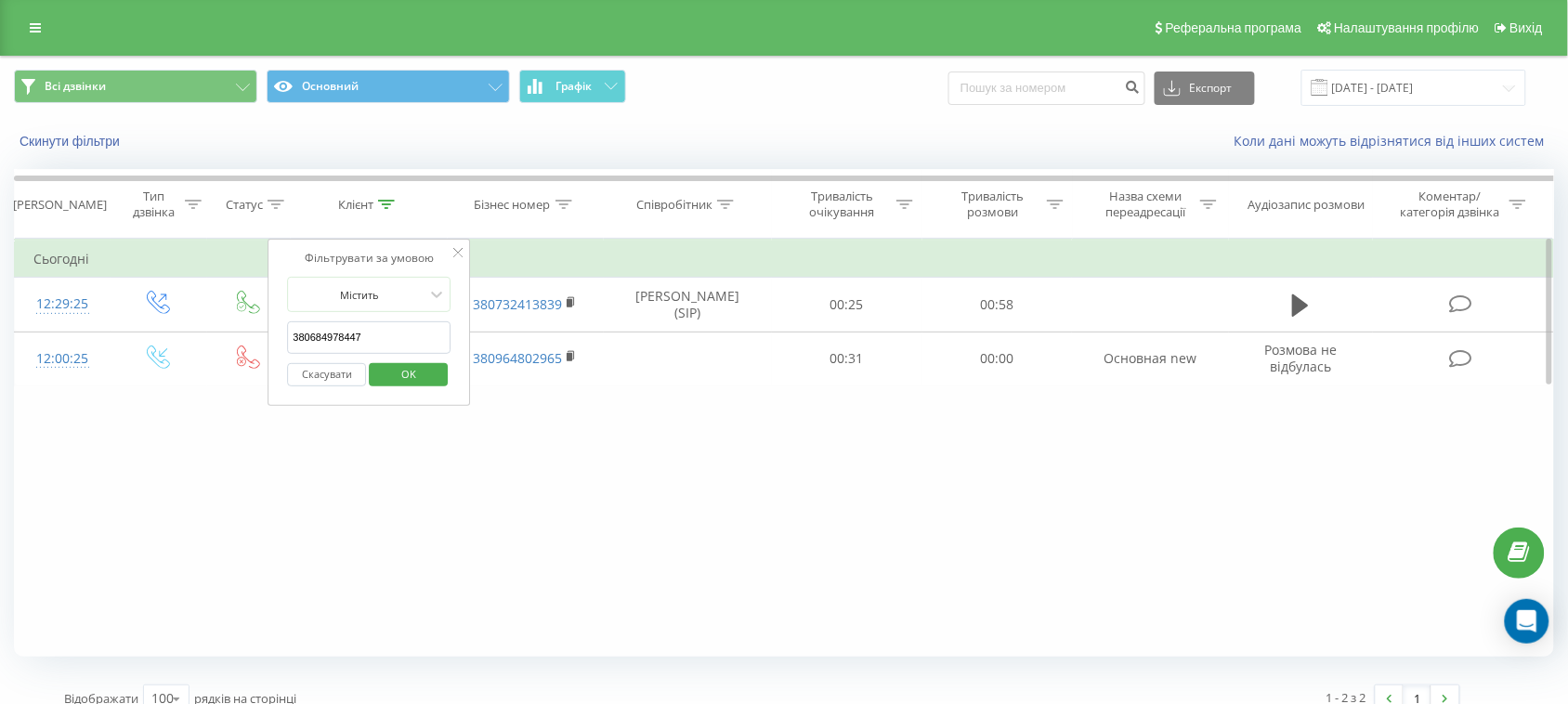
drag, startPoint x: 389, startPoint y: 341, endPoint x: 285, endPoint y: 341, distance: 104.0
click at [285, 341] on div "Фільтрувати за умовою Містить 380684978447 Скасувати OK" at bounding box center [370, 323] width 203 height 167
click button "OK" at bounding box center [408, 375] width 79 height 23
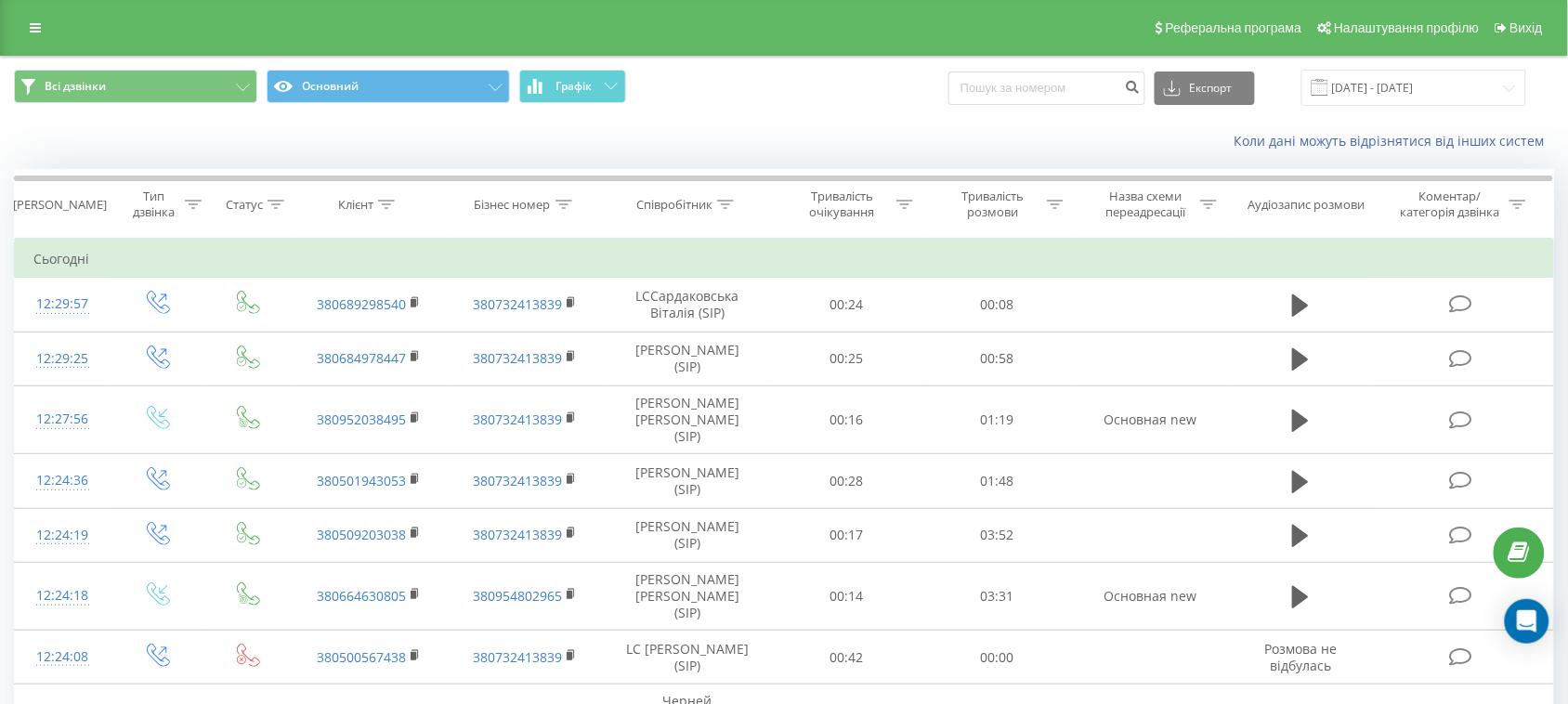
click at [729, 196] on th "Співробітник" at bounding box center [687, 205] width 168 height 69
click at [729, 206] on icon at bounding box center [725, 205] width 17 height 9
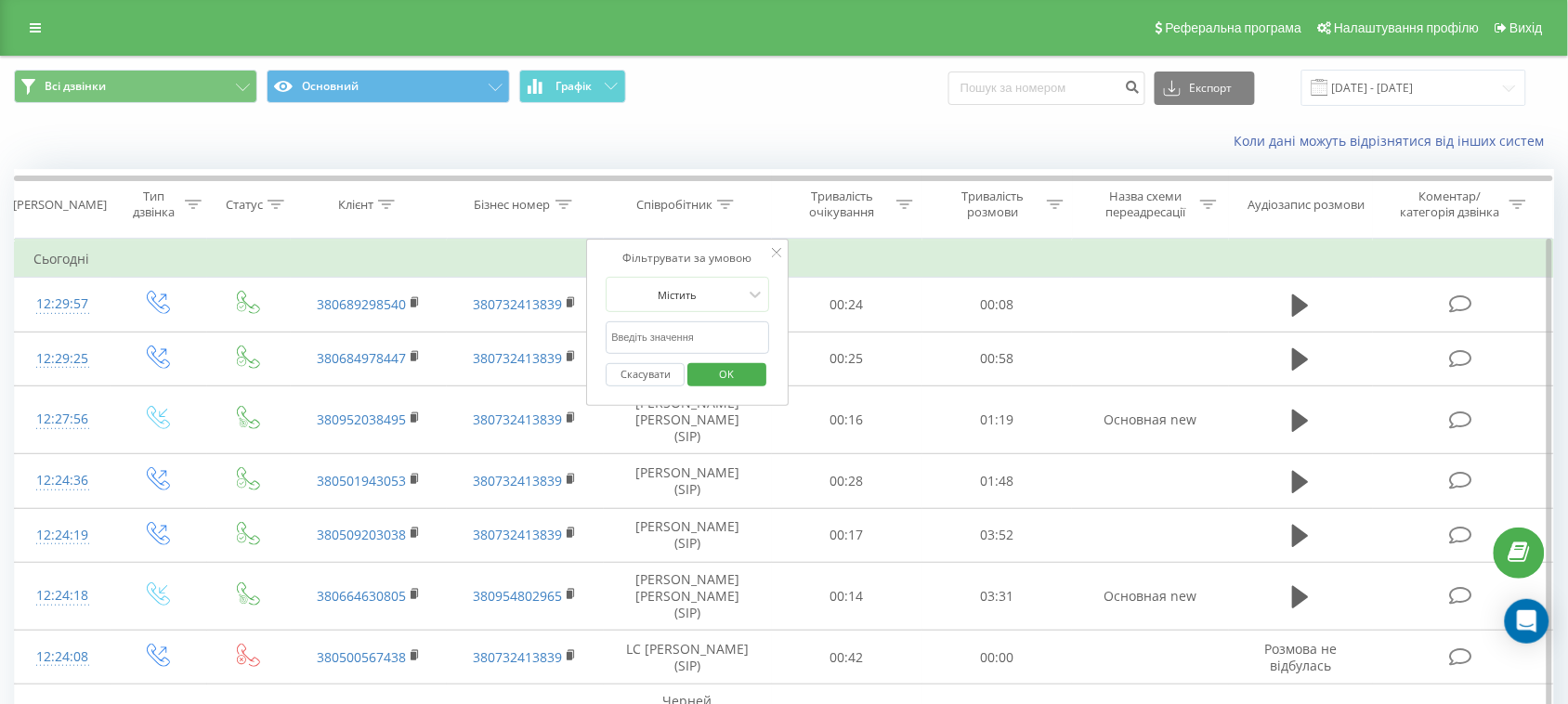
click at [661, 340] on input "text" at bounding box center [687, 338] width 164 height 33
type input "геля"
click at [753, 382] on button "OK" at bounding box center [726, 375] width 79 height 23
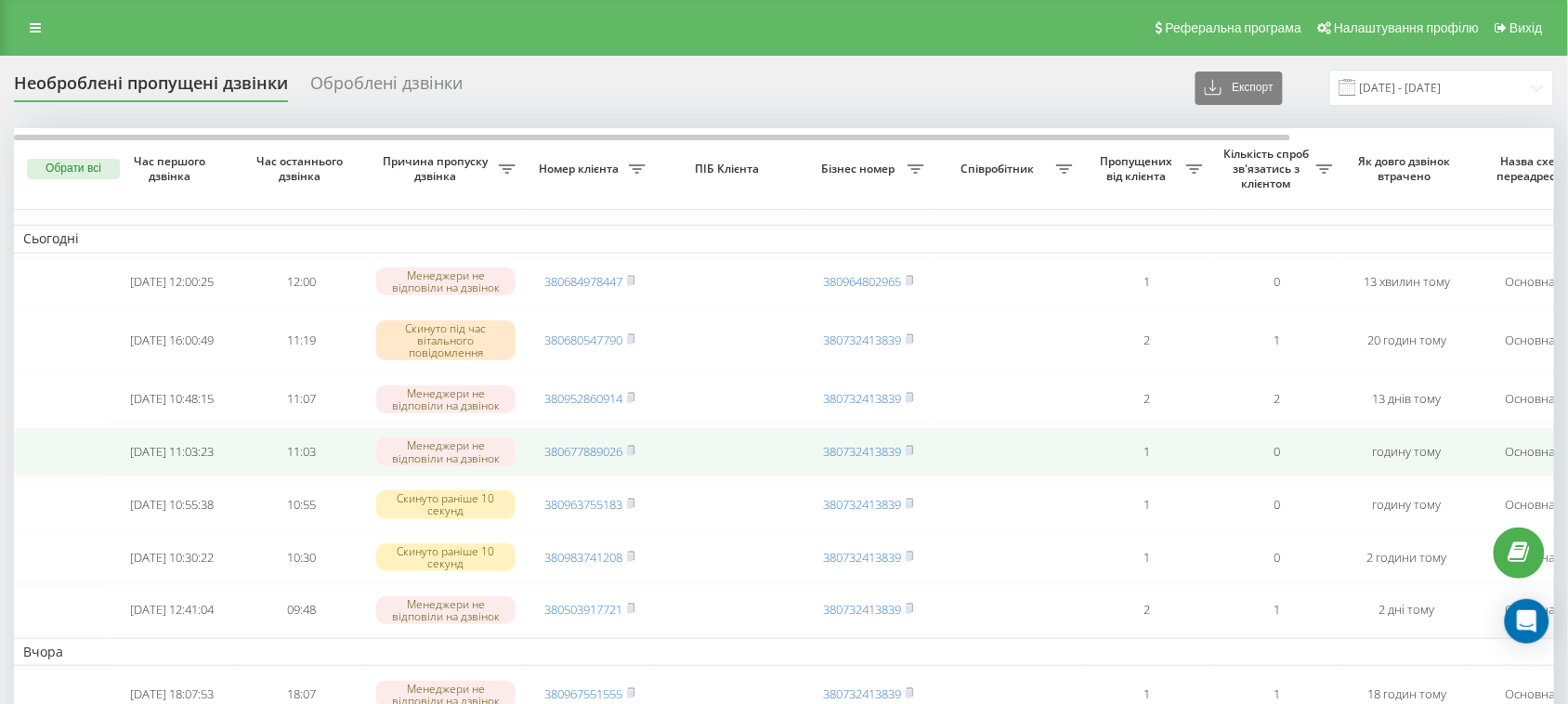
scroll to position [116, 0]
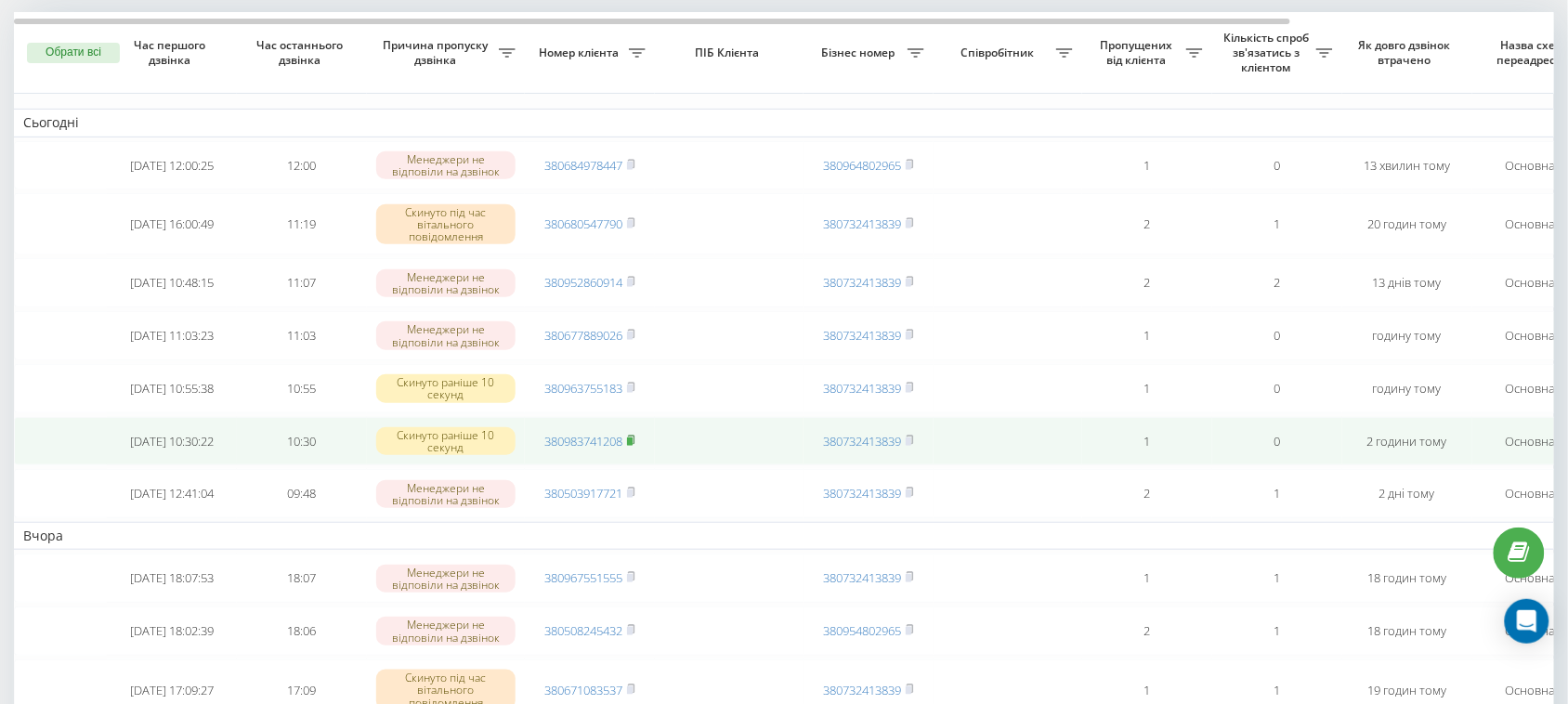
click at [631, 445] on rect at bounding box center [630, 441] width 6 height 8
drag, startPoint x: 684, startPoint y: 504, endPoint x: 588, endPoint y: 506, distance: 96.0
click at [588, 466] on tr "2025-09-22 10:30:22 10:30 Скинуто раніше 10 секунд 380983741208 380732413839 1 …" at bounding box center [943, 442] width 1858 height 49
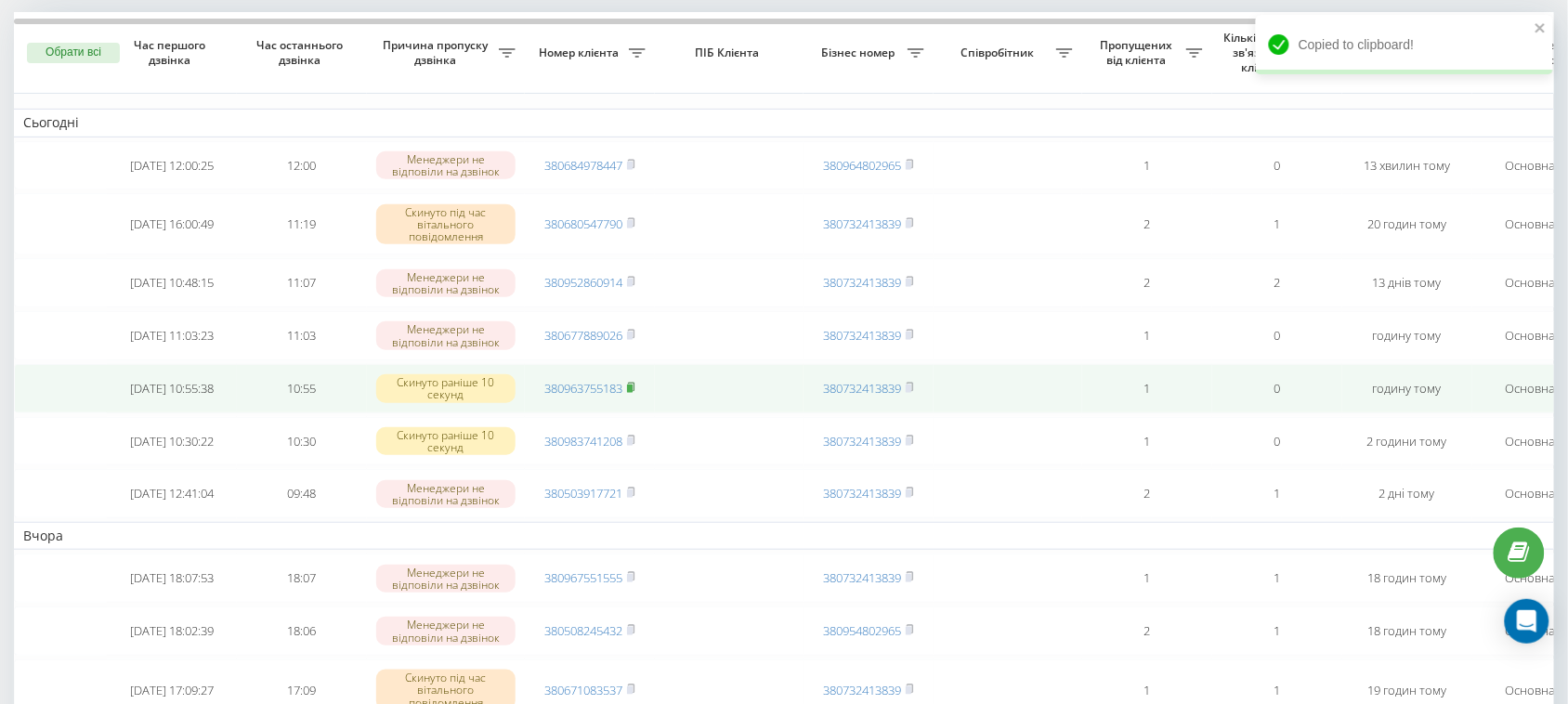
click at [631, 393] on rect at bounding box center [630, 389] width 6 height 8
drag, startPoint x: 666, startPoint y: 439, endPoint x: 596, endPoint y: 442, distance: 70.1
click at [596, 414] on tr "2025-09-22 10:55:38 10:55 Скинуто раніше 10 секунд 380963755183 380732413839 1 …" at bounding box center [943, 389] width 1858 height 49
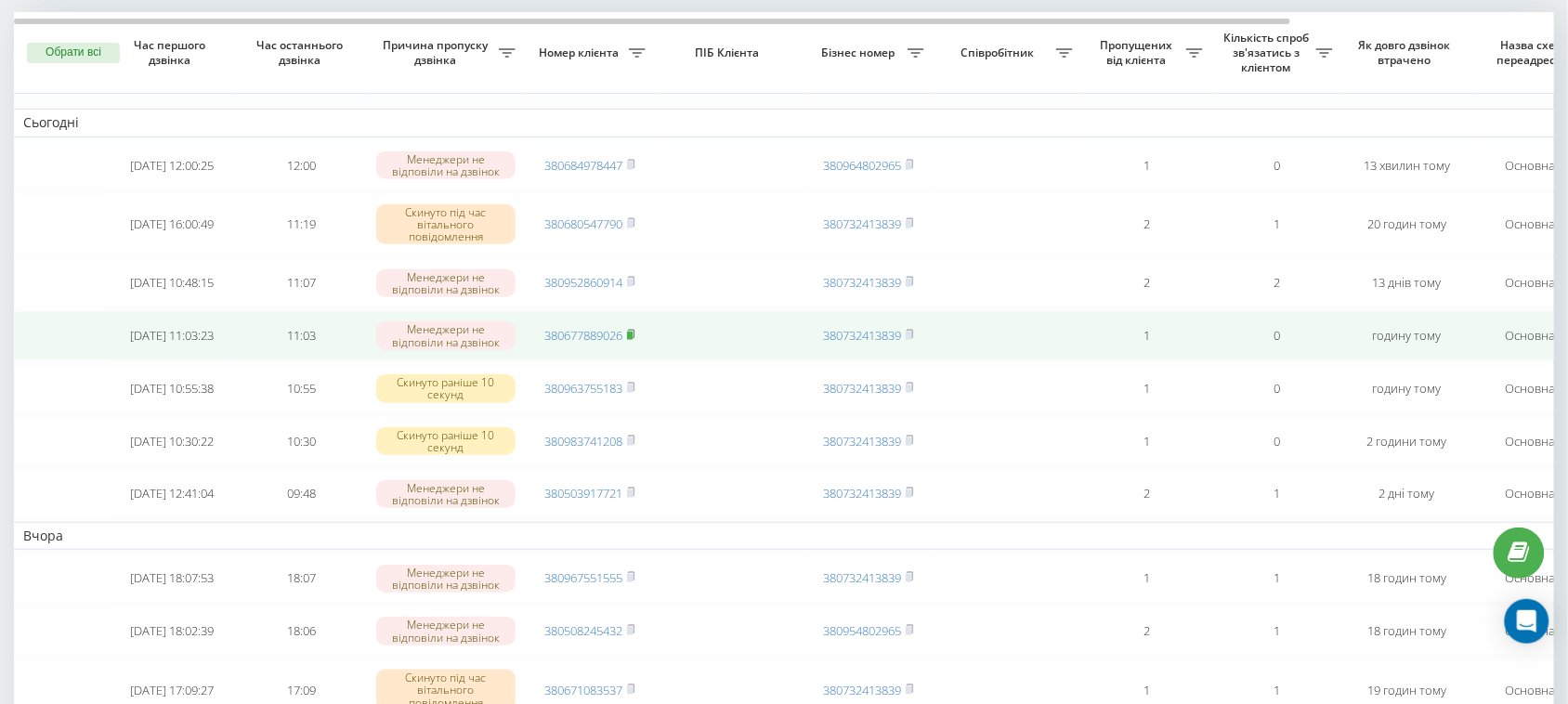
click at [632, 340] on rect at bounding box center [630, 336] width 6 height 8
drag, startPoint x: 650, startPoint y: 372, endPoint x: 591, endPoint y: 372, distance: 59.0
click at [591, 361] on td "380677889026" at bounding box center [590, 336] width 130 height 49
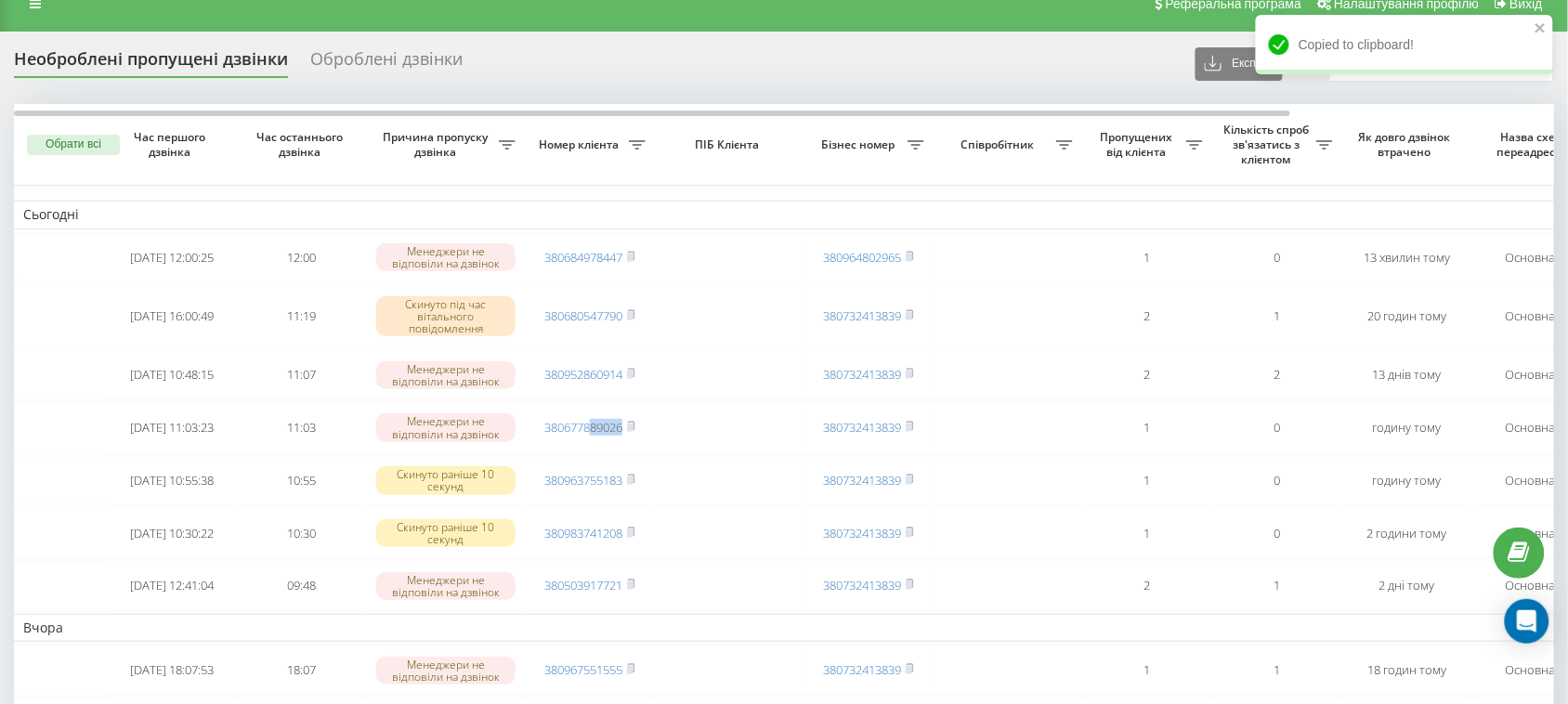
scroll to position [0, 0]
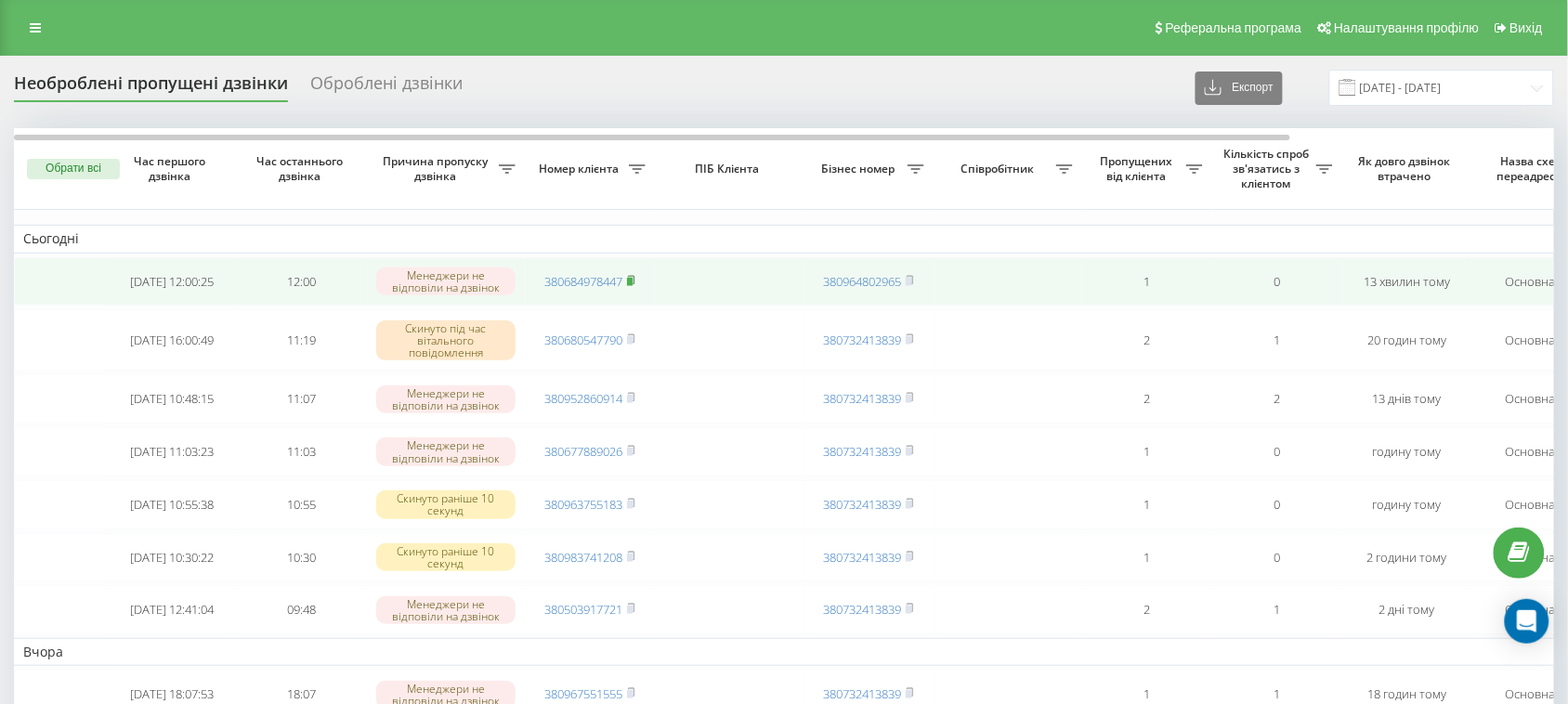
click at [629, 286] on icon at bounding box center [631, 281] width 8 height 11
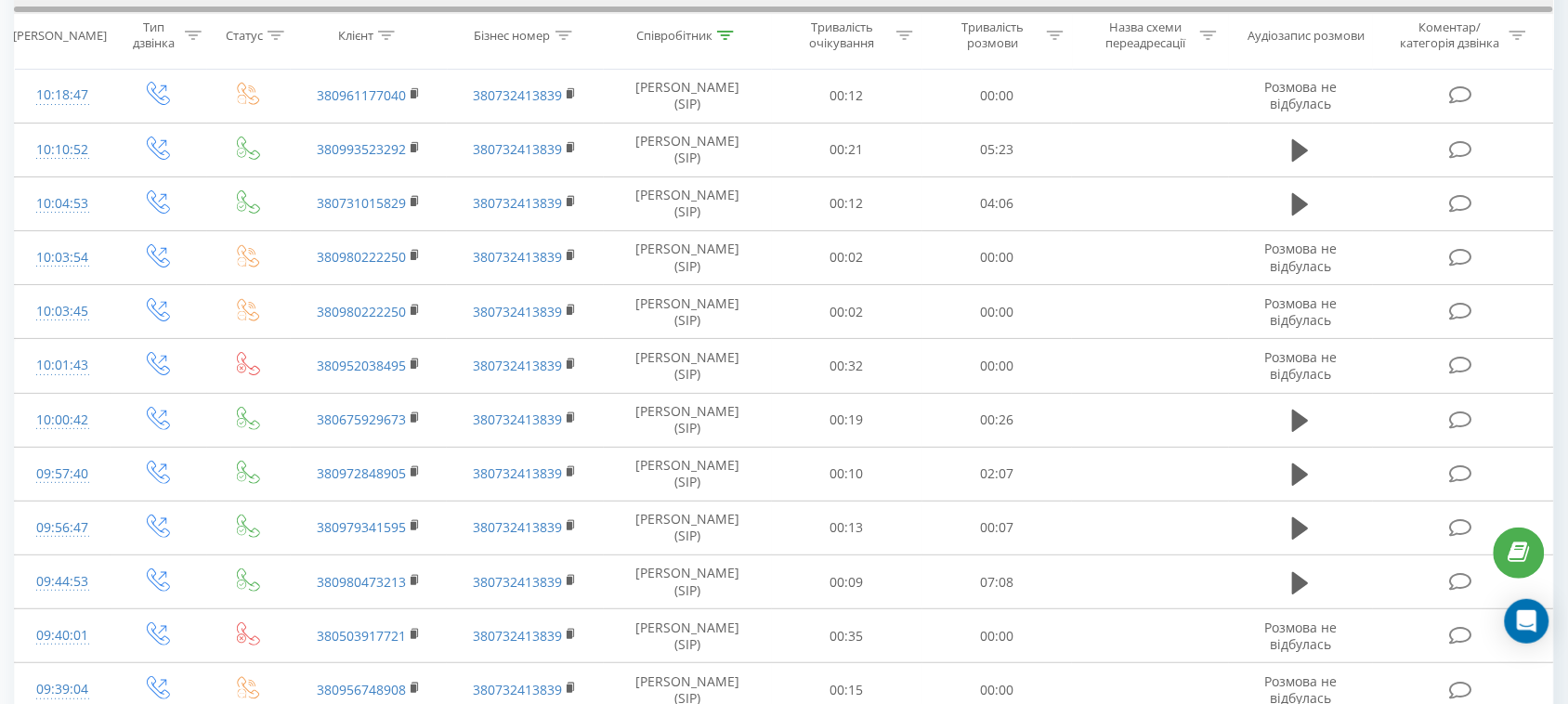
scroll to position [1933, 0]
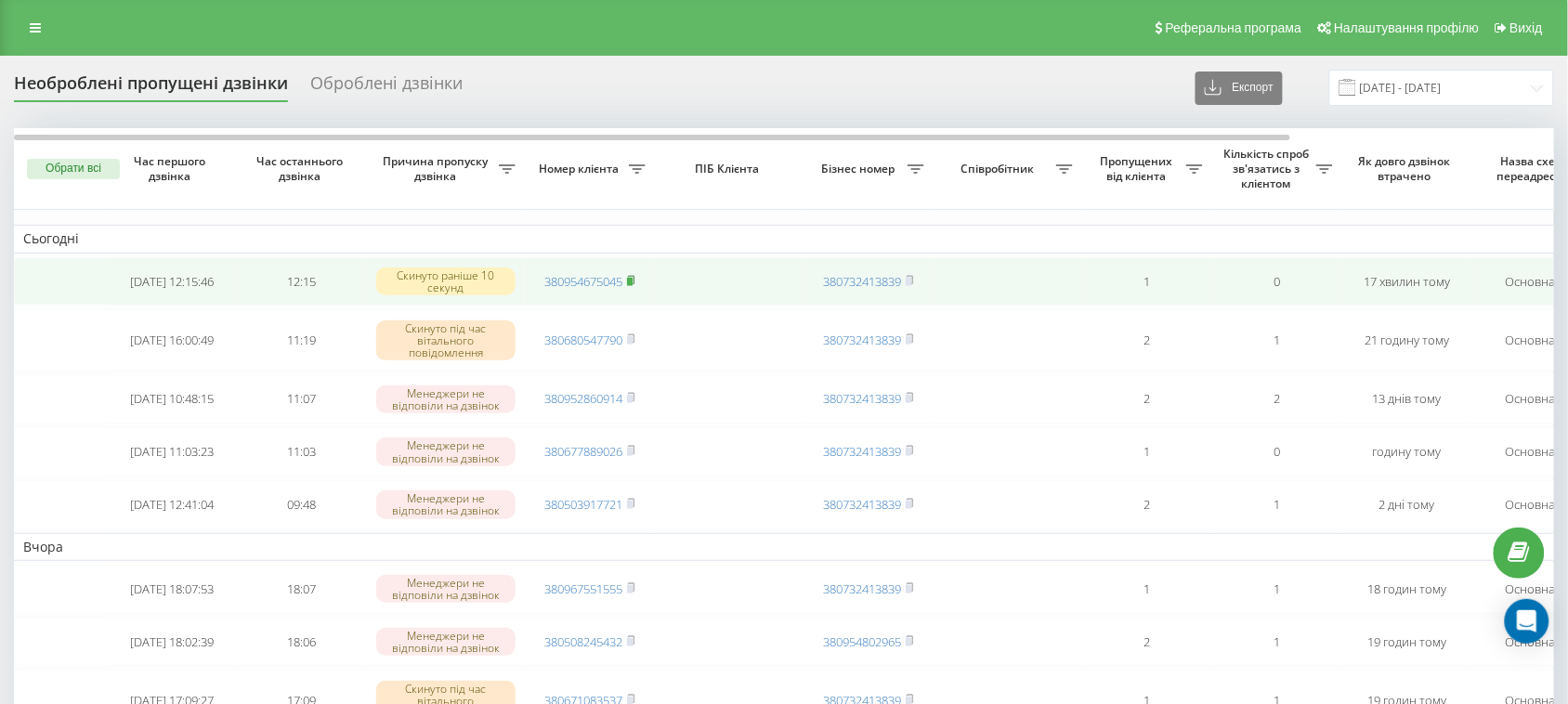
click at [634, 284] on icon at bounding box center [631, 279] width 7 height 8
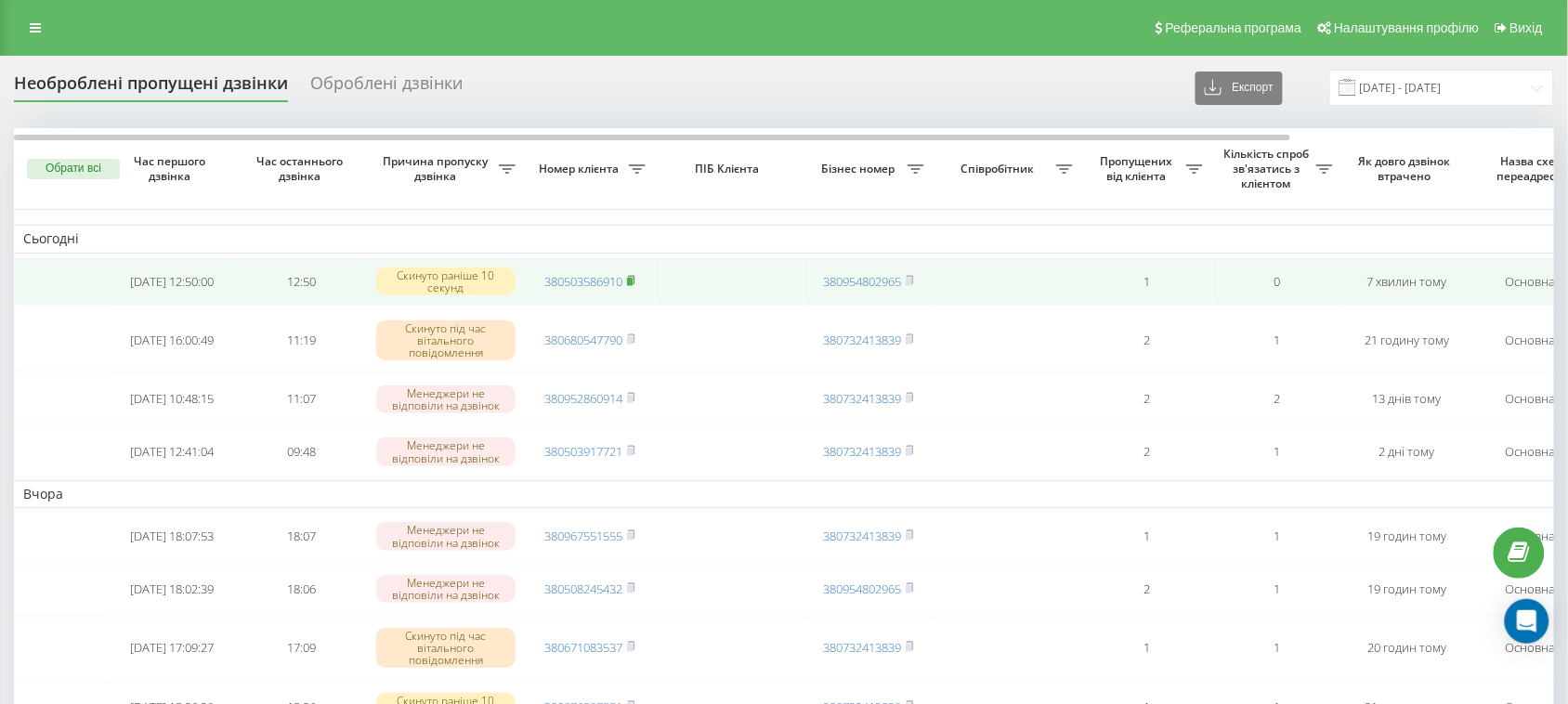
click at [634, 285] on icon at bounding box center [631, 281] width 8 height 11
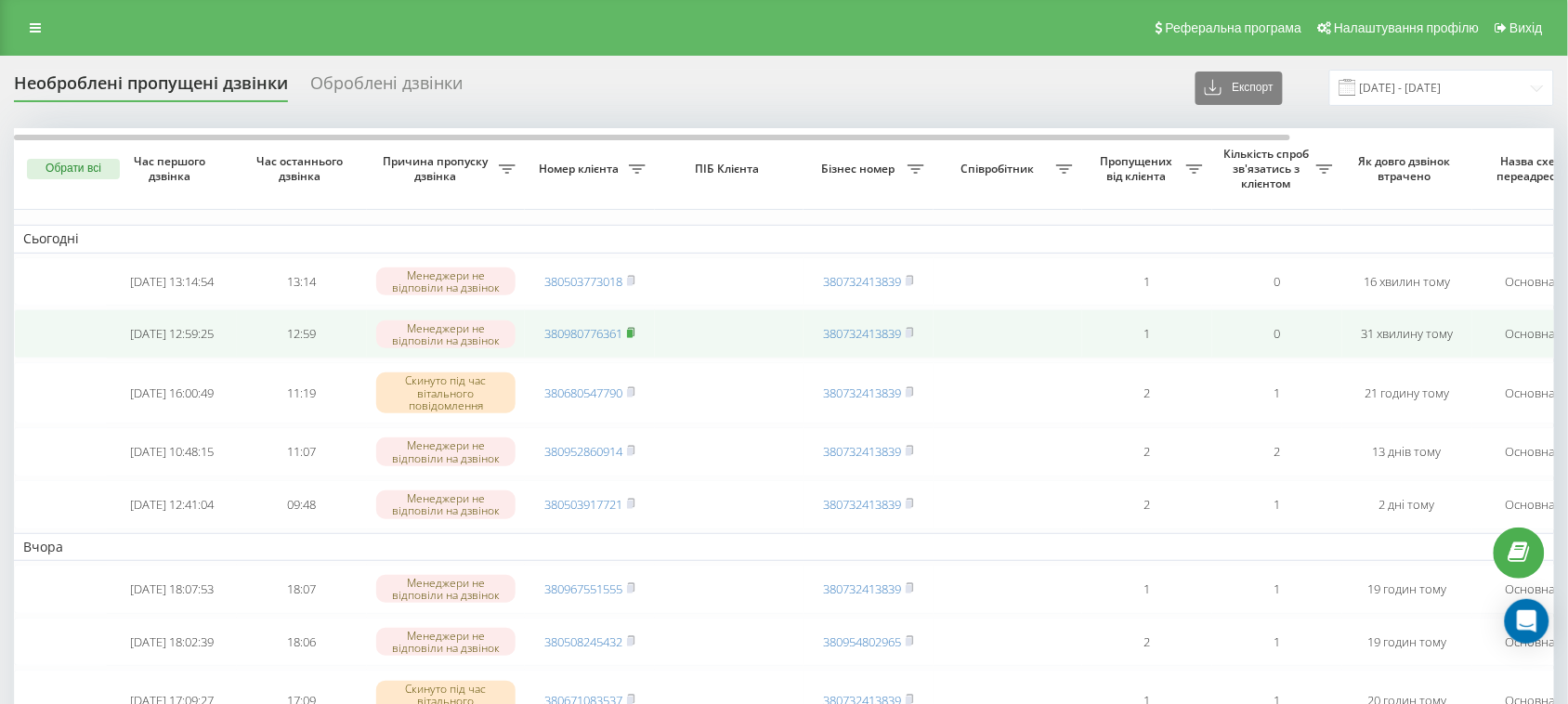
click at [631, 339] on rect at bounding box center [630, 334] width 6 height 8
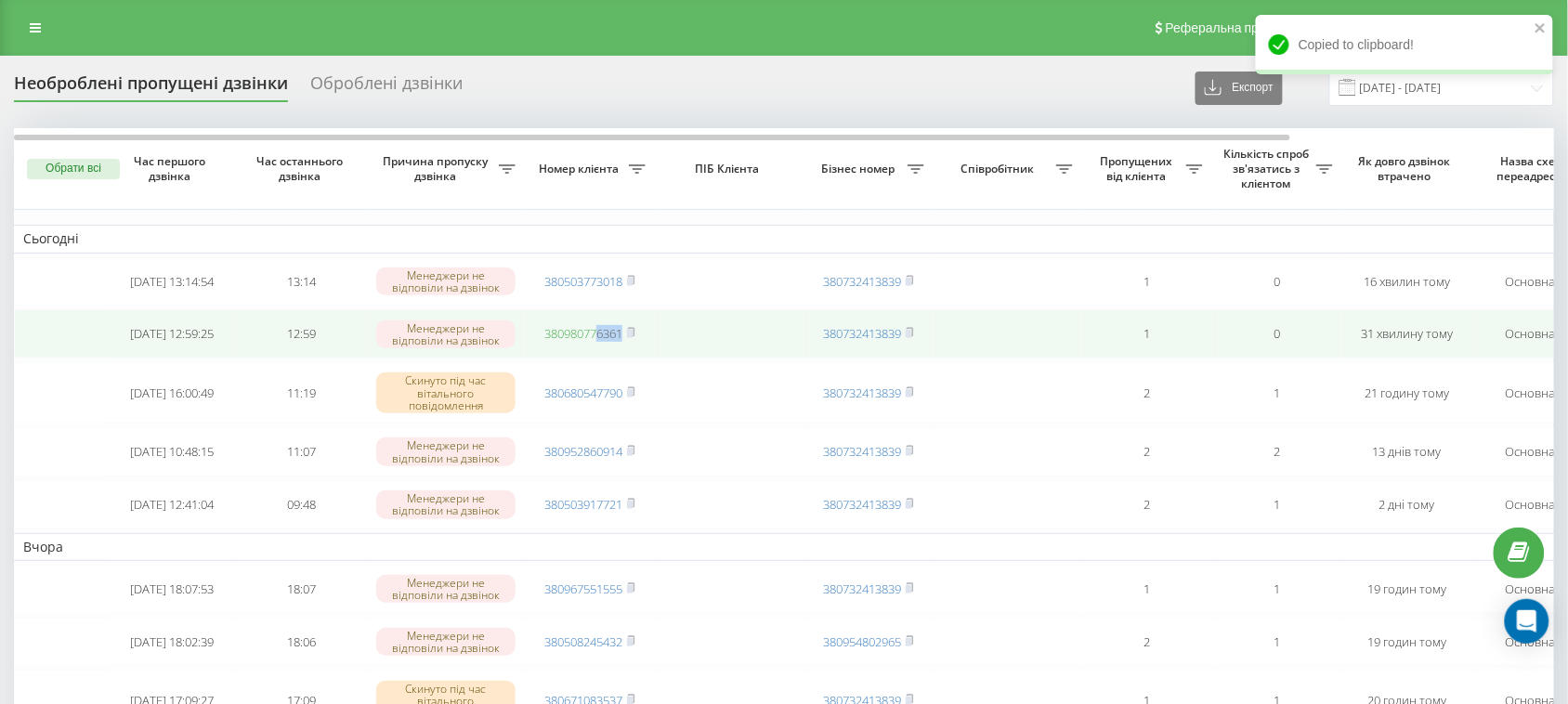
drag, startPoint x: 657, startPoint y: 360, endPoint x: 600, endPoint y: 360, distance: 57.0
click at [600, 359] on tr "2025-09-22 12:59:25 12:59 Менеджери не відповіли на дзвінок 380980776361 380732…" at bounding box center [943, 334] width 1858 height 49
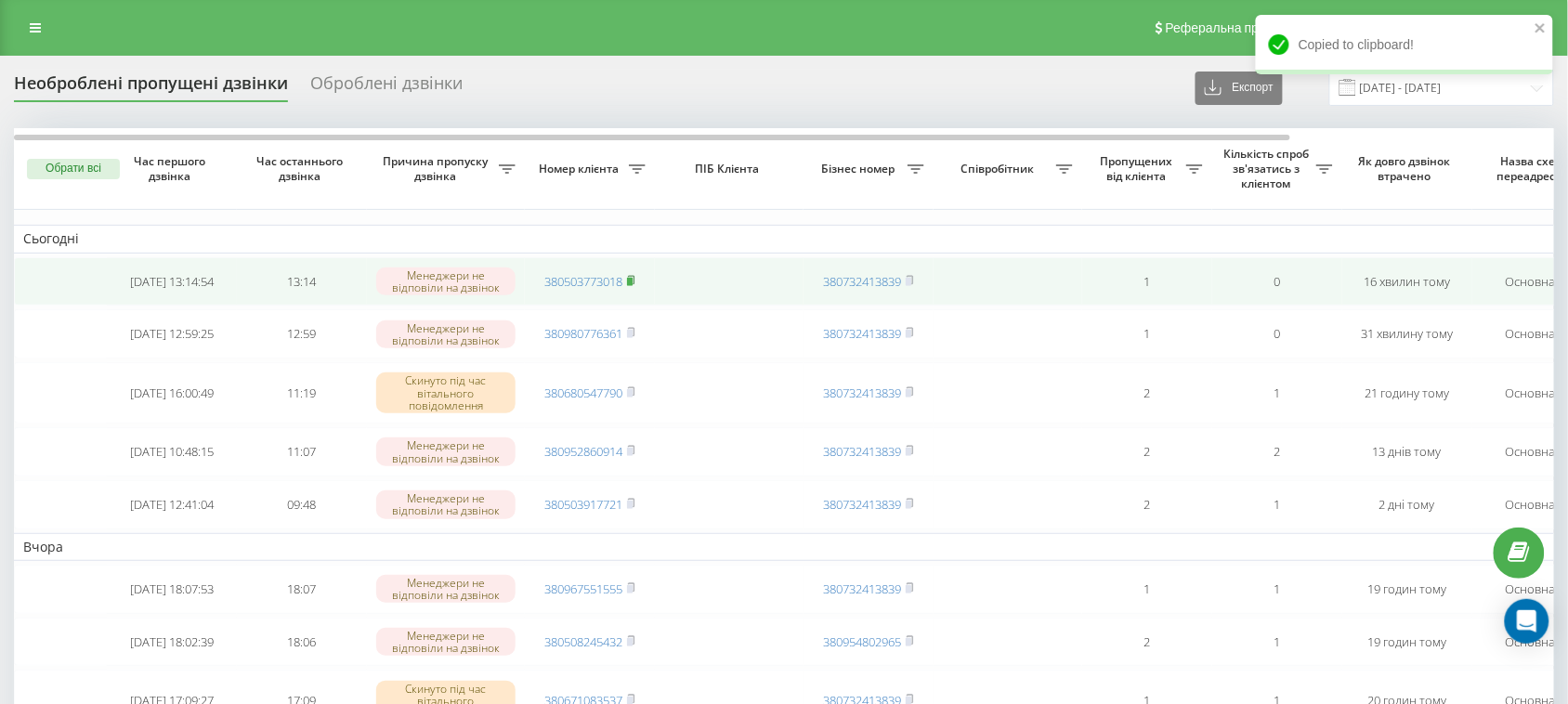
click at [629, 285] on icon at bounding box center [631, 281] width 8 height 11
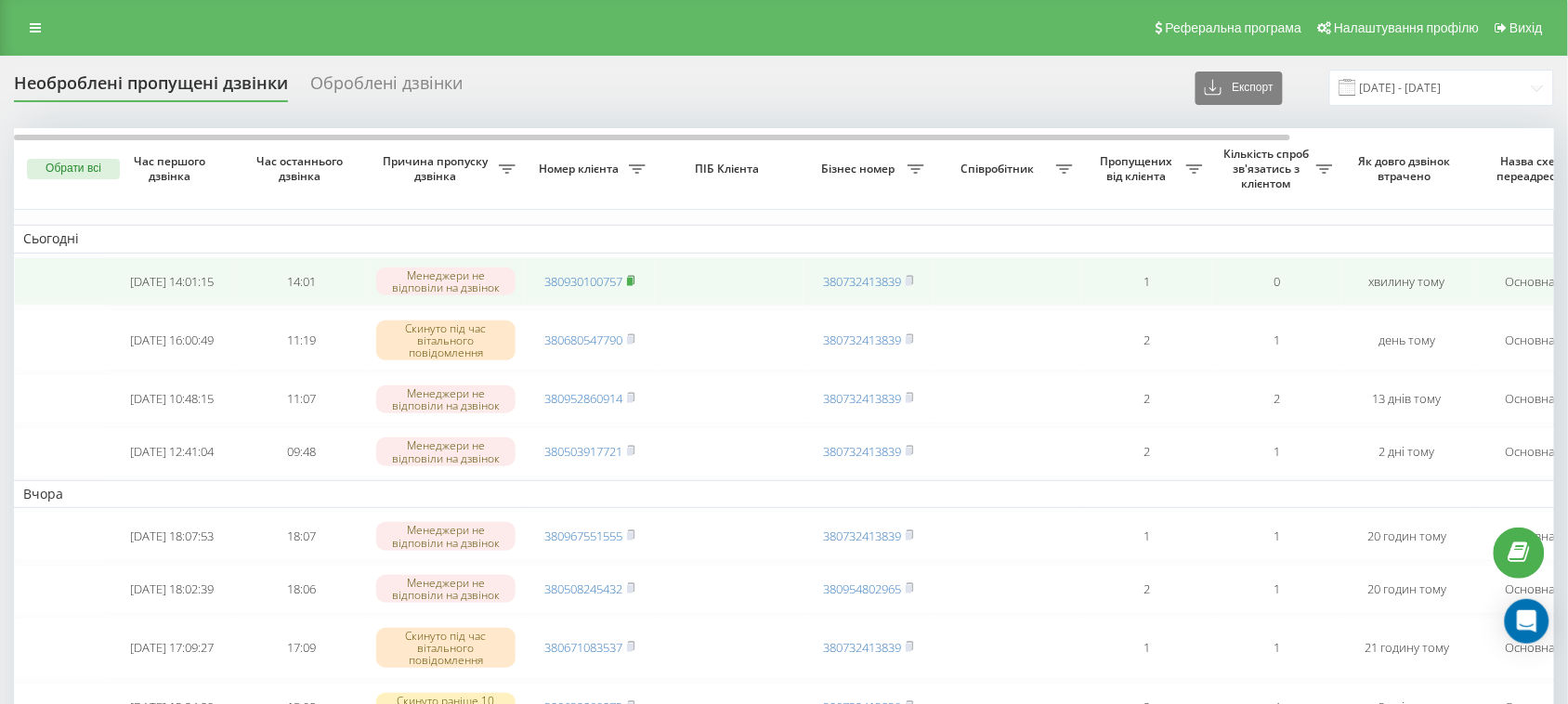
click at [632, 286] on rect at bounding box center [630, 282] width 6 height 8
click at [631, 285] on icon at bounding box center [631, 281] width 8 height 11
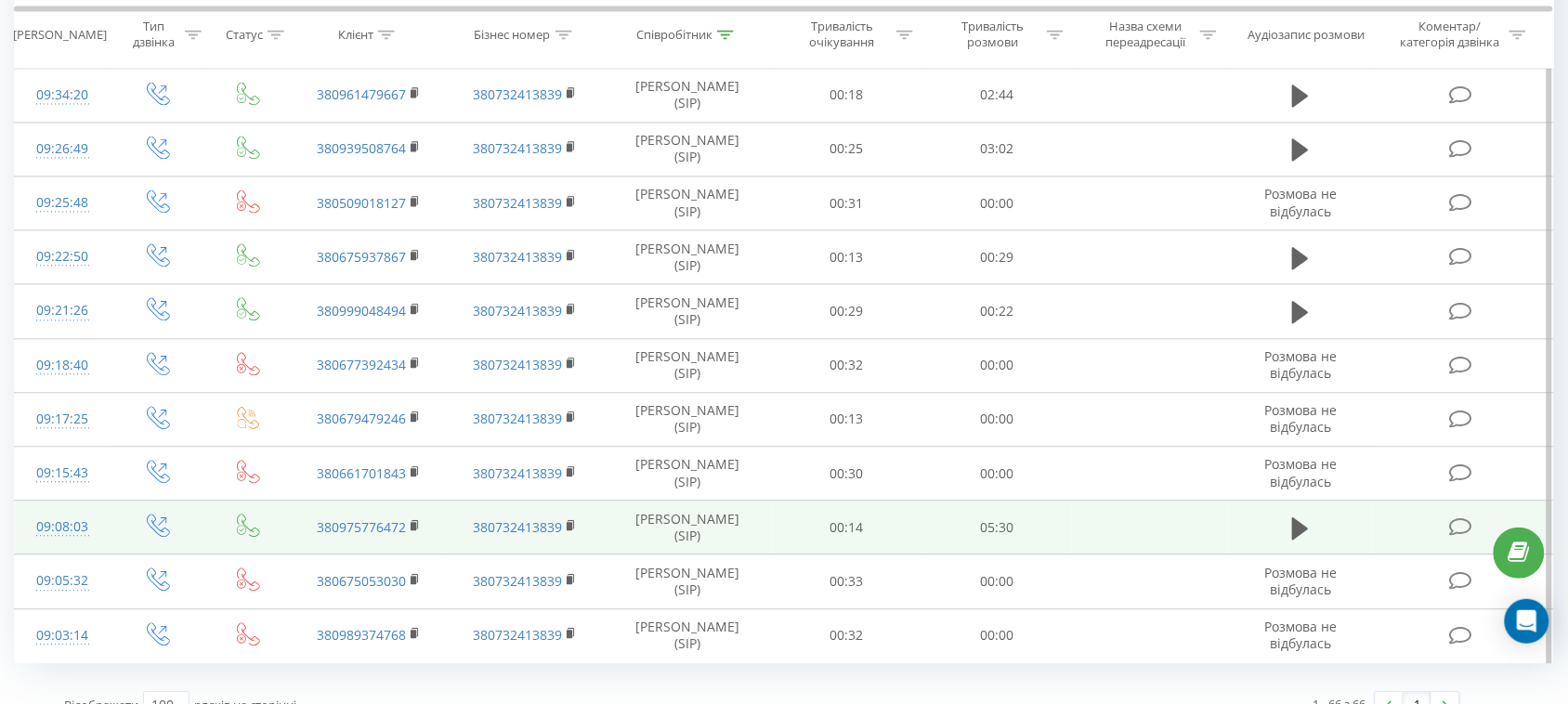
scroll to position [3225, 0]
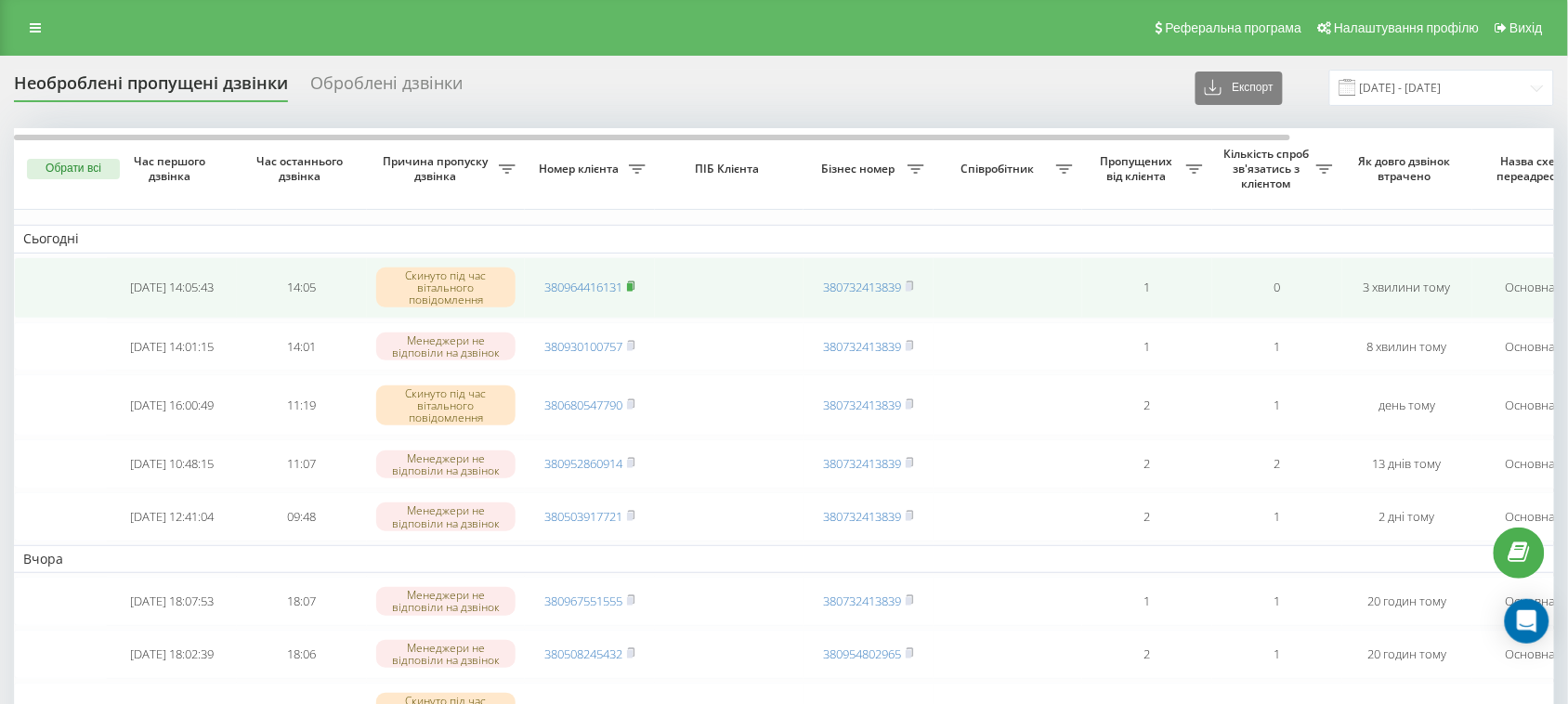
click at [632, 286] on rect at bounding box center [630, 287] width 6 height 8
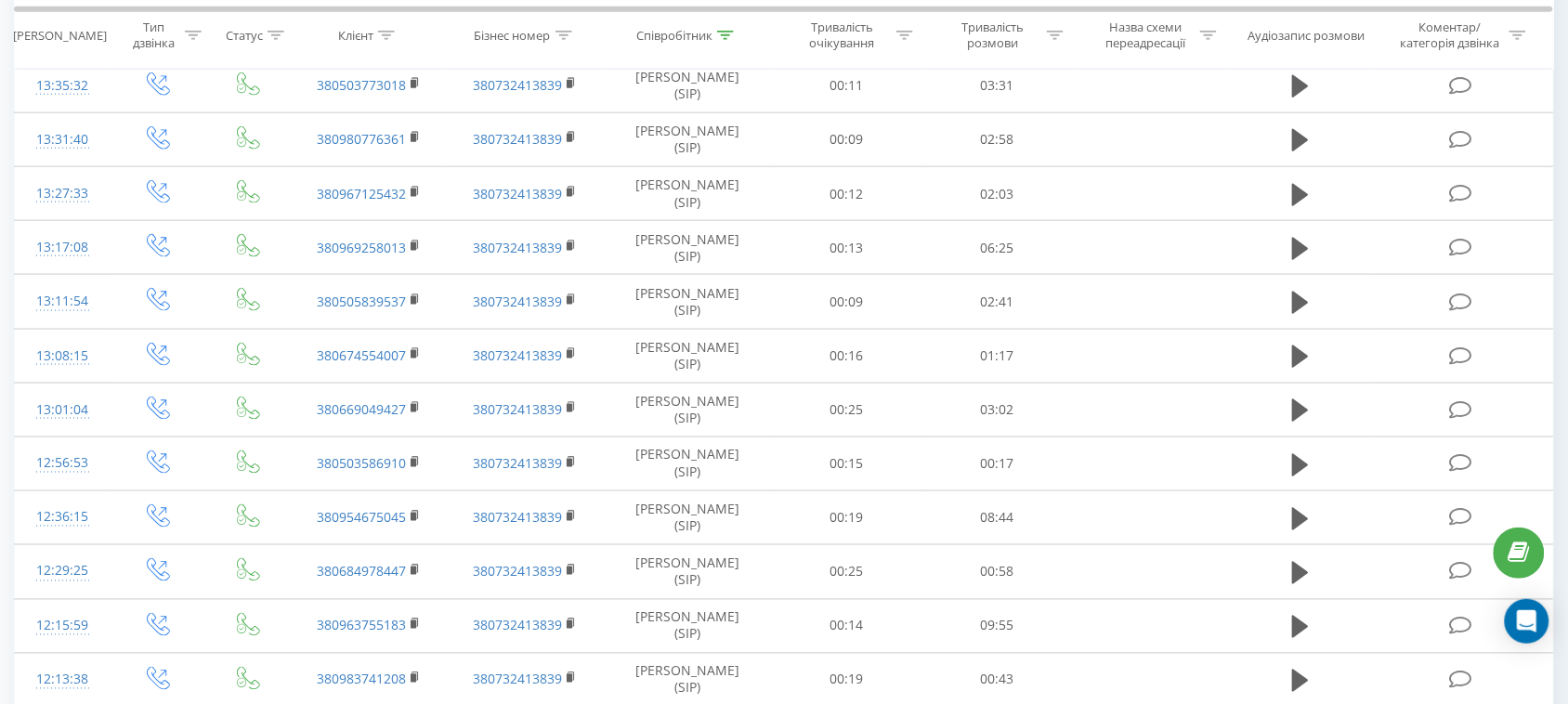
scroll to position [592, 0]
